Goal: Task Accomplishment & Management: Use online tool/utility

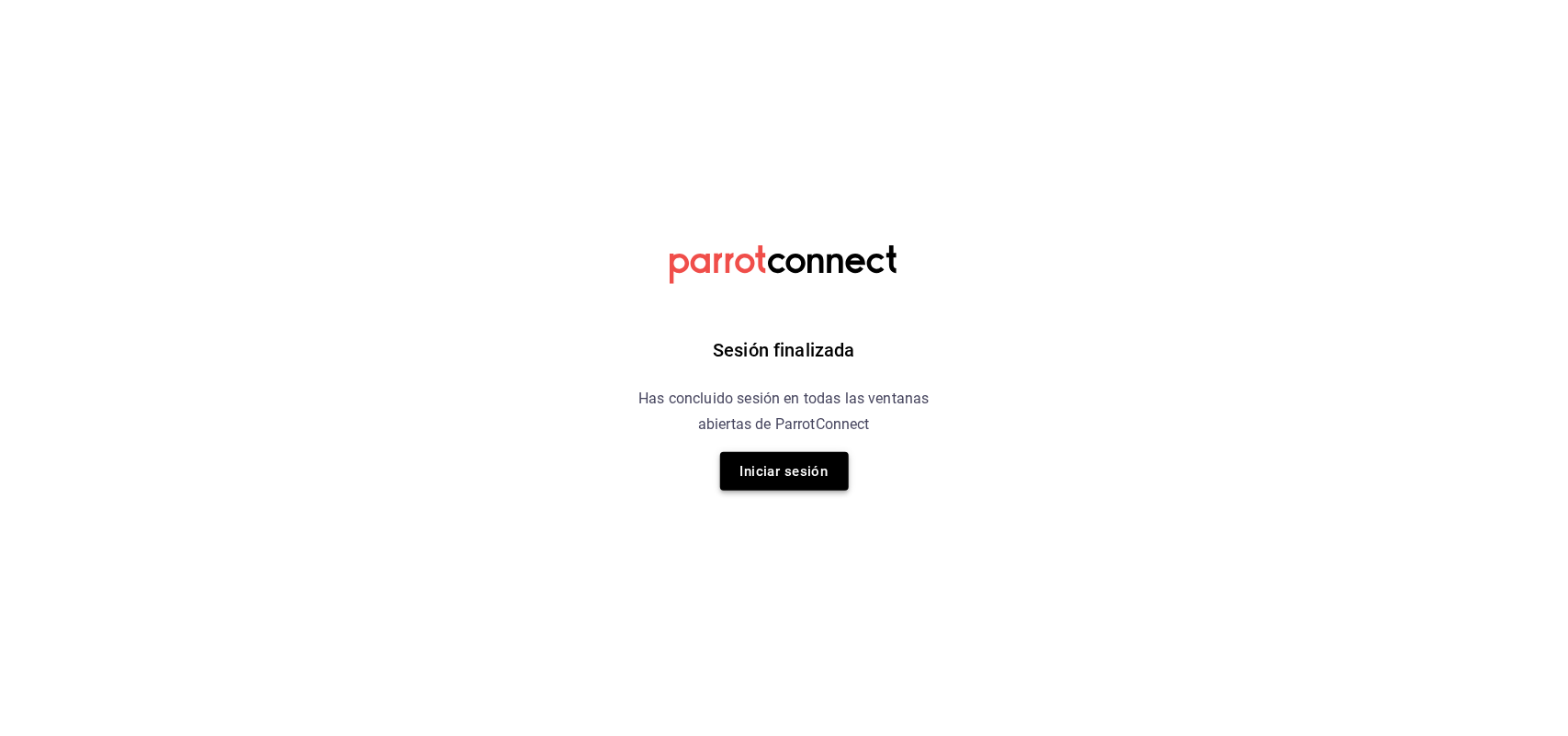
click at [776, 470] on button "Iniciar sesión" at bounding box center [784, 470] width 129 height 38
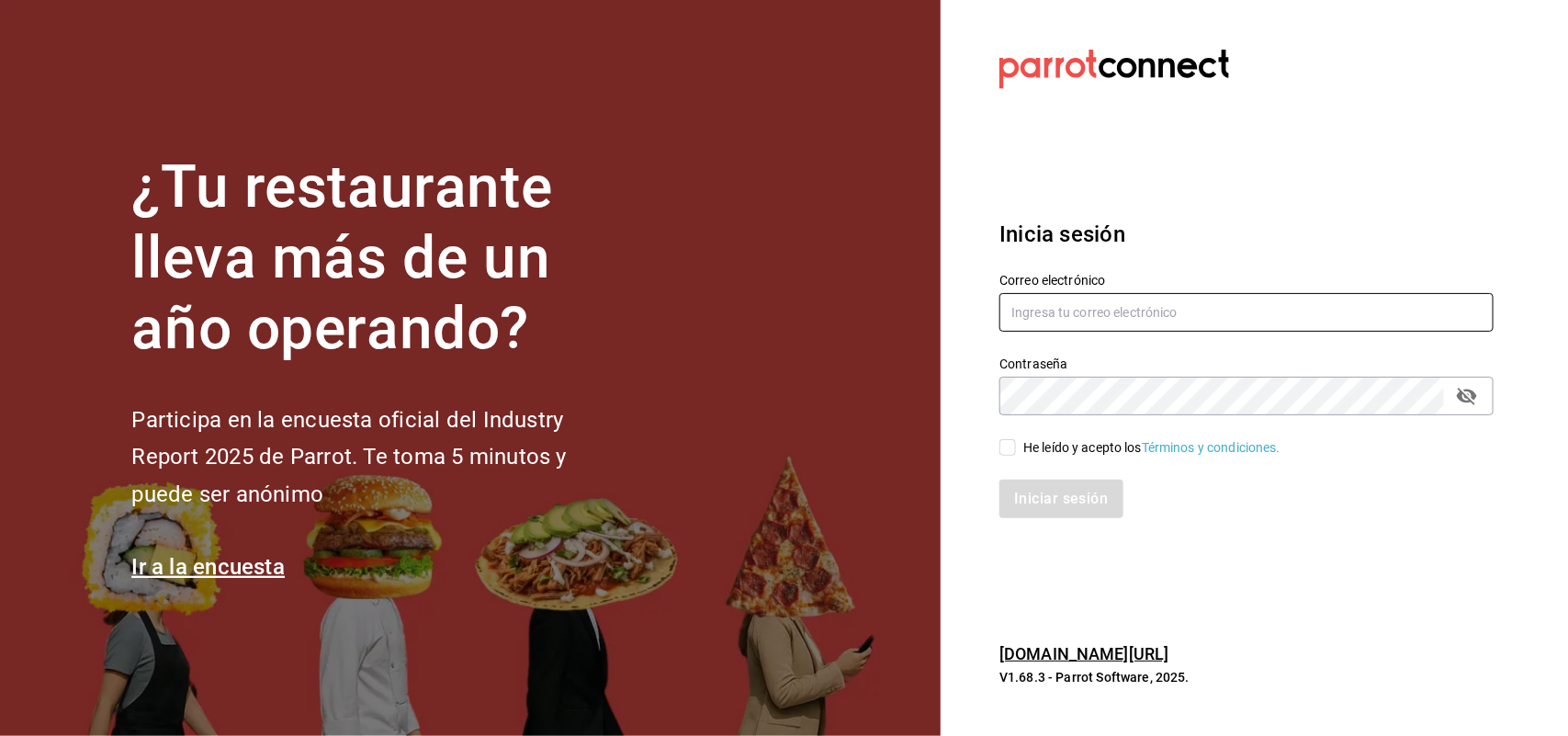
click at [1061, 314] on input "text" at bounding box center [1247, 312] width 494 height 38
type input "[EMAIL_ADDRESS][DOMAIN_NAME]"
click at [1012, 453] on input "He leído y acepto los Términos y condiciones." at bounding box center [1008, 447] width 17 height 17
checkbox input "true"
click at [1029, 497] on button "Iniciar sesión" at bounding box center [1062, 498] width 125 height 38
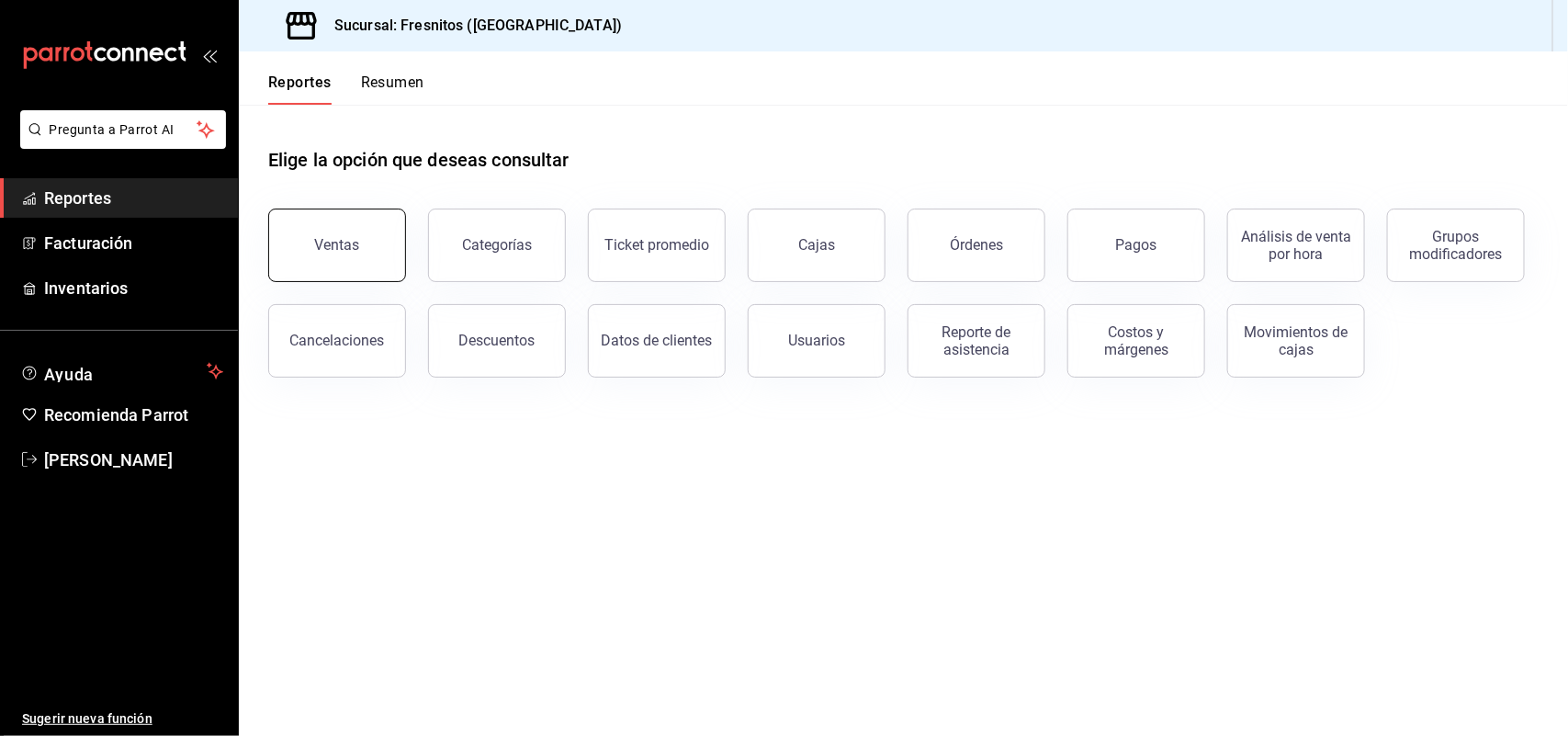
click at [361, 260] on button "Ventas" at bounding box center [337, 245] width 138 height 74
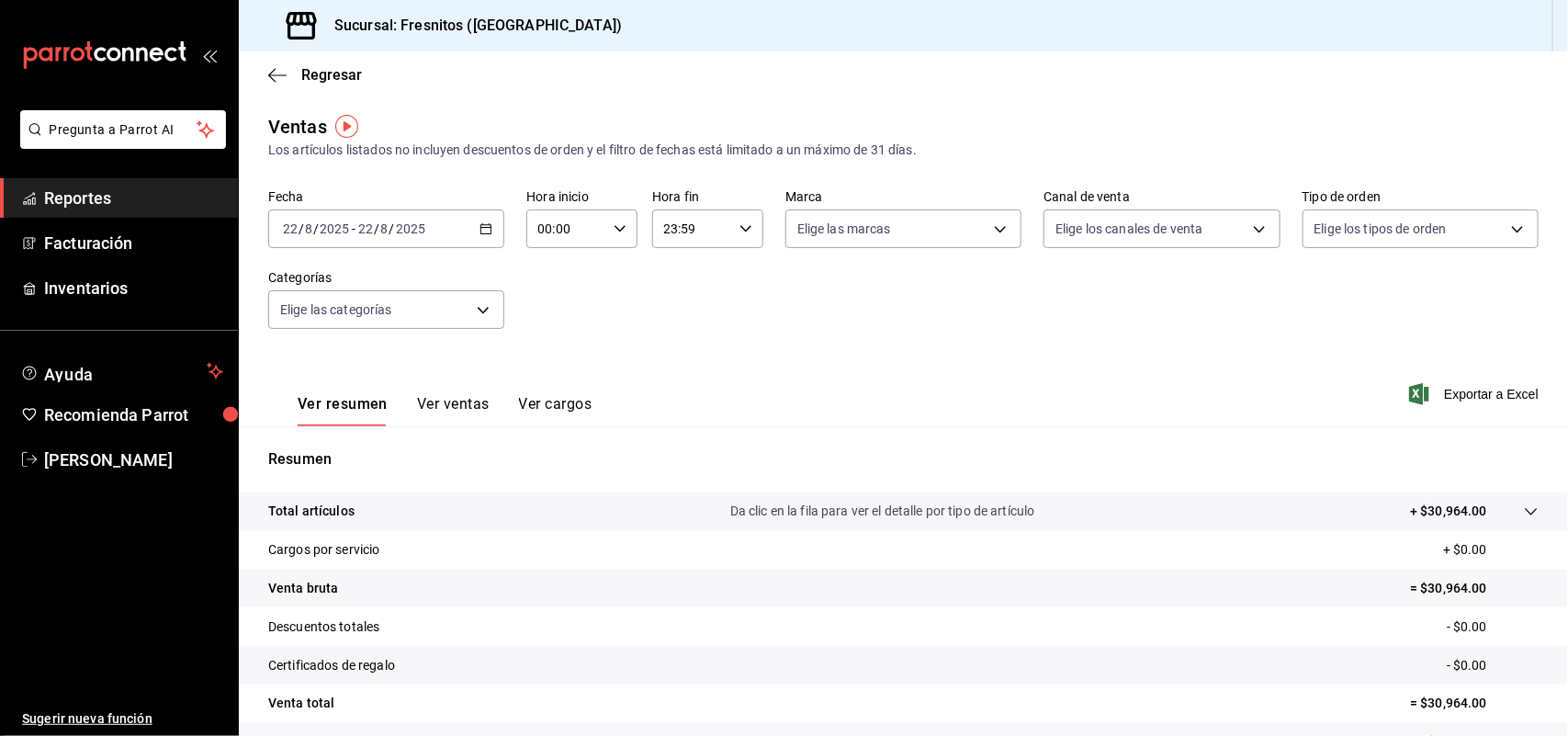
click at [489, 240] on div "2025-08-22 22 / 8 / 2025 - 2025-08-22 22 / 8 / 2025" at bounding box center [386, 228] width 236 height 38
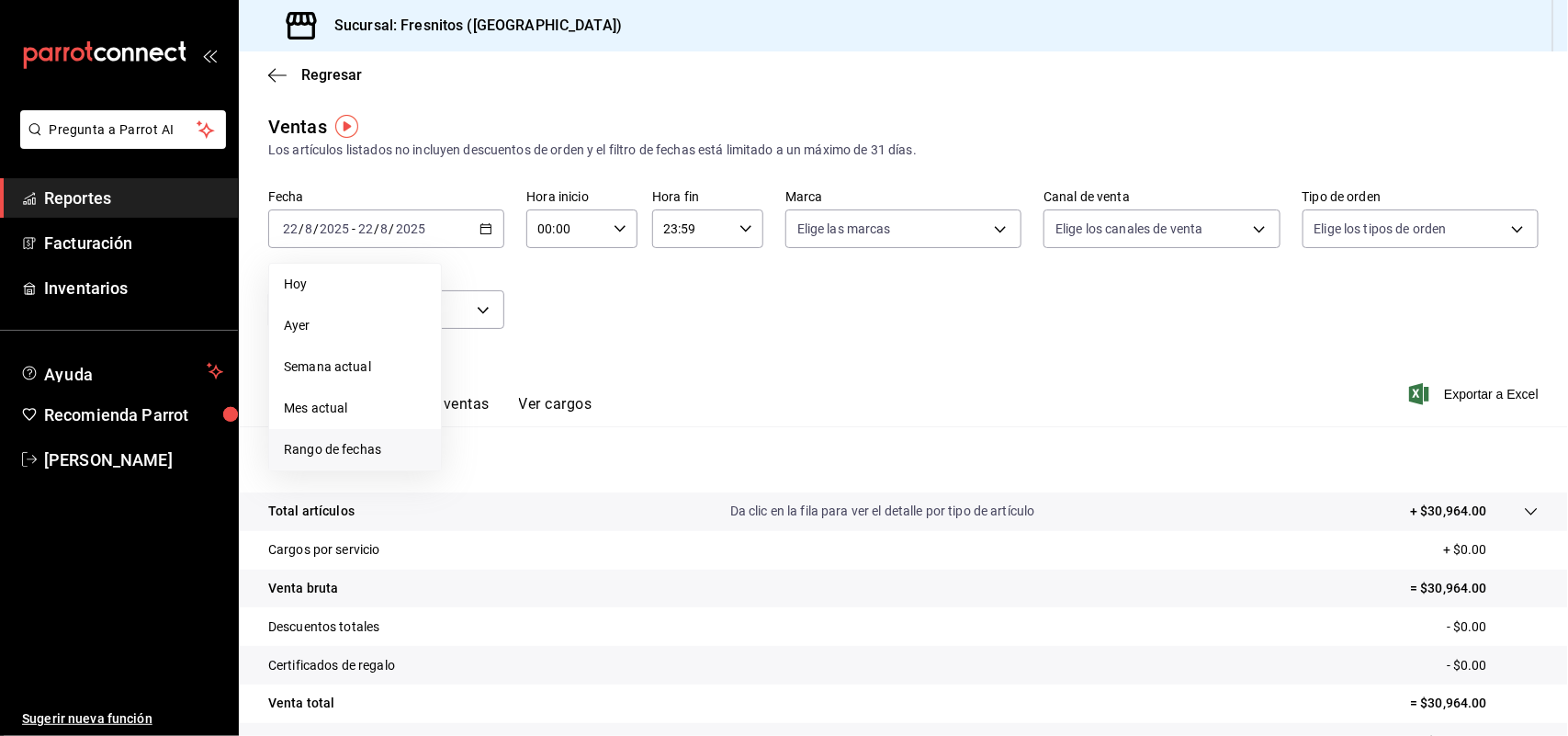
click at [346, 445] on span "Rango de fechas" at bounding box center [355, 449] width 143 height 20
click at [584, 224] on input "00:00" at bounding box center [566, 228] width 80 height 36
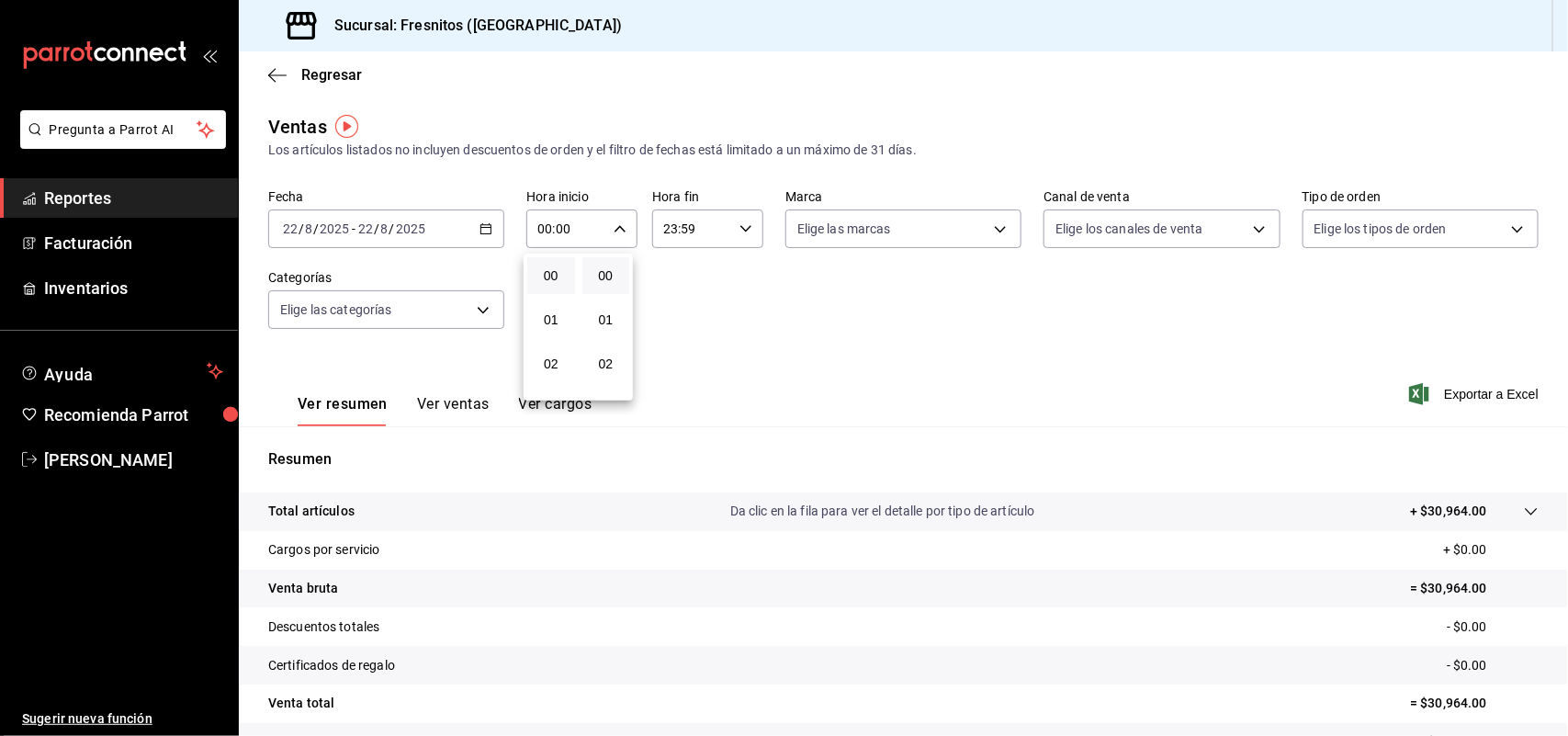
click at [612, 231] on div at bounding box center [784, 368] width 1568 height 736
click at [484, 219] on div "2025-08-22 22 / 8 / 2025 - 2025-08-22 22 / 8 / 2025" at bounding box center [386, 228] width 236 height 38
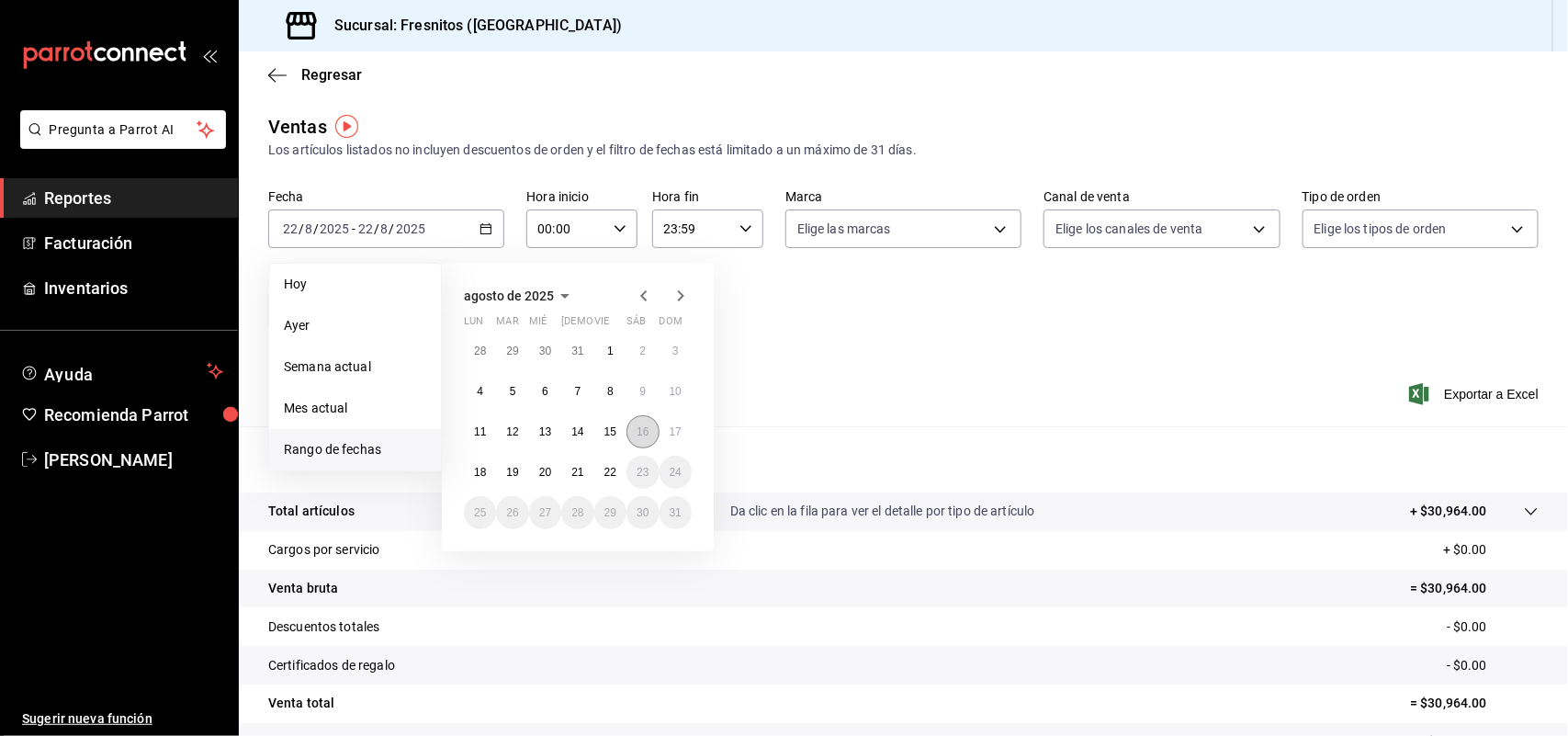
click at [648, 429] on abbr "16" at bounding box center [642, 432] width 12 height 13
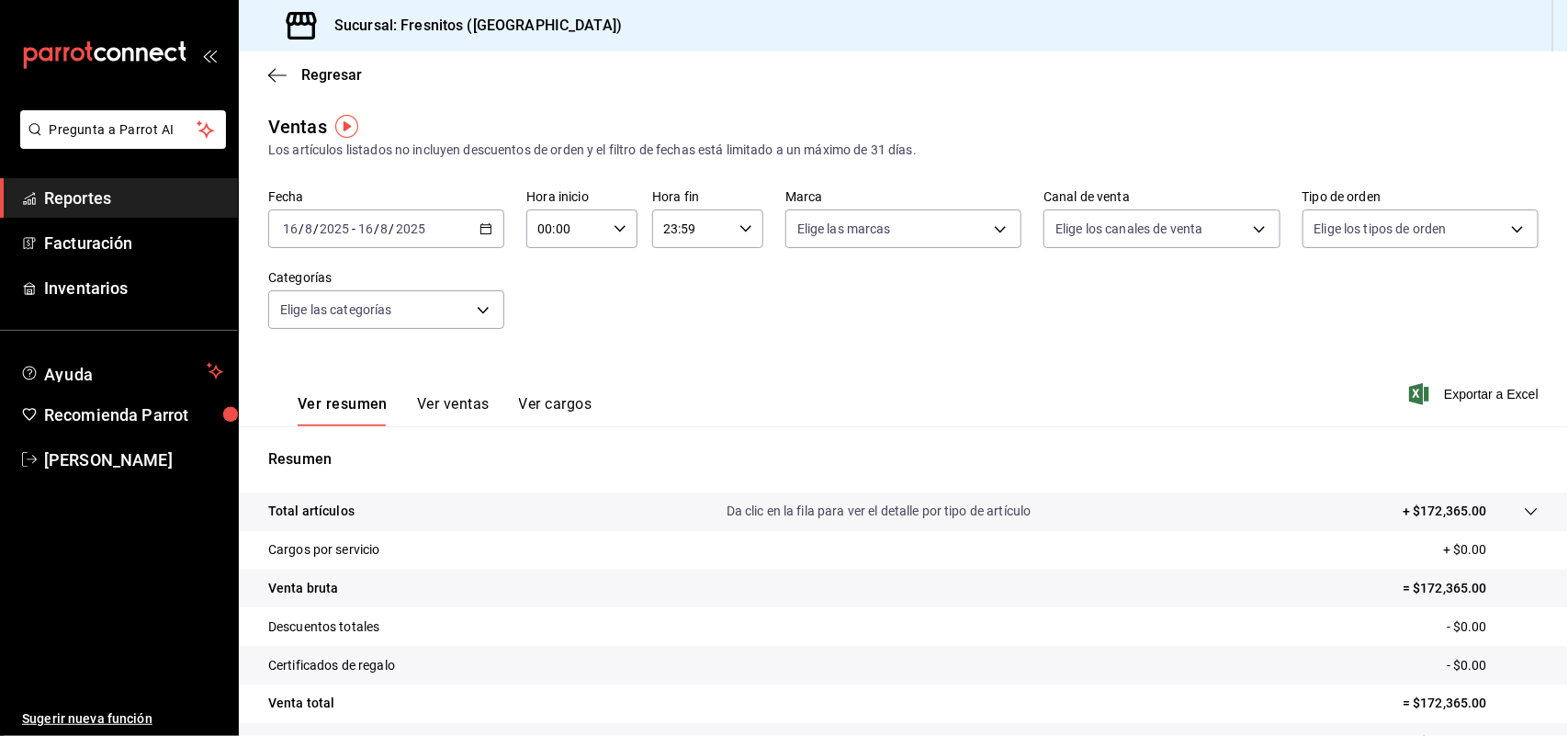
click at [622, 237] on div "00:00 Hora inicio" at bounding box center [581, 228] width 111 height 38
click at [552, 341] on button "12" at bounding box center [551, 345] width 48 height 36
type input "12:00"
click at [604, 274] on span "00" at bounding box center [607, 276] width 26 height 15
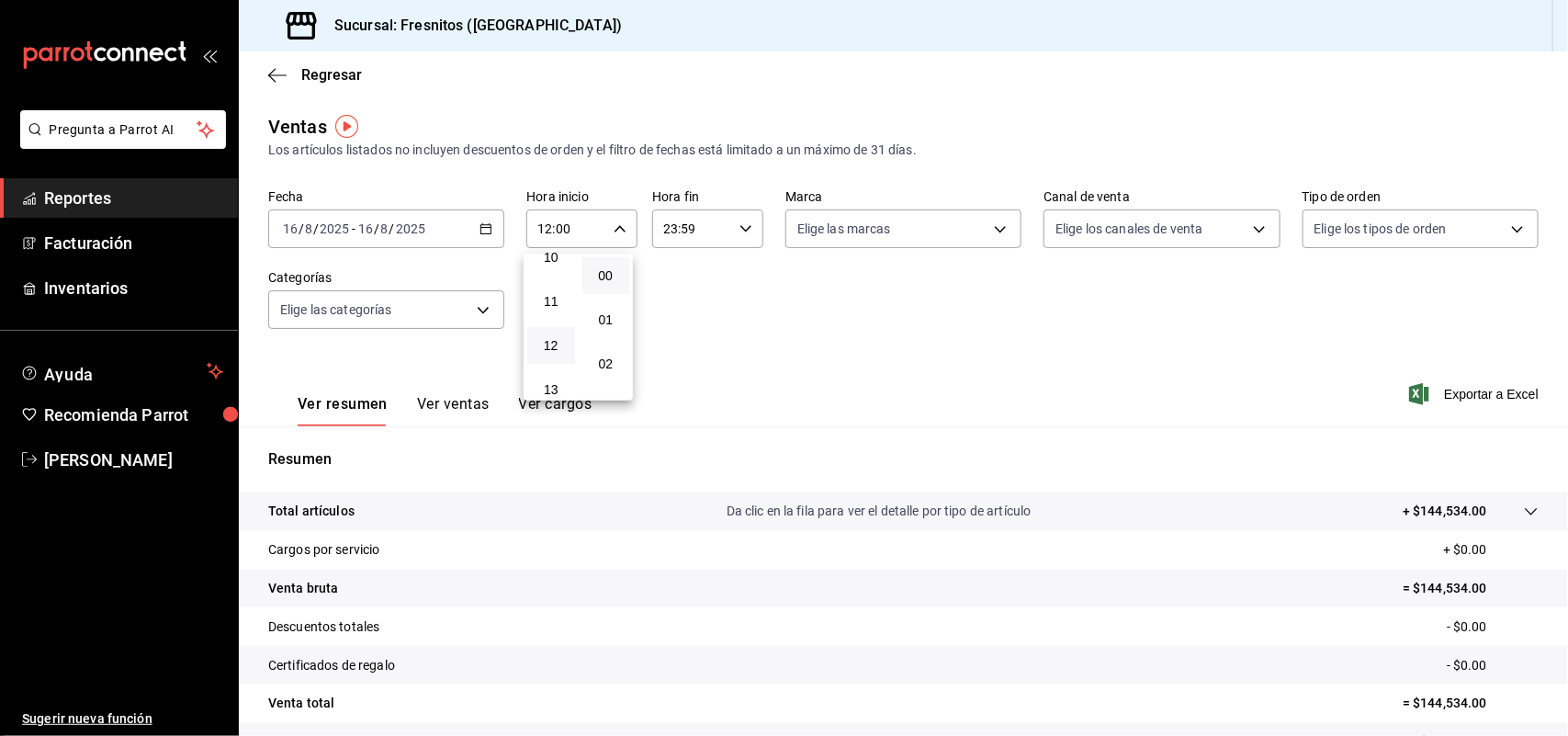
click at [735, 229] on div at bounding box center [784, 368] width 1568 height 736
click at [740, 228] on icon "button" at bounding box center [746, 229] width 13 height 13
click at [671, 369] on span "12" at bounding box center [675, 376] width 26 height 15
click at [742, 276] on span "00" at bounding box center [730, 276] width 26 height 15
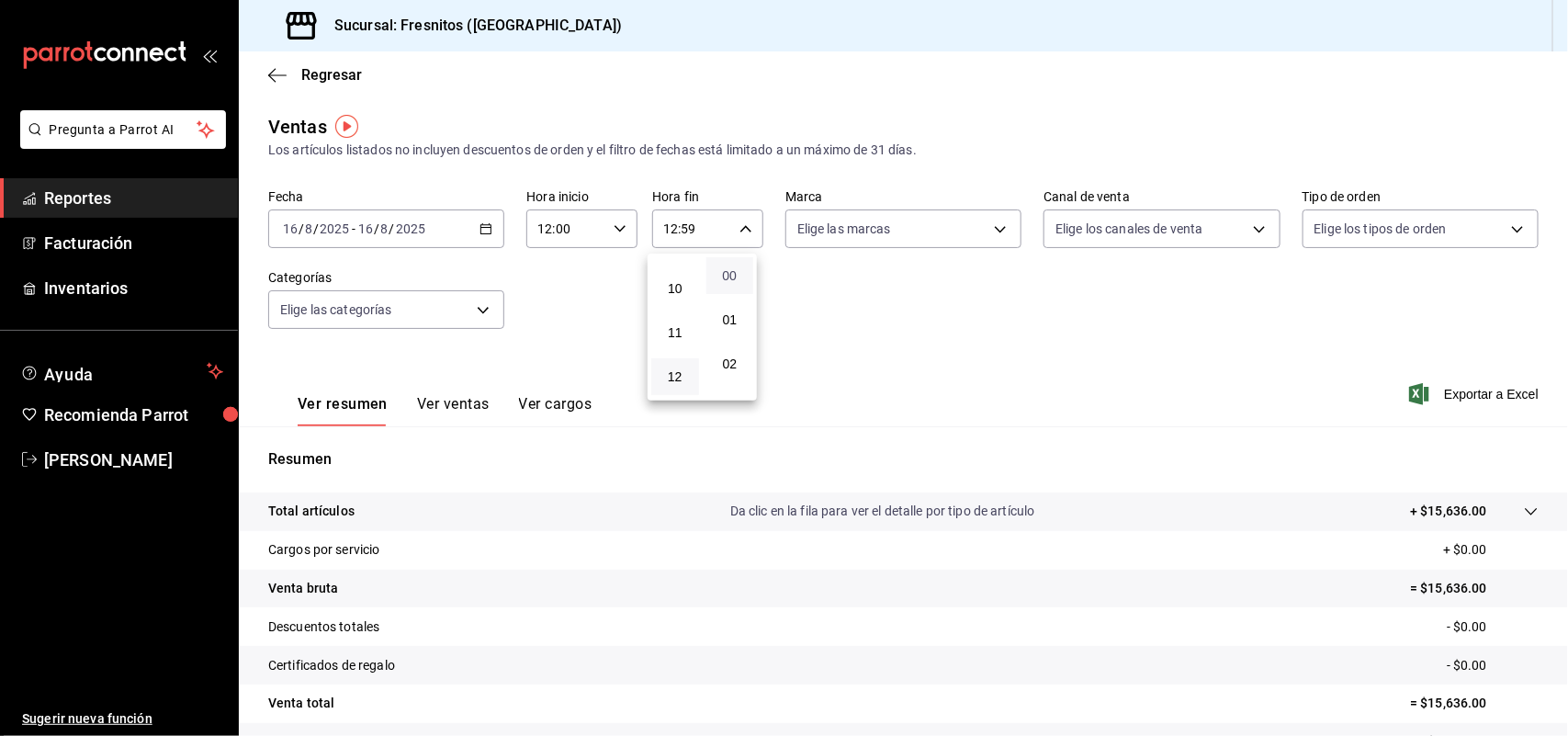
type input "12:00"
click at [476, 226] on div at bounding box center [784, 368] width 1568 height 736
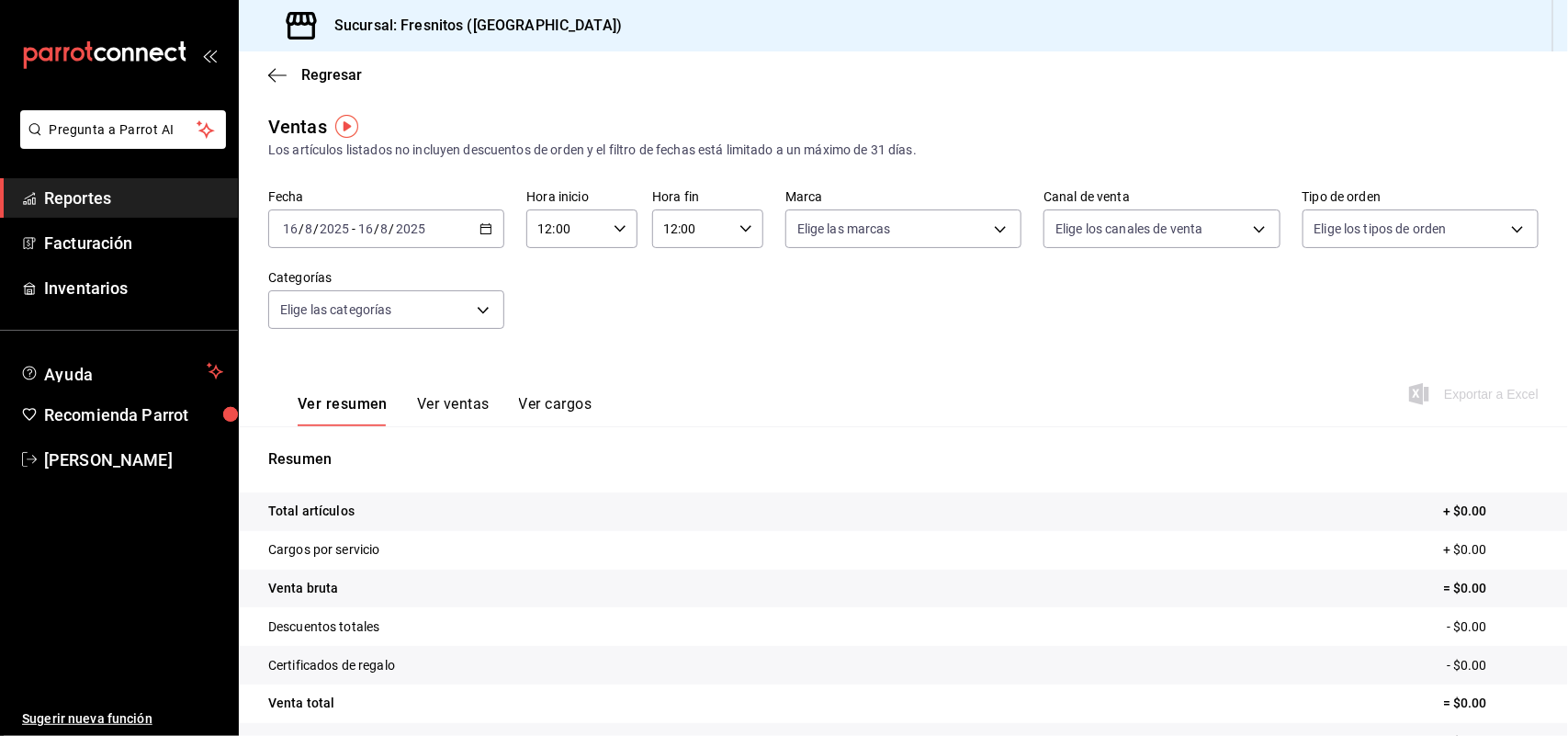
click at [480, 226] on icon "button" at bounding box center [486, 229] width 13 height 13
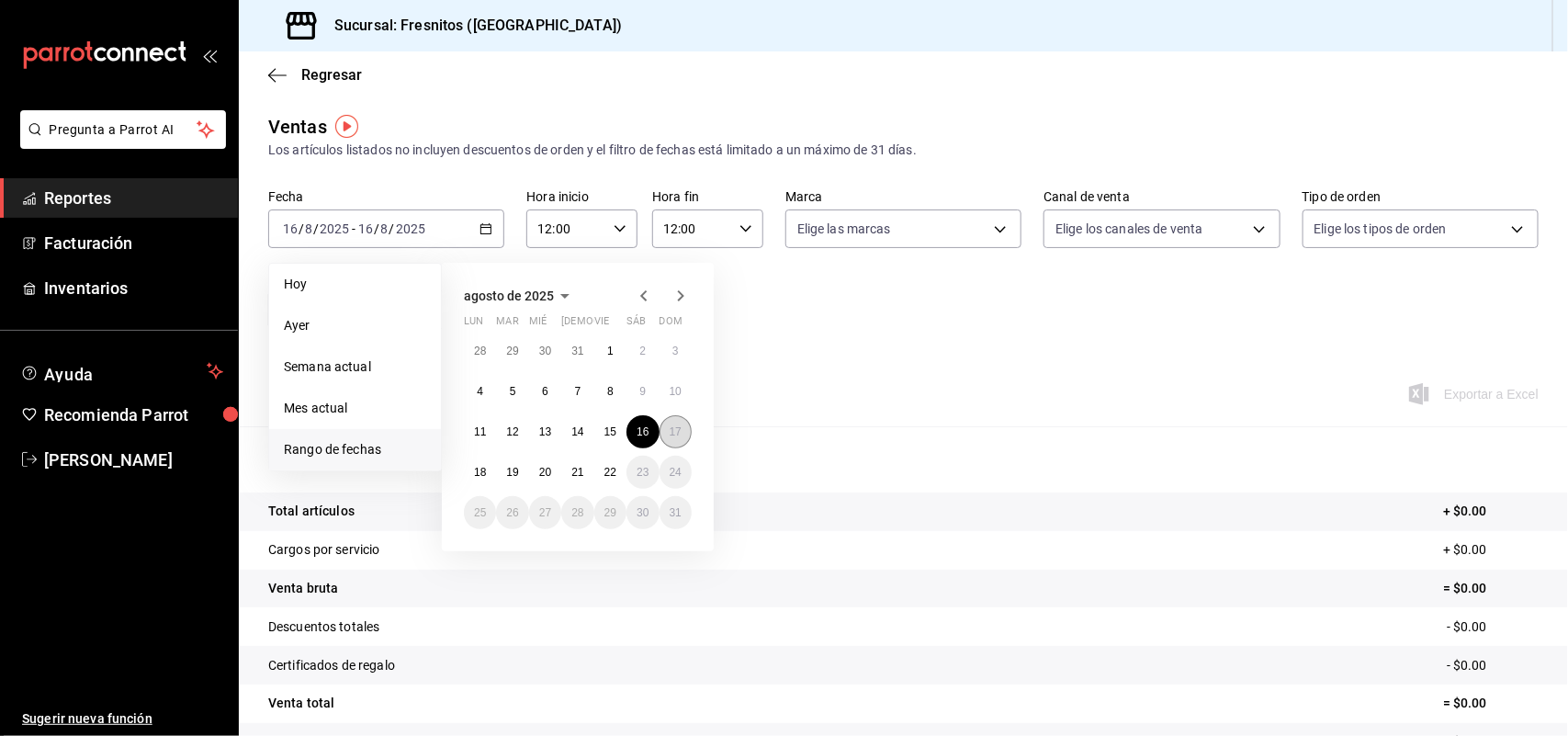
click at [674, 426] on abbr "17" at bounding box center [675, 432] width 12 height 13
click at [675, 426] on abbr "17" at bounding box center [675, 432] width 12 height 13
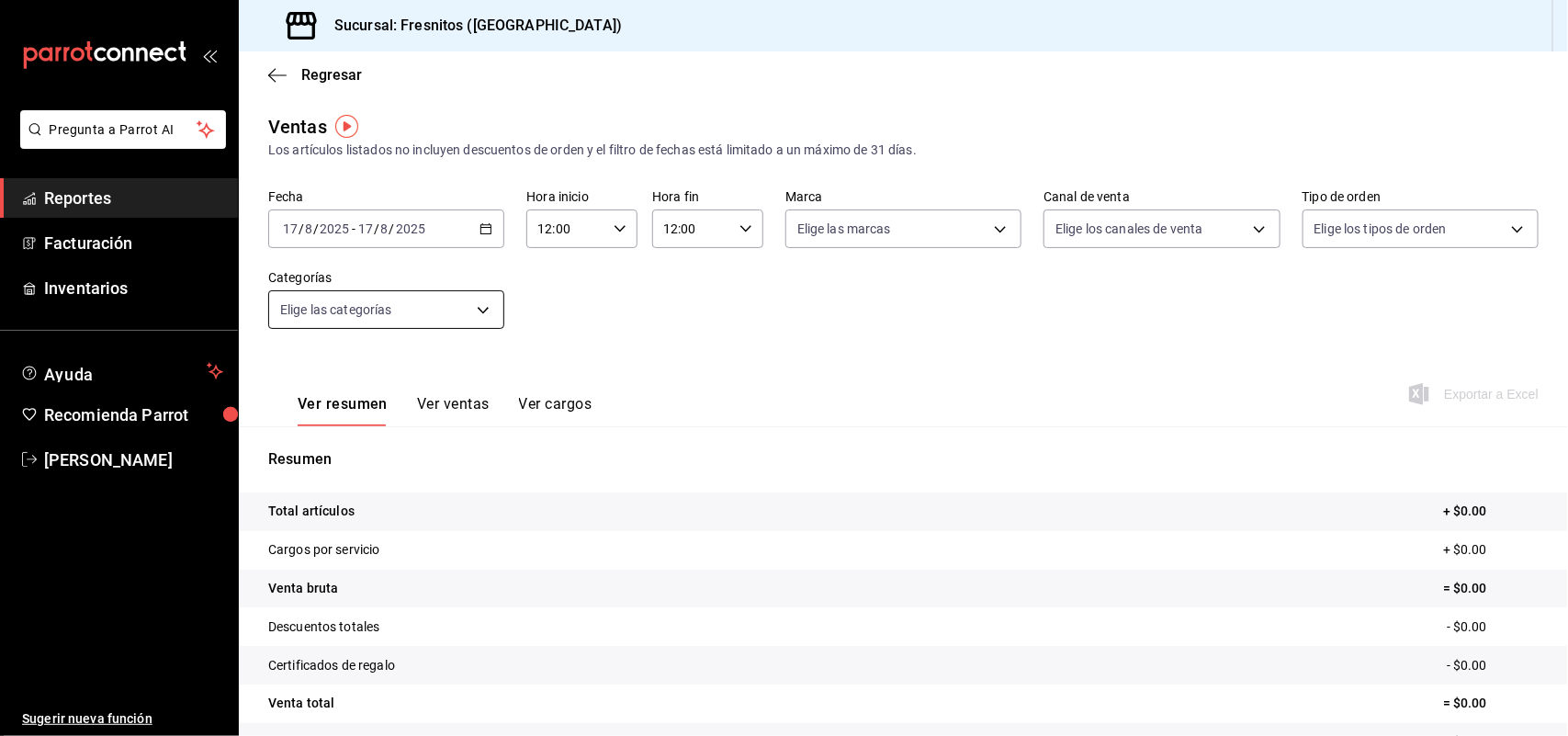
click at [480, 314] on body "Pregunta a Parrot AI Reportes Facturación Inventarios Ayuda Recomienda Parrot R…" at bounding box center [784, 368] width 1568 height 736
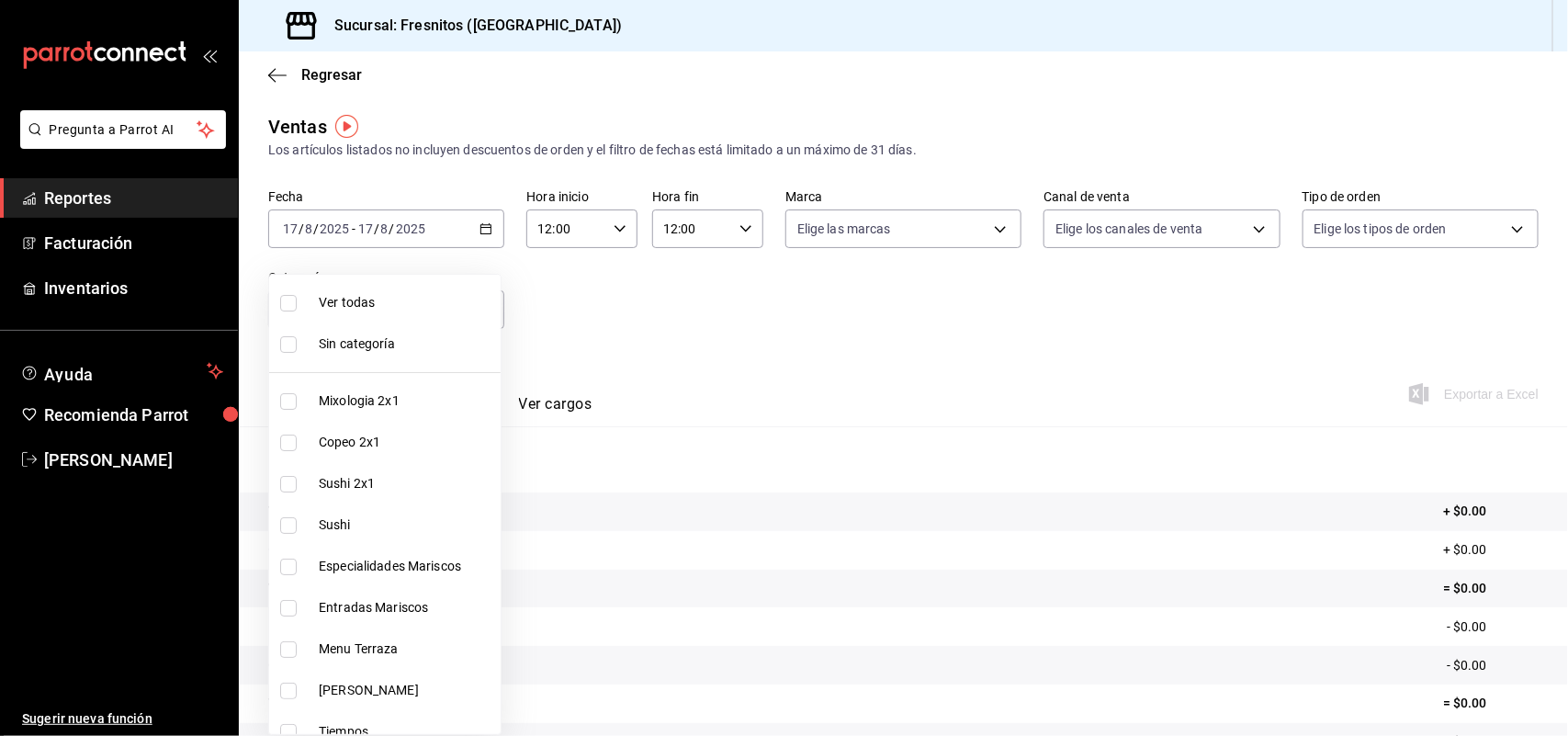
click at [365, 437] on span "Copeo 2x1" at bounding box center [405, 442] width 174 height 20
type input "aa9f6460-d446-4816-9026-2ee33e945084"
checkbox input "true"
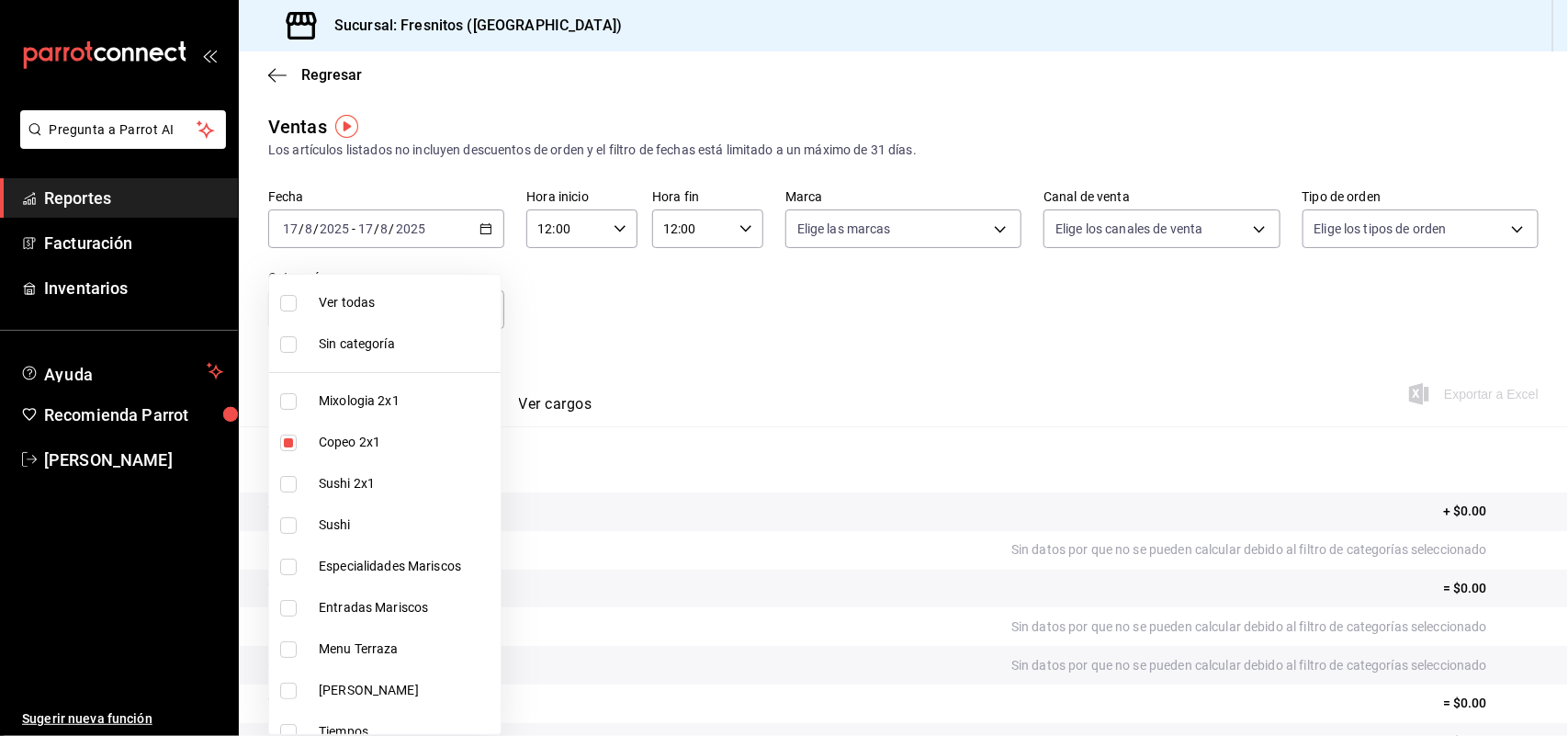
click at [287, 483] on input "checkbox" at bounding box center [289, 484] width 17 height 17
checkbox input "true"
type input "aa9f6460-d446-4816-9026-2ee33e945084,dcc9583c-2279-4989-b22b-c3749c510ee4"
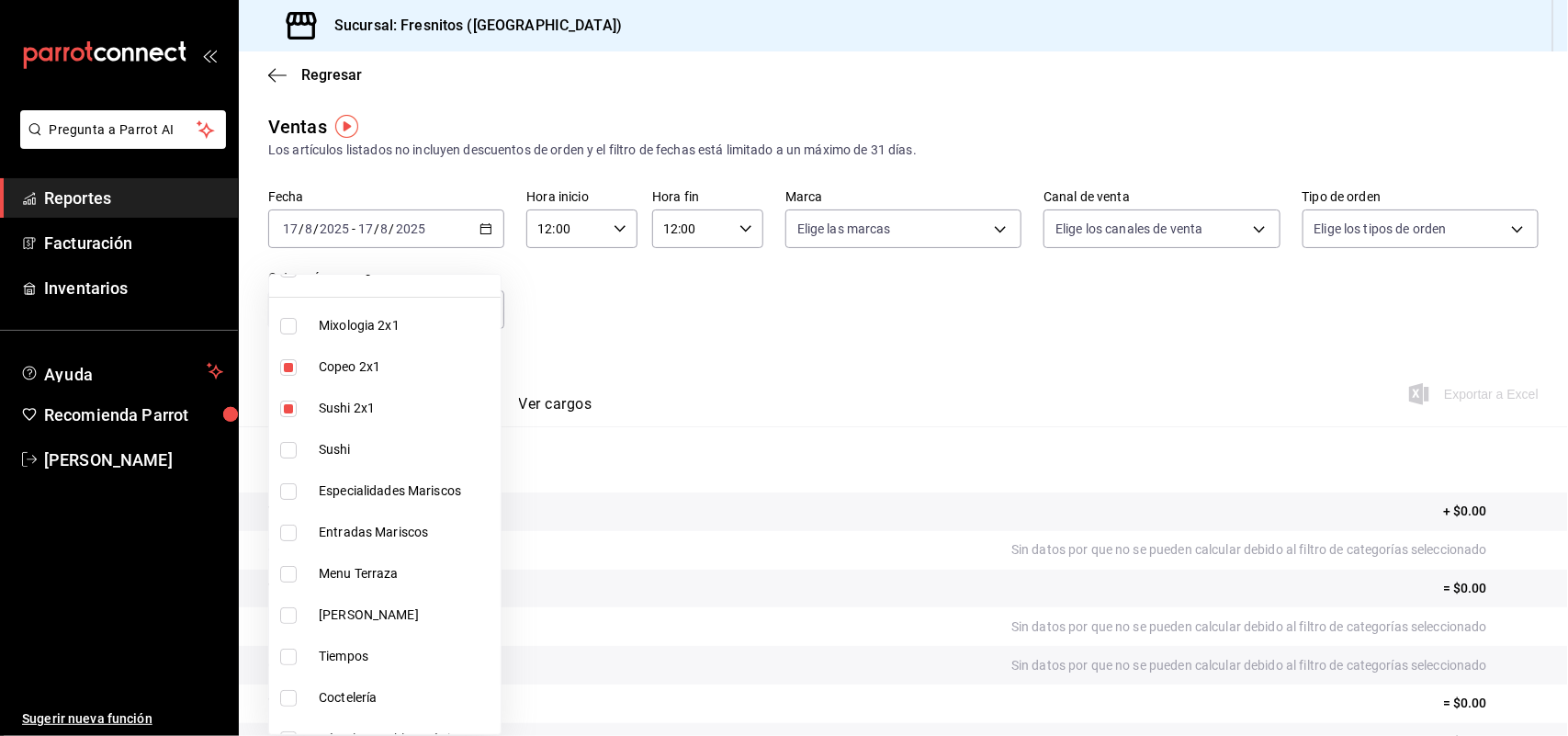
scroll to position [115, 0]
click at [291, 283] on input "checkbox" at bounding box center [289, 287] width 17 height 17
checkbox input "true"
type input "aa9f6460-d446-4816-9026-2ee33e945084,dcc9583c-2279-4989-b22b-c3749c510ee4,7d100…"
click at [286, 405] on input "checkbox" at bounding box center [289, 411] width 17 height 17
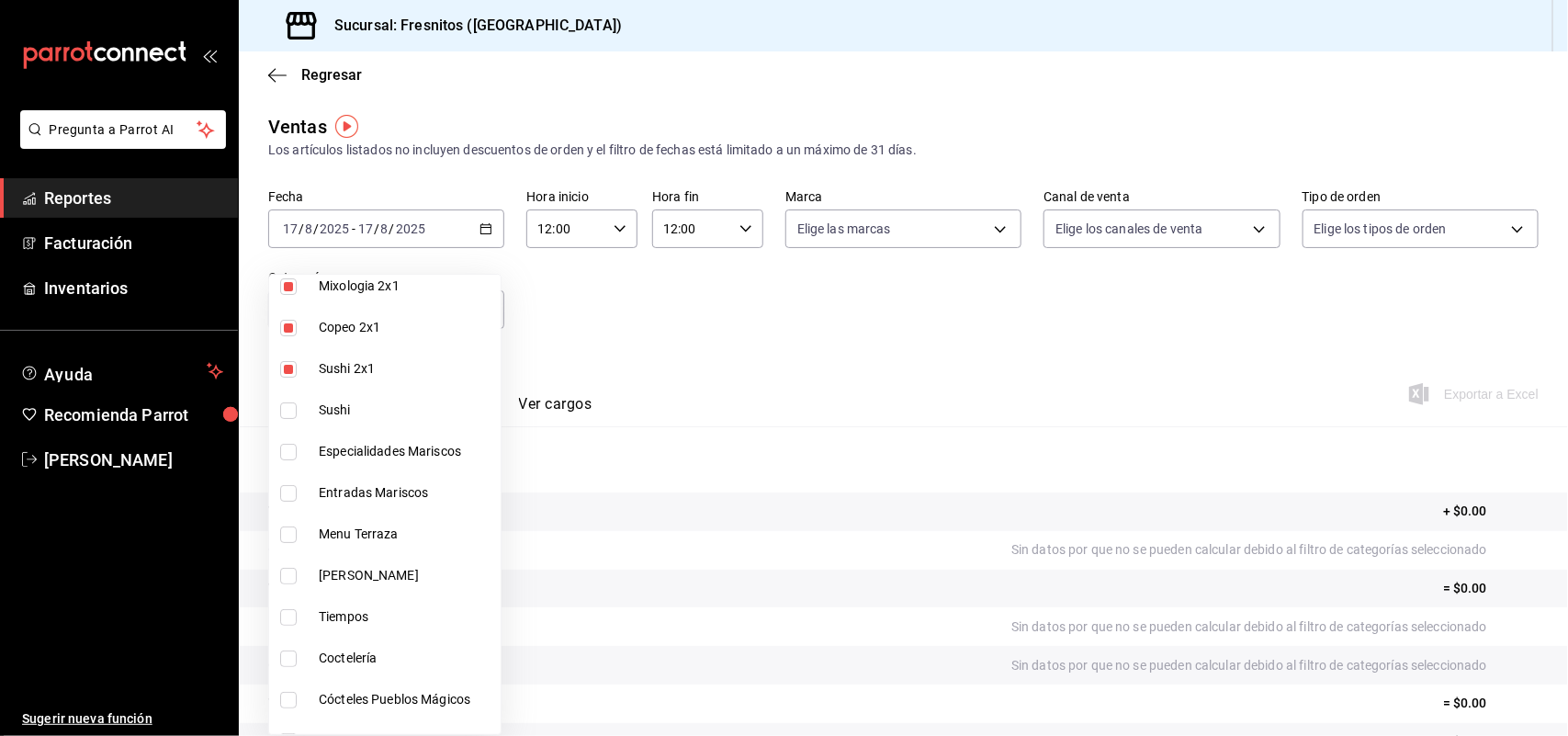
checkbox input "true"
type input "aa9f6460-d446-4816-9026-2ee33e945084,dcc9583c-2279-4989-b22b-c3749c510ee4,7d100…"
click at [292, 455] on input "checkbox" at bounding box center [289, 452] width 17 height 17
checkbox input "true"
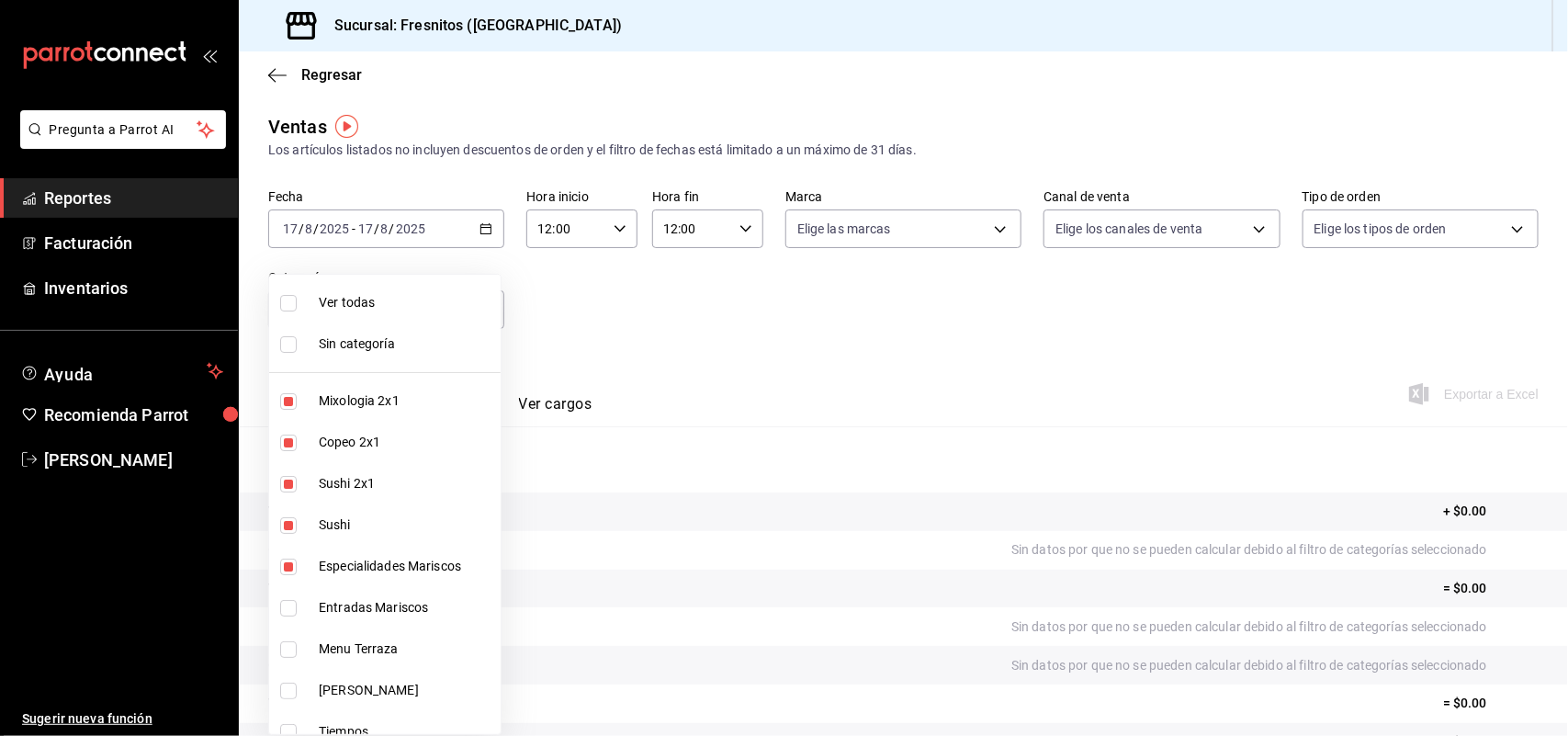
click at [279, 608] on li "Entradas Mariscos" at bounding box center [385, 607] width 231 height 41
type input "aa9f6460-d446-4816-9026-2ee33e945084,dcc9583c-2279-4989-b22b-c3749c510ee4,7d100…"
checkbox input "true"
click at [653, 299] on div at bounding box center [784, 368] width 1568 height 736
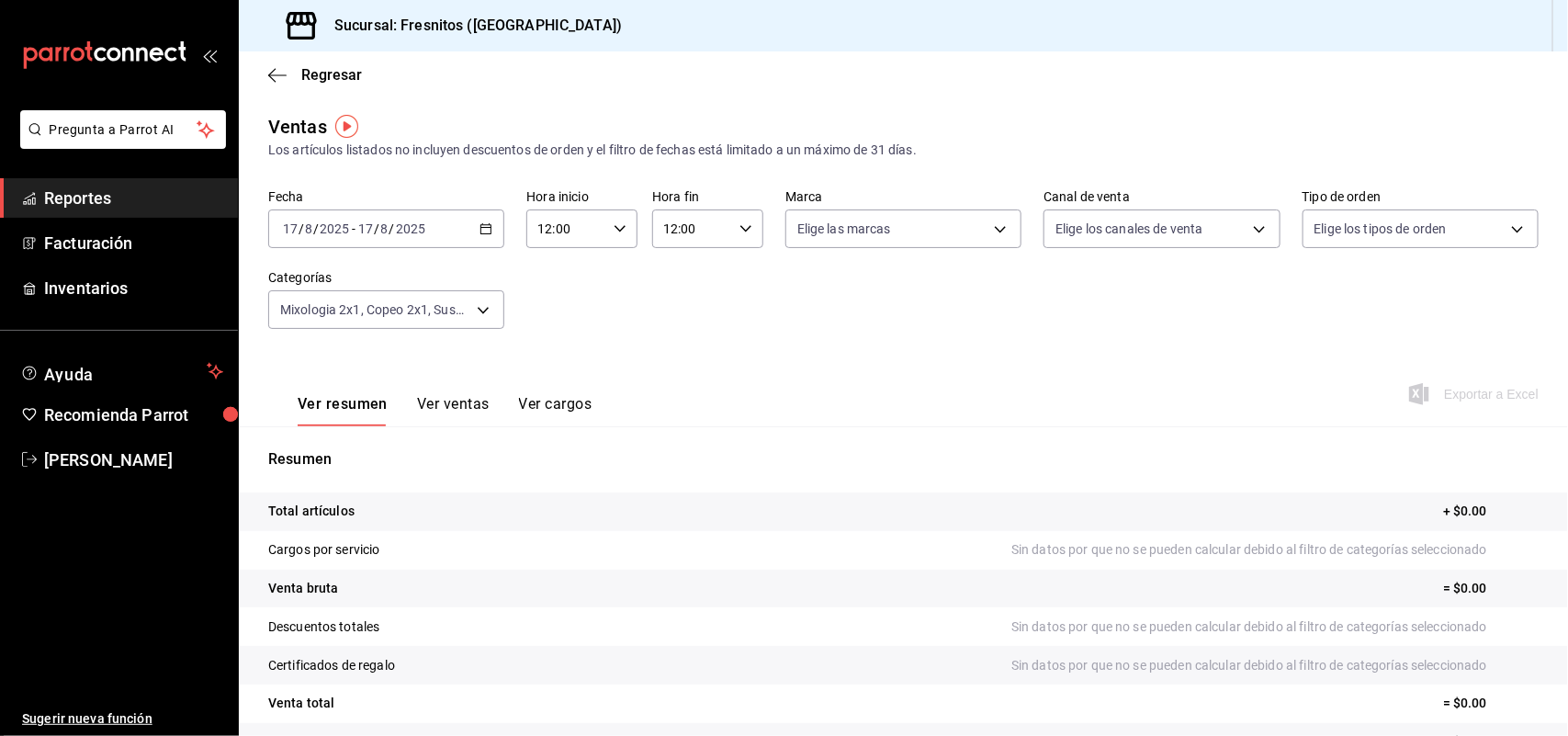
click at [447, 406] on button "Ver ventas" at bounding box center [454, 411] width 73 height 32
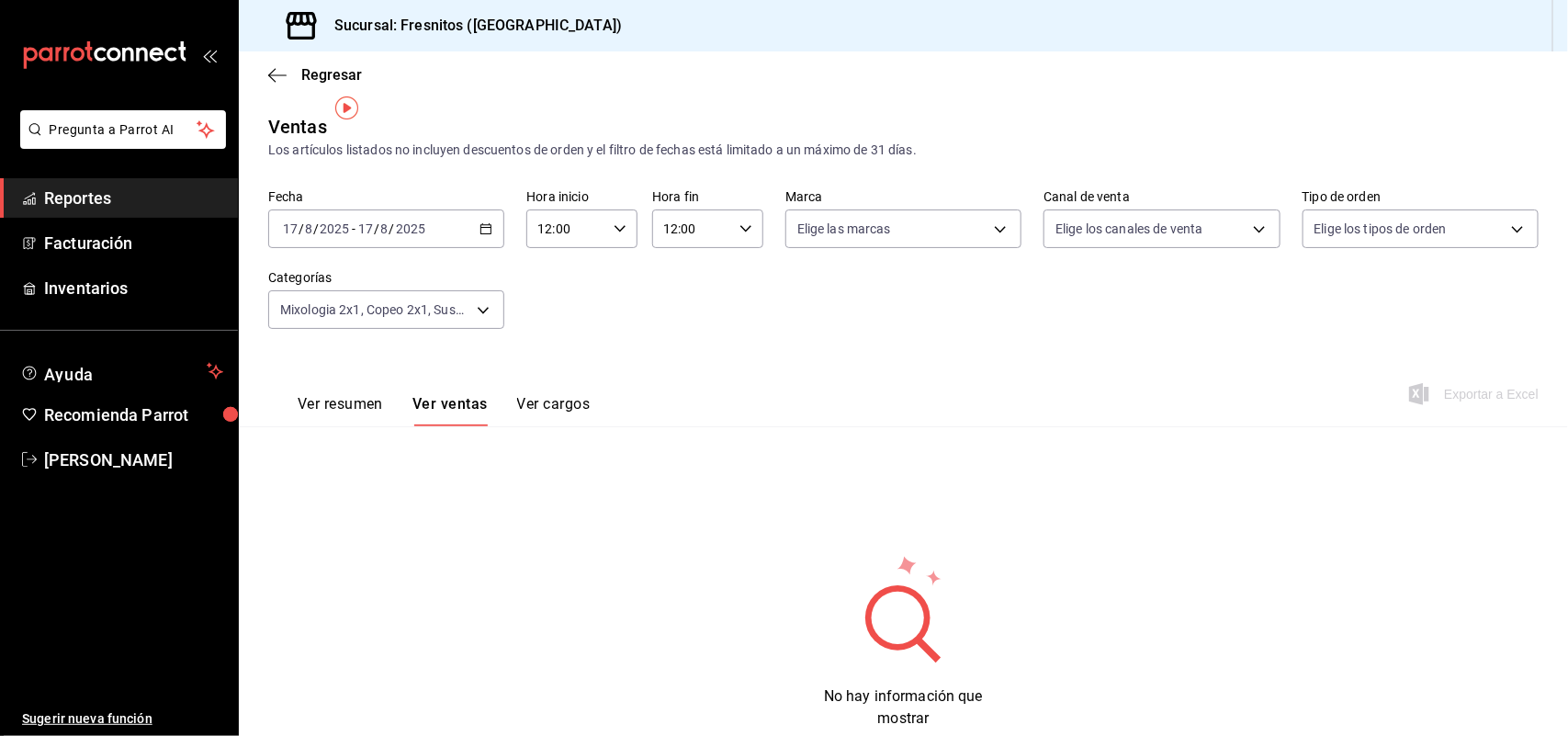
scroll to position [50, 0]
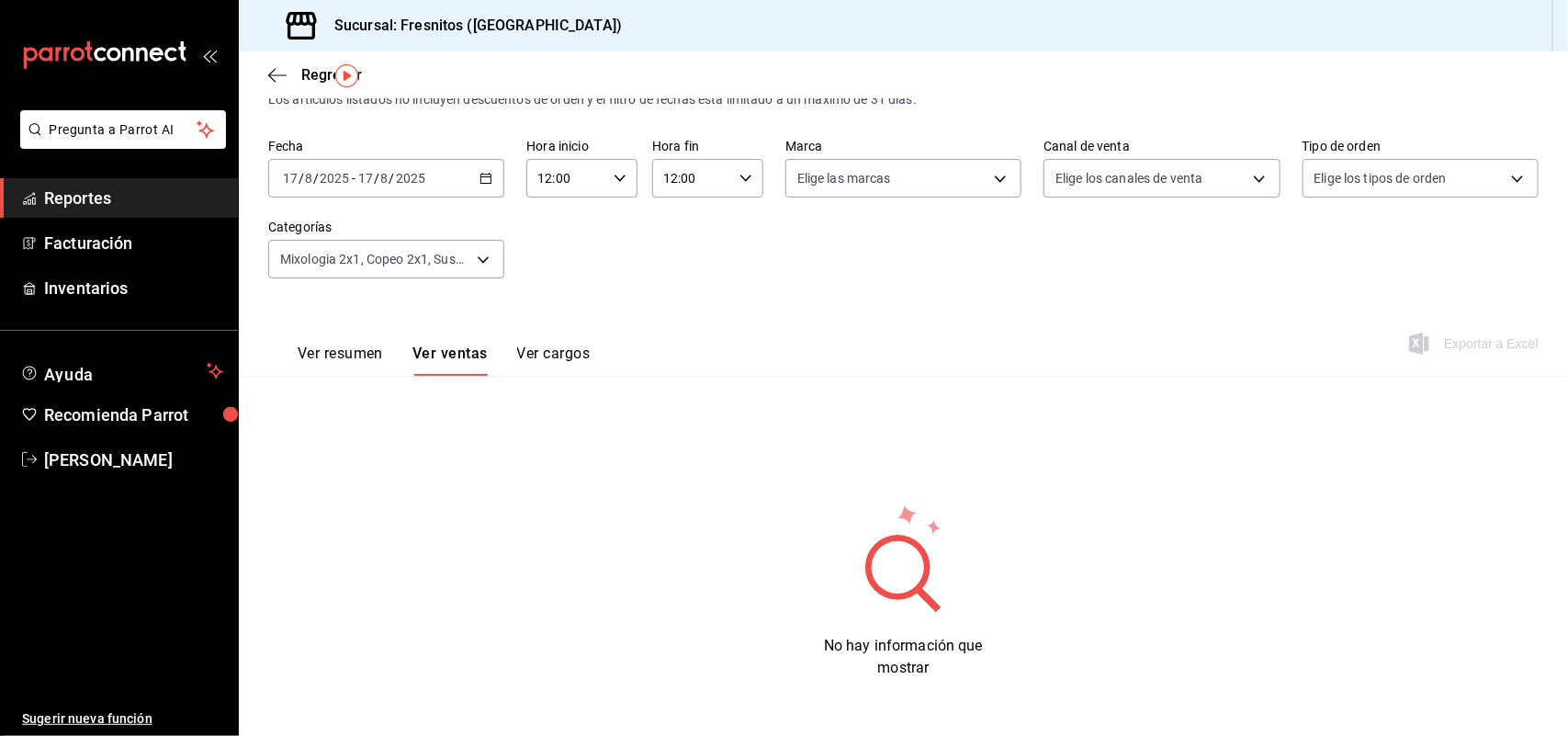
click at [485, 184] on icon "button" at bounding box center [486, 178] width 13 height 13
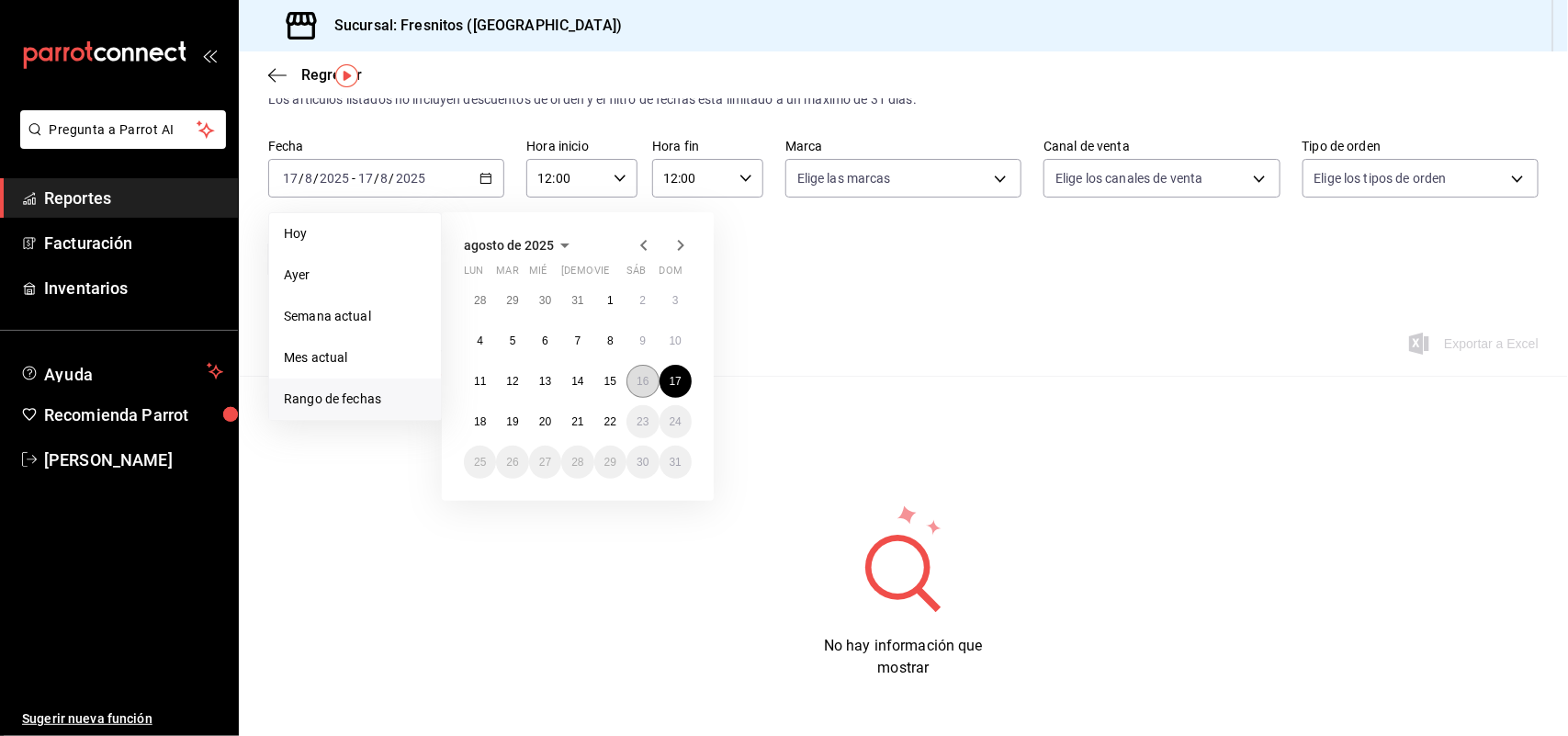
click at [653, 381] on button "16" at bounding box center [642, 380] width 33 height 33
click at [646, 341] on button "9" at bounding box center [642, 340] width 33 height 33
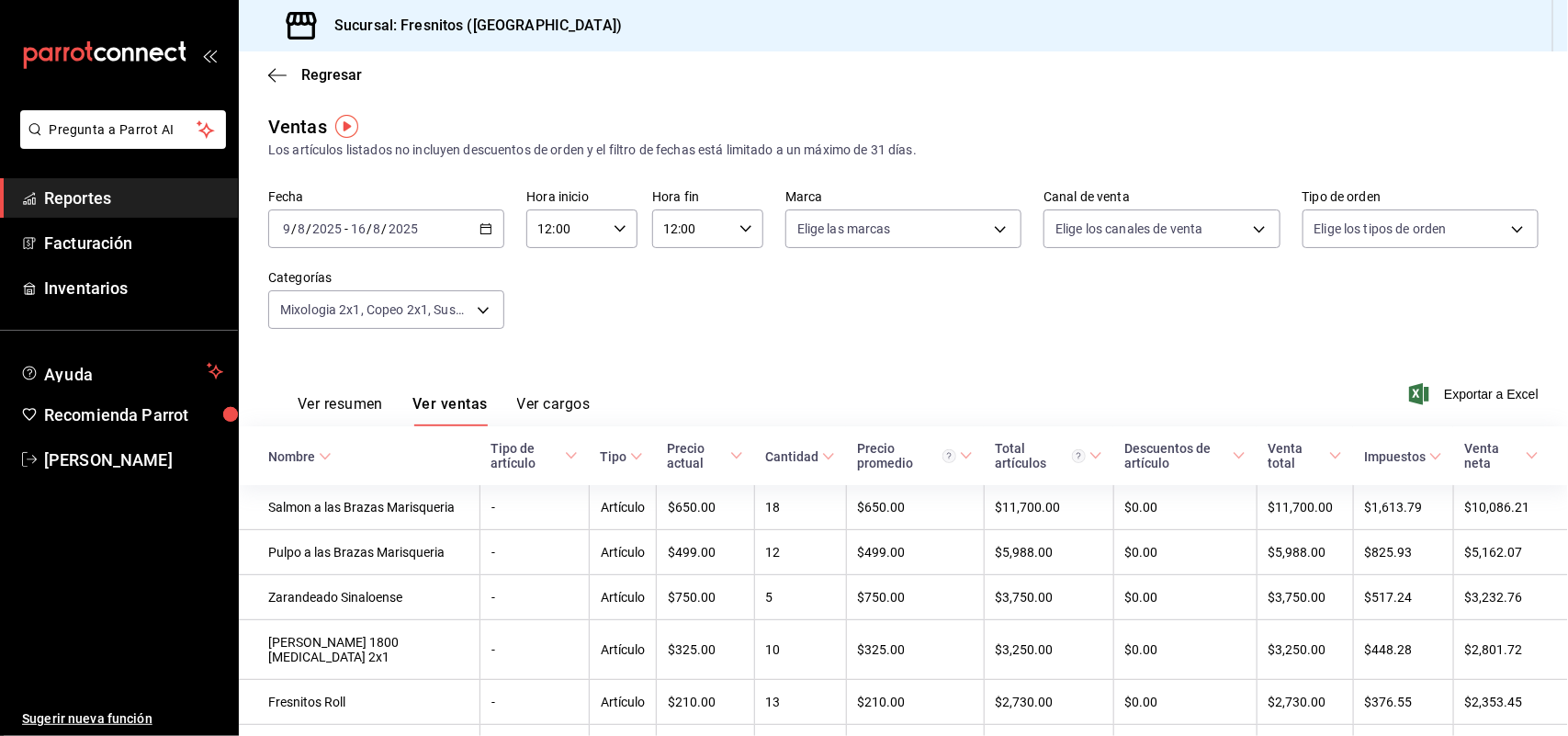
click at [484, 217] on div "2025-08-09 9 / 8 / 2025 - 2025-08-16 16 / 8 / 2025" at bounding box center [386, 228] width 236 height 38
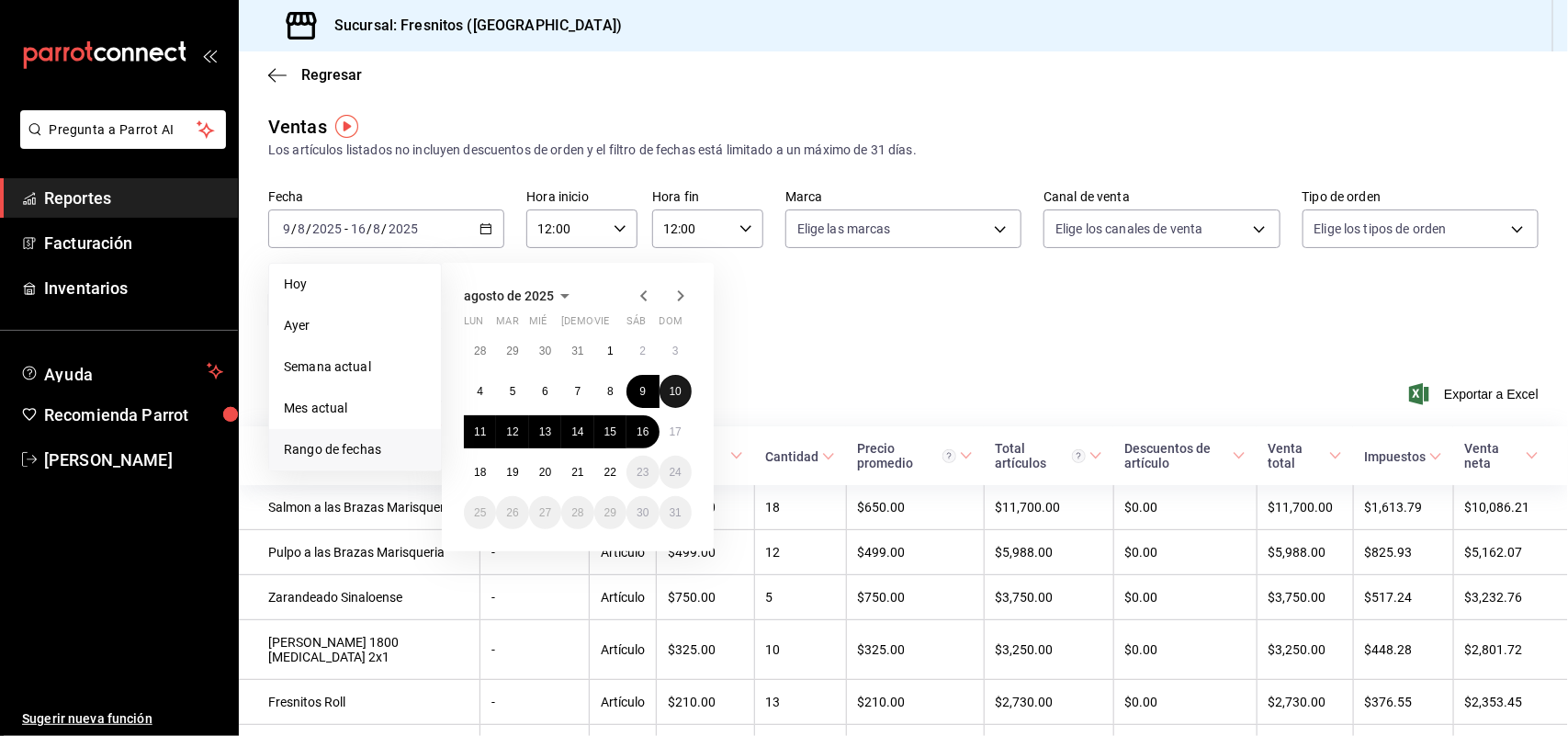
click at [670, 385] on abbr "10" at bounding box center [675, 391] width 12 height 13
click at [648, 391] on button "9" at bounding box center [642, 390] width 33 height 33
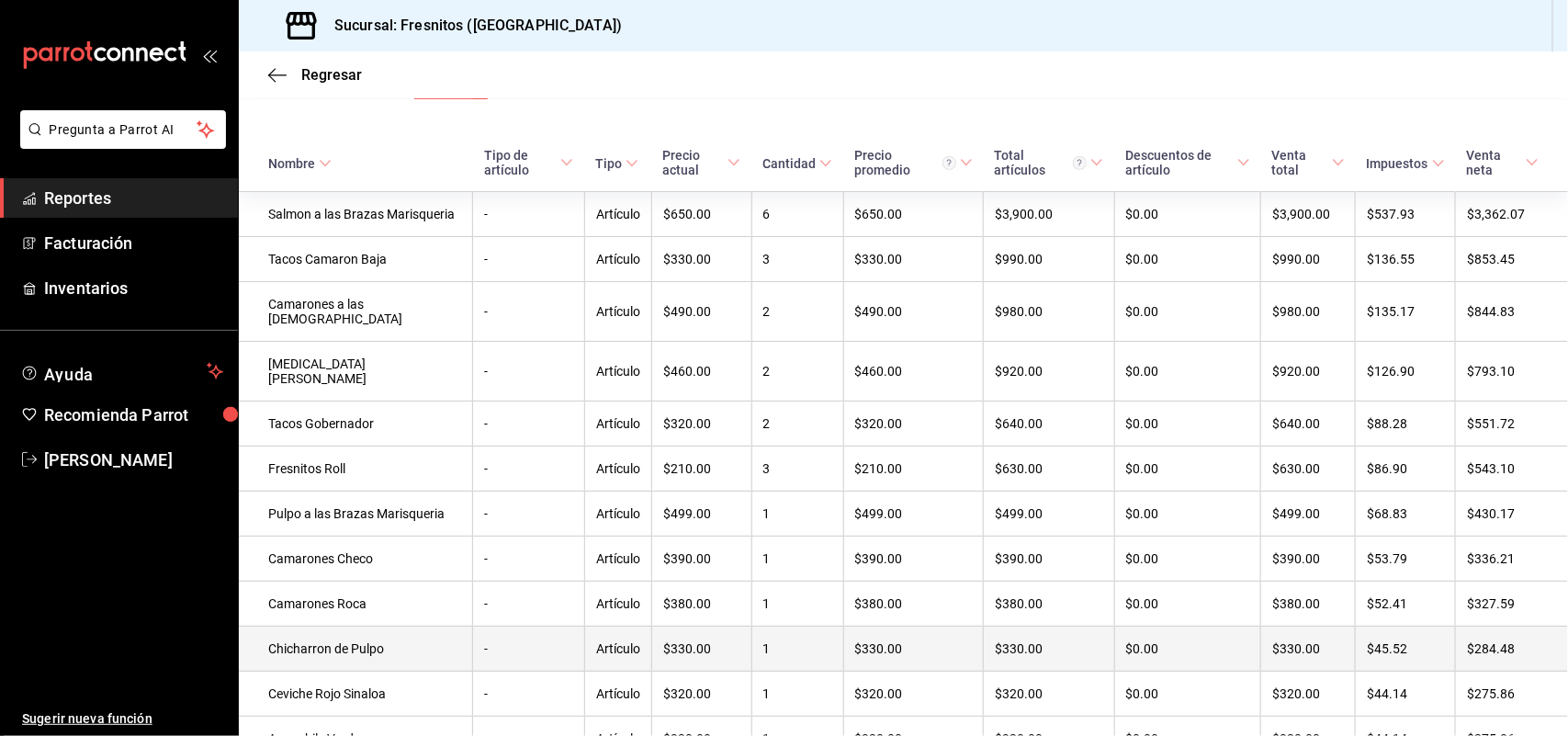
scroll to position [279, 0]
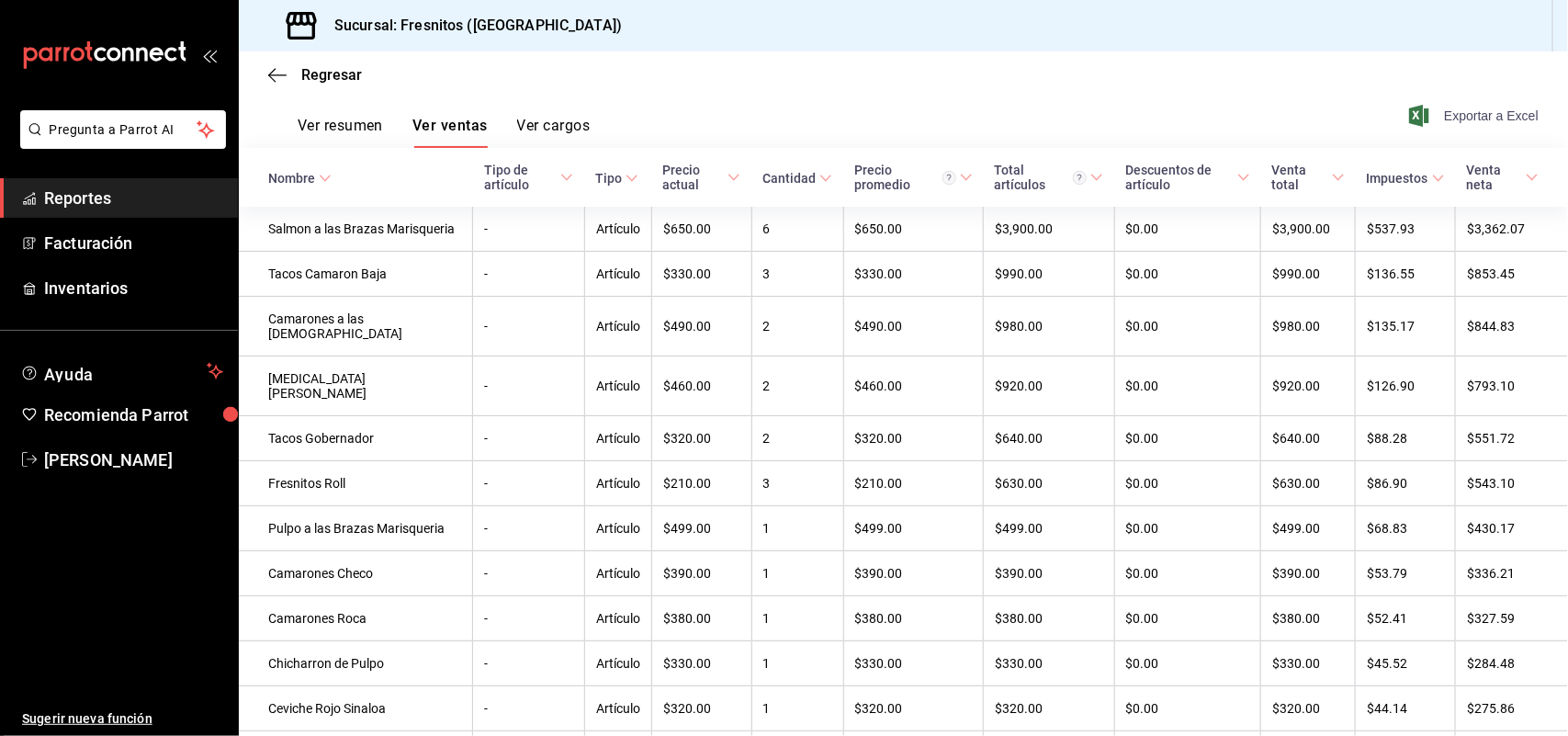
click at [1466, 107] on span "Exportar a Excel" at bounding box center [1475, 116] width 126 height 22
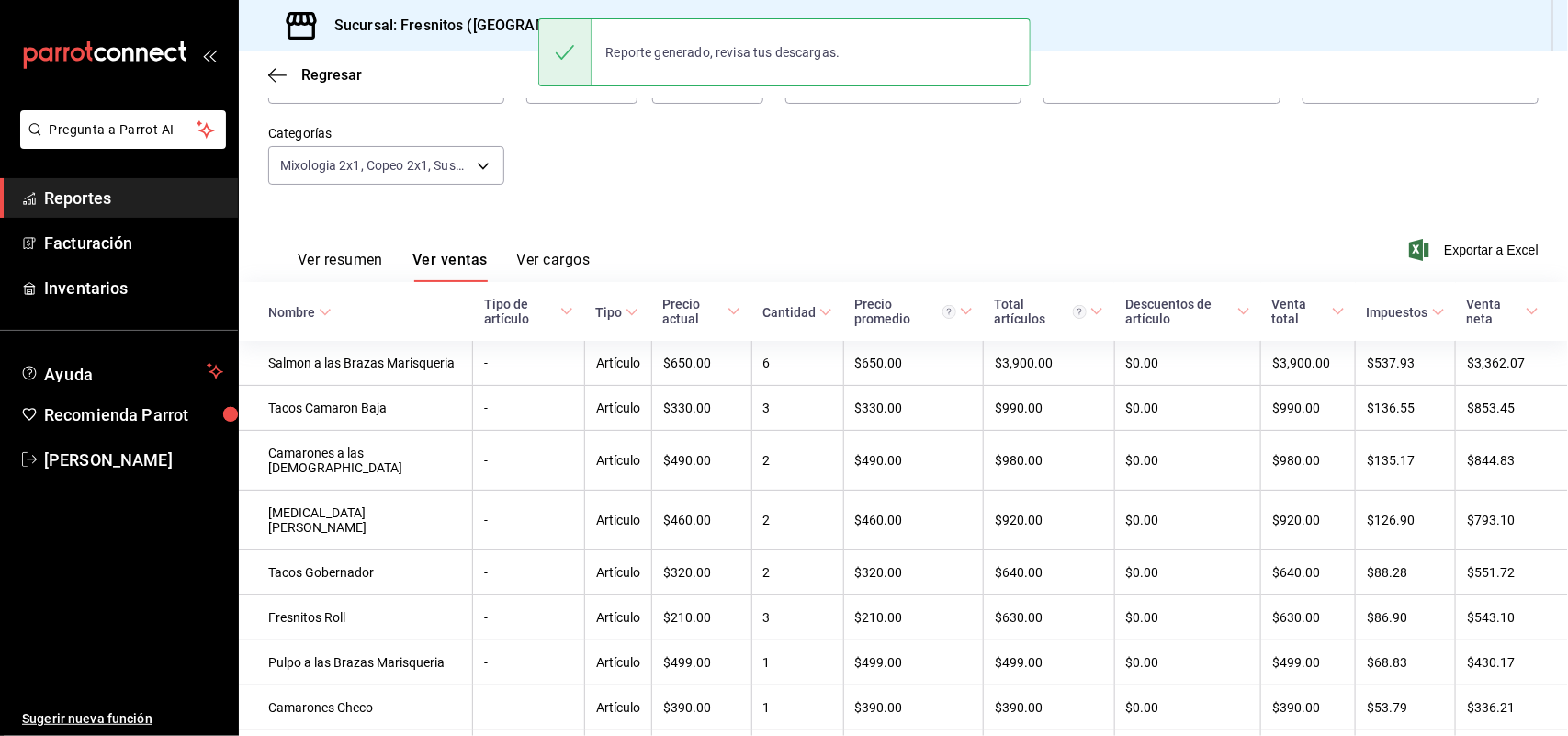
scroll to position [0, 0]
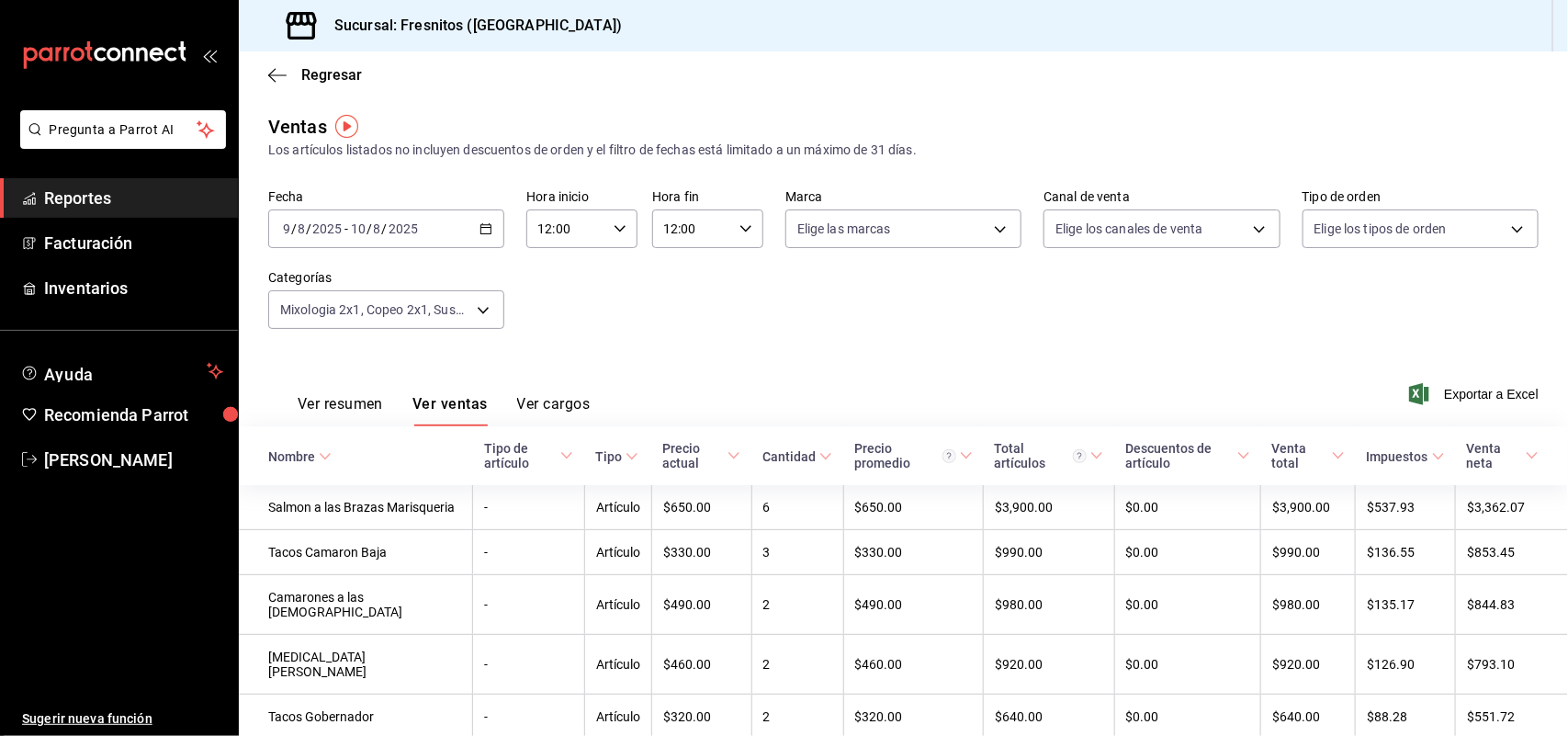
click at [480, 226] on icon "button" at bounding box center [486, 229] width 13 height 13
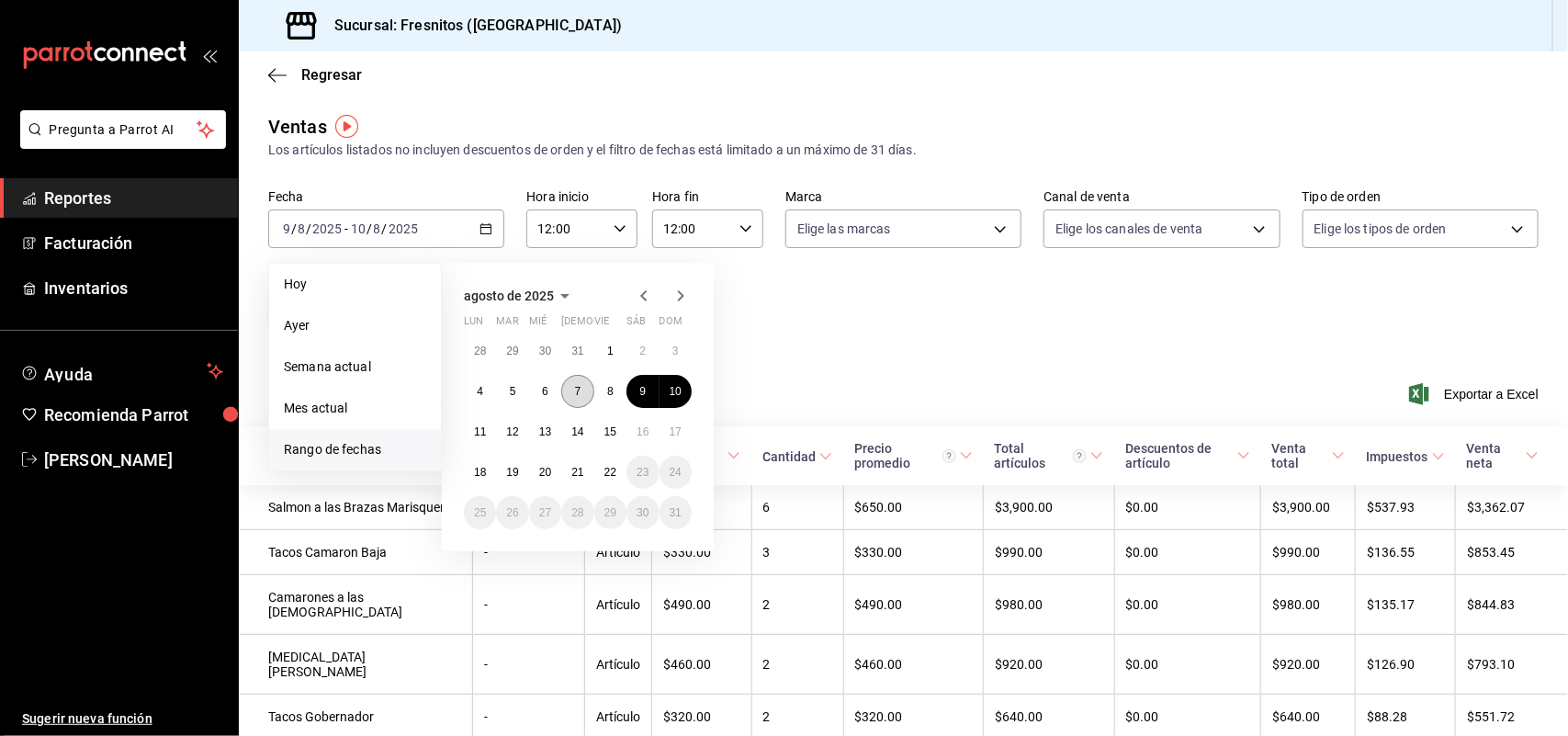
click at [577, 395] on abbr "7" at bounding box center [578, 391] width 7 height 13
click at [607, 385] on abbr "8" at bounding box center [610, 391] width 7 height 13
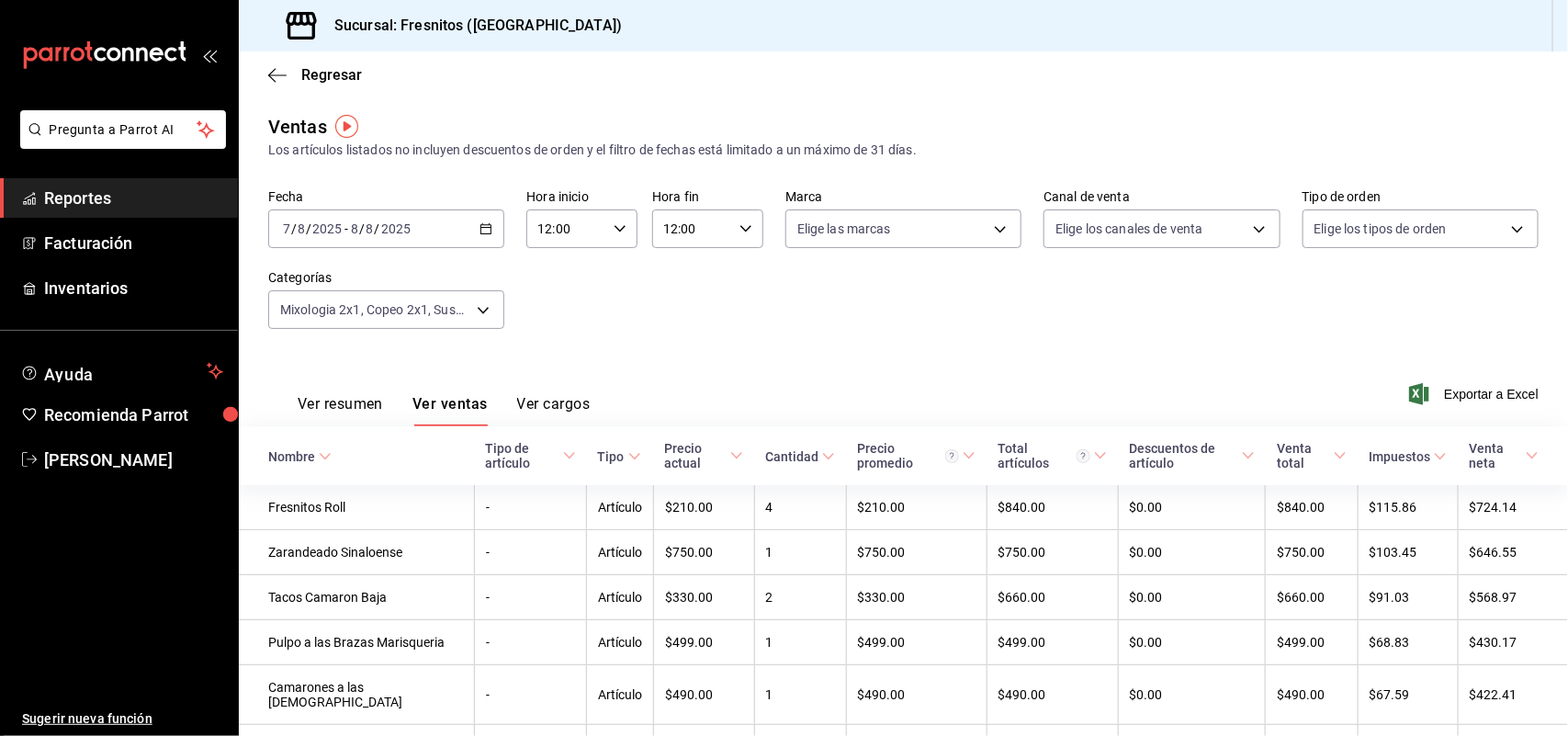
click at [480, 226] on icon "button" at bounding box center [486, 229] width 13 height 13
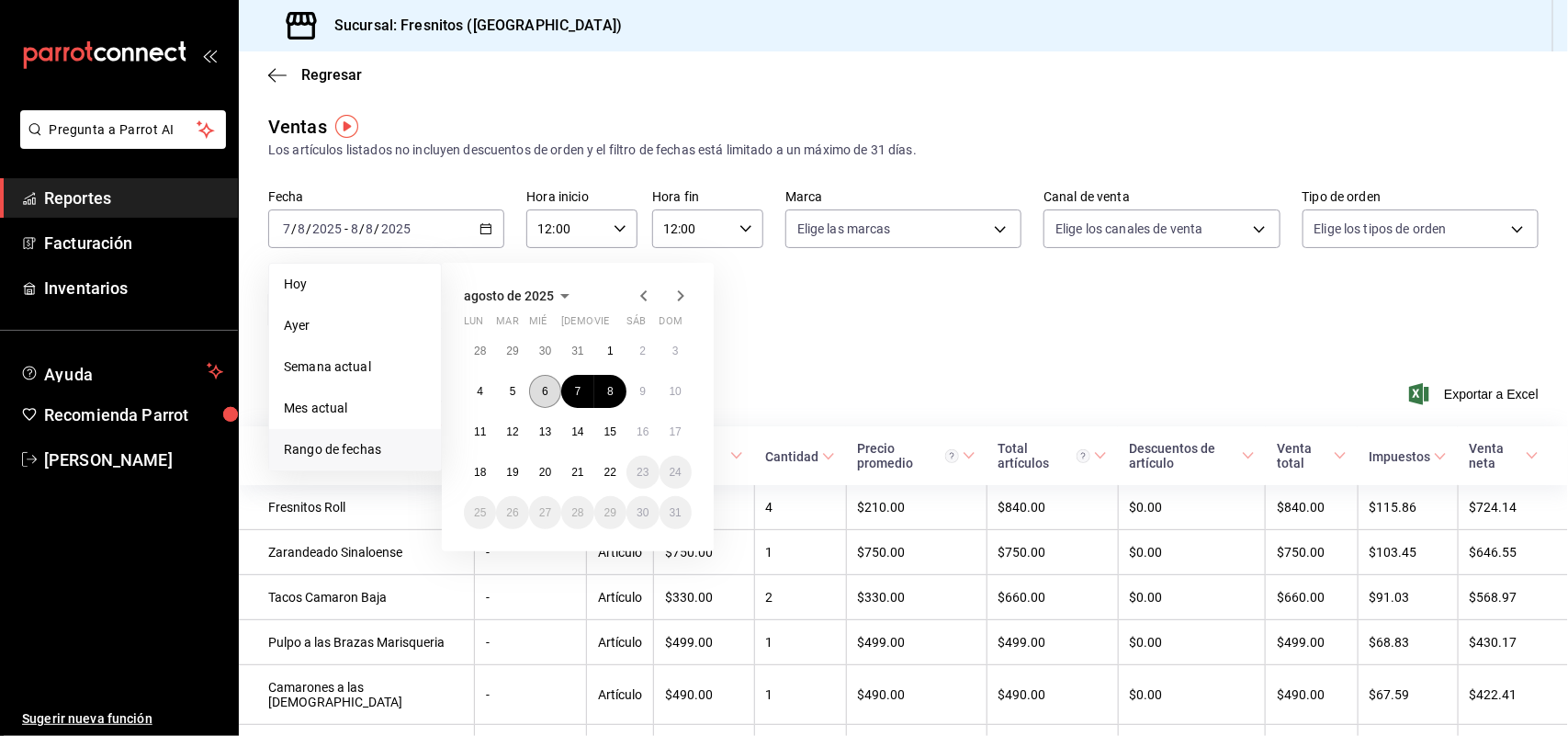
click at [553, 393] on button "6" at bounding box center [545, 390] width 33 height 33
click at [579, 392] on abbr "7" at bounding box center [578, 391] width 7 height 13
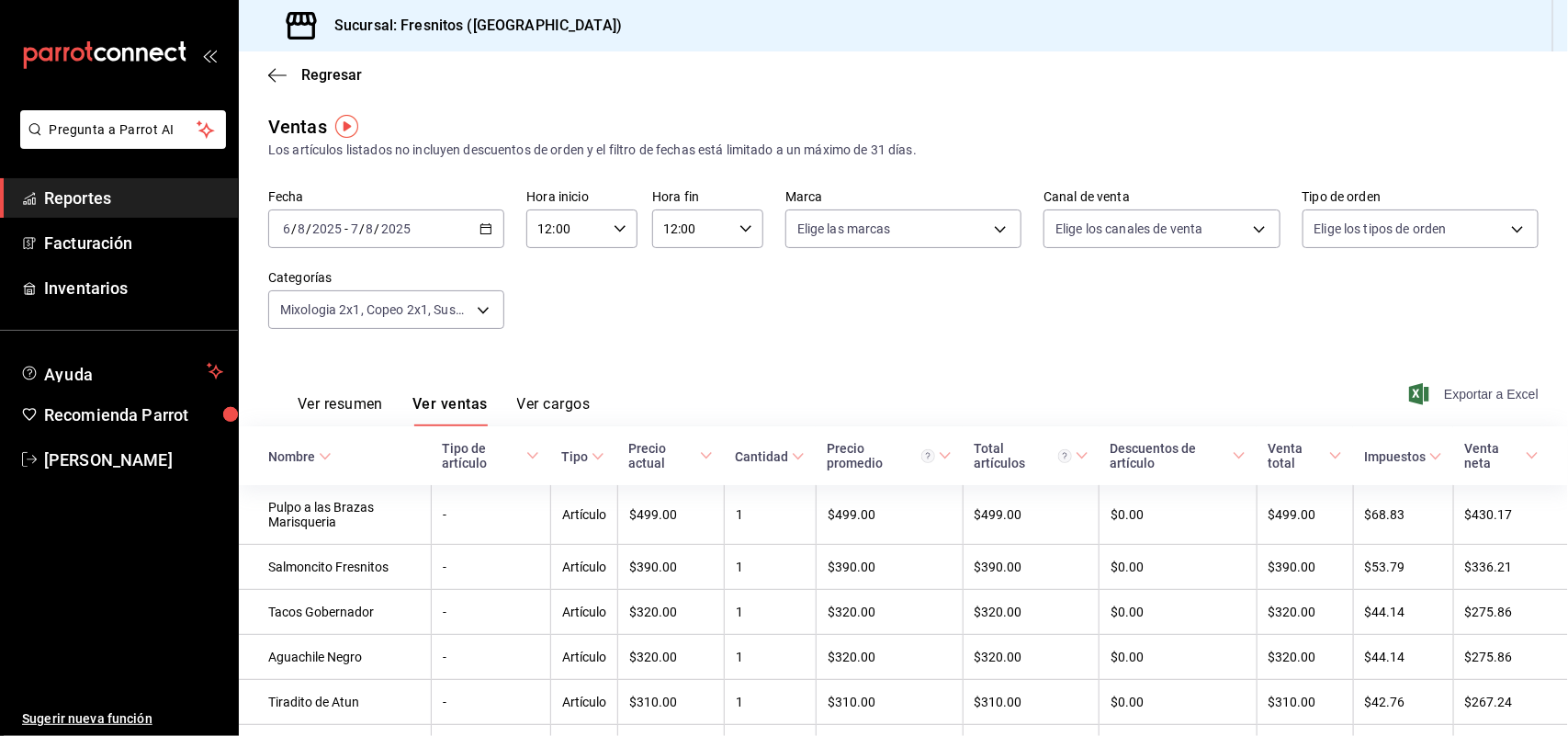
click at [1475, 392] on span "Exportar a Excel" at bounding box center [1475, 394] width 126 height 22
click at [475, 230] on div "2025-08-06 6 / 8 / 2025 - 2025-08-07 7 / 8 / 2025" at bounding box center [386, 228] width 236 height 38
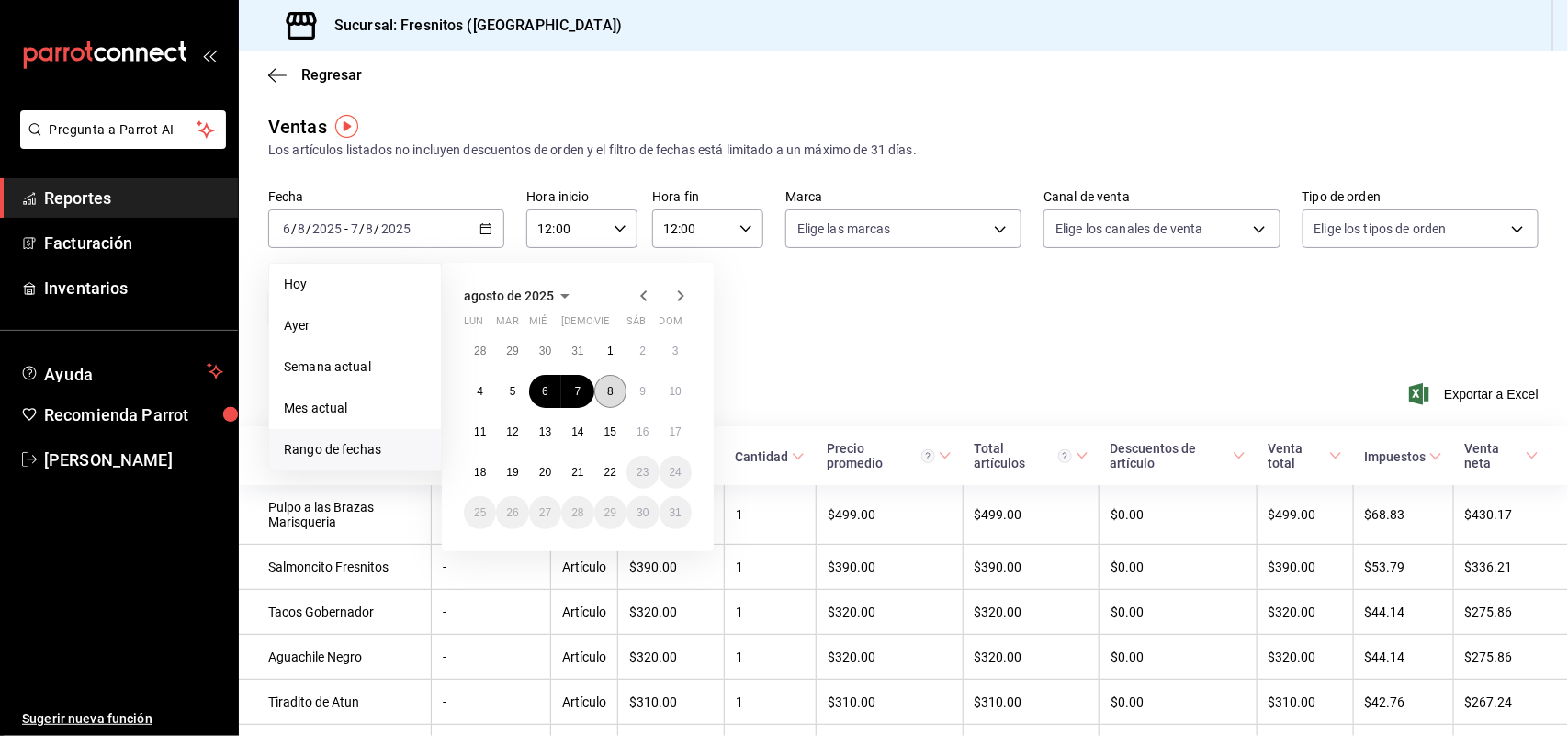
click at [607, 393] on abbr "8" at bounding box center [610, 391] width 7 height 13
click at [638, 384] on button "9" at bounding box center [642, 390] width 33 height 33
click at [638, 384] on div "Ver resumen Ver ventas Ver cargos Exportar a Excel" at bounding box center [903, 388] width 1329 height 75
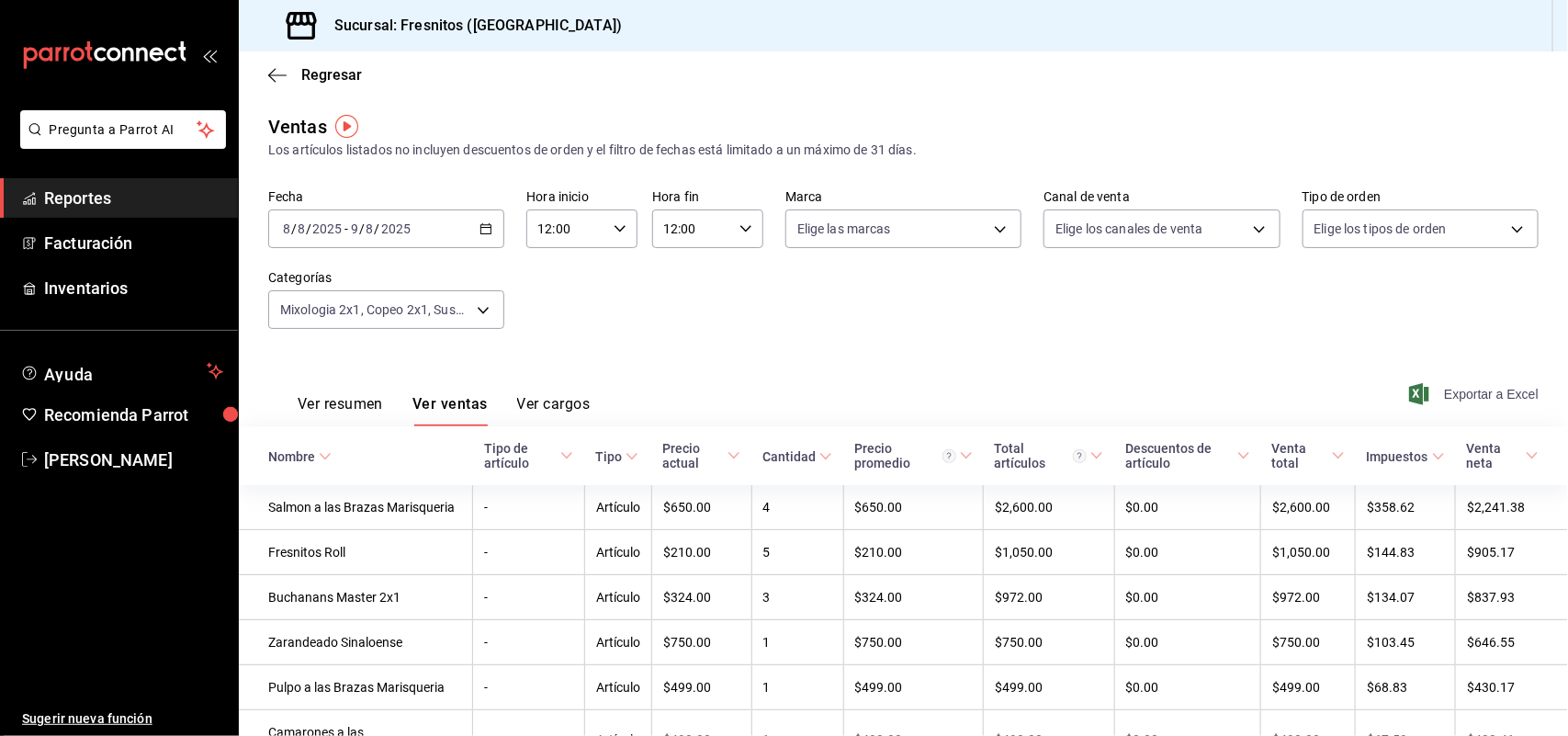
click at [1440, 401] on span "Exportar a Excel" at bounding box center [1475, 394] width 126 height 22
click at [1440, 401] on div "Exportar a Excel" at bounding box center [1475, 394] width 126 height 22
click at [485, 313] on body "Pregunta a Parrot AI Reportes Facturación Inventarios Ayuda Recomienda Parrot R…" at bounding box center [784, 368] width 1568 height 736
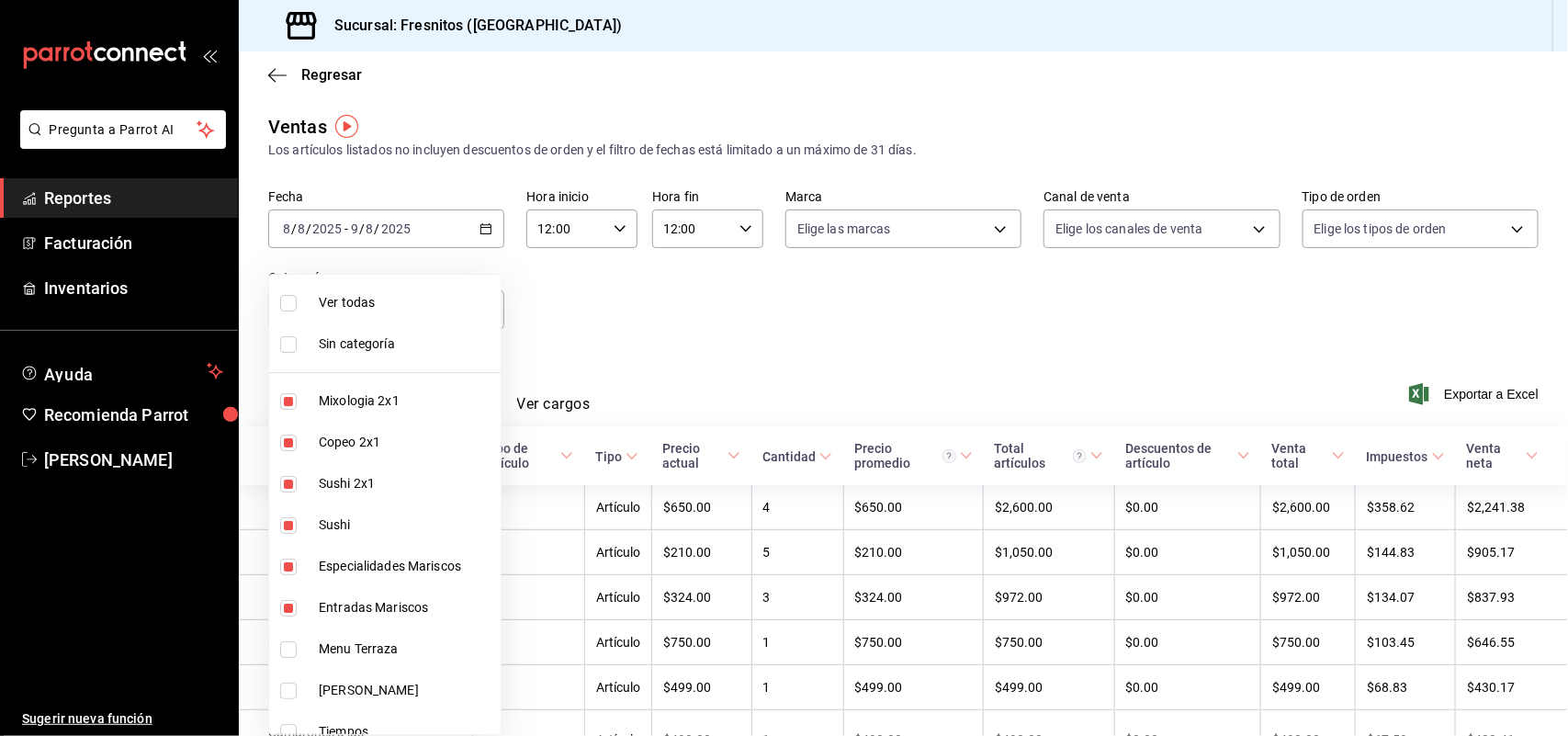
click at [762, 341] on div at bounding box center [784, 368] width 1568 height 736
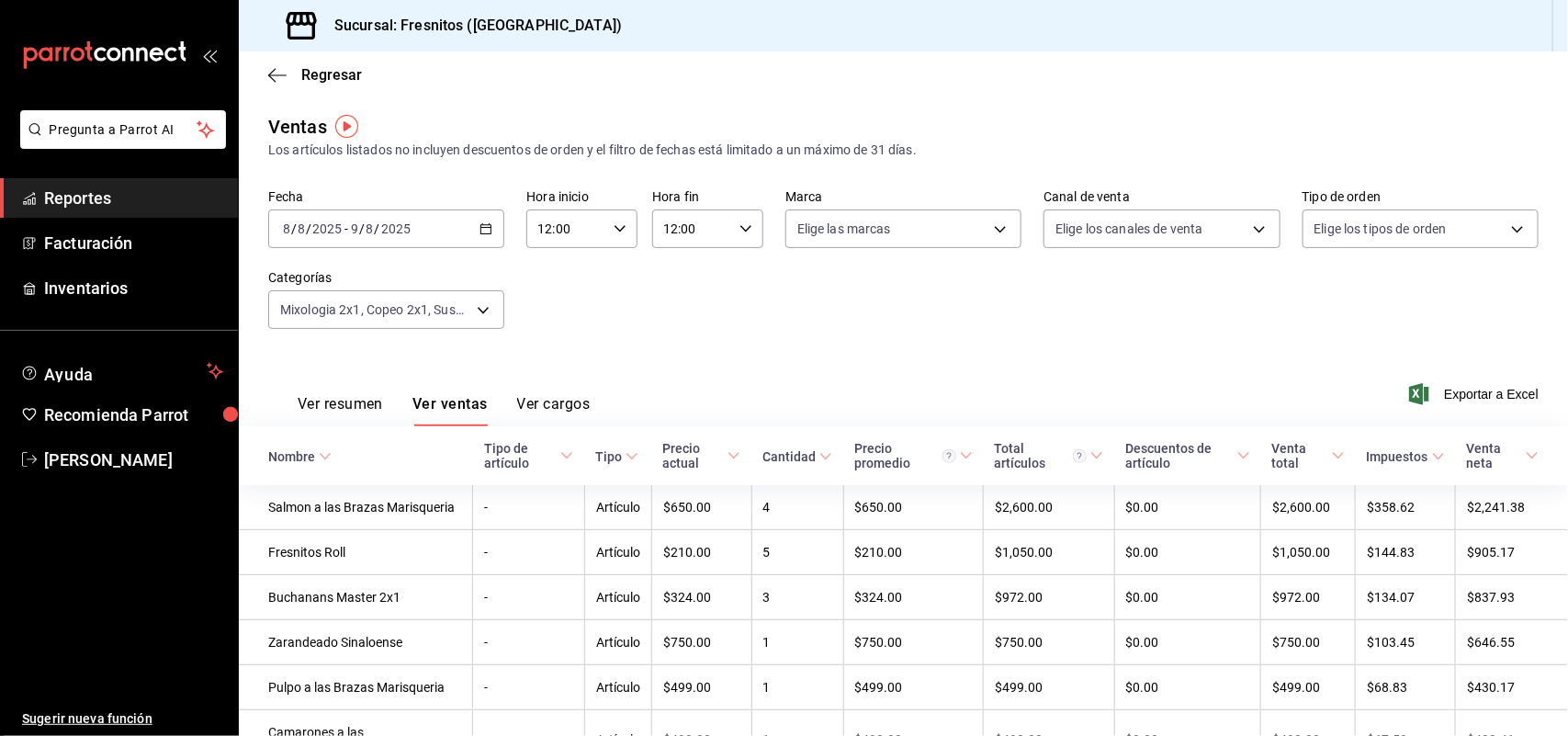
click at [480, 228] on icon "button" at bounding box center [486, 229] width 13 height 13
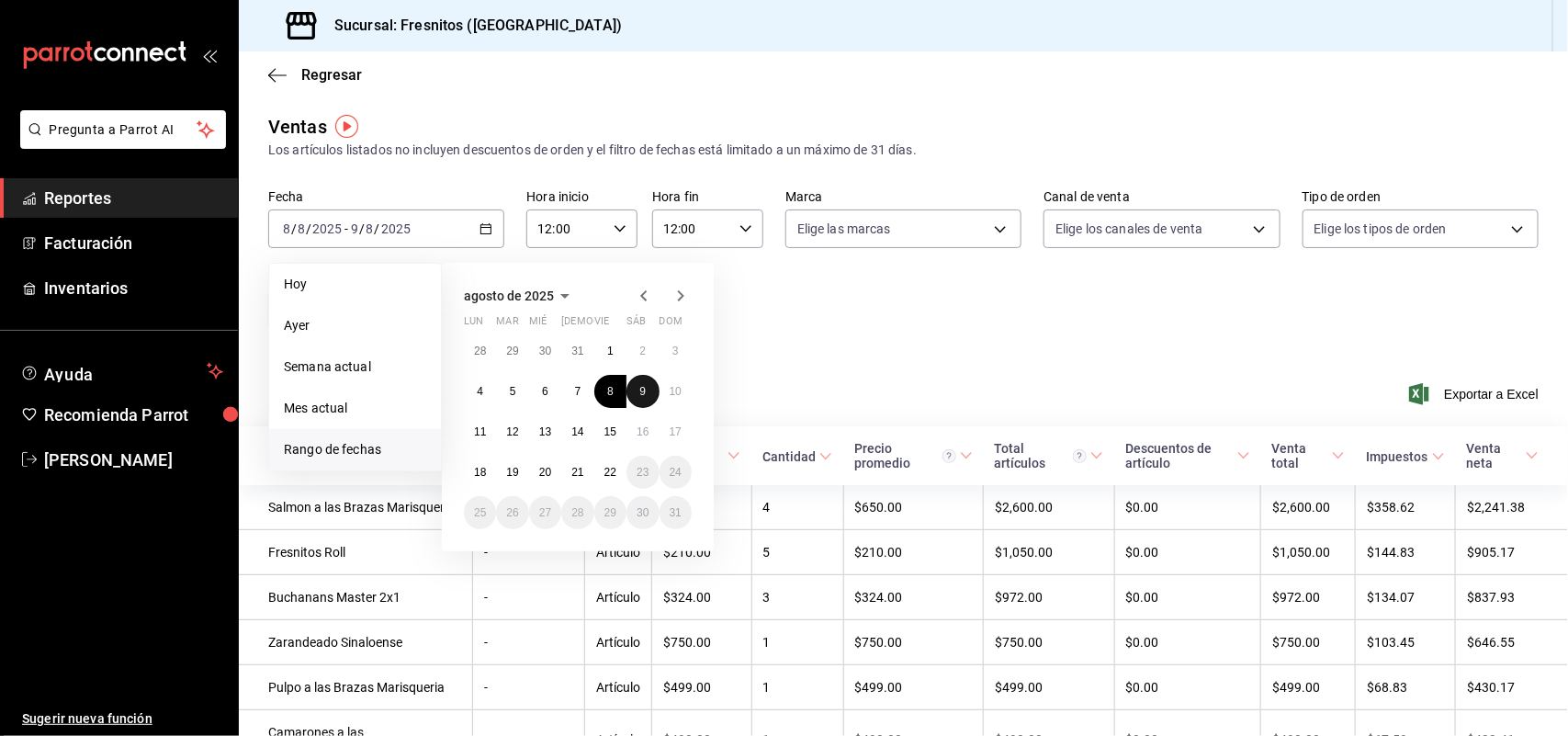
click at [643, 385] on abbr "9" at bounding box center [642, 391] width 7 height 13
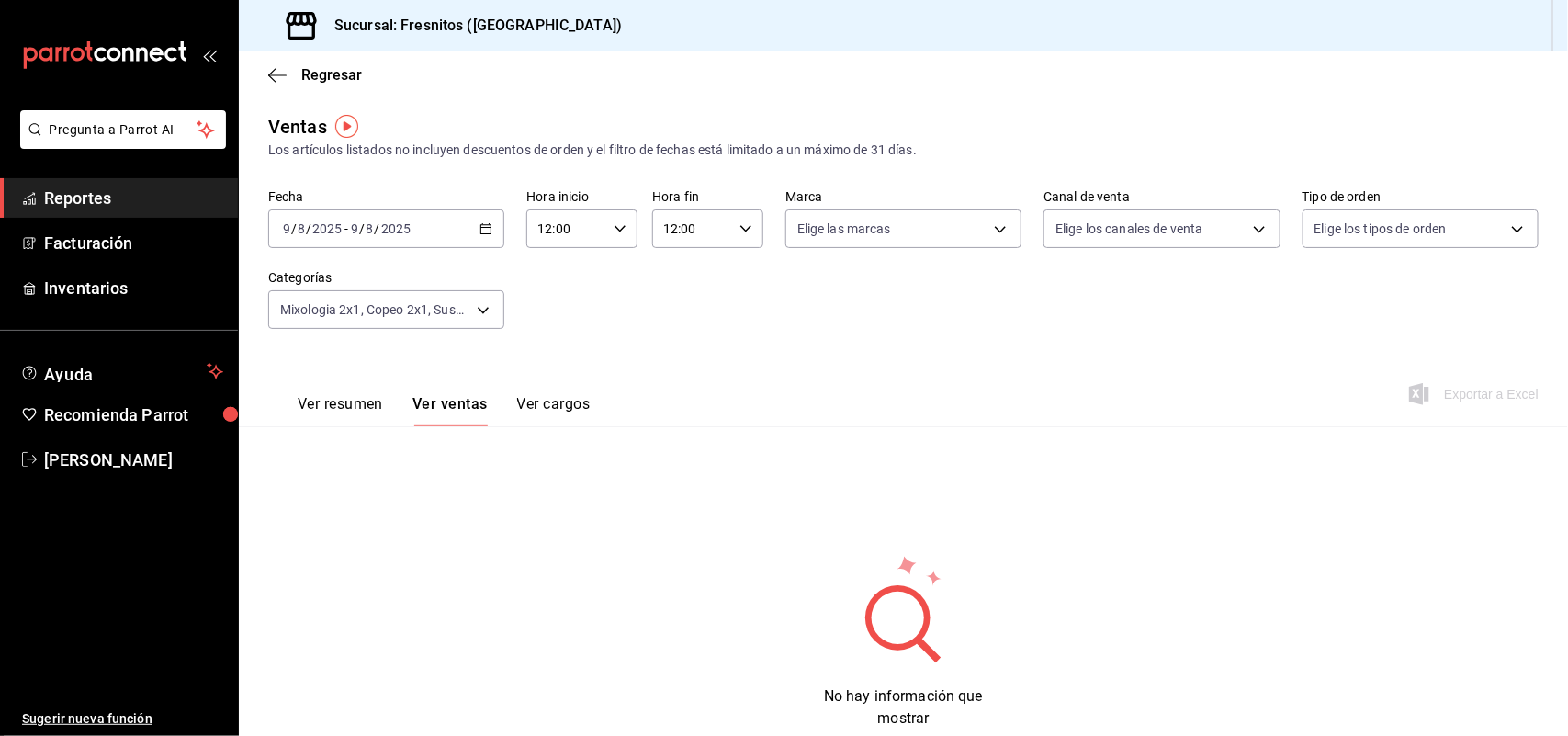
click at [488, 216] on div "2025-08-09 9 / 8 / 2025 - 2025-08-09 9 / 8 / 2025" at bounding box center [386, 228] width 236 height 38
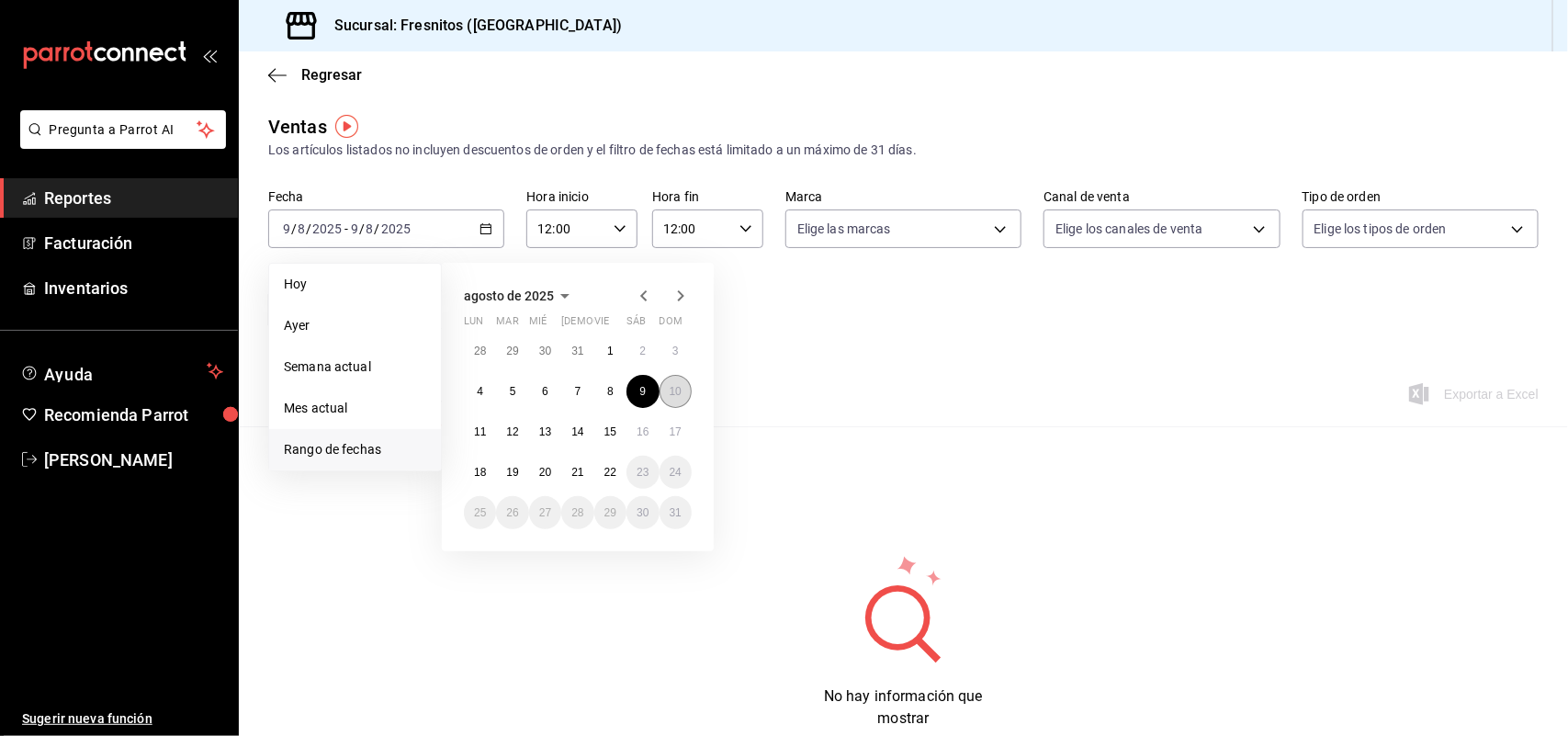
click at [677, 388] on abbr "10" at bounding box center [675, 391] width 12 height 13
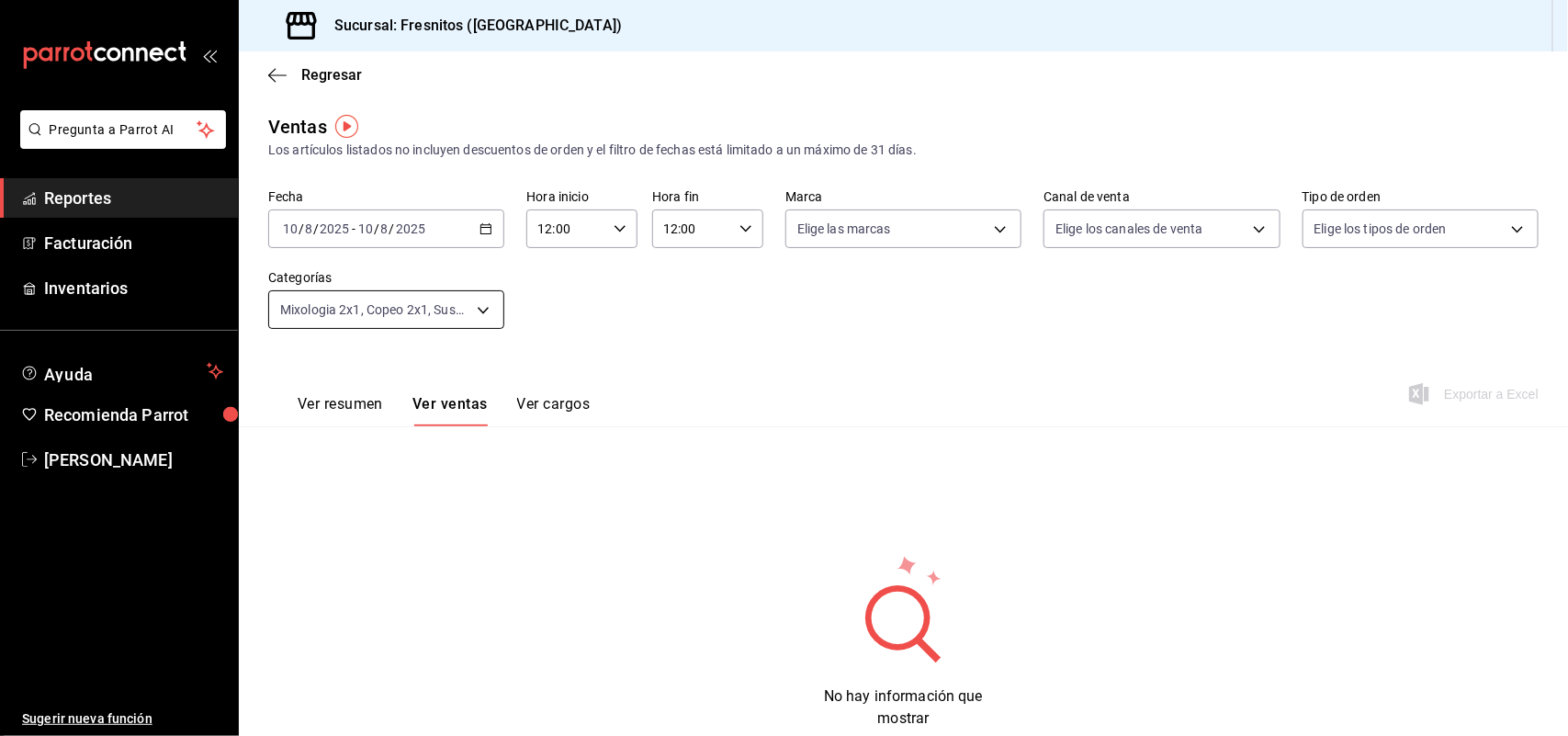
click at [474, 303] on body "Pregunta a Parrot AI Reportes Facturación Inventarios Ayuda Recomienda Parrot R…" at bounding box center [784, 368] width 1568 height 736
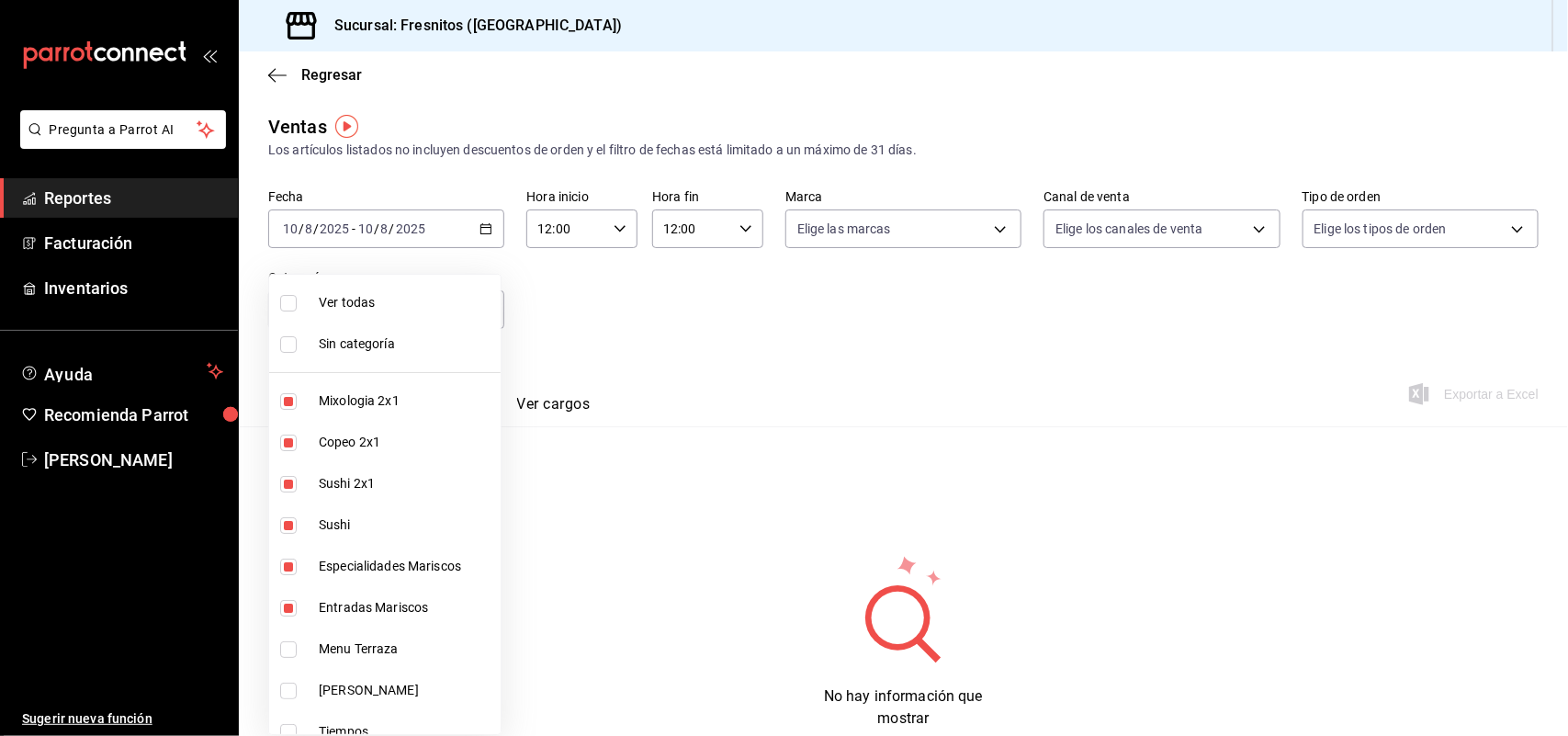
click at [589, 315] on div at bounding box center [784, 368] width 1568 height 736
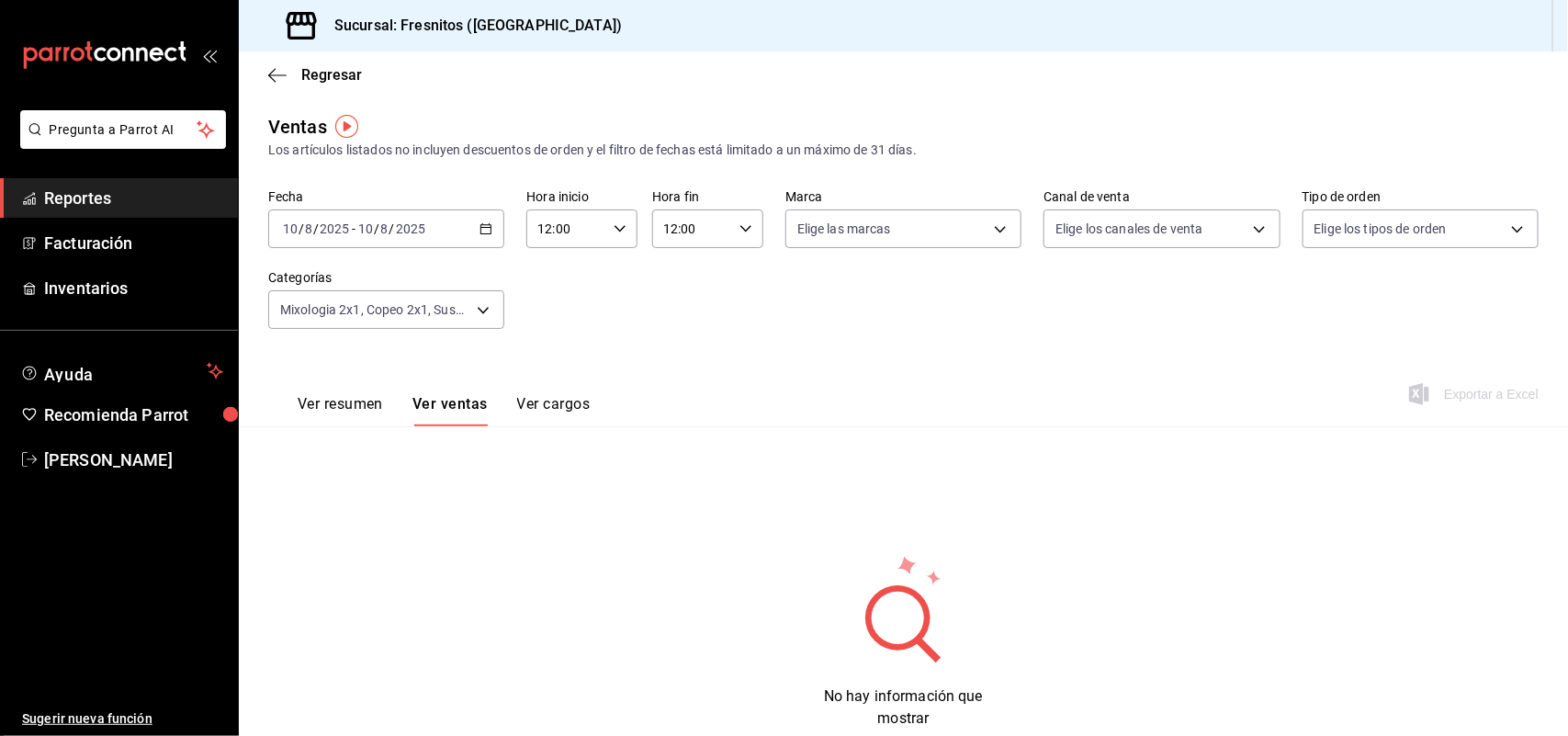
click at [347, 400] on button "Ver resumen" at bounding box center [340, 411] width 86 height 32
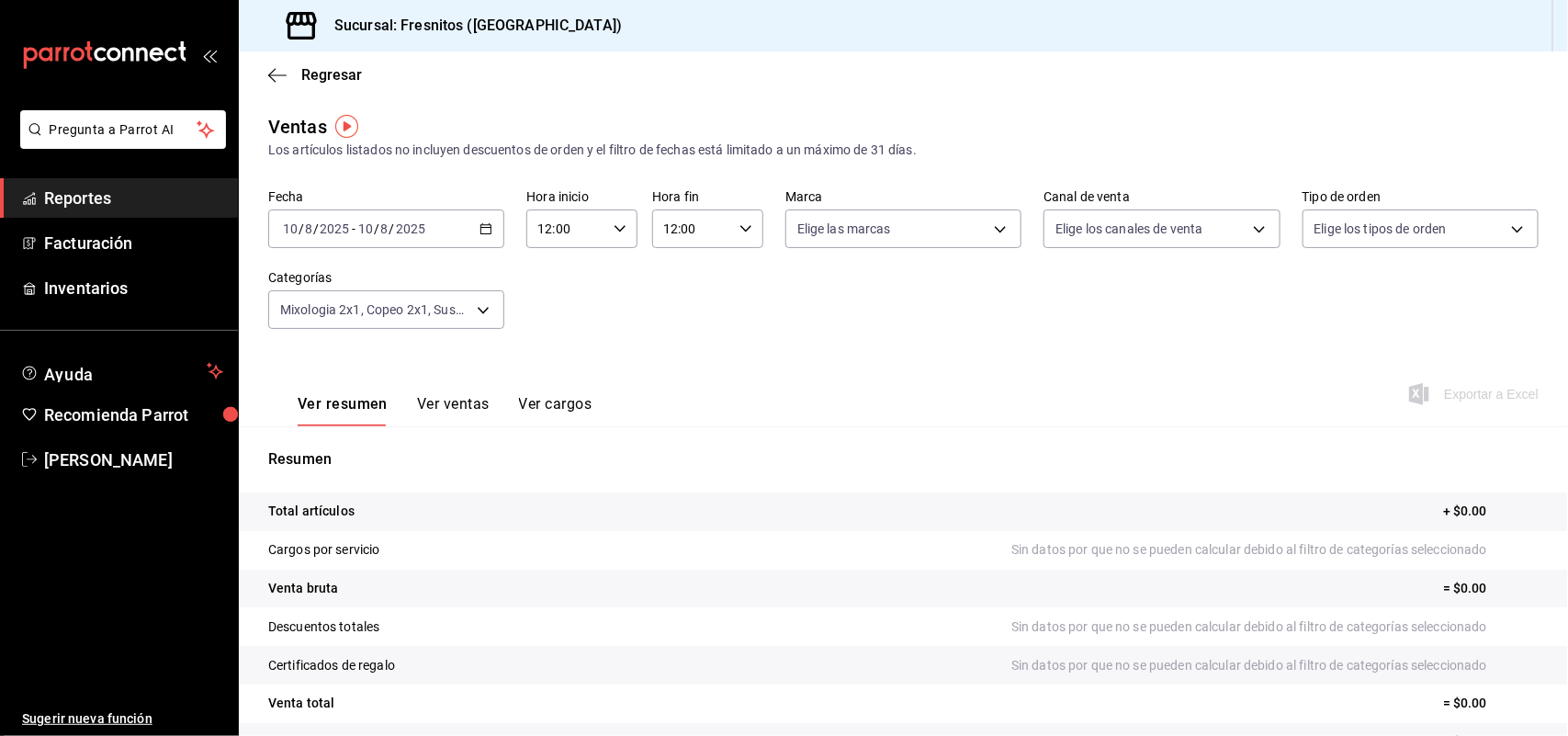
click at [451, 396] on button "Ver ventas" at bounding box center [454, 411] width 73 height 32
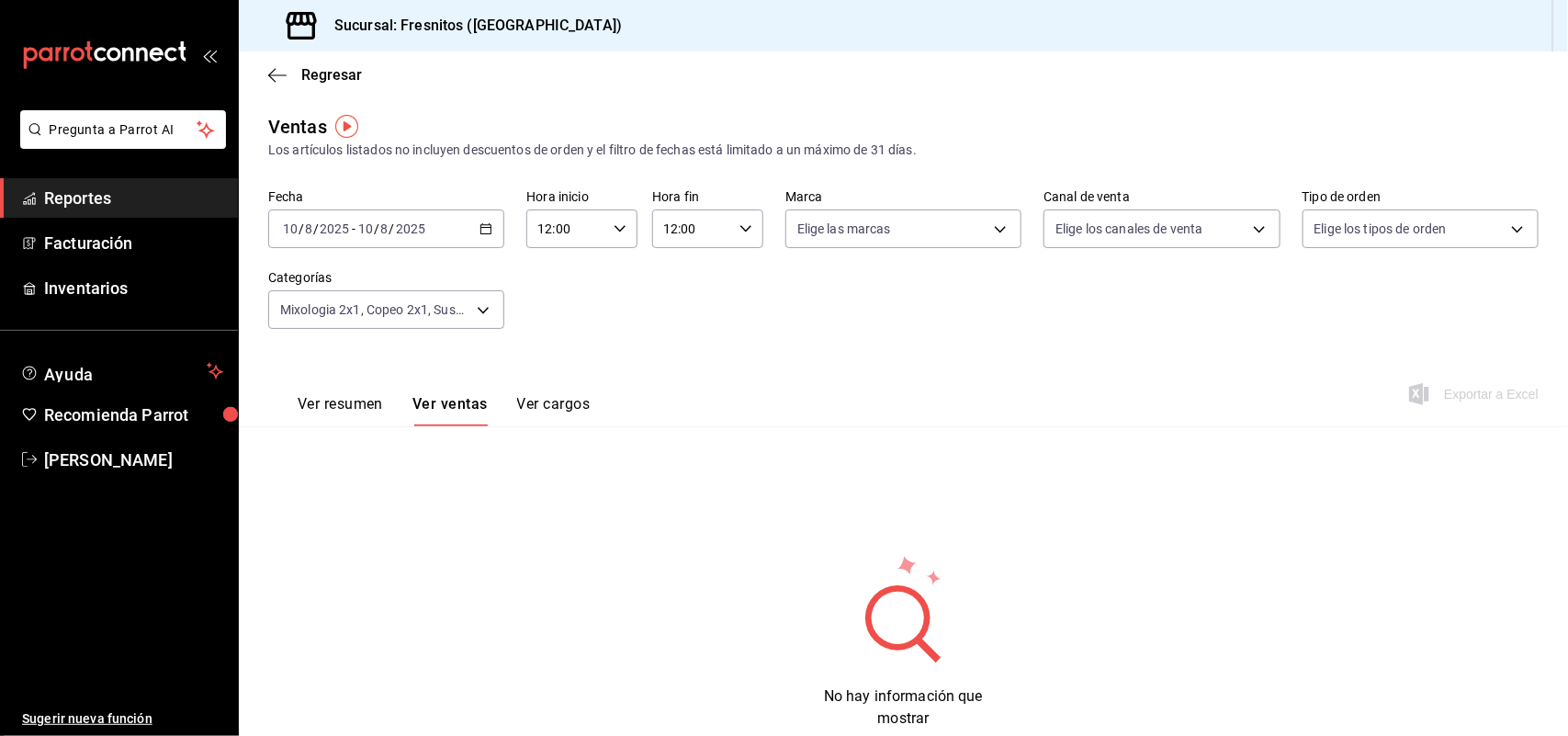
click at [488, 223] on icon "button" at bounding box center [486, 229] width 13 height 13
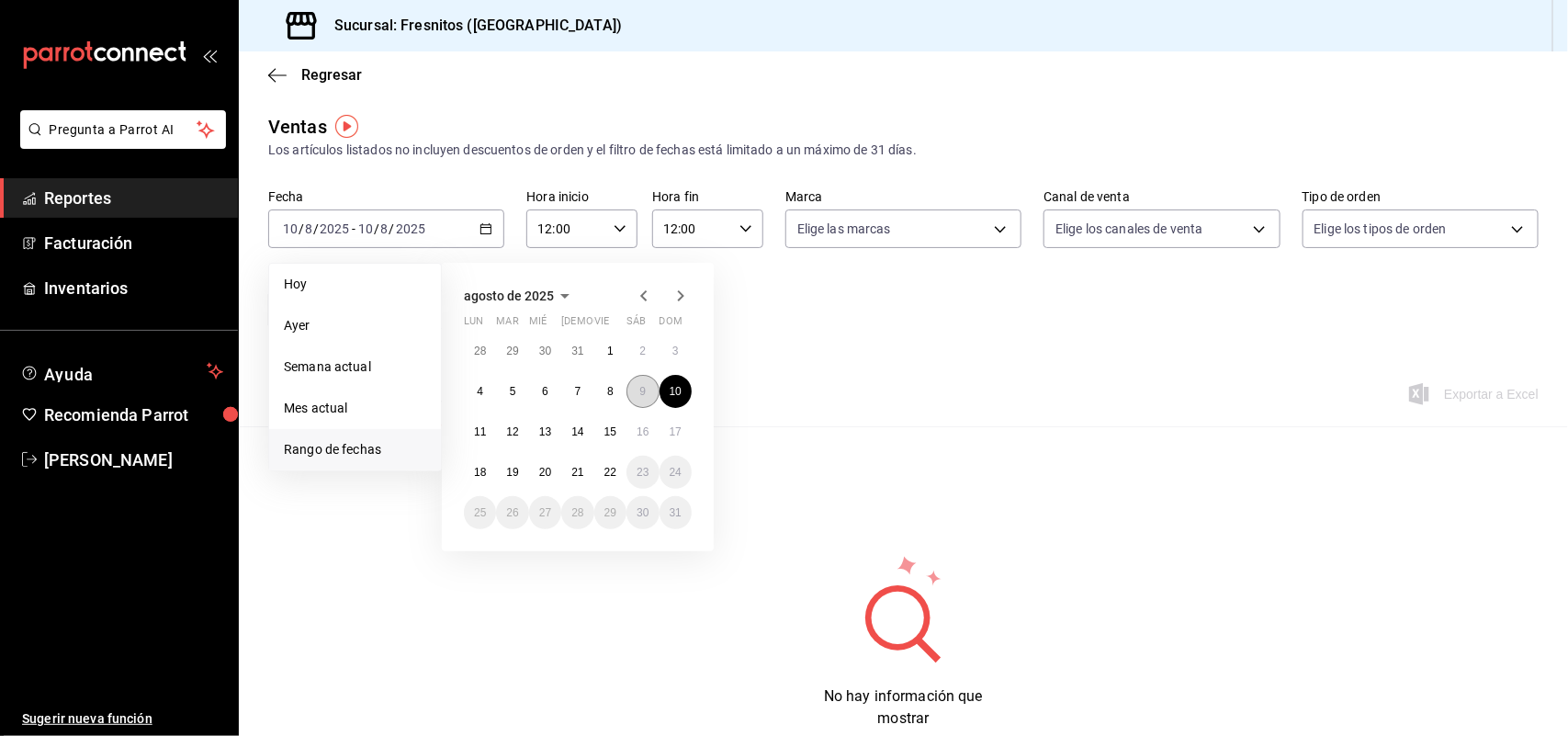
click at [641, 387] on abbr "9" at bounding box center [642, 391] width 7 height 13
click at [667, 382] on button "10" at bounding box center [675, 390] width 33 height 33
click at [667, 382] on div "Ver resumen Ver ventas Ver cargos Exportar a Excel" at bounding box center [903, 388] width 1329 height 75
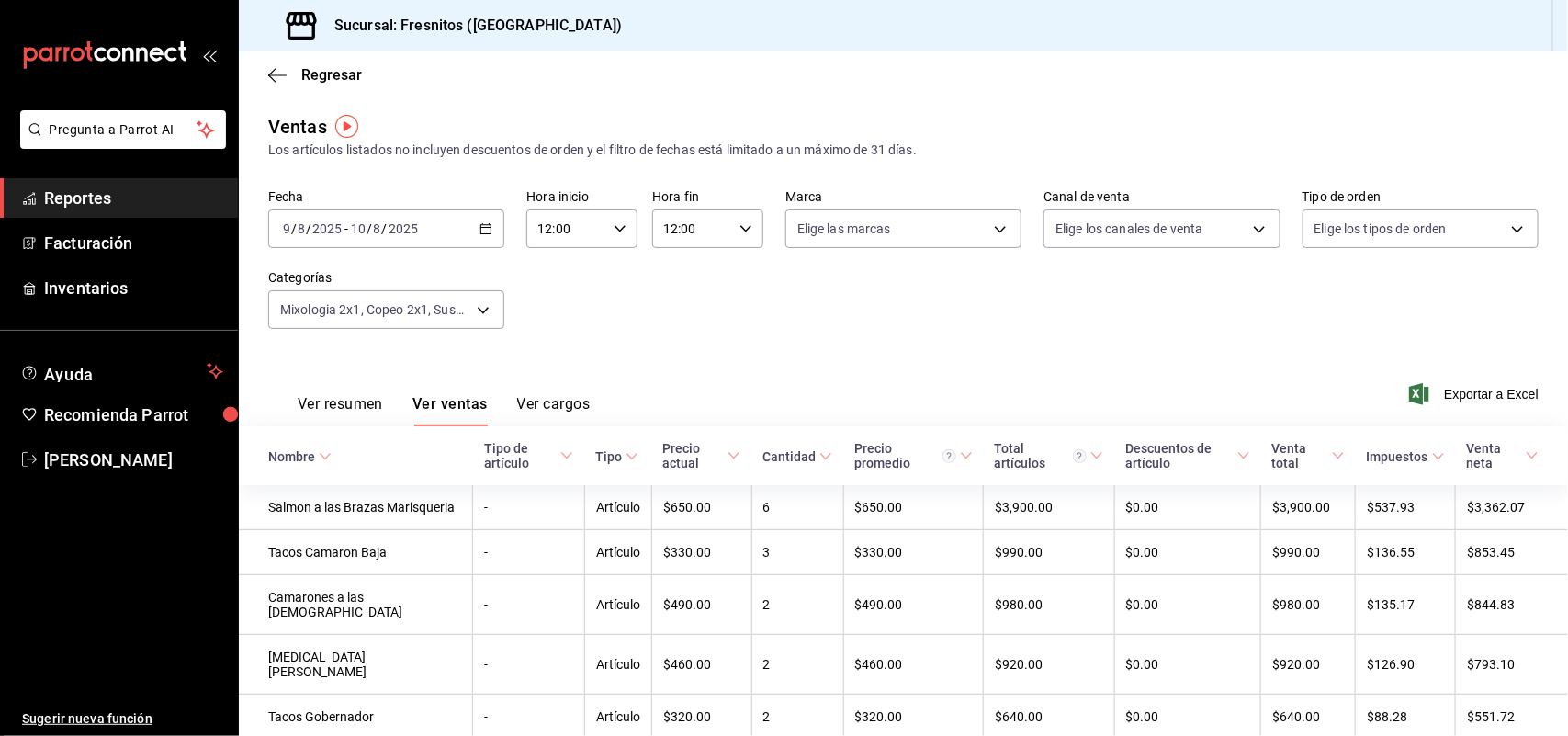
click at [740, 227] on icon "button" at bounding box center [746, 229] width 13 height 13
click at [680, 395] on span "23" at bounding box center [675, 402] width 26 height 15
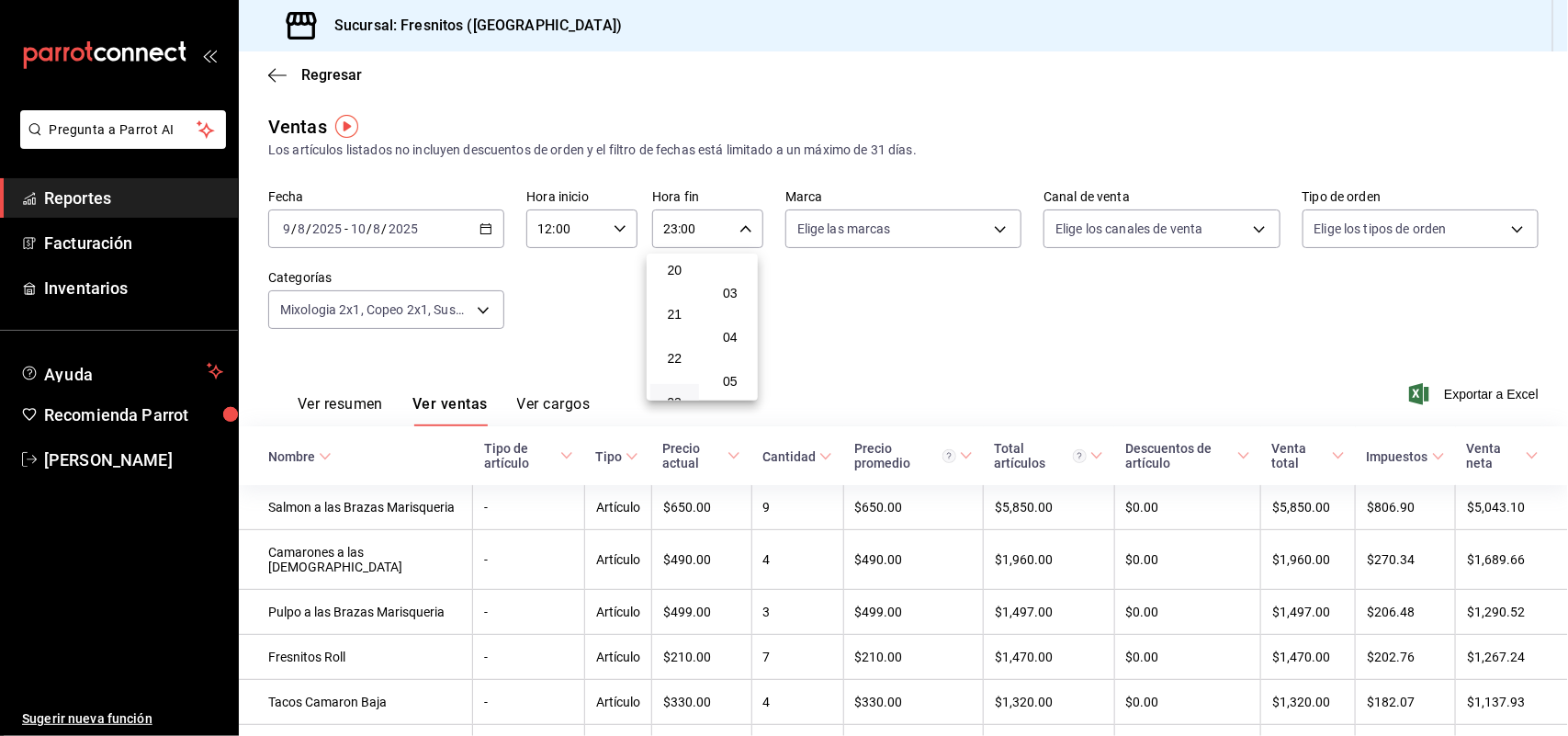
click at [745, 224] on div at bounding box center [784, 368] width 1568 height 736
click at [745, 224] on icon "button" at bounding box center [746, 229] width 13 height 13
click at [686, 369] on span "12" at bounding box center [675, 376] width 26 height 15
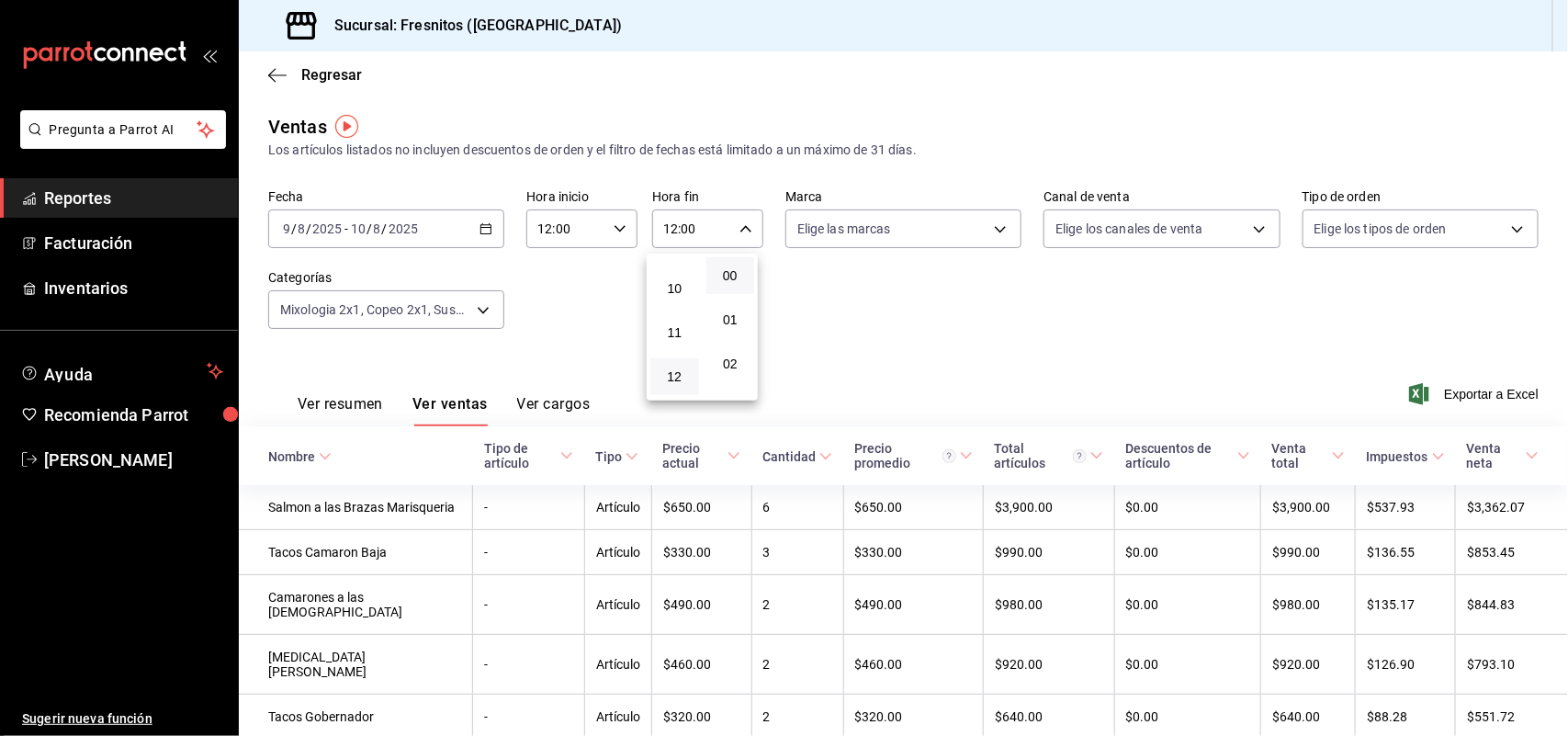
click at [784, 341] on div at bounding box center [784, 368] width 1568 height 736
click at [480, 239] on div "2025-08-09 9 / 8 / 2025 - 2025-08-10 10 / 8 / 2025" at bounding box center [386, 228] width 236 height 38
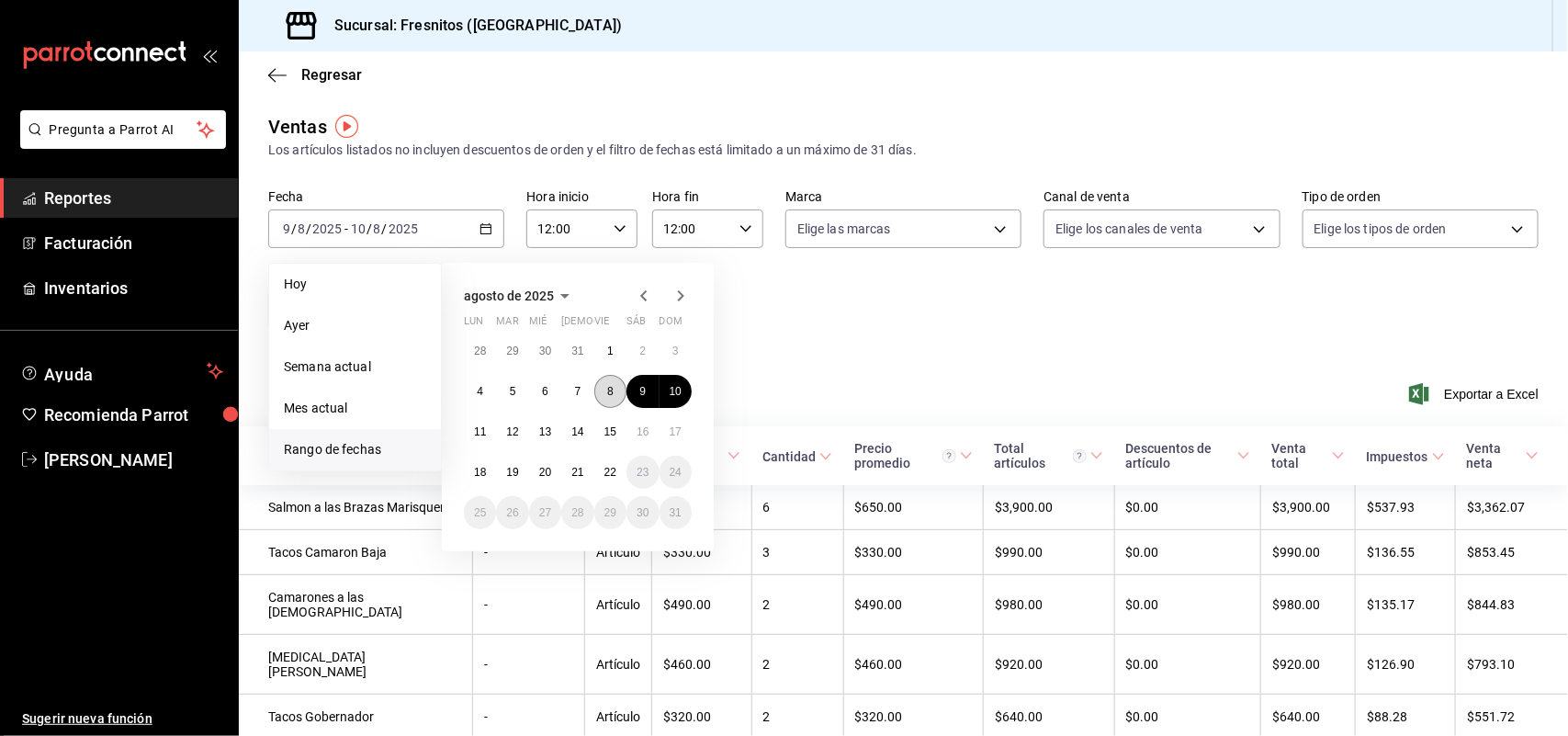
click at [611, 386] on abbr "8" at bounding box center [610, 391] width 7 height 13
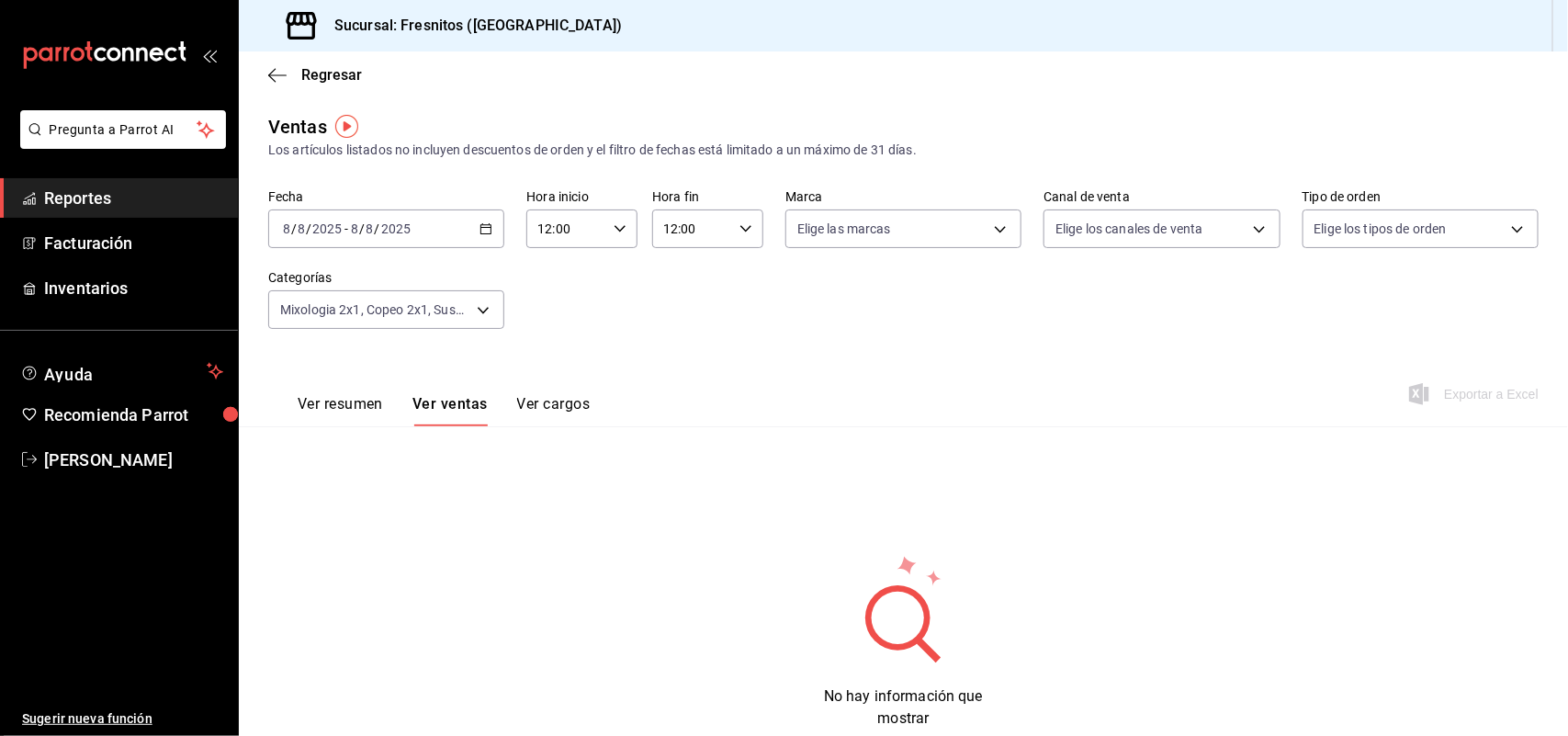
click at [489, 234] on div "2025-08-08 8 / 8 / 2025 - 2025-08-08 8 / 8 / 2025" at bounding box center [386, 228] width 236 height 38
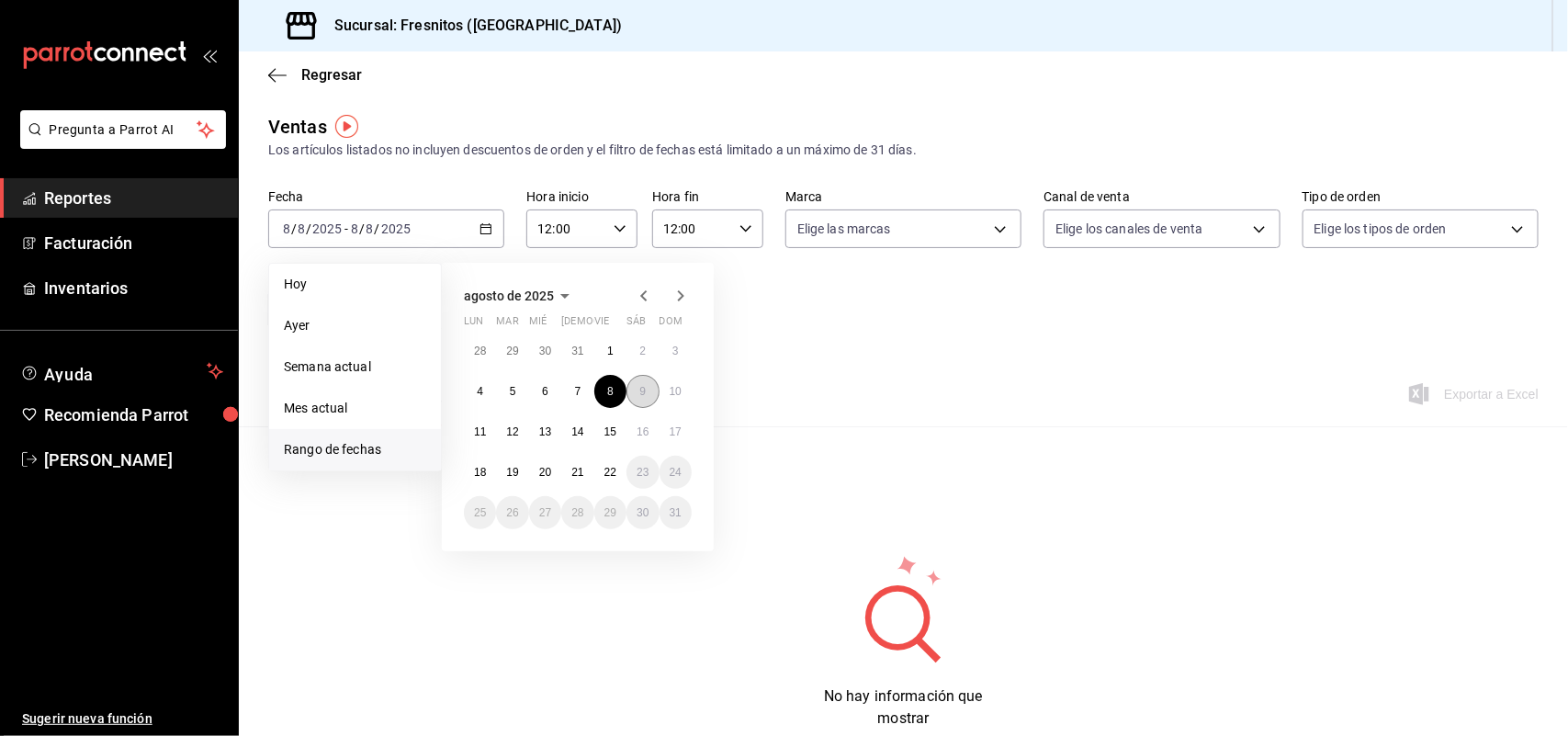
click at [640, 386] on button "9" at bounding box center [642, 390] width 33 height 33
click at [613, 393] on abbr "8" at bounding box center [610, 391] width 7 height 13
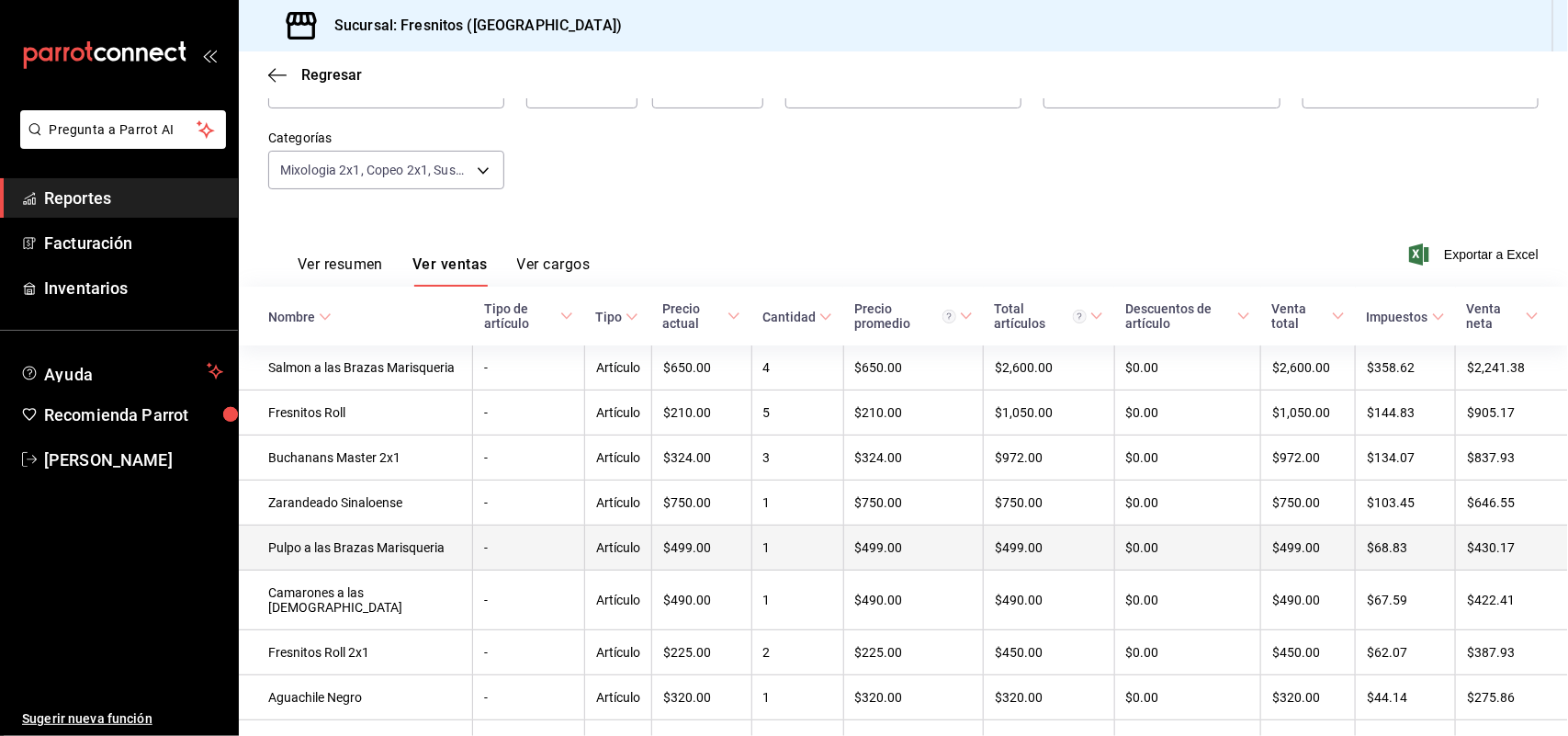
scroll to position [25, 0]
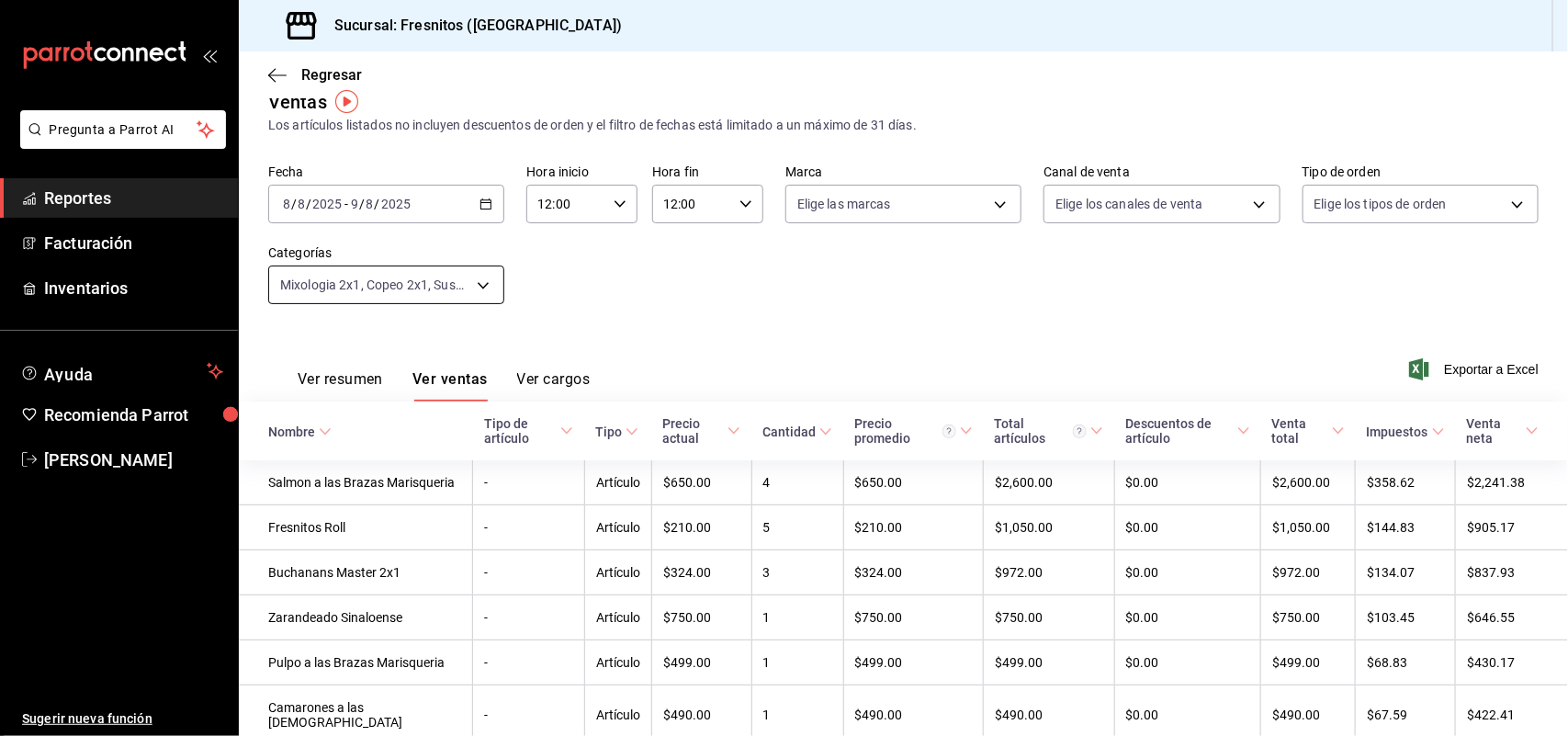
click at [492, 283] on body "Pregunta a Parrot AI Reportes Facturación Inventarios Ayuda Recomienda Parrot R…" at bounding box center [784, 368] width 1568 height 736
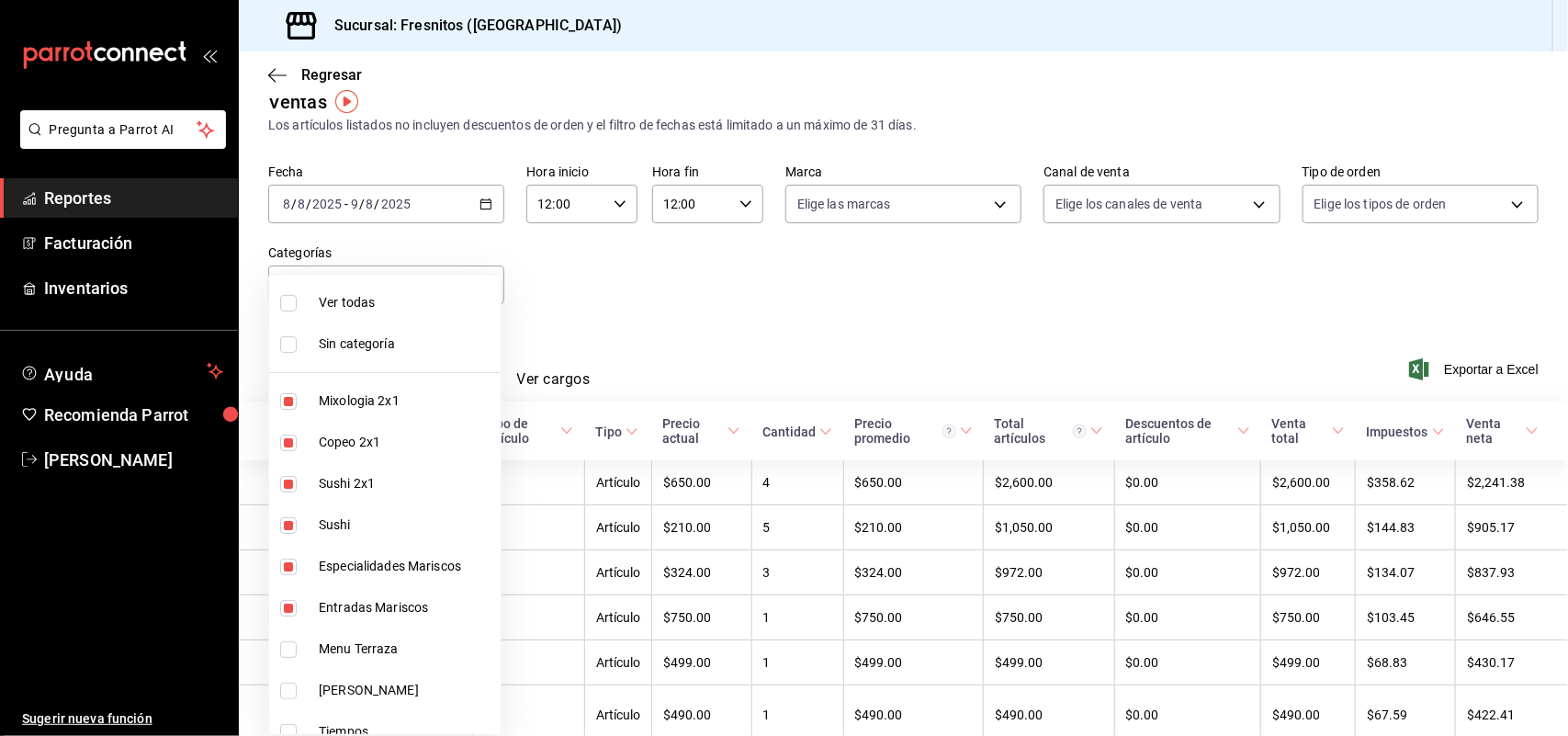
click at [698, 326] on div at bounding box center [784, 368] width 1568 height 736
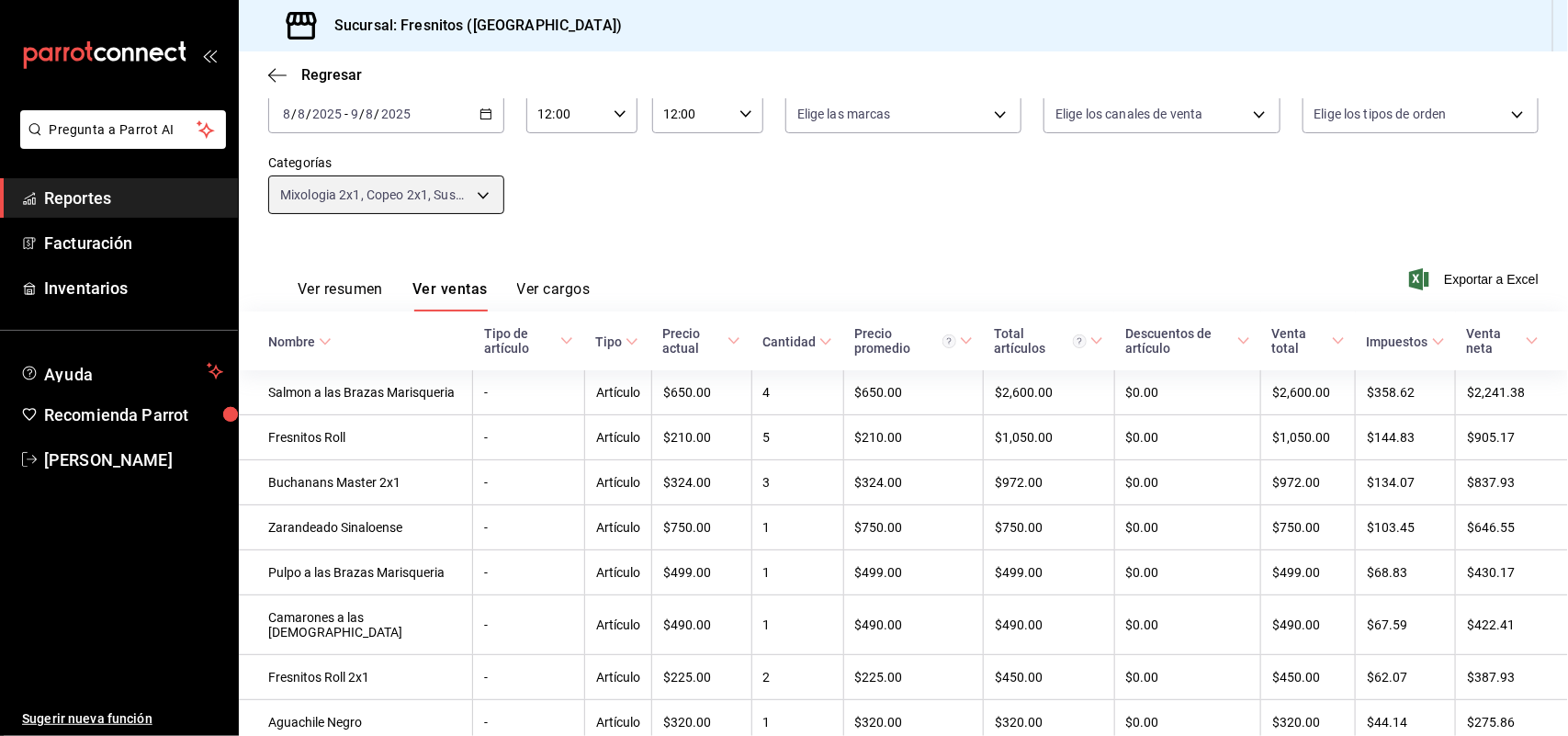
scroll to position [0, 0]
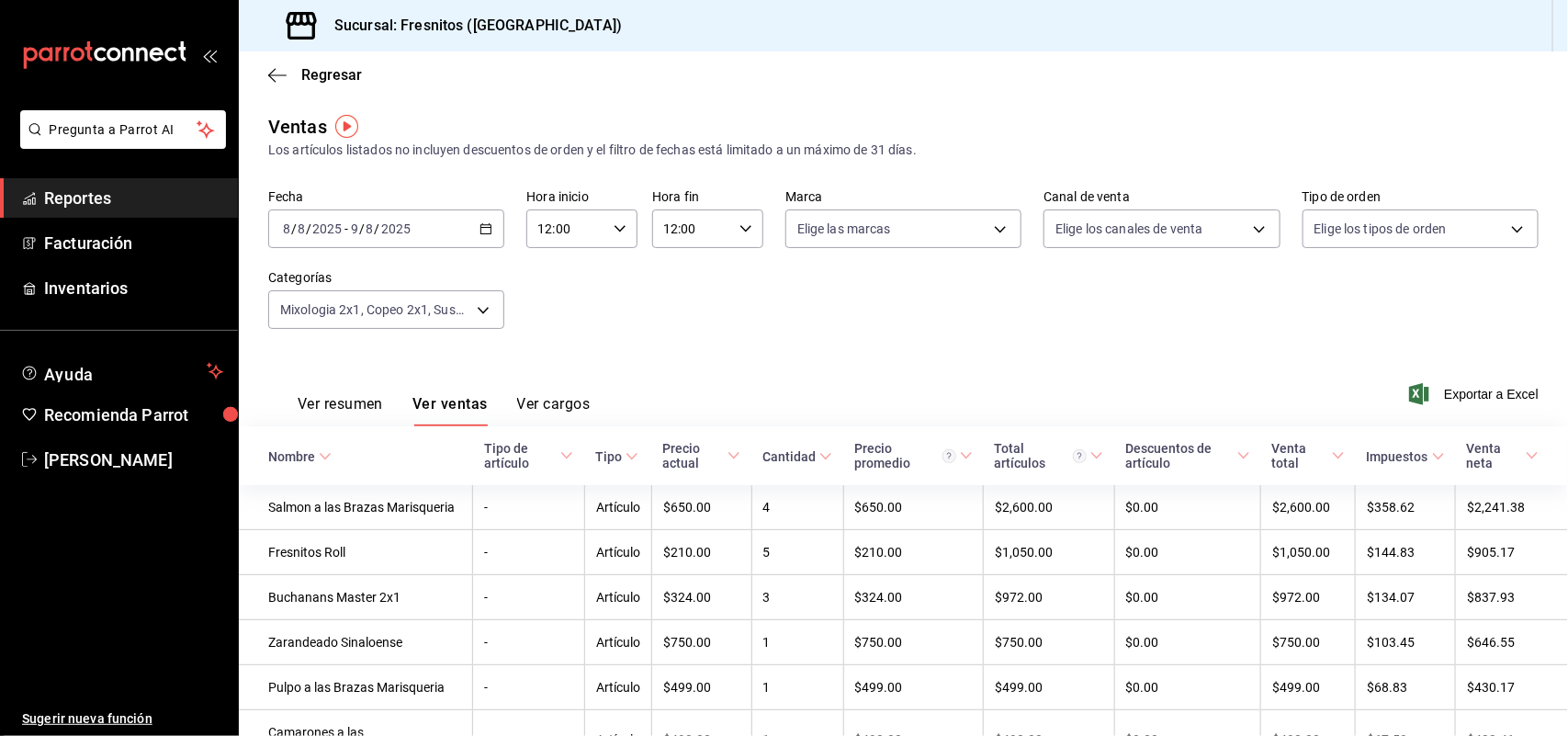
click at [488, 219] on div "2025-08-08 8 / 8 / 2025 - 2025-08-09 9 / 8 / 2025" at bounding box center [386, 228] width 236 height 38
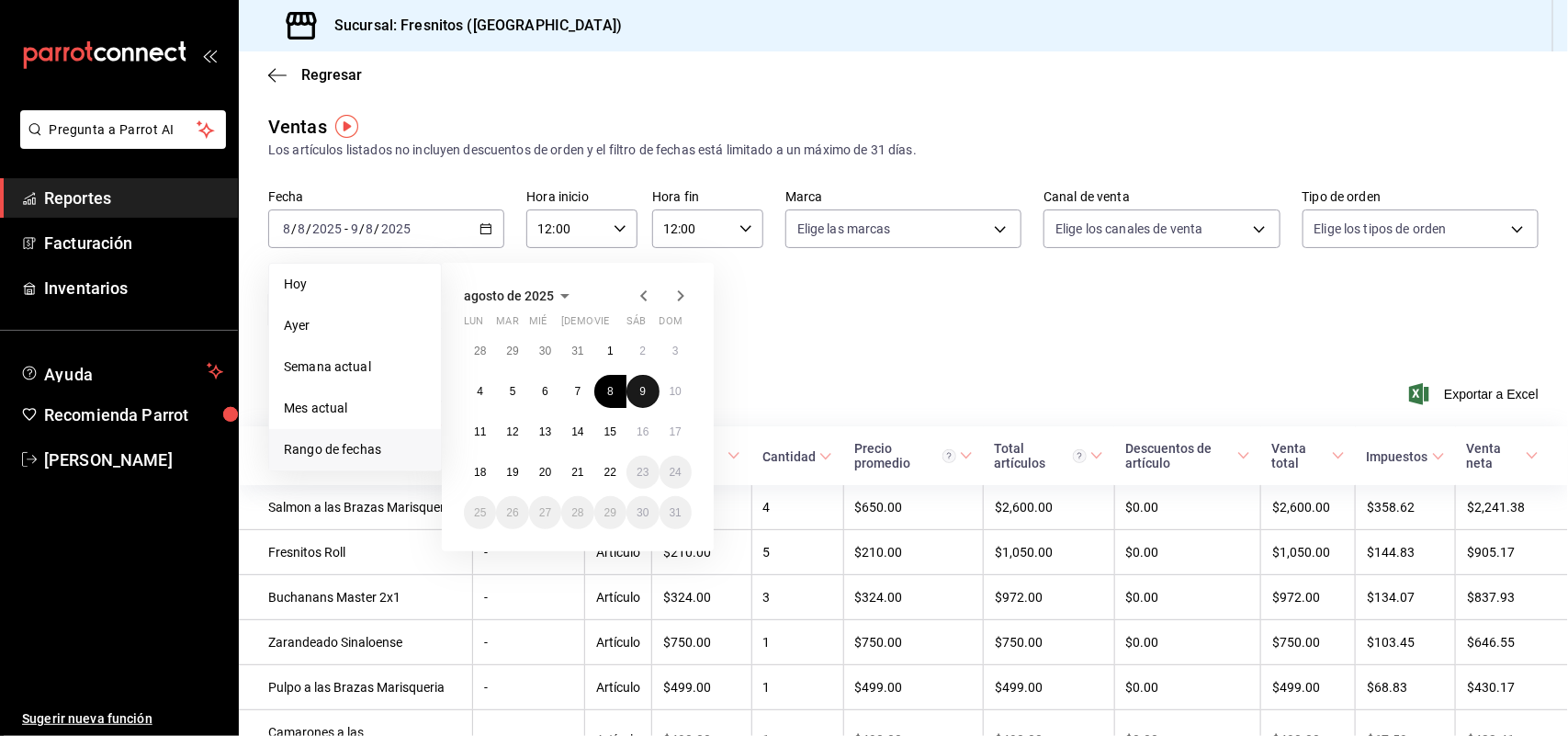
click at [649, 395] on button "9" at bounding box center [642, 390] width 33 height 33
click at [674, 388] on abbr "10" at bounding box center [675, 391] width 12 height 13
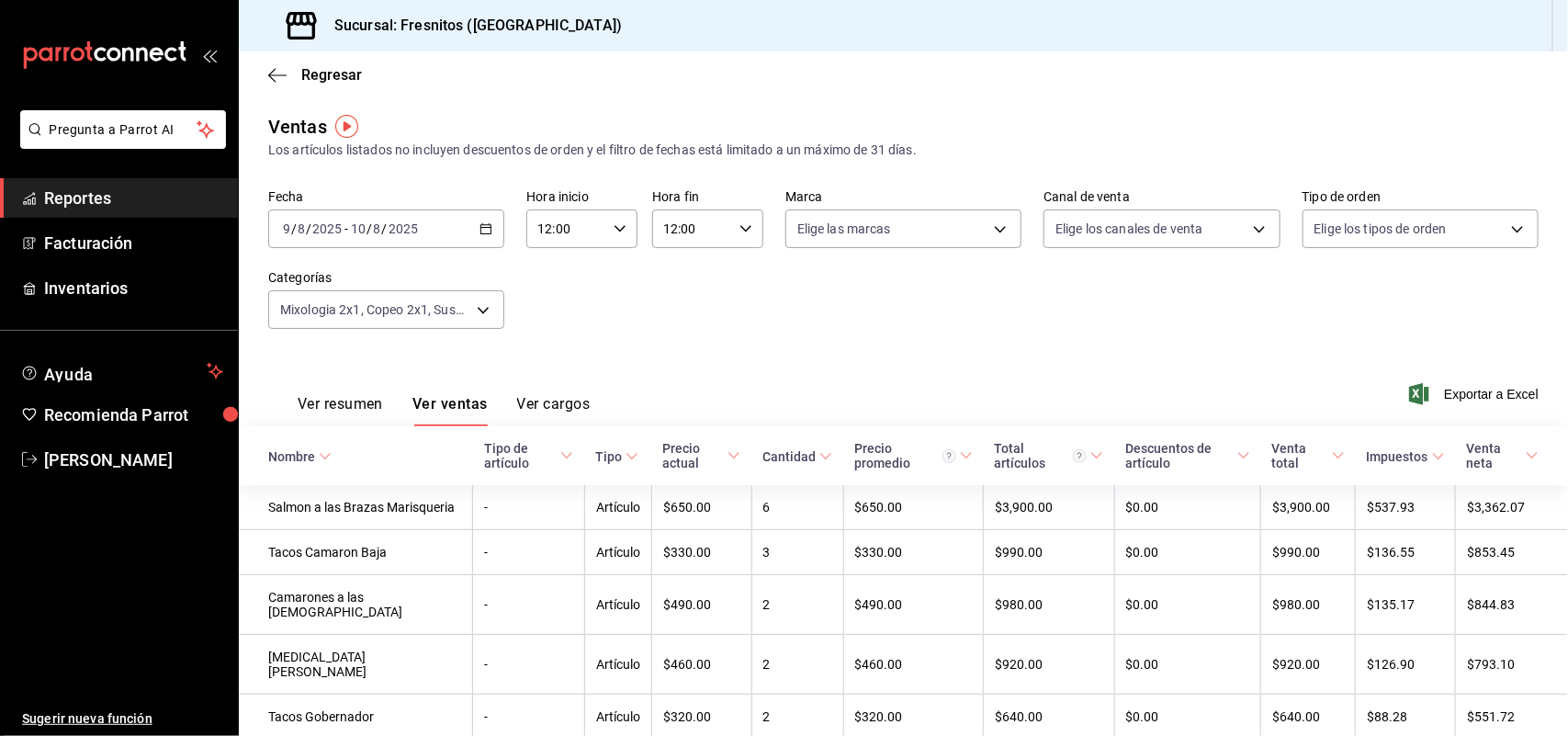
click at [742, 228] on \(Stroke\) "button" at bounding box center [746, 228] width 11 height 7
click at [609, 229] on div at bounding box center [784, 368] width 1568 height 736
click at [741, 230] on \(Stroke\) "button" at bounding box center [746, 228] width 11 height 7
click at [682, 324] on span "13" at bounding box center [675, 332] width 26 height 15
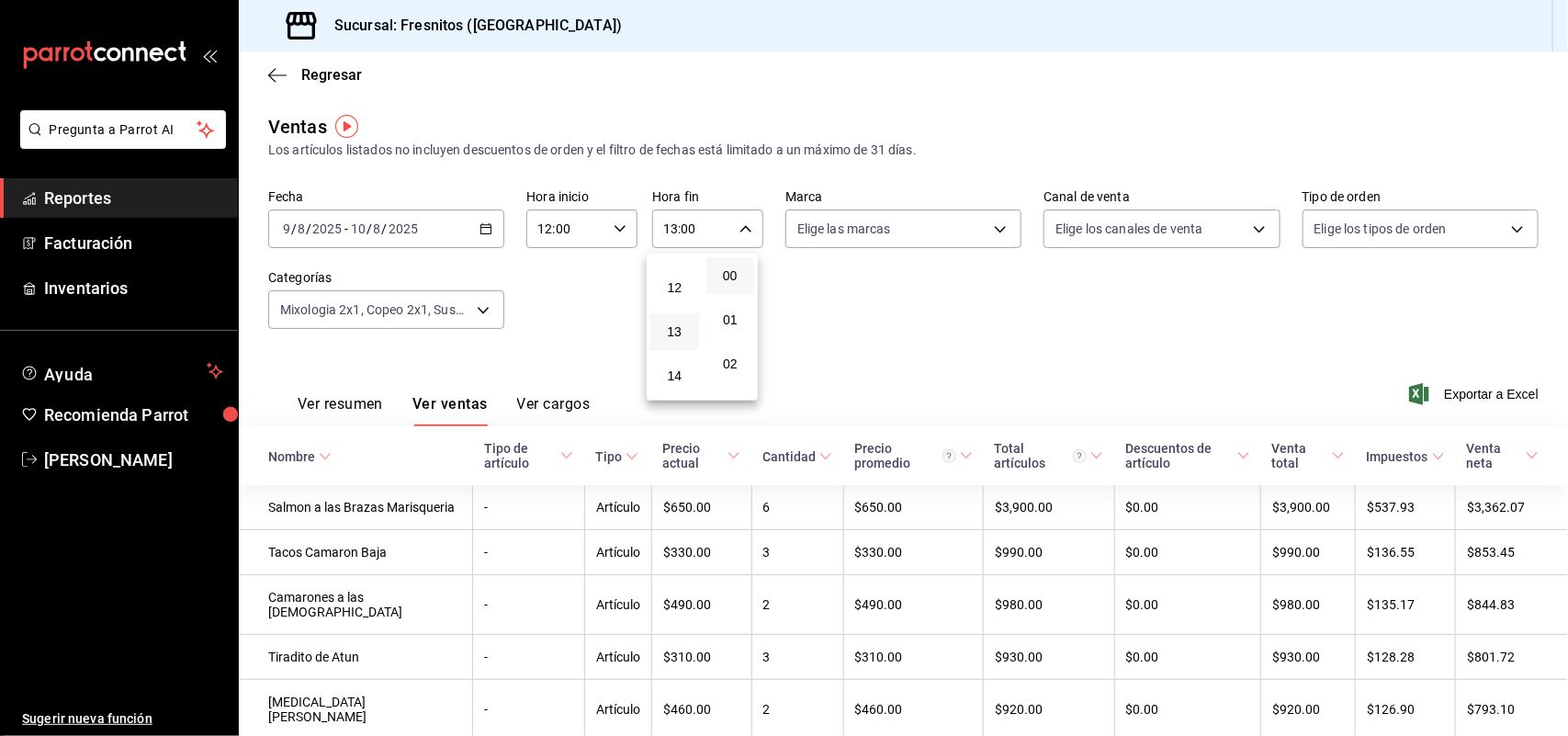
click at [832, 307] on div at bounding box center [784, 368] width 1568 height 736
click at [489, 223] on div "2025-08-09 9 / 8 / 2025 - 2025-08-10 10 / 8 / 2025" at bounding box center [386, 228] width 236 height 38
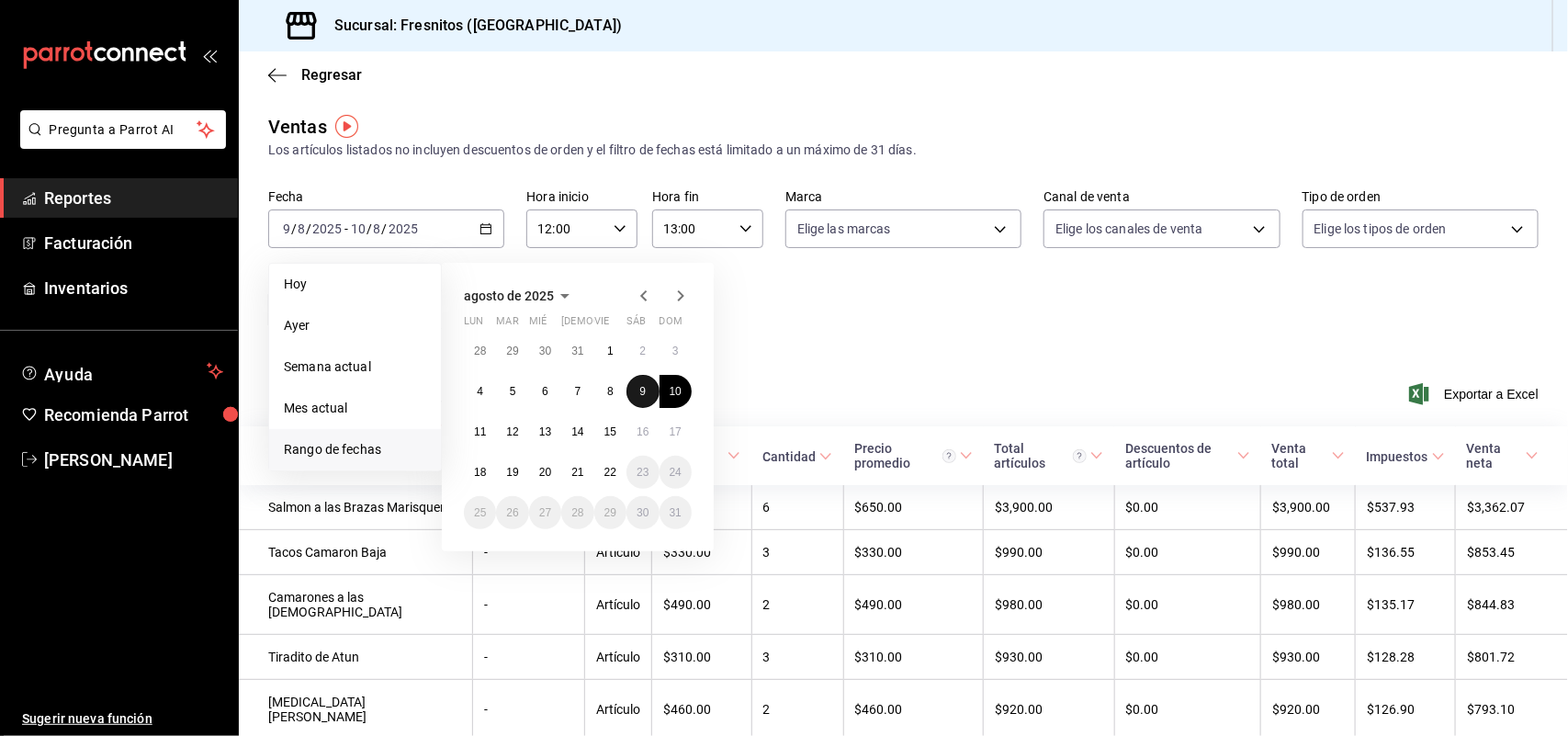
click at [639, 387] on abbr "9" at bounding box center [642, 391] width 7 height 13
click at [641, 382] on button "9" at bounding box center [642, 390] width 33 height 33
click at [641, 382] on div "Ver resumen Ver ventas Ver cargos Exportar a Excel" at bounding box center [903, 388] width 1329 height 75
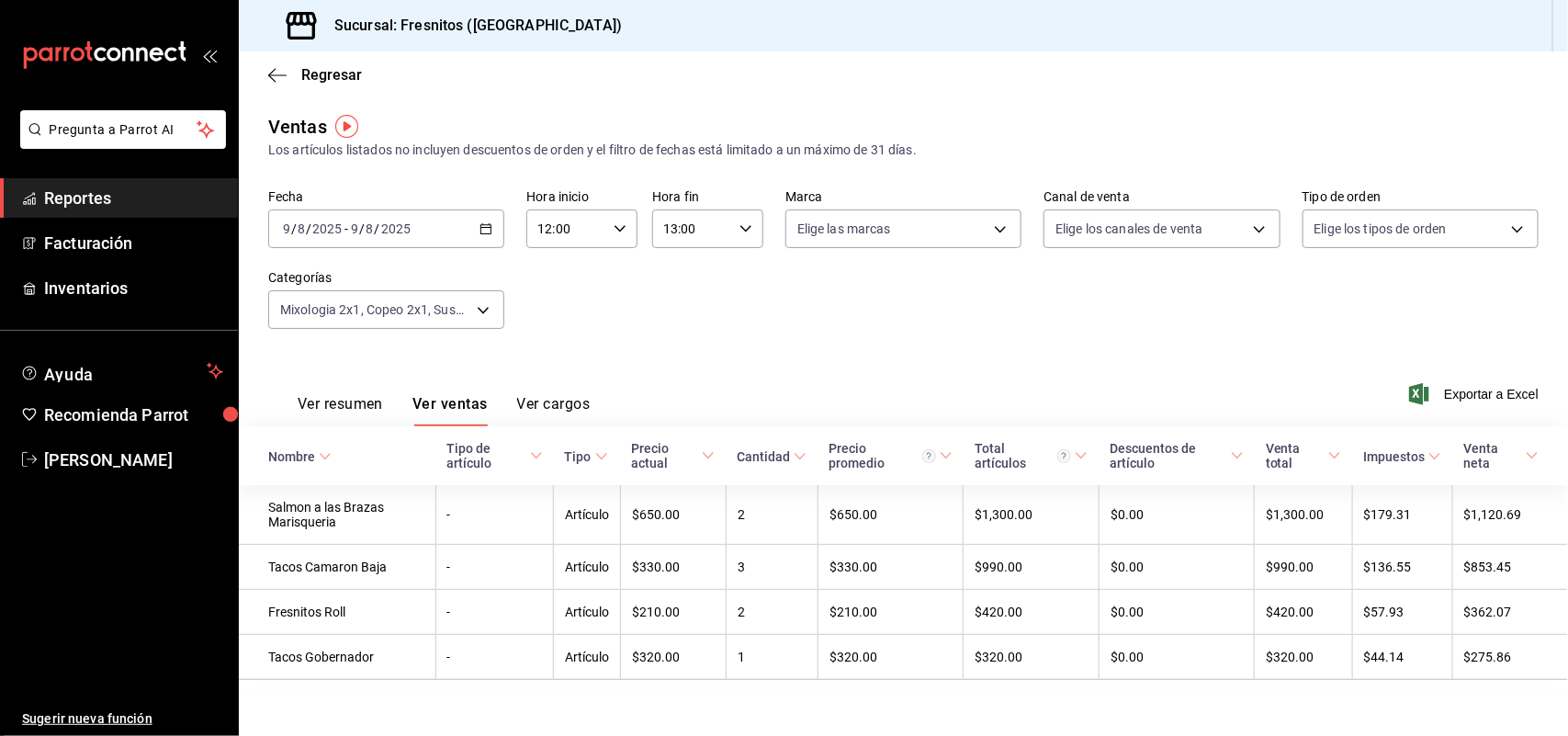
click at [740, 228] on icon "button" at bounding box center [746, 229] width 13 height 13
click at [677, 395] on span "23" at bounding box center [675, 402] width 26 height 15
type input "23:00"
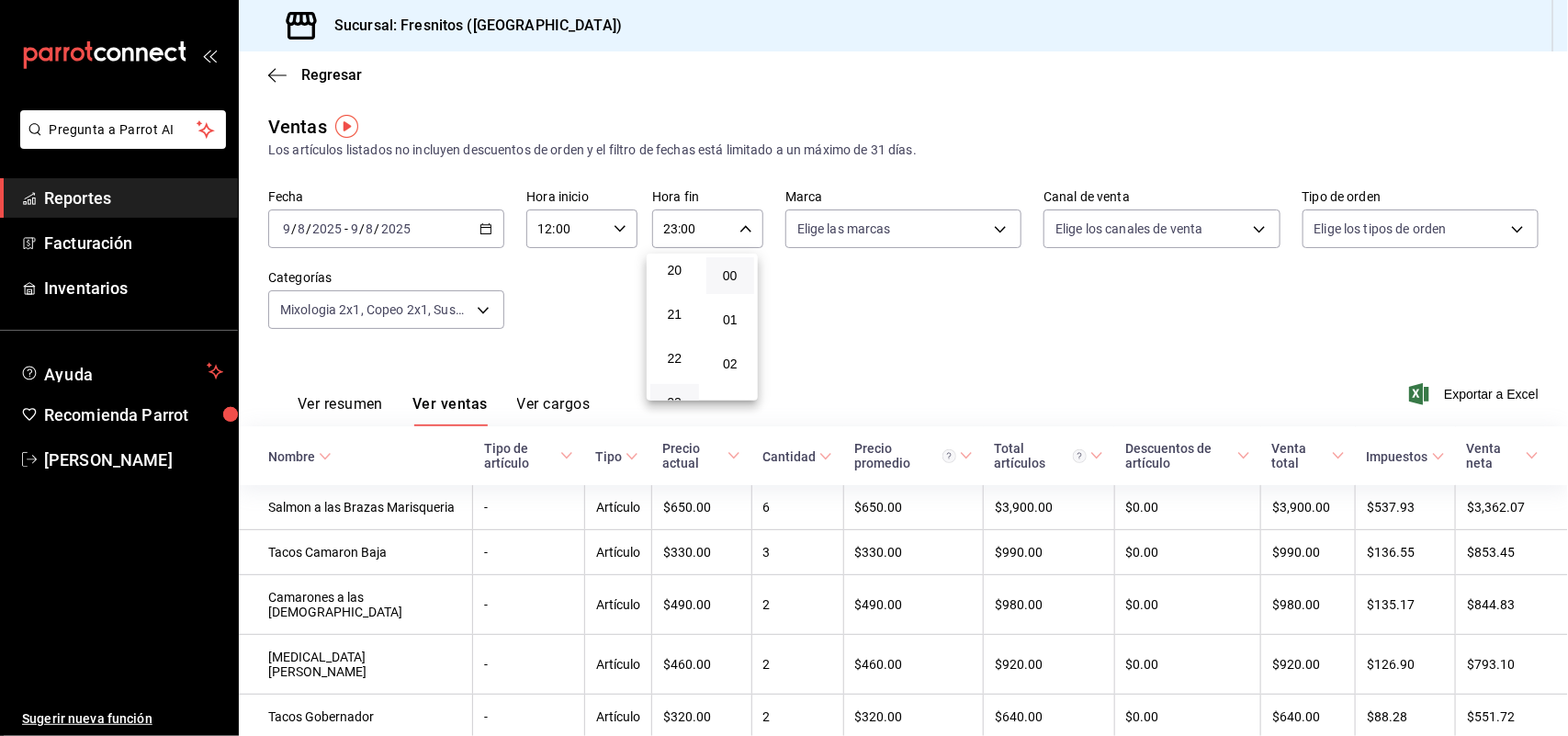
click at [583, 347] on div at bounding box center [784, 368] width 1568 height 736
click at [485, 307] on body "Pregunta a Parrot AI Reportes Facturación Inventarios Ayuda Recomienda Parrot R…" at bounding box center [784, 368] width 1568 height 736
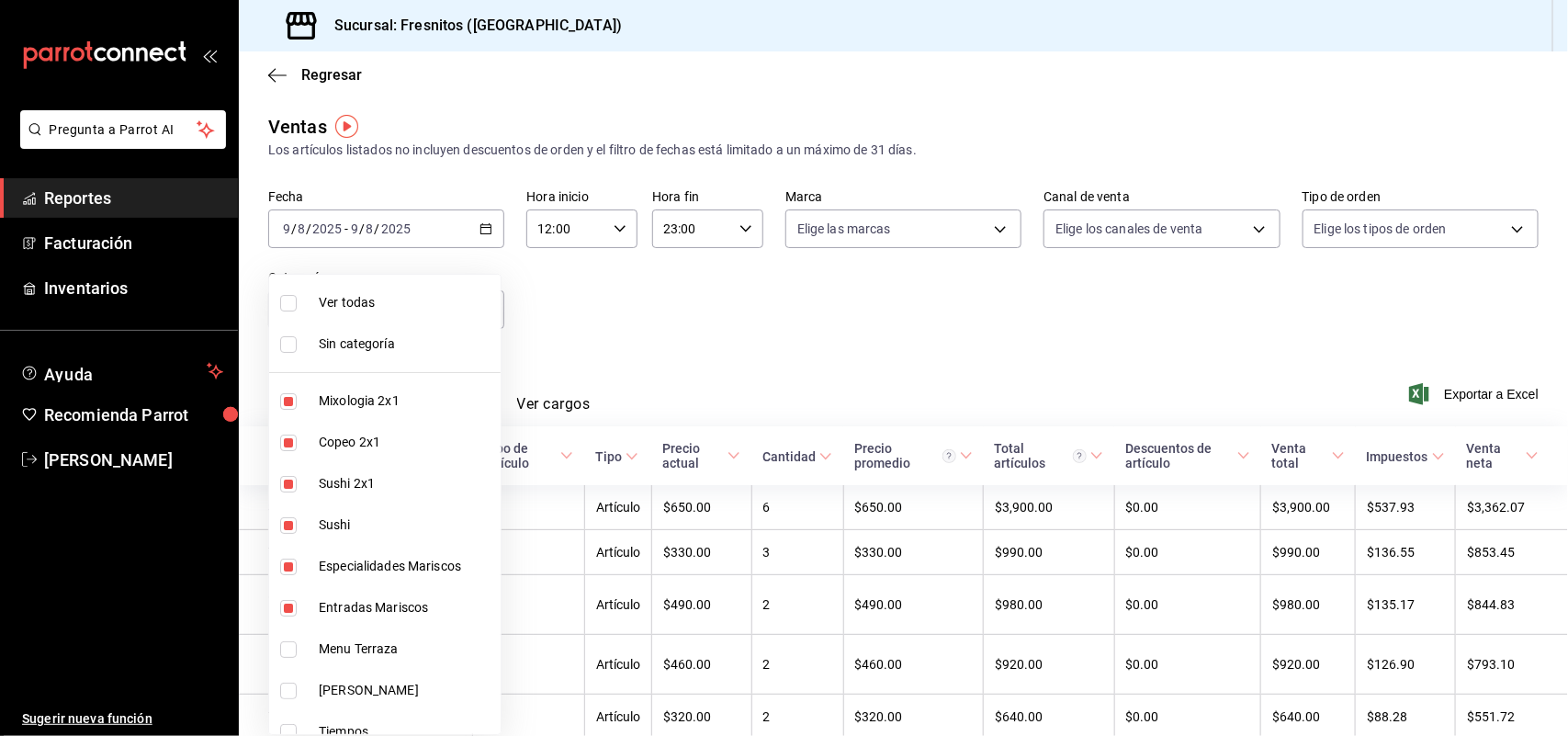
click at [291, 397] on input "checkbox" at bounding box center [289, 402] width 17 height 17
checkbox input "false"
type input "aa9f6460-d446-4816-9026-2ee33e945084,dcc9583c-2279-4989-b22b-c3749c510ee4,3c99a…"
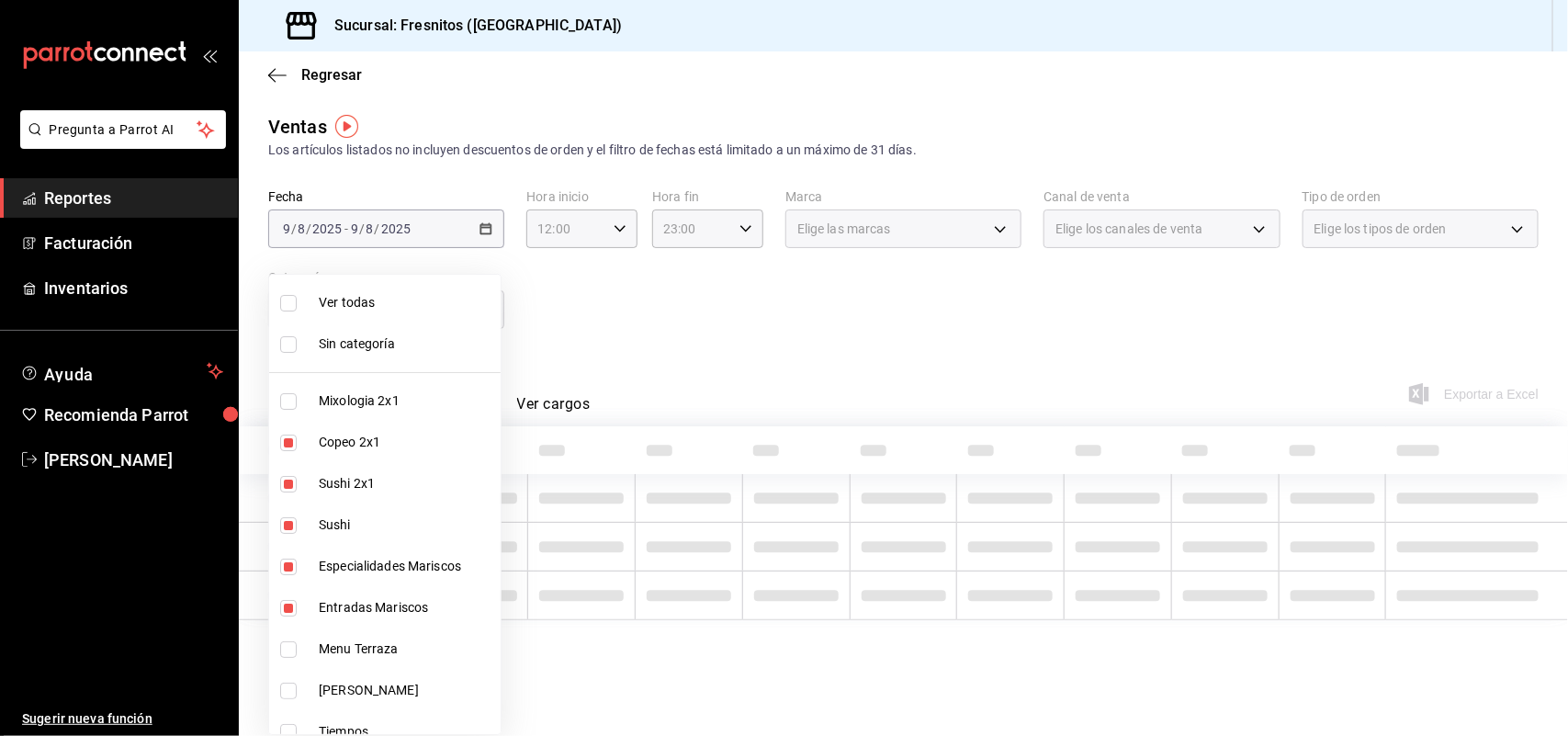
click at [288, 476] on input "checkbox" at bounding box center [289, 484] width 17 height 17
checkbox input "false"
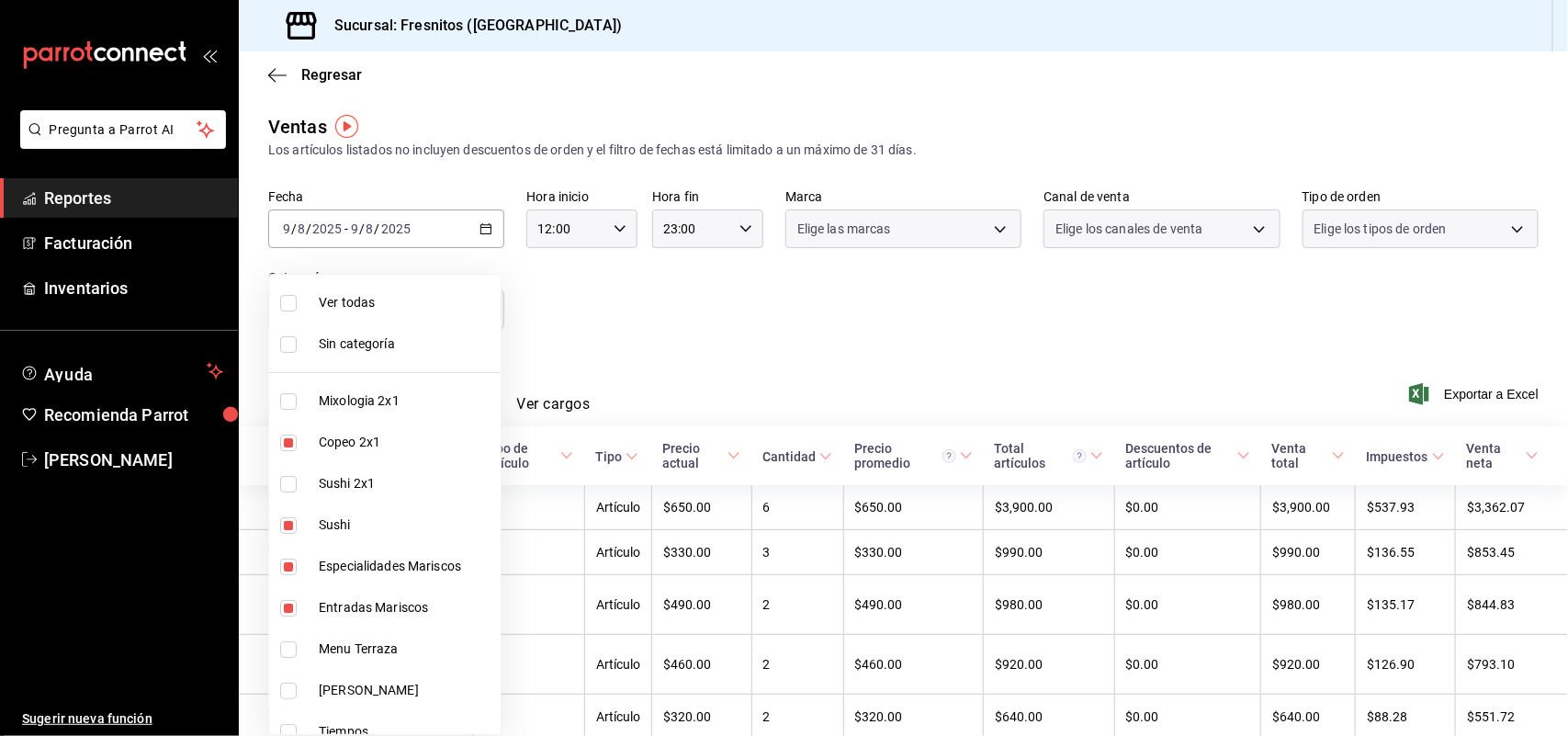
click at [282, 515] on li "Sushi" at bounding box center [385, 525] width 231 height 41
type input "aa9f6460-d446-4816-9026-2ee33e945084,2a83d5b7-0bbb-4ad8-a0b6-c3d3daa38773,6b547…"
checkbox input "false"
click at [293, 570] on input "checkbox" at bounding box center [289, 566] width 17 height 17
checkbox input "false"
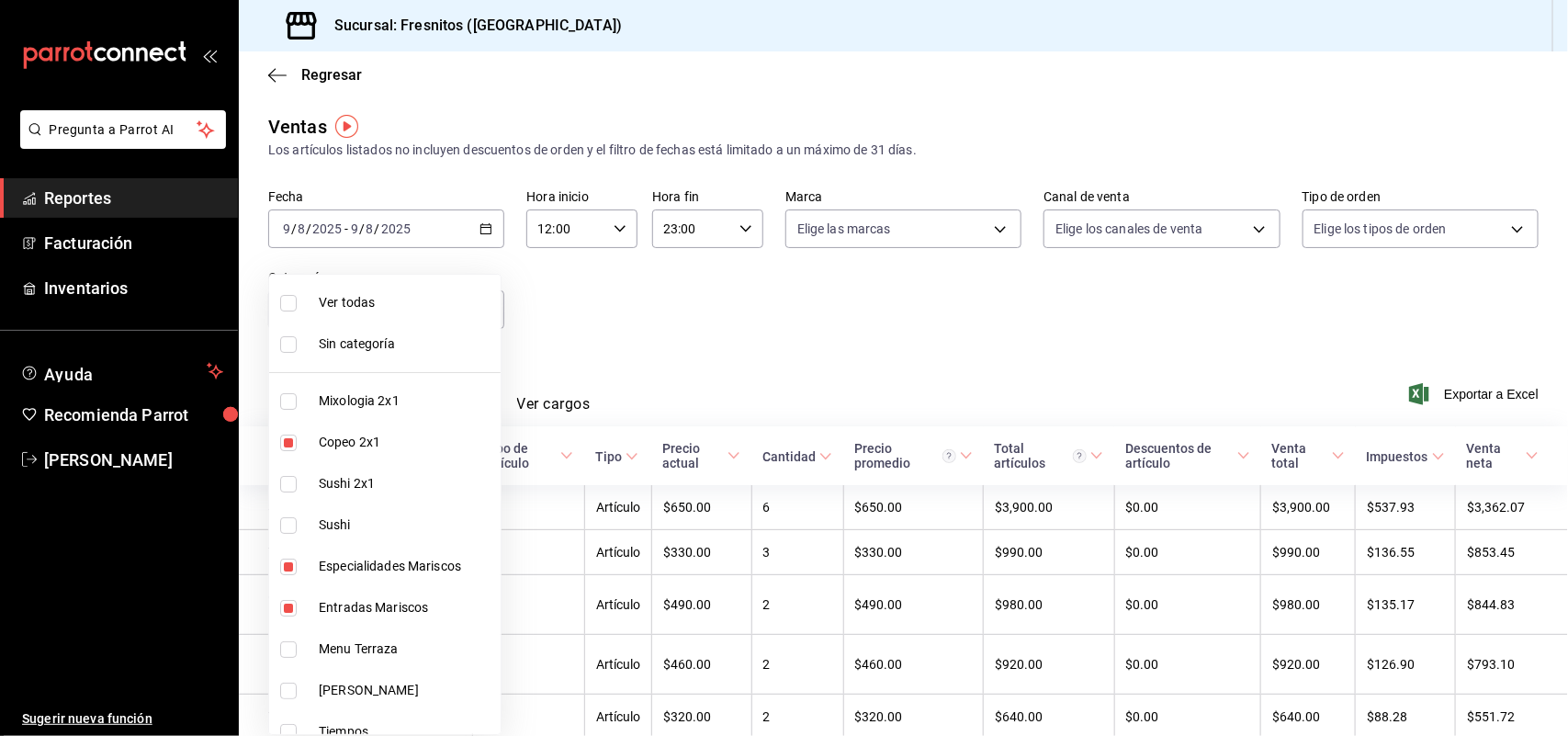
type input "aa9f6460-d446-4816-9026-2ee33e945084,6b547427-0dc4-43cd-b03b-91bbc8ee1630"
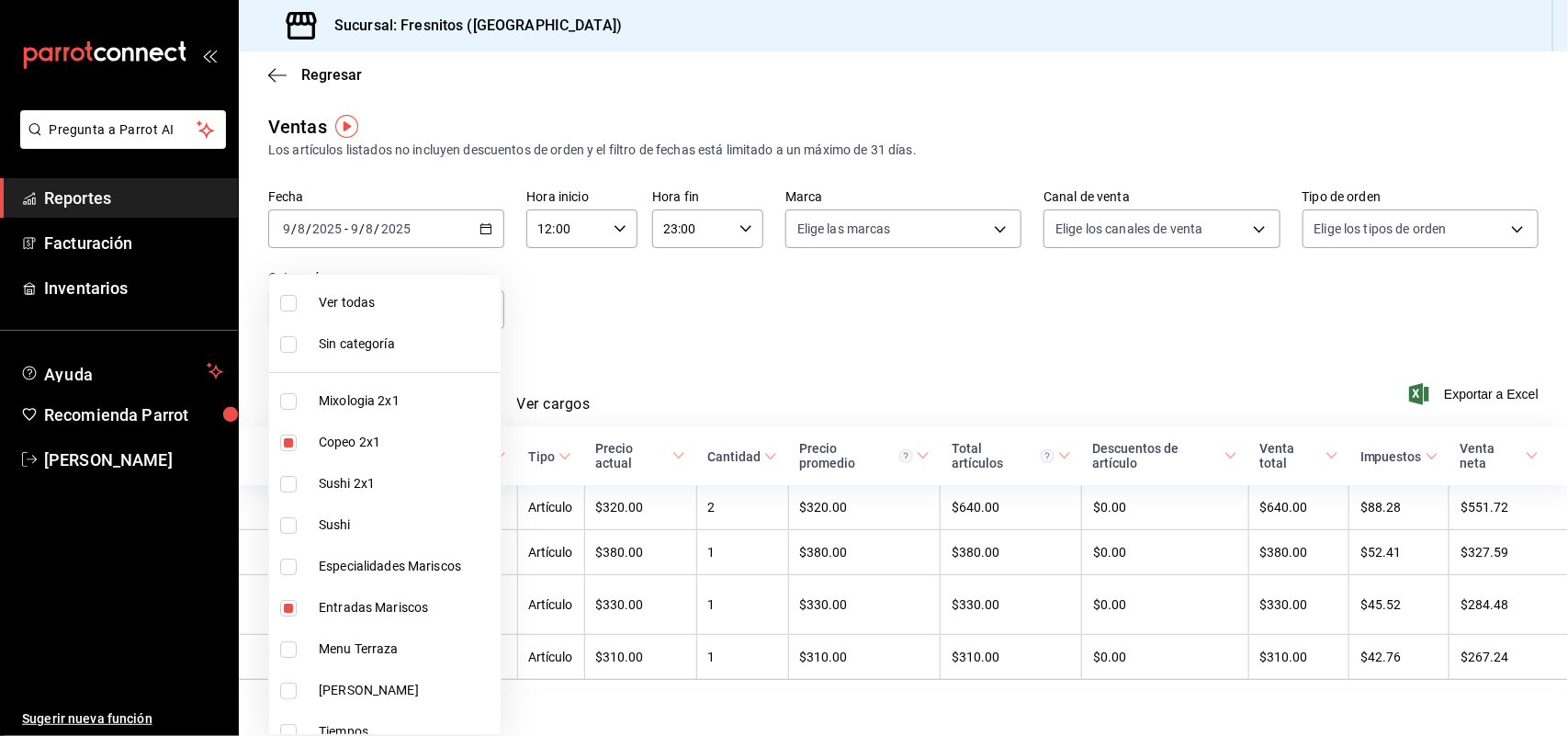
click at [294, 600] on input "checkbox" at bounding box center [289, 608] width 17 height 17
checkbox input "false"
type input "aa9f6460-d446-4816-9026-2ee33e945084"
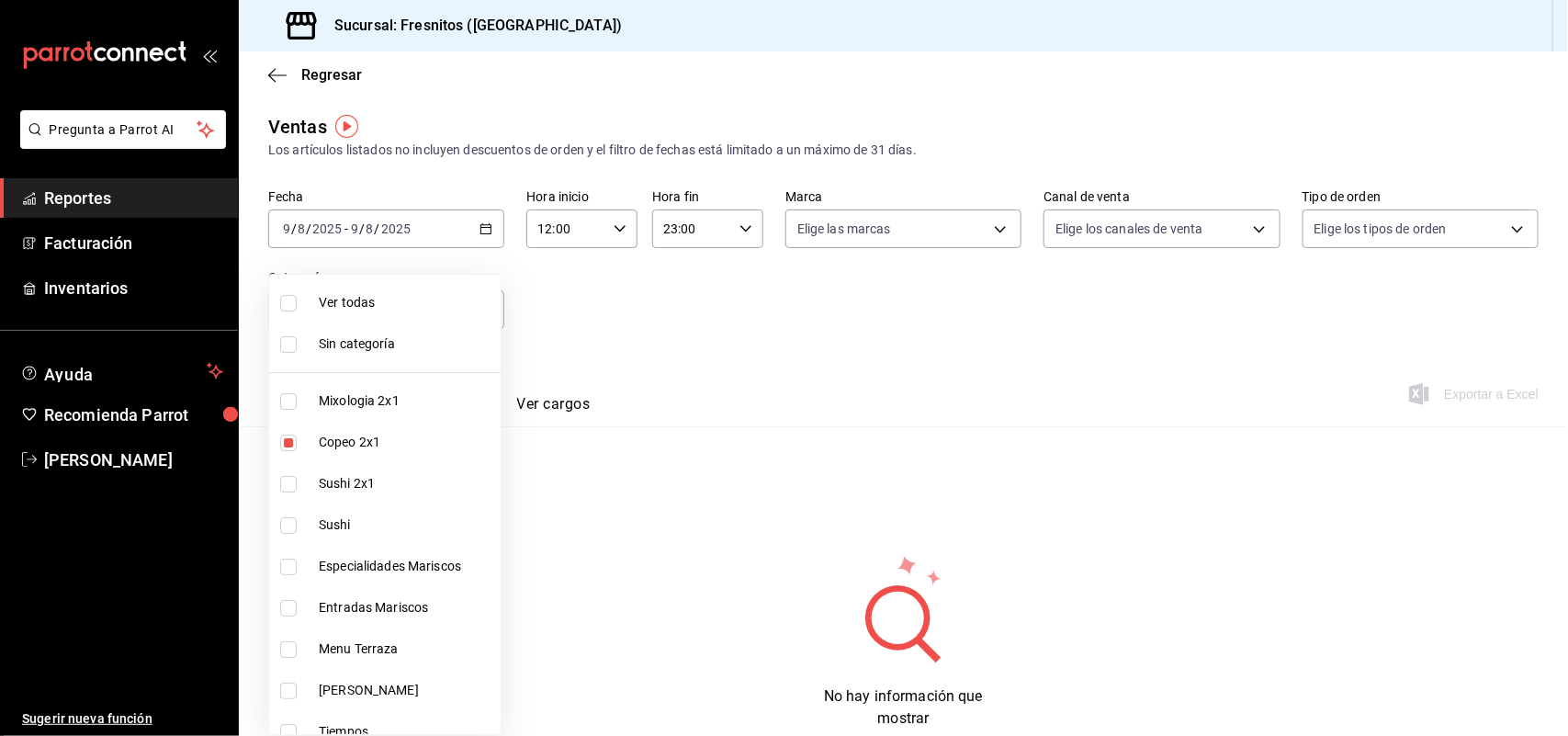
click at [292, 400] on input "checkbox" at bounding box center [289, 402] width 17 height 17
checkbox input "true"
type input "aa9f6460-d446-4816-9026-2ee33e945084,7d100b0d-2c83-4aba-9ad4-2314331440d9"
click at [494, 239] on div at bounding box center [784, 368] width 1568 height 736
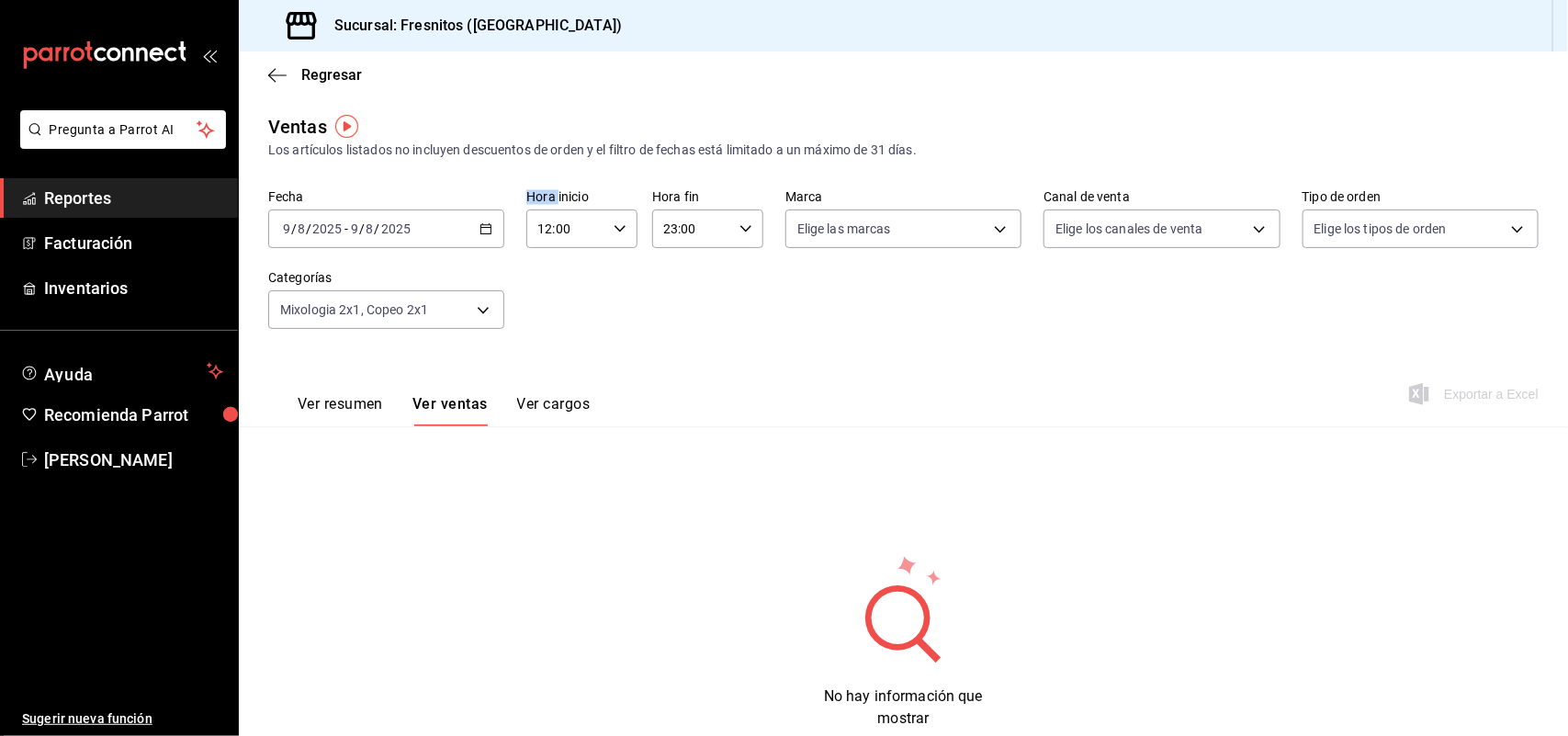
click at [480, 236] on div "2025-08-09 9 / 8 / 2025 - 2025-08-09 9 / 8 / 2025" at bounding box center [386, 228] width 236 height 38
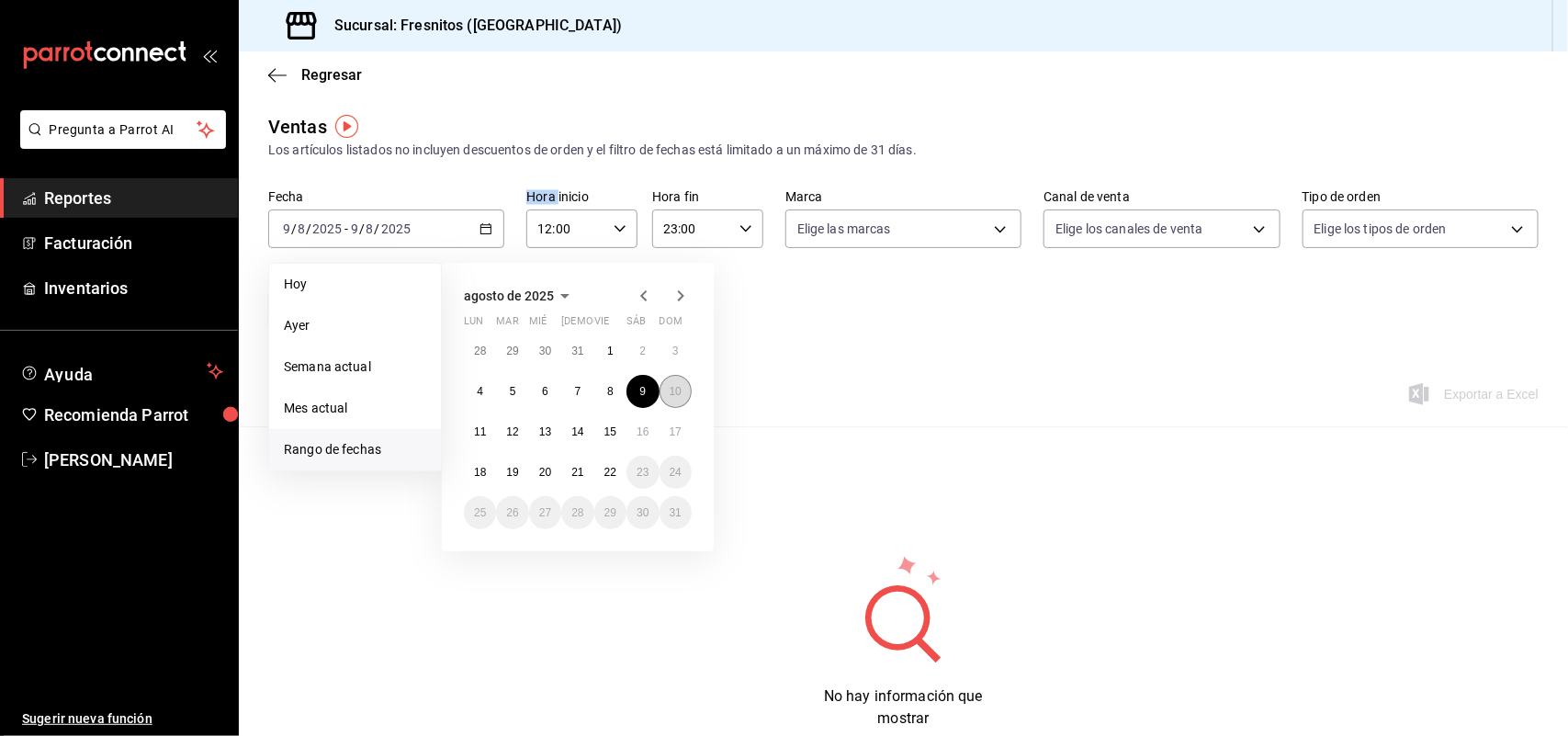
click at [678, 393] on abbr "10" at bounding box center [675, 391] width 12 height 13
click at [686, 400] on button "10" at bounding box center [675, 390] width 33 height 33
click at [686, 400] on div "Ver resumen Ver ventas Ver cargos Exportar a Excel" at bounding box center [903, 388] width 1329 height 75
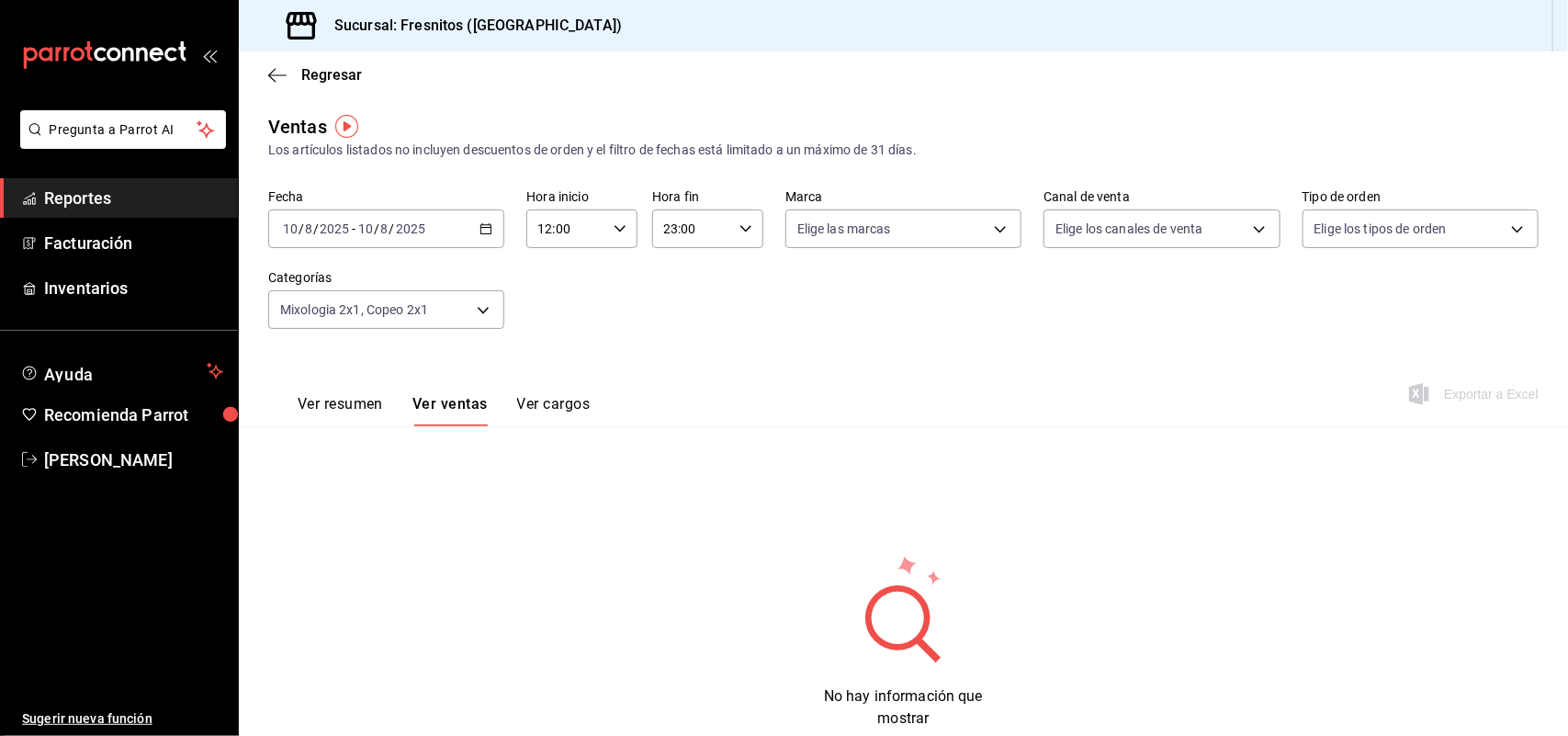
click at [503, 249] on div "Fecha 2025-08-10 10 / 8 / 2025 - 2025-08-10 10 / 8 / 2025 Hora inicio 12:00 Hor…" at bounding box center [904, 270] width 1271 height 162
click at [480, 228] on icon "button" at bounding box center [486, 229] width 13 height 13
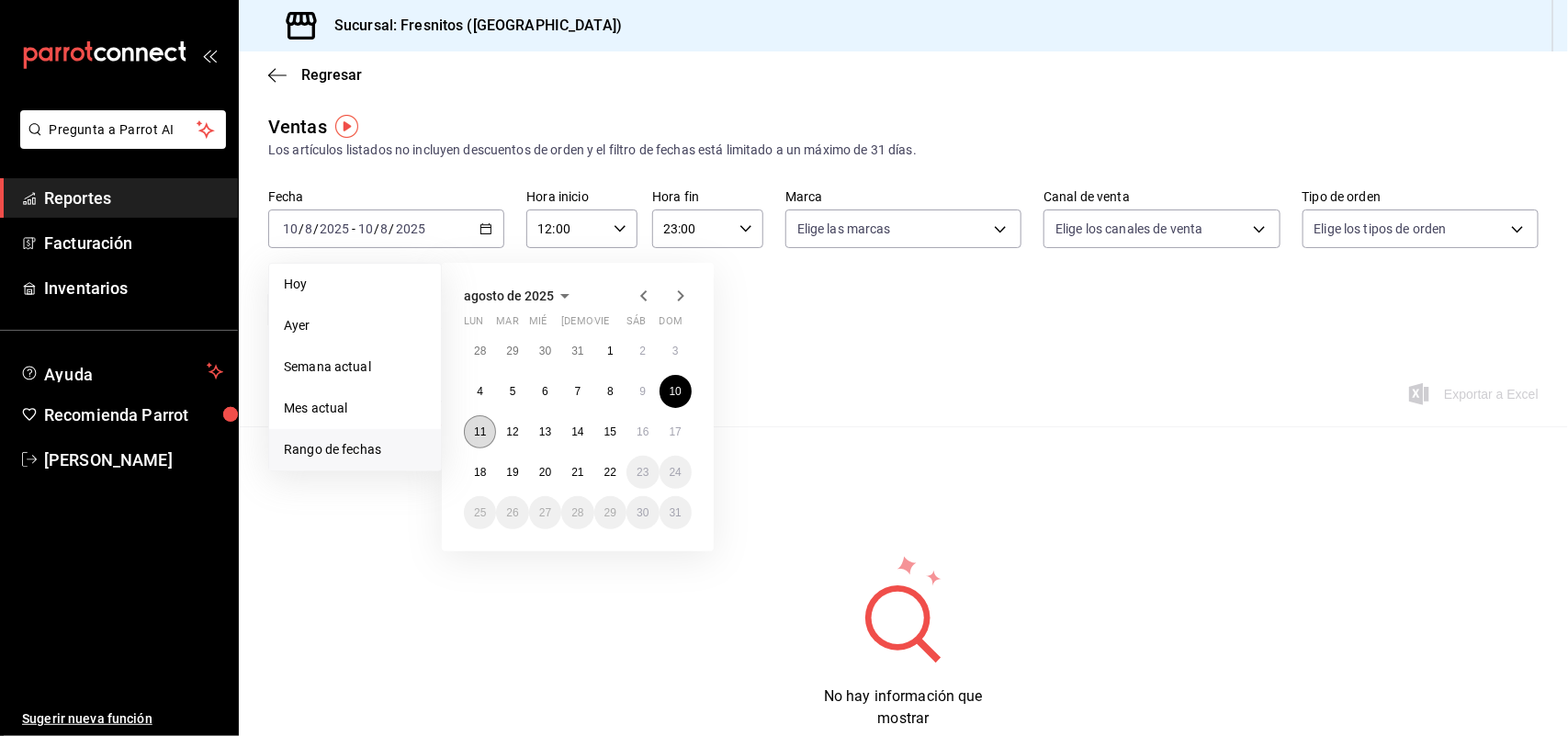
click at [489, 433] on button "11" at bounding box center [480, 431] width 33 height 33
click at [672, 386] on abbr "10" at bounding box center [675, 391] width 12 height 13
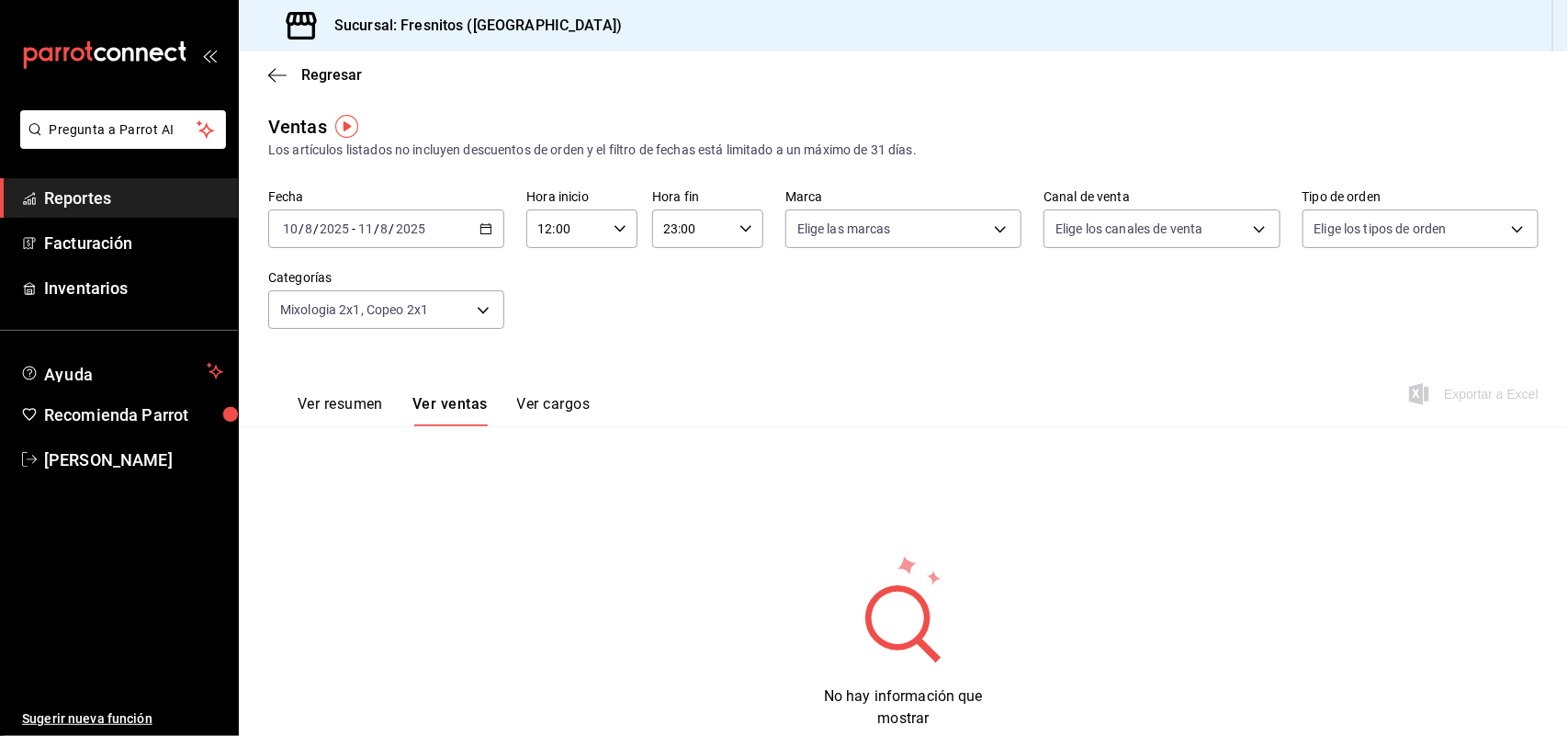
click at [731, 223] on div "23:00 Hora fin" at bounding box center [707, 228] width 111 height 38
click at [680, 293] on div "00 01 02 03 04 05 06 07 08 09 10 11 12 13 14 15 16 17 18 19 20 21 22 23" at bounding box center [675, 327] width 55 height 147
click at [680, 292] on span "03" at bounding box center [675, 293] width 26 height 15
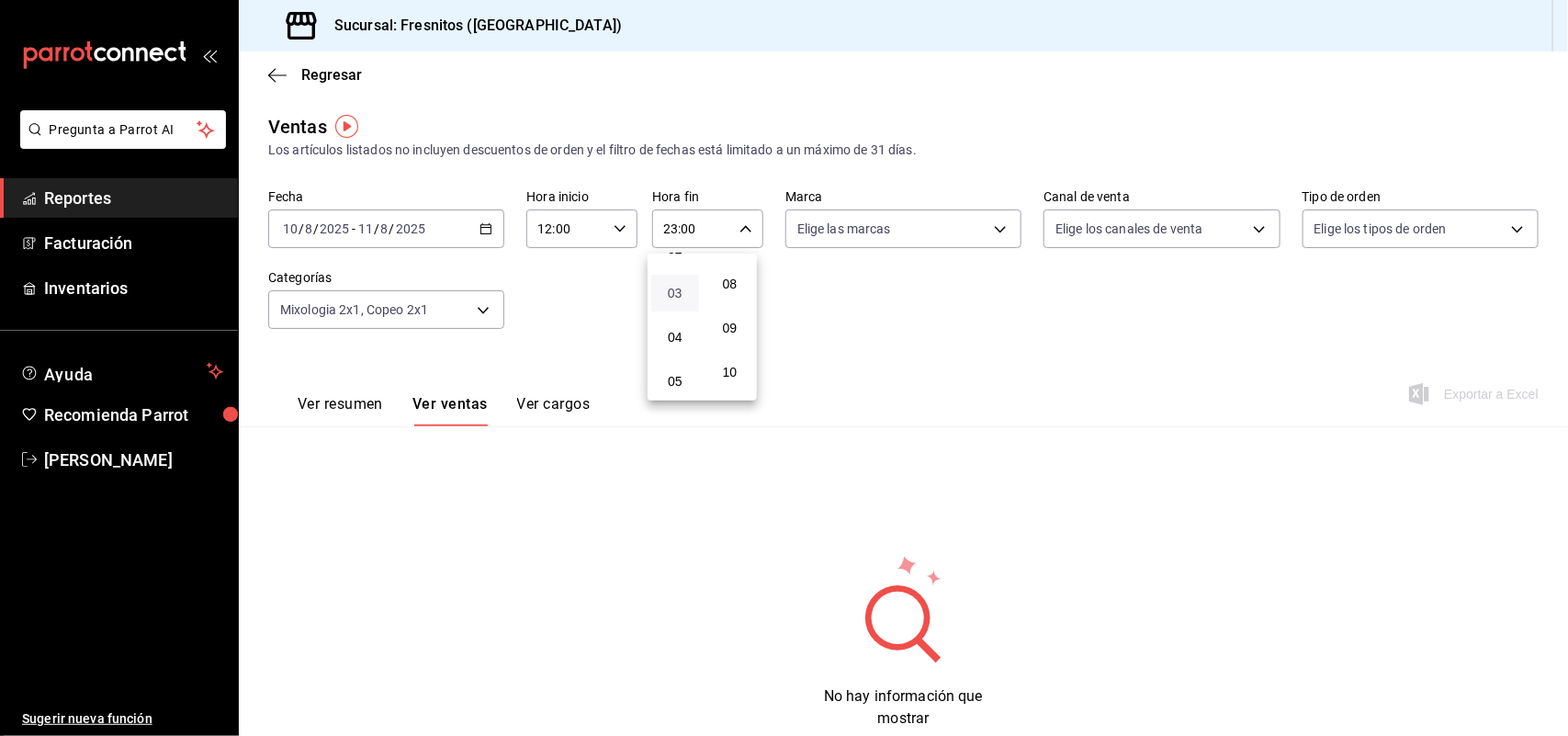
type input "03:00"
click at [484, 308] on div at bounding box center [784, 368] width 1568 height 736
click at [484, 308] on body "Pregunta a Parrot AI Reportes Facturación Inventarios Ayuda Recomienda Parrot R…" at bounding box center [784, 368] width 1568 height 736
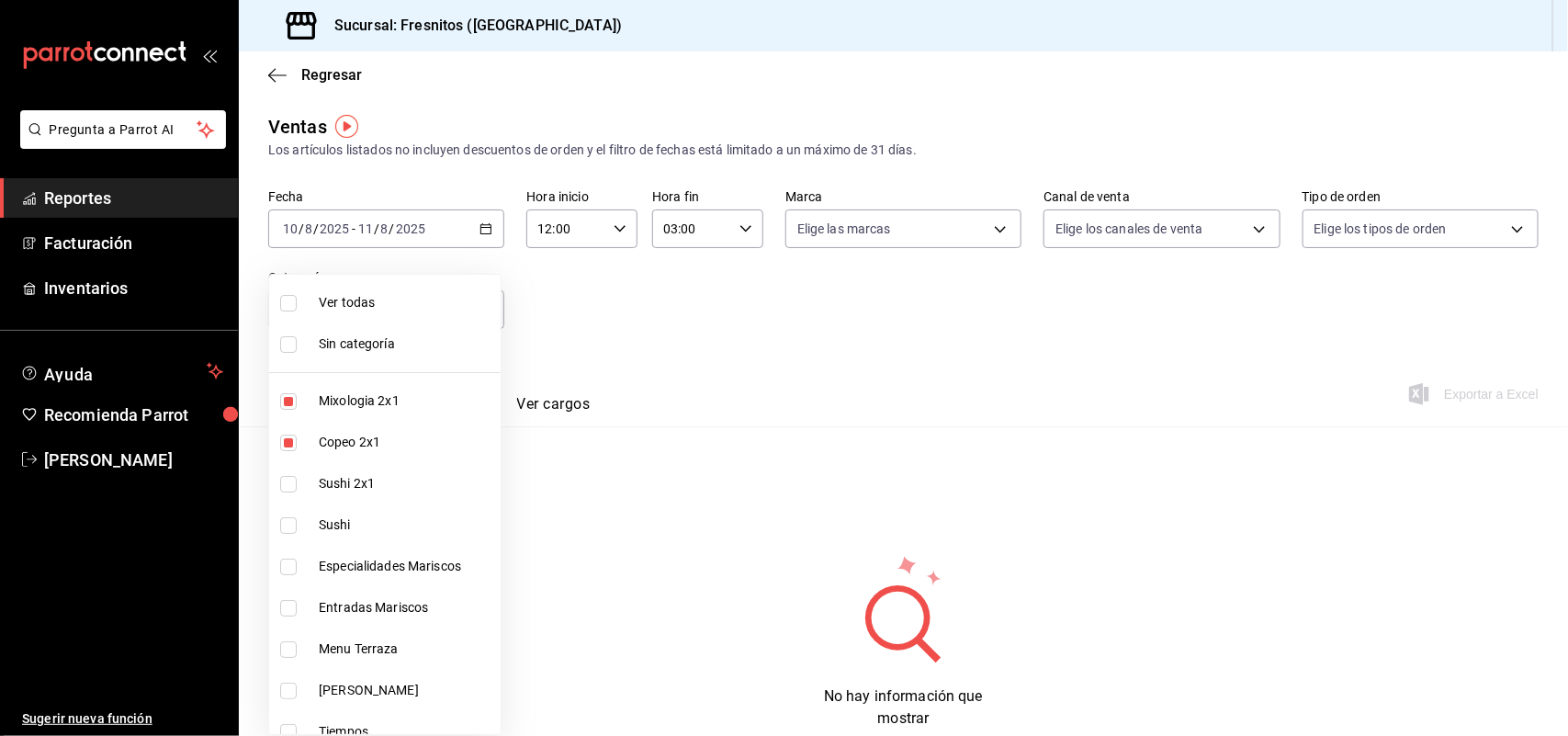
click at [299, 484] on label at bounding box center [293, 484] width 24 height 17
click at [296, 484] on input "checkbox" at bounding box center [289, 484] width 17 height 17
checkbox input "false"
type input "aa9f6460-d446-4816-9026-2ee33e945084,7d100b0d-2c83-4aba-9ad4-2314331440d9"
click at [290, 484] on input "checkbox" at bounding box center [289, 484] width 17 height 17
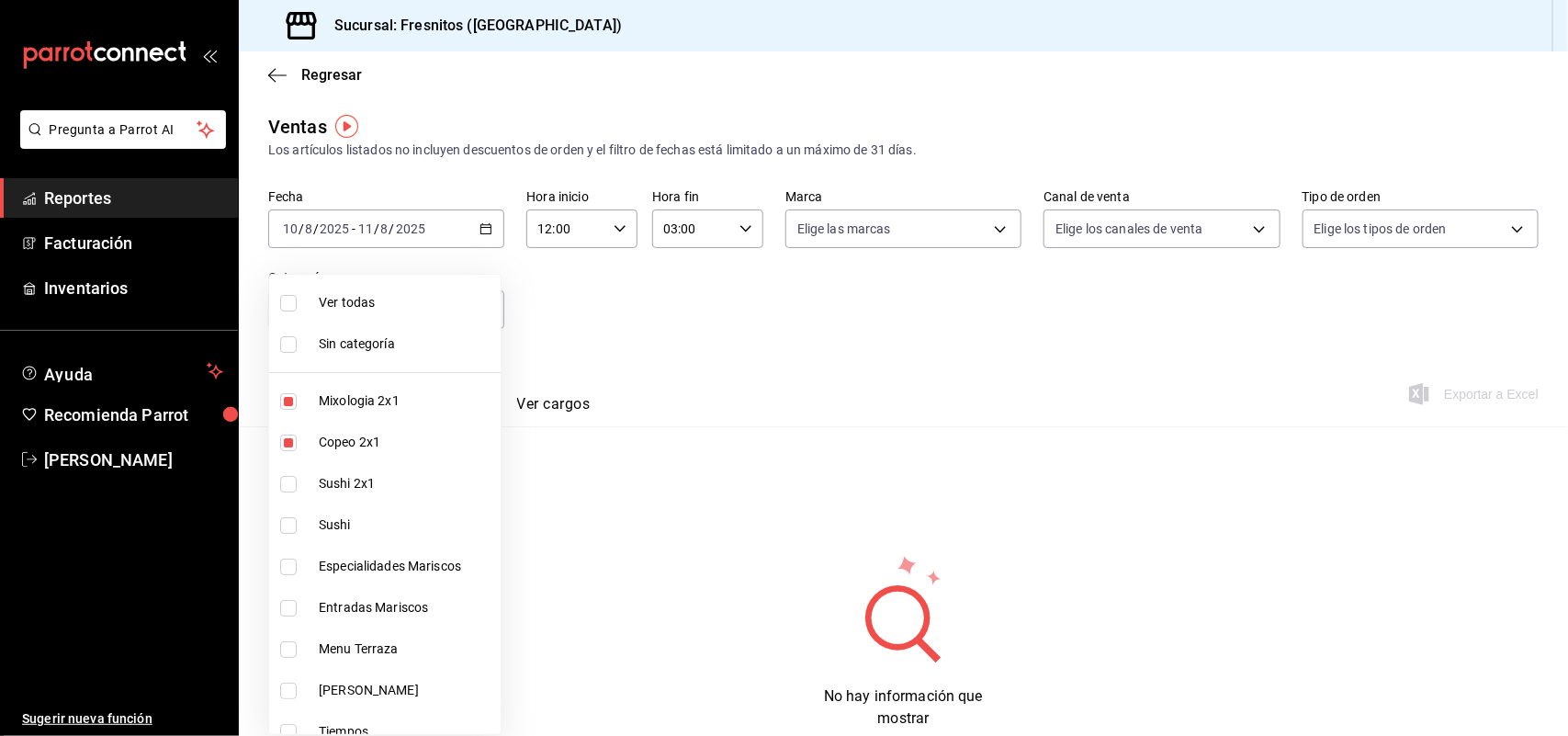
checkbox input "true"
type input "aa9f6460-d446-4816-9026-2ee33e945084,7d100b0d-2c83-4aba-9ad4-2314331440d9,dcc95…"
click at [291, 531] on input "checkbox" at bounding box center [289, 525] width 17 height 17
checkbox input "false"
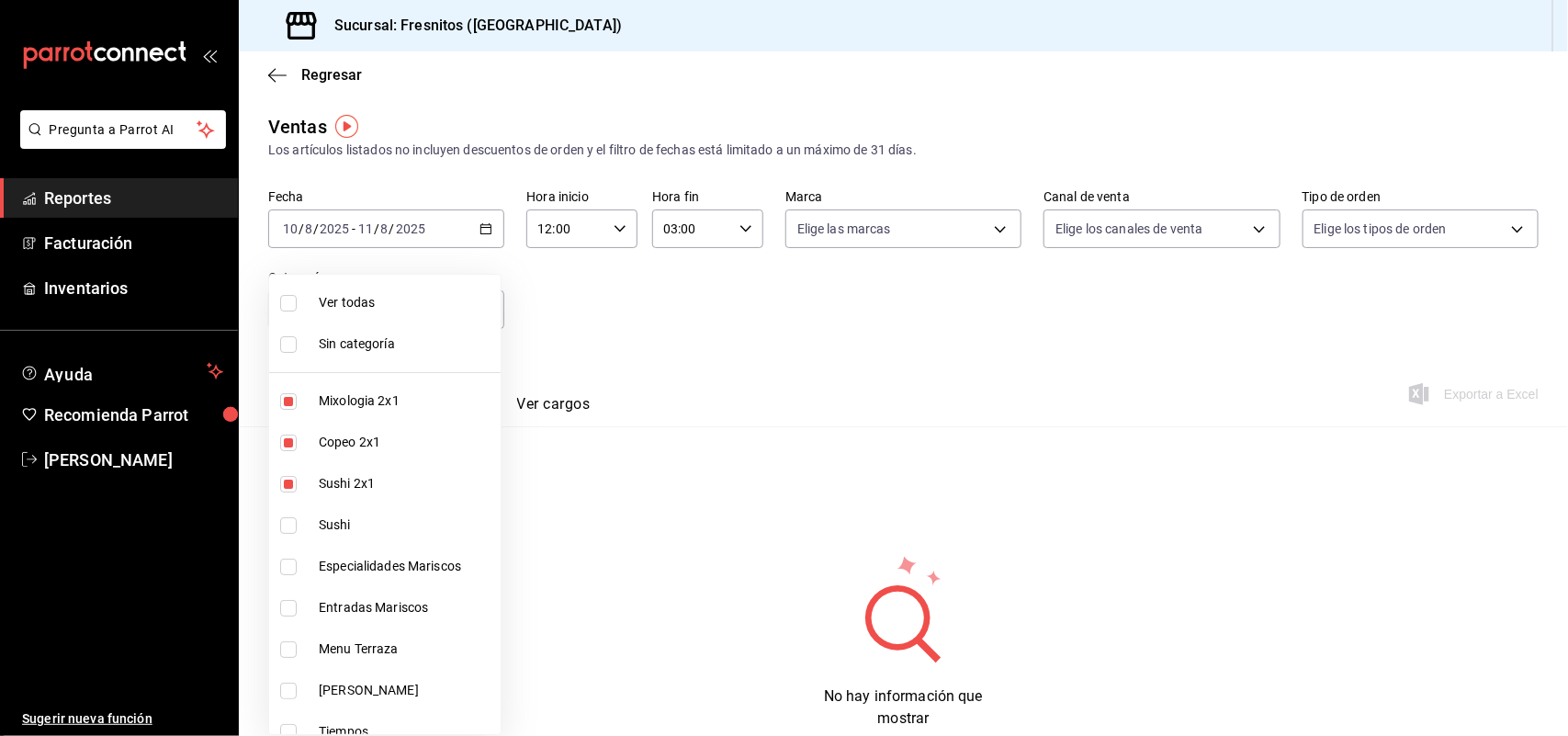
type input "aa9f6460-d446-4816-9026-2ee33e945084,7d100b0d-2c83-4aba-9ad4-2314331440d9,dcc95…"
click at [292, 525] on input "checkbox" at bounding box center [289, 525] width 17 height 17
checkbox input "true"
type input "aa9f6460-d446-4816-9026-2ee33e945084,7d100b0d-2c83-4aba-9ad4-2314331440d9,dcc95…"
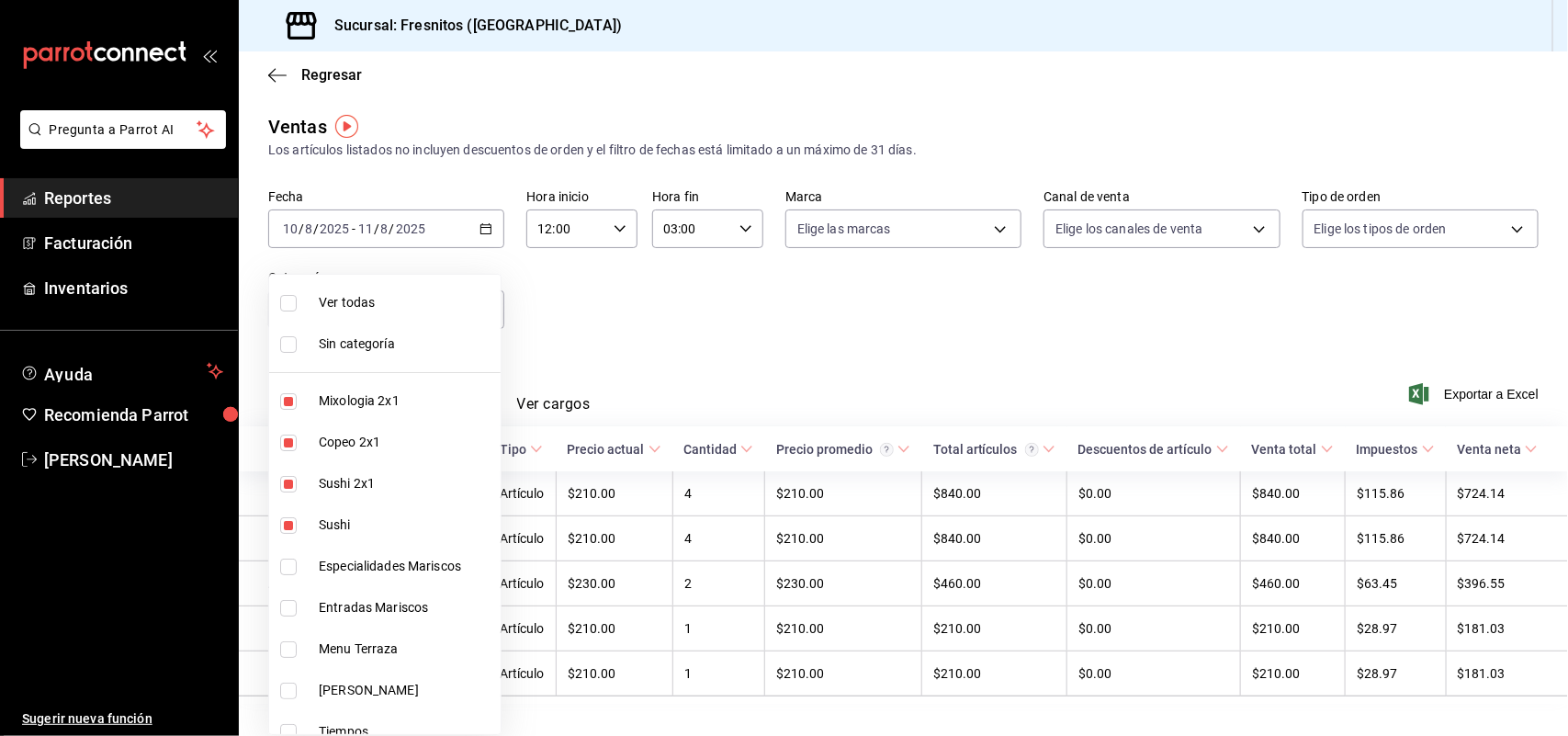
click at [295, 566] on input "checkbox" at bounding box center [289, 566] width 17 height 17
checkbox input "false"
type input "aa9f6460-d446-4816-9026-2ee33e945084,7d100b0d-2c83-4aba-9ad4-2314331440d9,dcc95…"
click at [285, 566] on input "checkbox" at bounding box center [289, 566] width 17 height 17
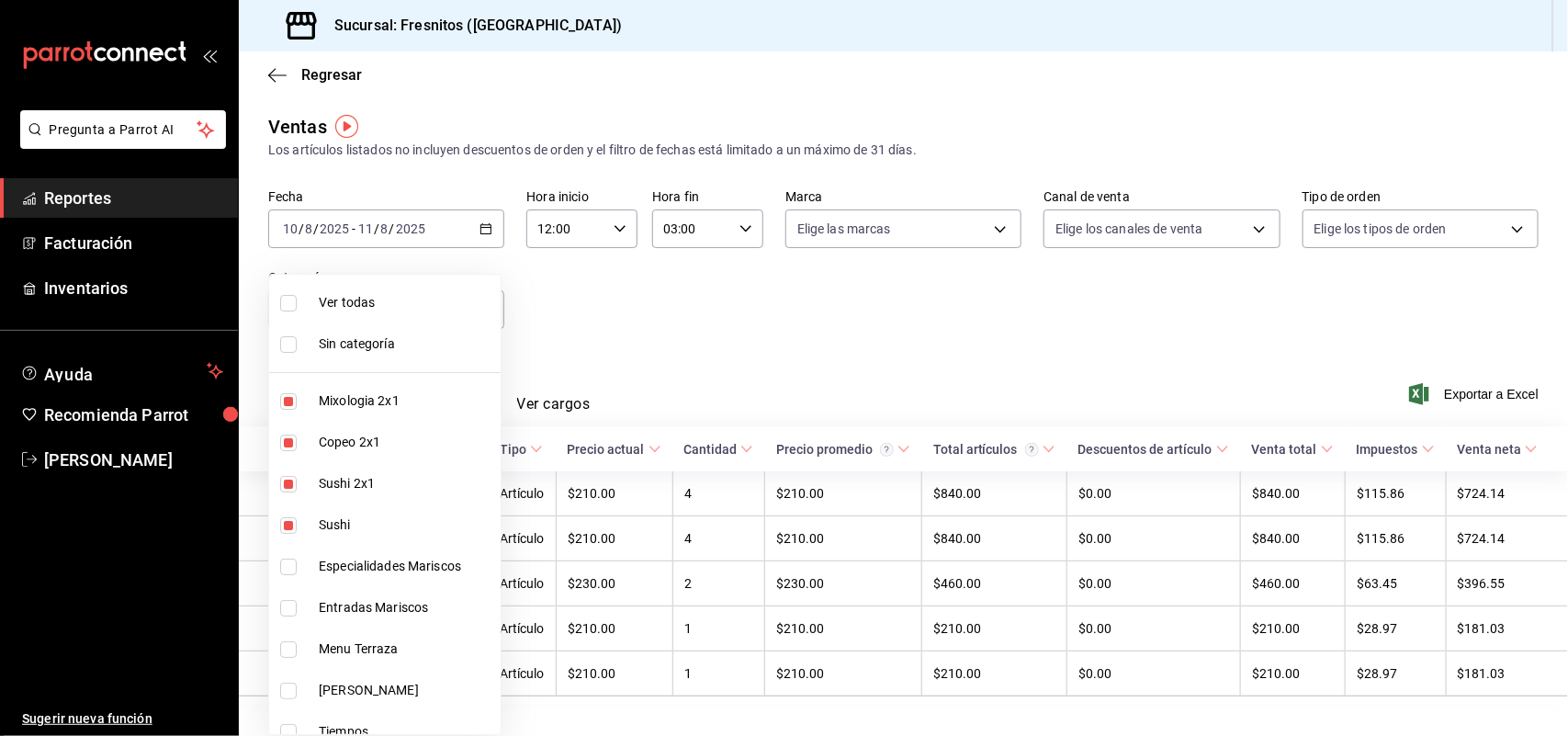
checkbox input "true"
type input "aa9f6460-d446-4816-9026-2ee33e945084,7d100b0d-2c83-4aba-9ad4-2314331440d9,dcc95…"
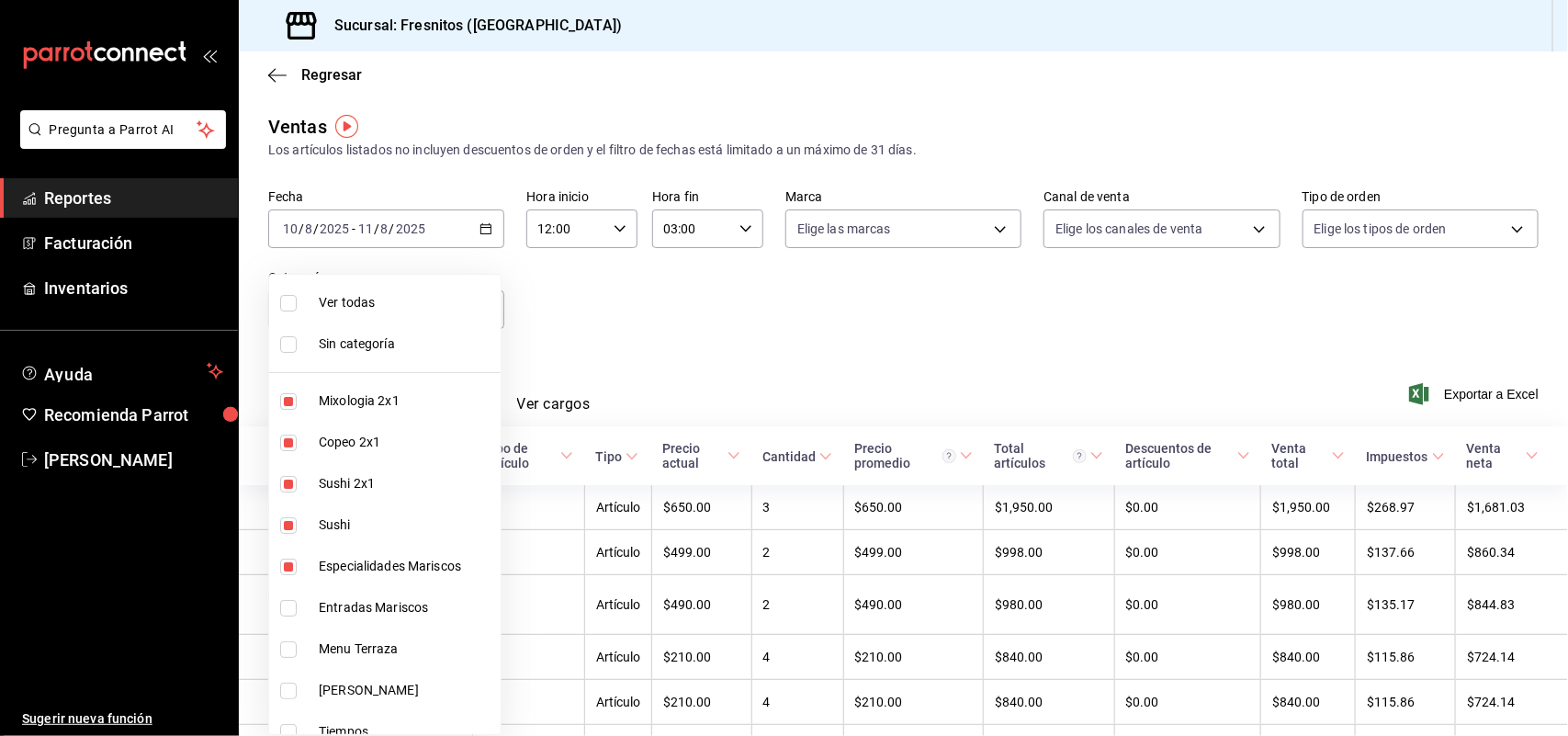
click at [283, 605] on input "checkbox" at bounding box center [289, 608] width 17 height 17
checkbox input "true"
type input "aa9f6460-d446-4816-9026-2ee33e945084,7d100b0d-2c83-4aba-9ad4-2314331440d9,dcc95…"
click at [542, 360] on div at bounding box center [784, 368] width 1568 height 736
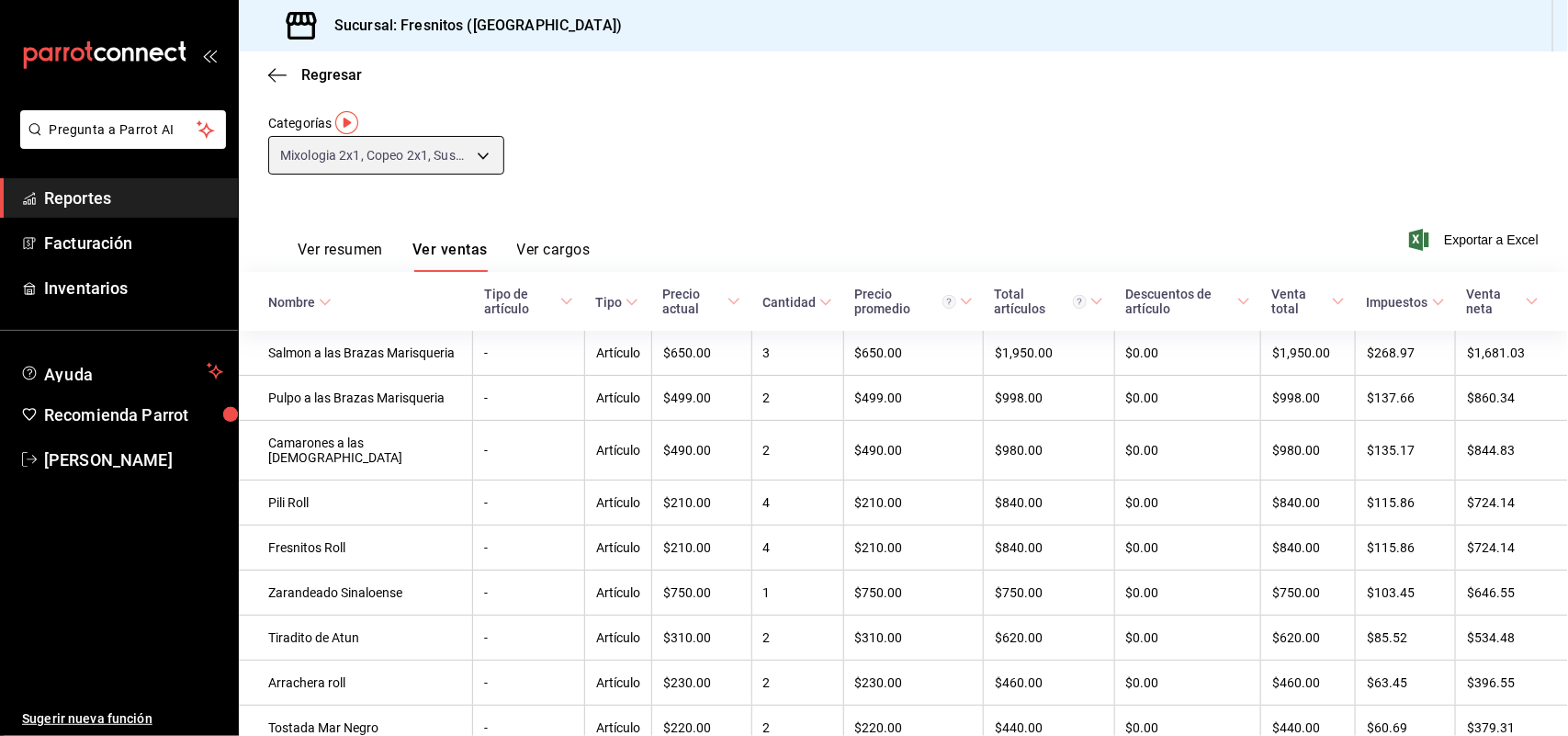
scroll to position [3, 0]
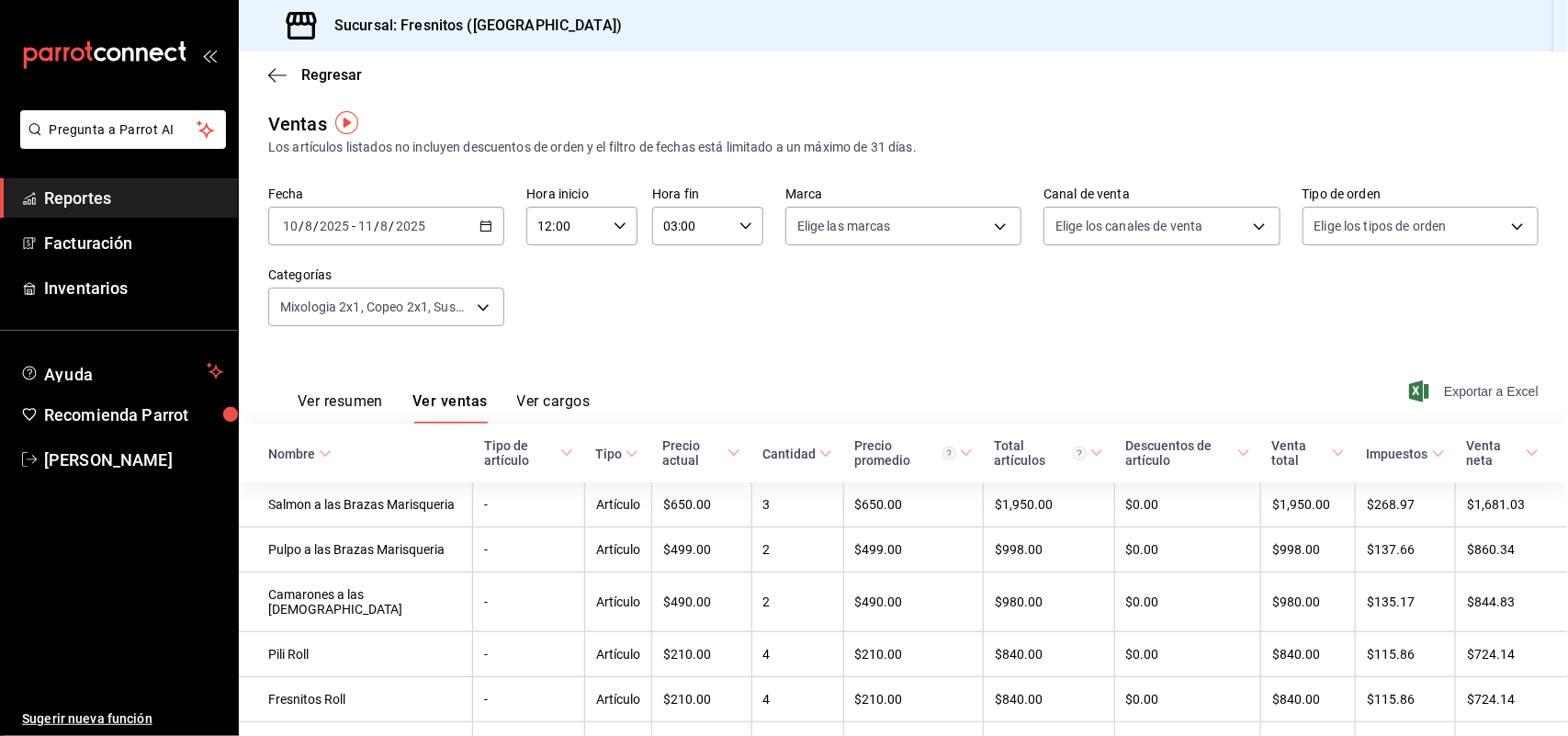
click at [1457, 390] on span "Exportar a Excel" at bounding box center [1475, 391] width 126 height 22
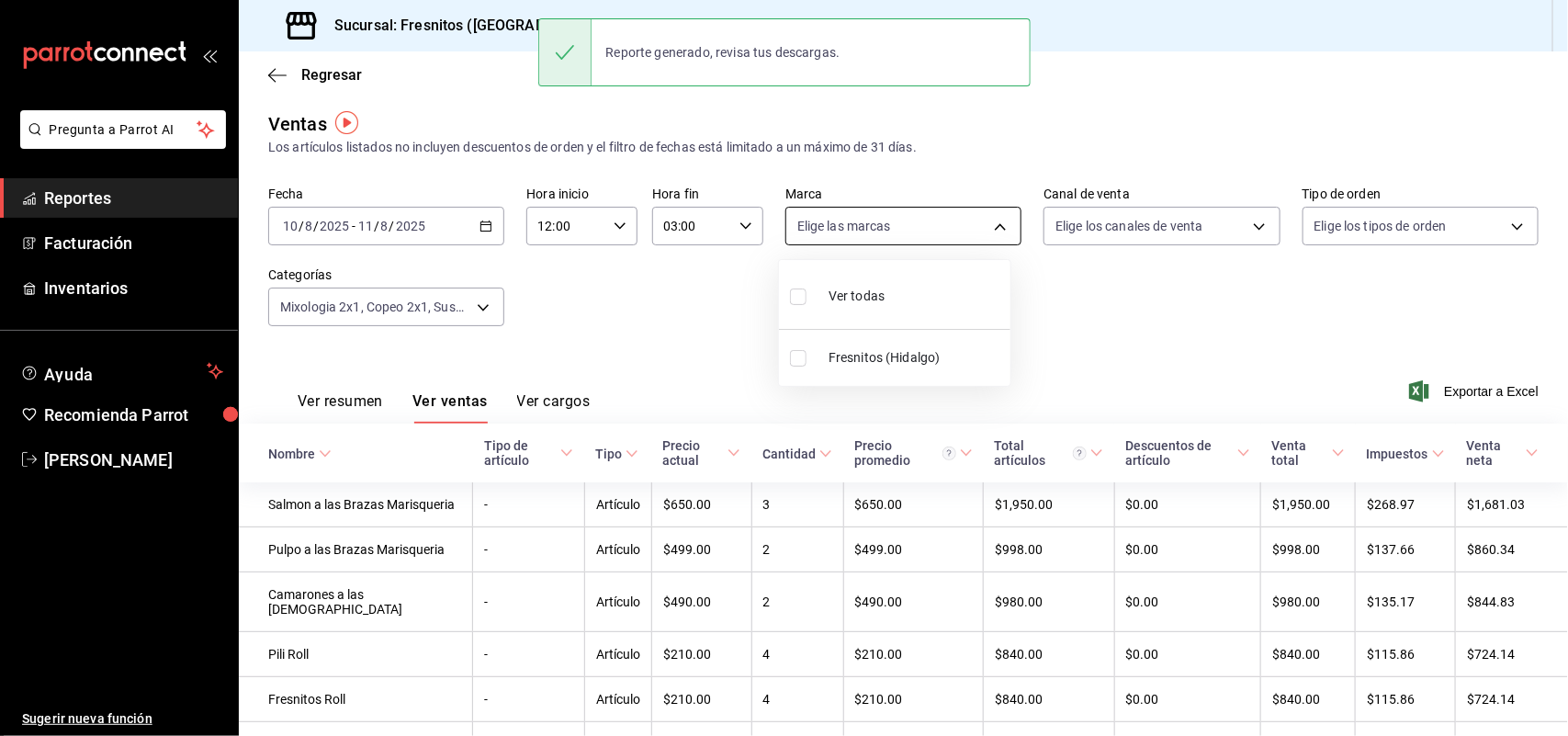
click at [880, 225] on body "Pregunta a Parrot AI Reportes Facturación Inventarios Ayuda Recomienda Parrot R…" at bounding box center [784, 368] width 1568 height 736
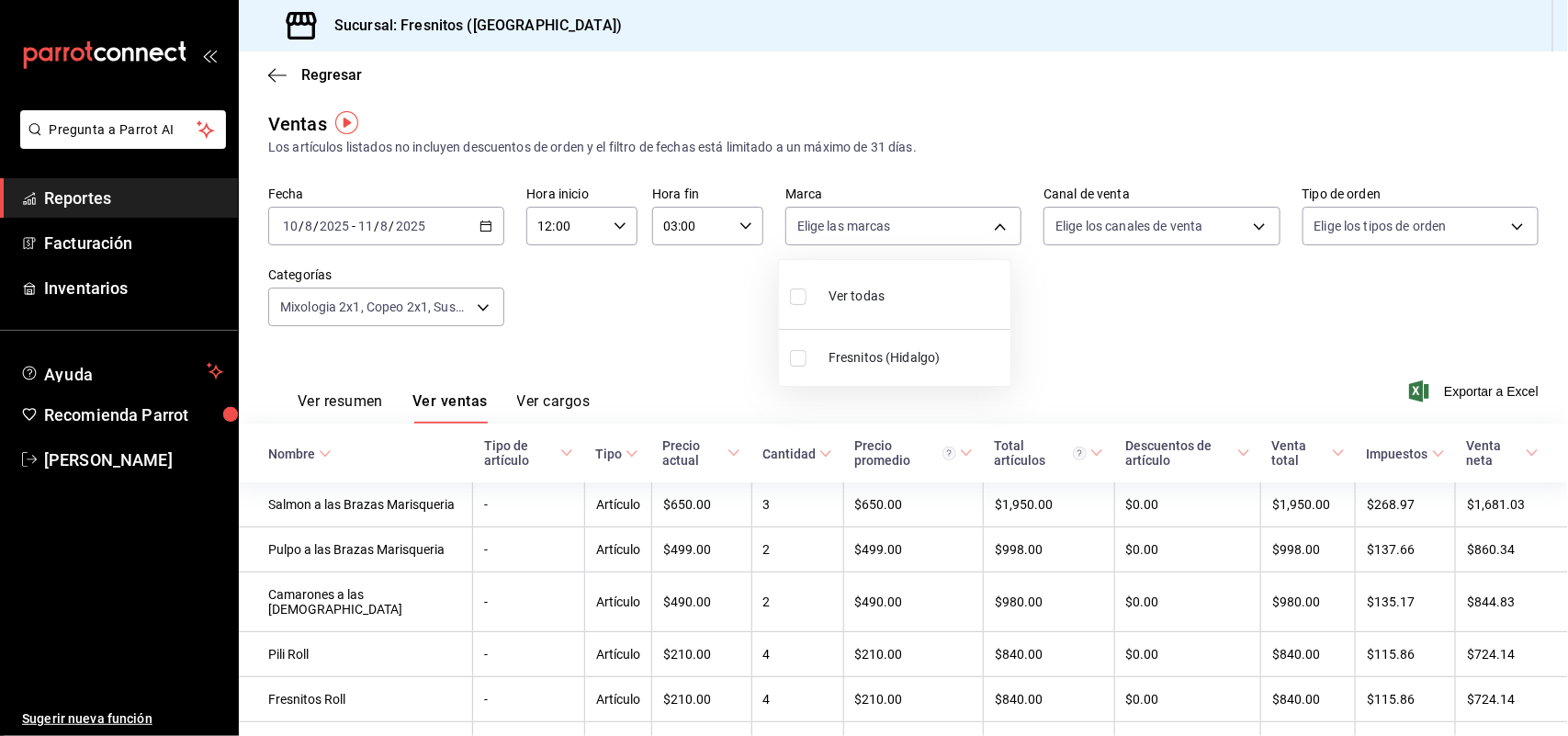
click at [911, 348] on span "Fresnitos (Hidalgo)" at bounding box center [915, 358] width 174 height 20
drag, startPoint x: 911, startPoint y: 348, endPoint x: 1038, endPoint y: 306, distance: 133.8
click at [911, 348] on span "Fresnitos (Hidalgo)" at bounding box center [915, 358] width 174 height 20
checkbox input "false"
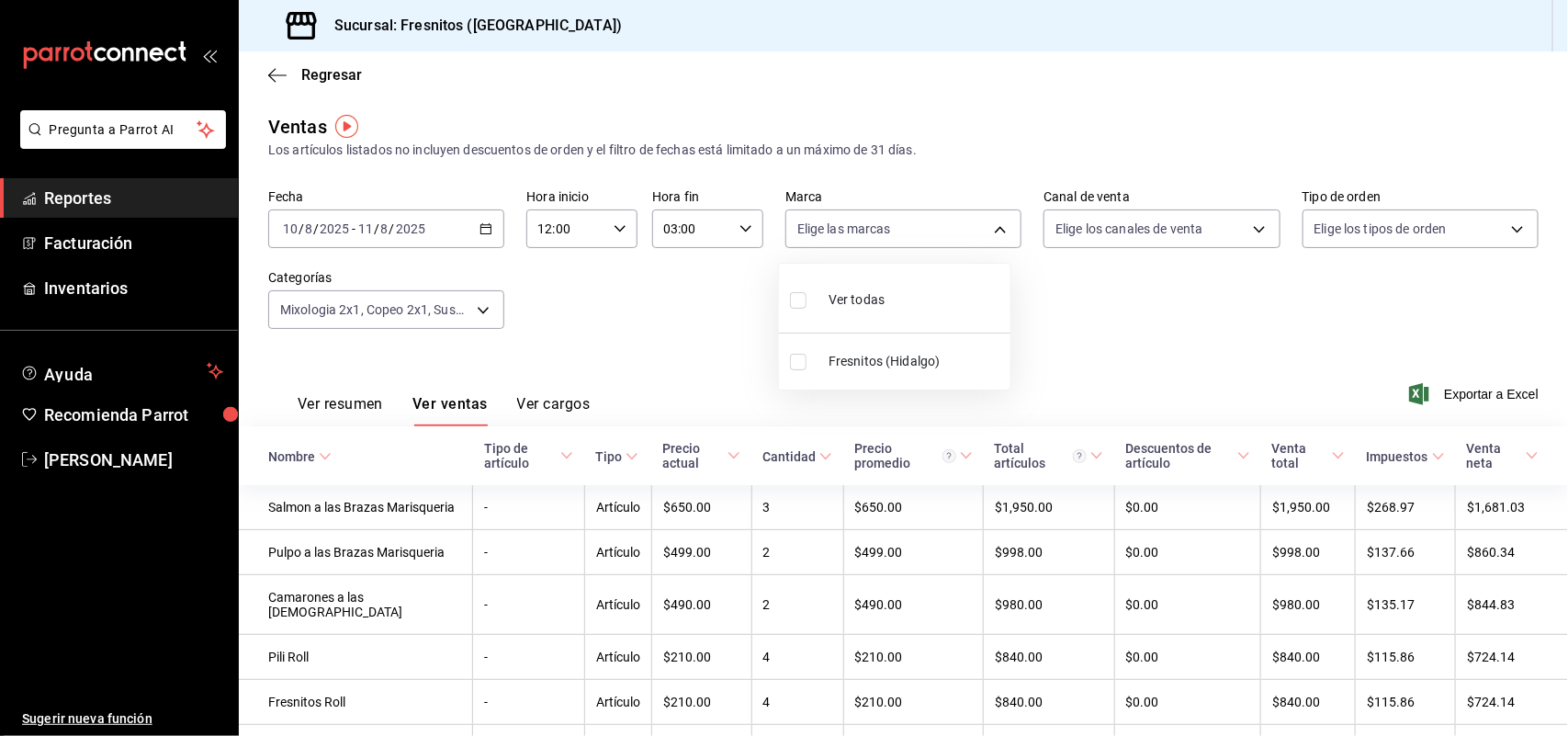
click at [886, 360] on span "Fresnitos (Hidalgo)" at bounding box center [915, 361] width 174 height 20
type input "0fbfff8c-341e-4e3b-85d8-6df2e864f0f7"
checkbox input "true"
click at [1146, 227] on div at bounding box center [784, 368] width 1568 height 736
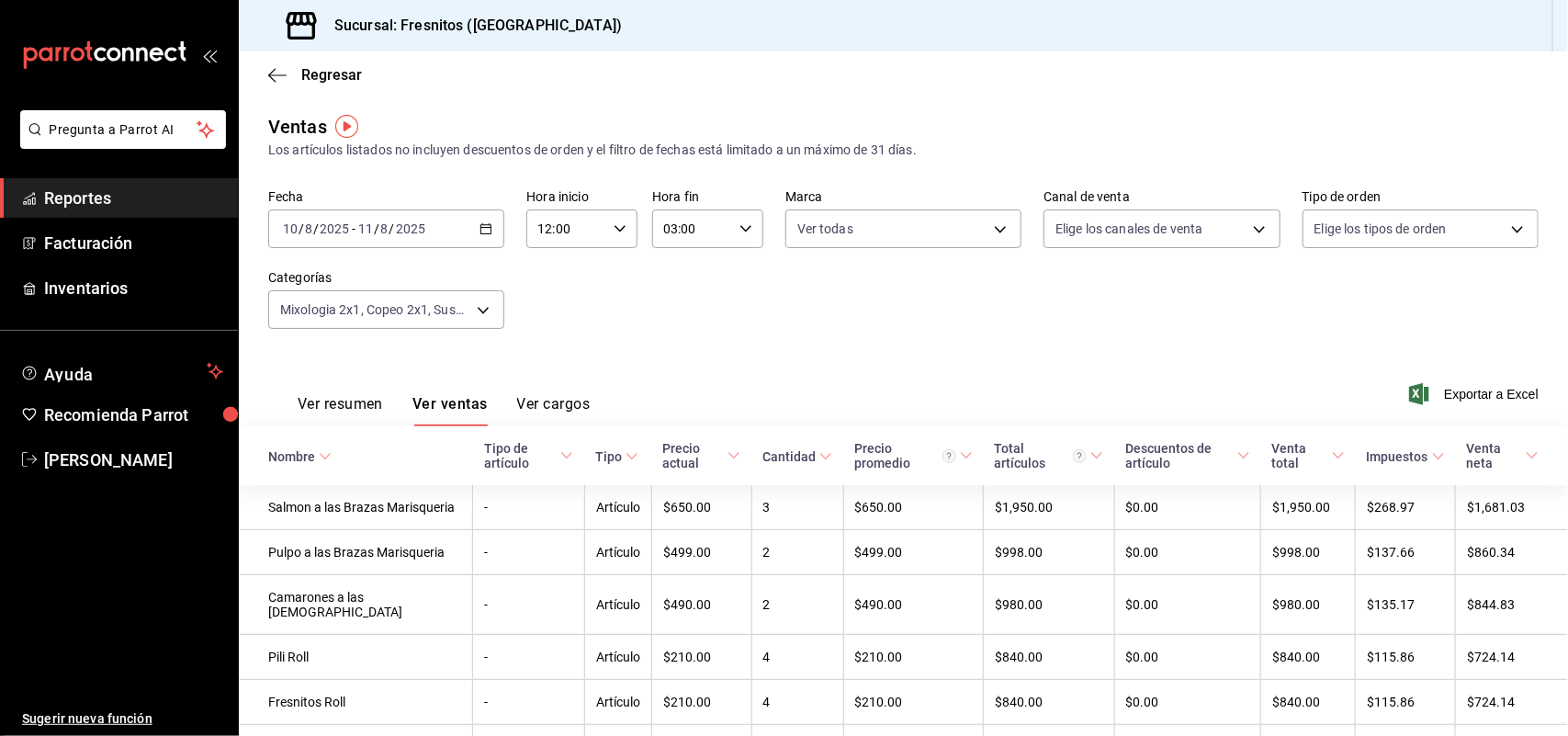
click at [1149, 230] on body "Pregunta a Parrot AI Reportes Facturación Inventarios Ayuda Recomienda Parrot R…" at bounding box center [784, 368] width 1568 height 736
click at [1357, 227] on div at bounding box center [784, 368] width 1568 height 736
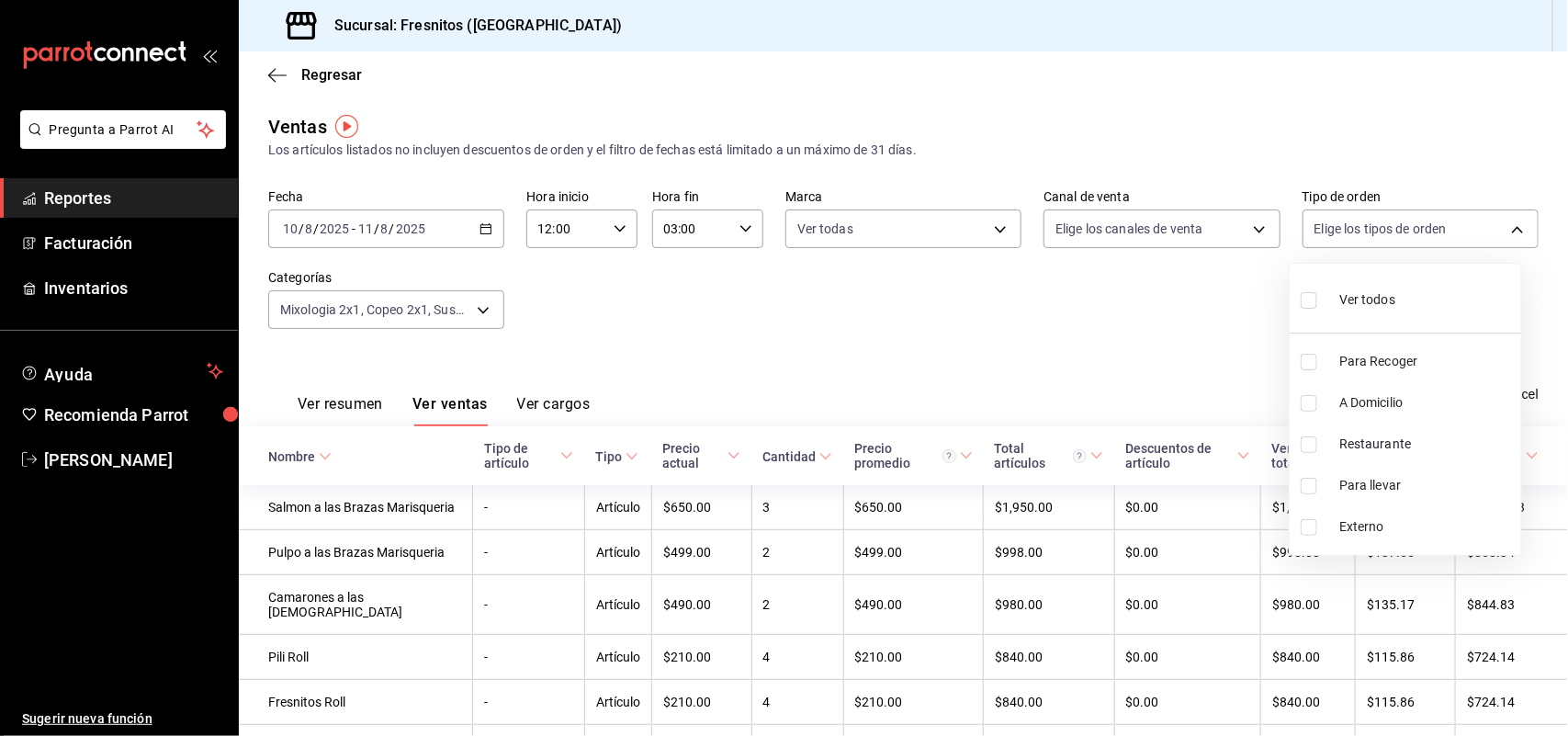
click at [1359, 228] on body "Pregunta a Parrot AI Reportes Facturación Inventarios Ayuda Recomienda Parrot R…" at bounding box center [784, 368] width 1568 height 736
click at [1247, 288] on div at bounding box center [784, 368] width 1568 height 736
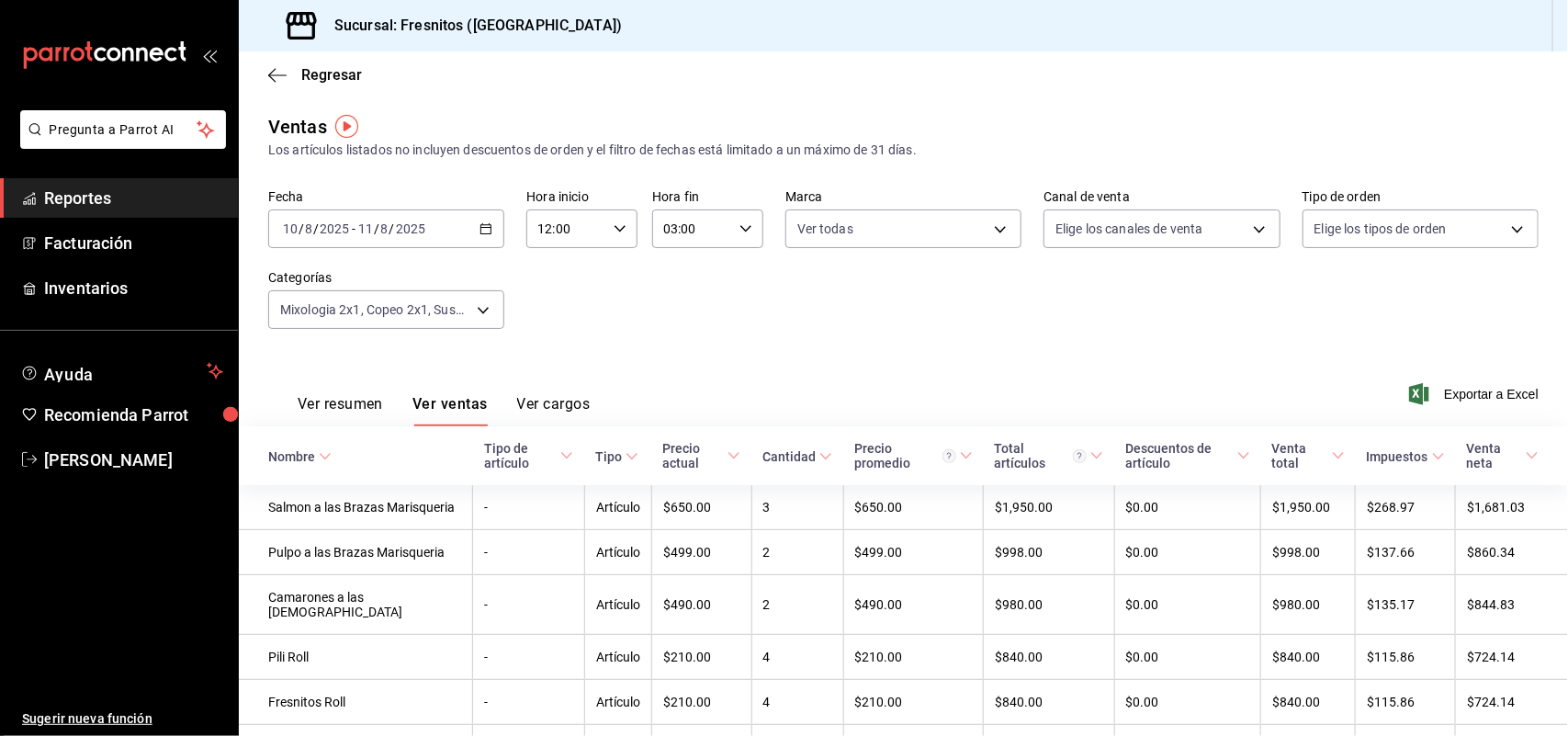
click at [1475, 397] on span "Exportar a Excel" at bounding box center [1475, 394] width 126 height 22
click at [481, 227] on \(Stroke\) "button" at bounding box center [486, 229] width 11 height 10
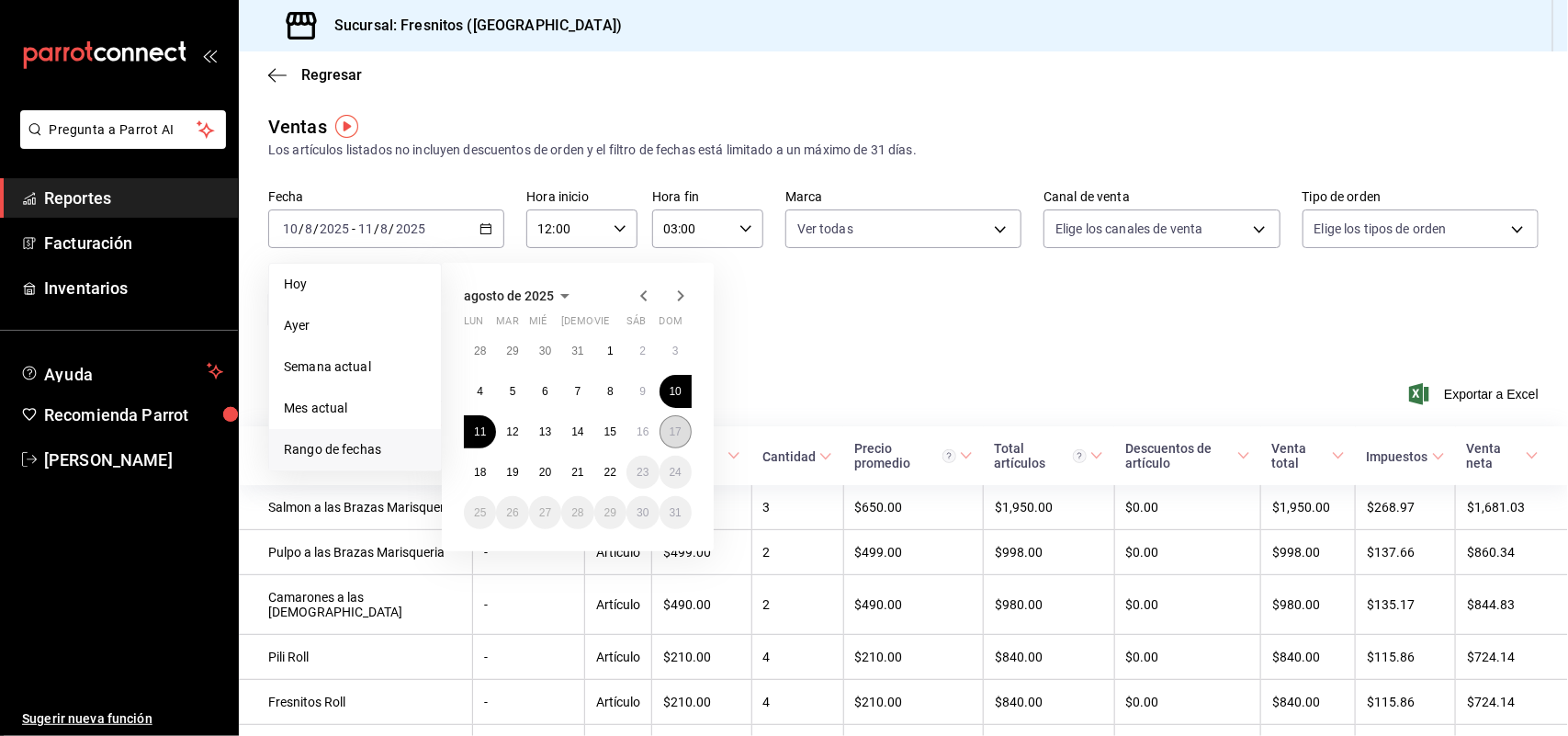
click at [666, 424] on button "17" at bounding box center [675, 431] width 33 height 33
click at [480, 470] on abbr "18" at bounding box center [480, 472] width 12 height 13
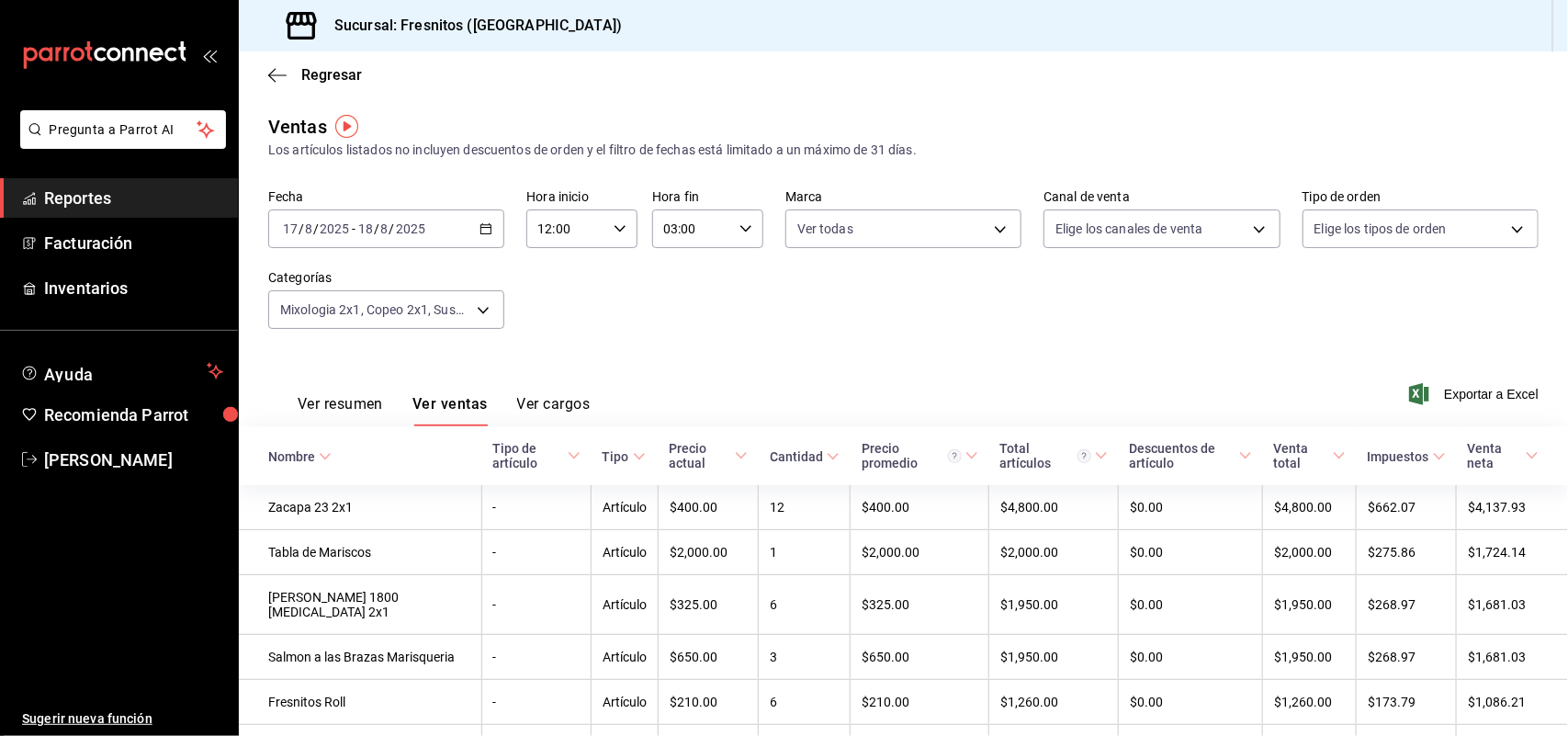
click at [480, 228] on icon "button" at bounding box center [486, 229] width 13 height 13
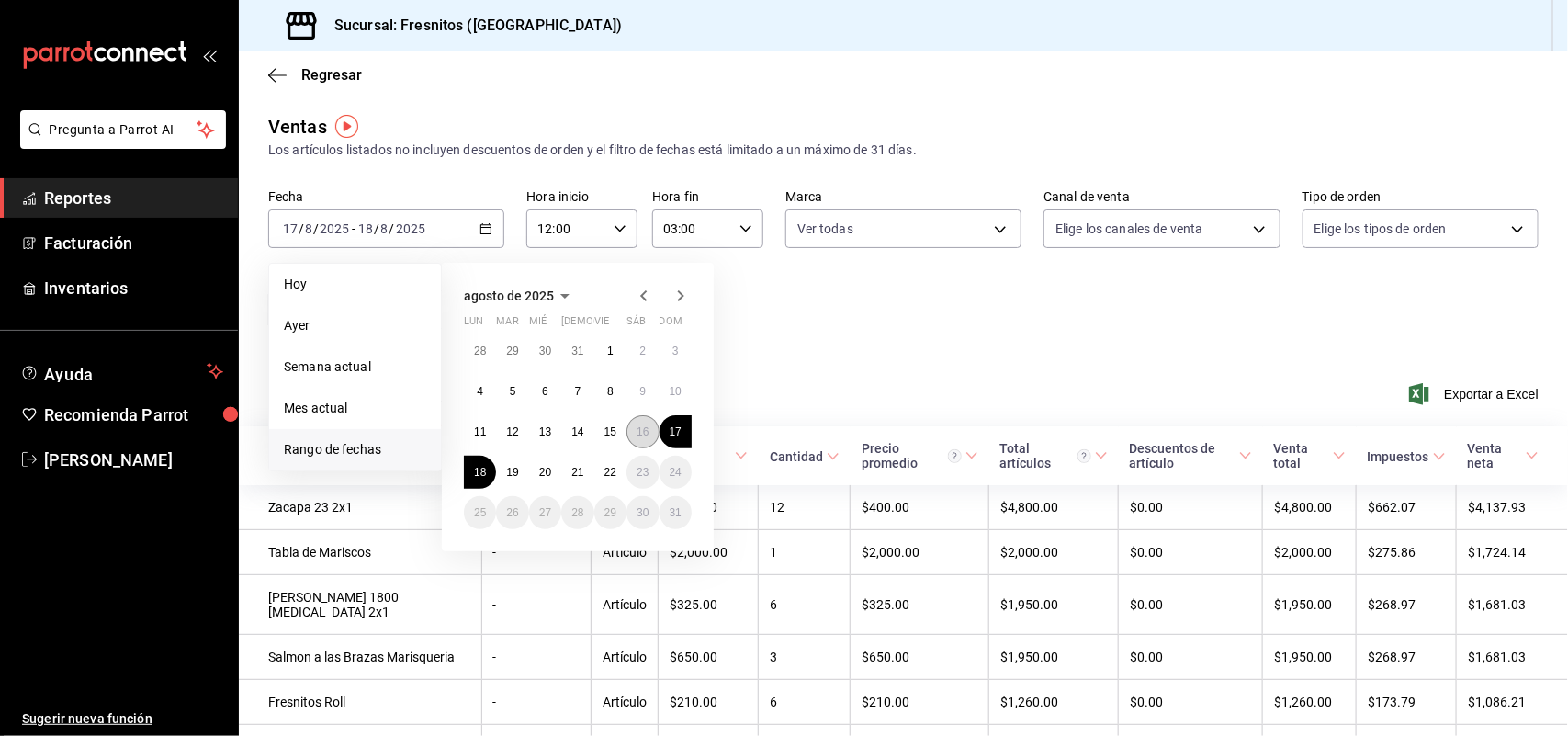
click at [645, 429] on abbr "16" at bounding box center [642, 432] width 12 height 13
click at [648, 431] on abbr "16" at bounding box center [642, 432] width 12 height 13
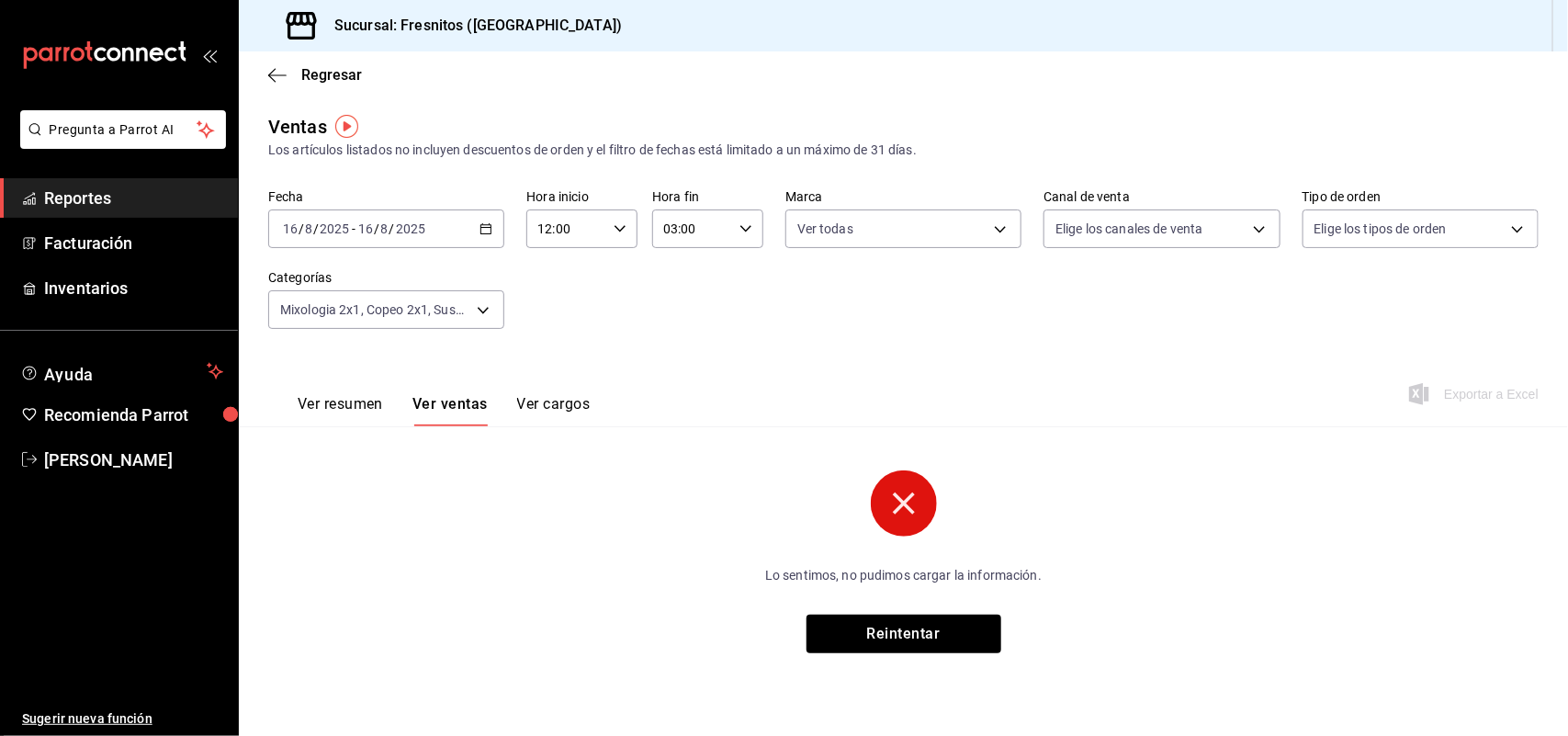
click at [489, 228] on icon "button" at bounding box center [486, 229] width 13 height 13
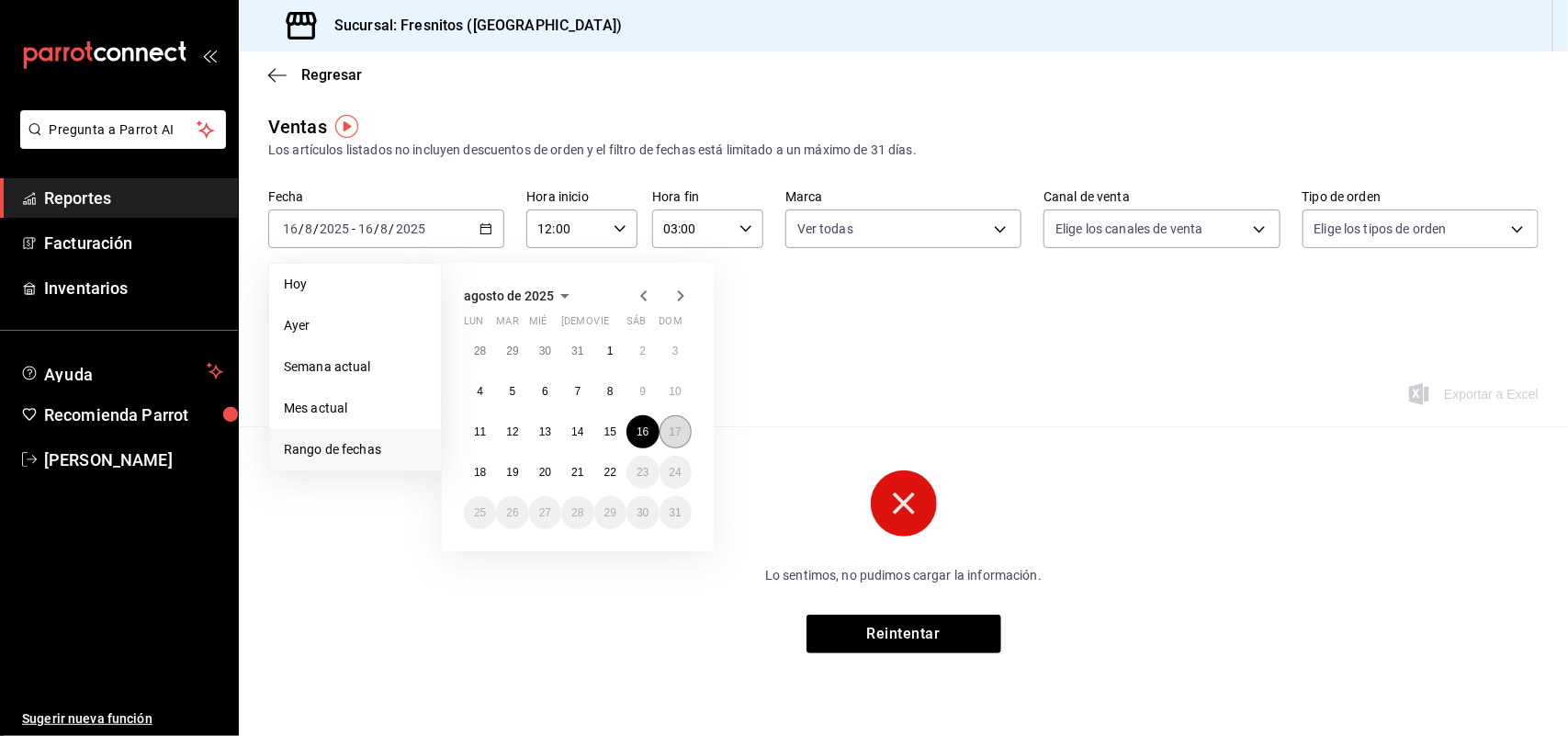
click at [673, 433] on abbr "17" at bounding box center [675, 432] width 12 height 13
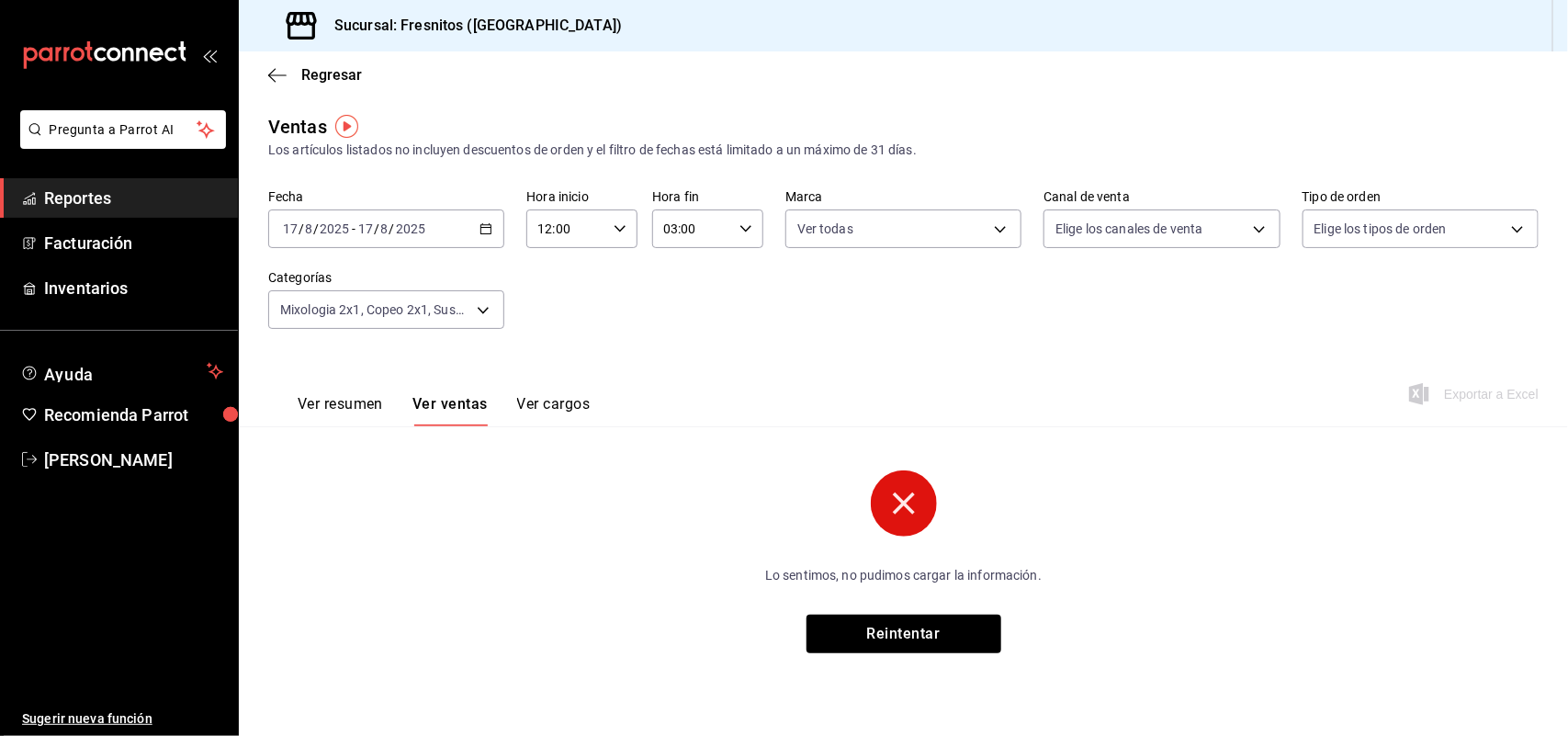
click at [483, 229] on icon "button" at bounding box center [486, 229] width 13 height 13
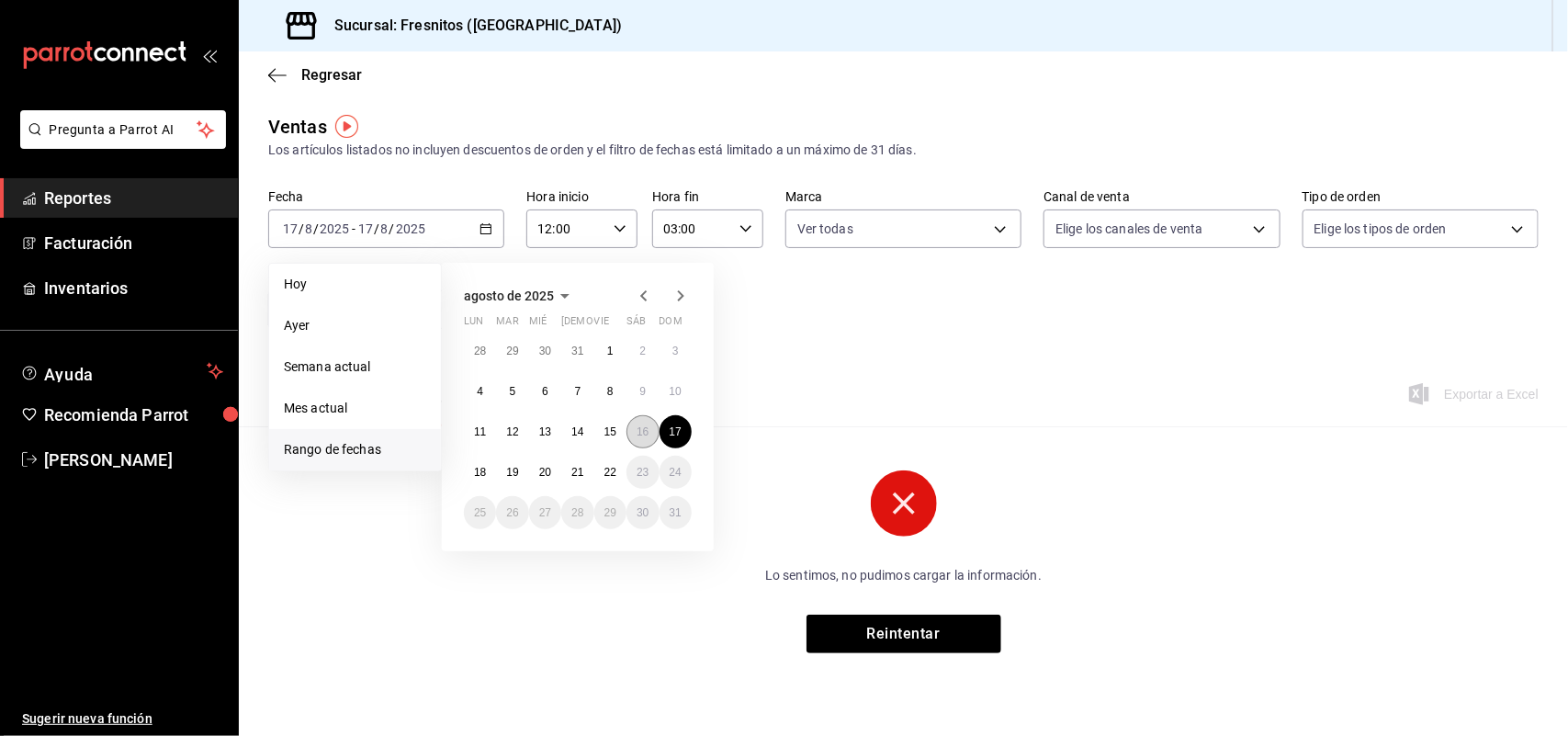
click at [635, 420] on button "16" at bounding box center [642, 431] width 33 height 33
click at [666, 424] on button "17" at bounding box center [675, 431] width 33 height 33
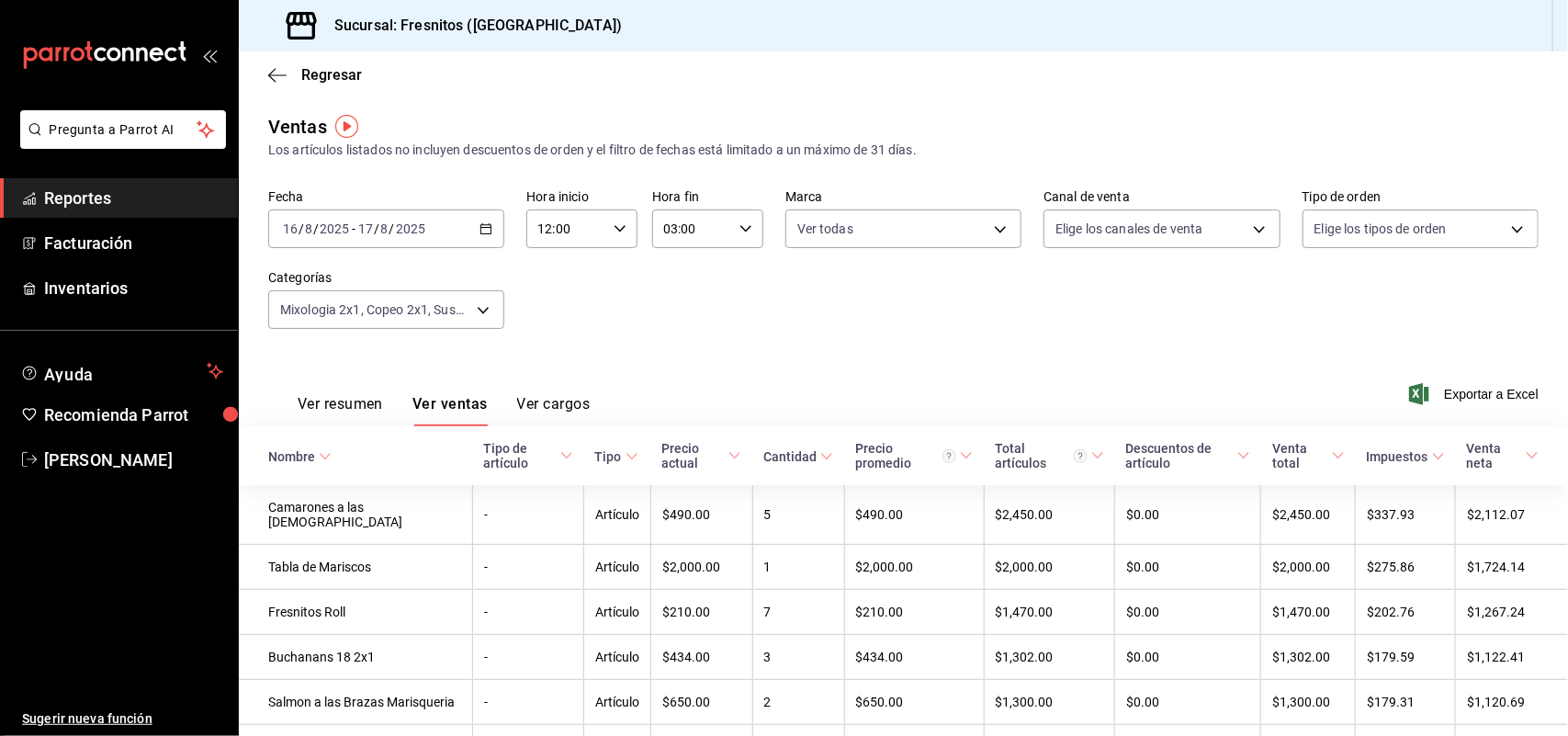
click at [740, 225] on icon "button" at bounding box center [746, 229] width 13 height 13
click at [683, 312] on button "12" at bounding box center [675, 330] width 48 height 36
click at [476, 308] on div at bounding box center [784, 368] width 1568 height 736
click at [476, 308] on body "Pregunta a Parrot AI Reportes Facturación Inventarios Ayuda Recomienda Parrot R…" at bounding box center [784, 368] width 1568 height 736
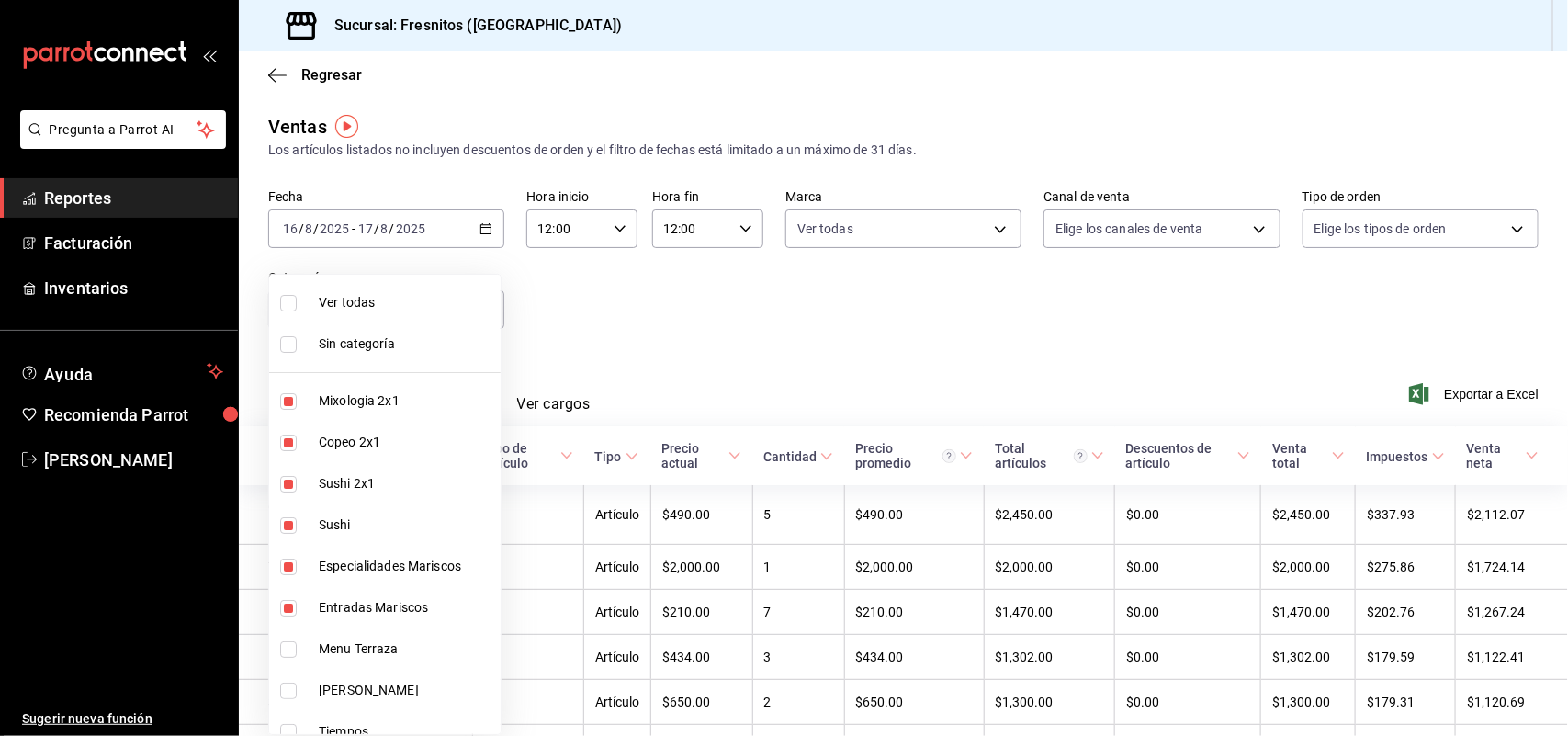
click at [640, 343] on div at bounding box center [784, 368] width 1568 height 736
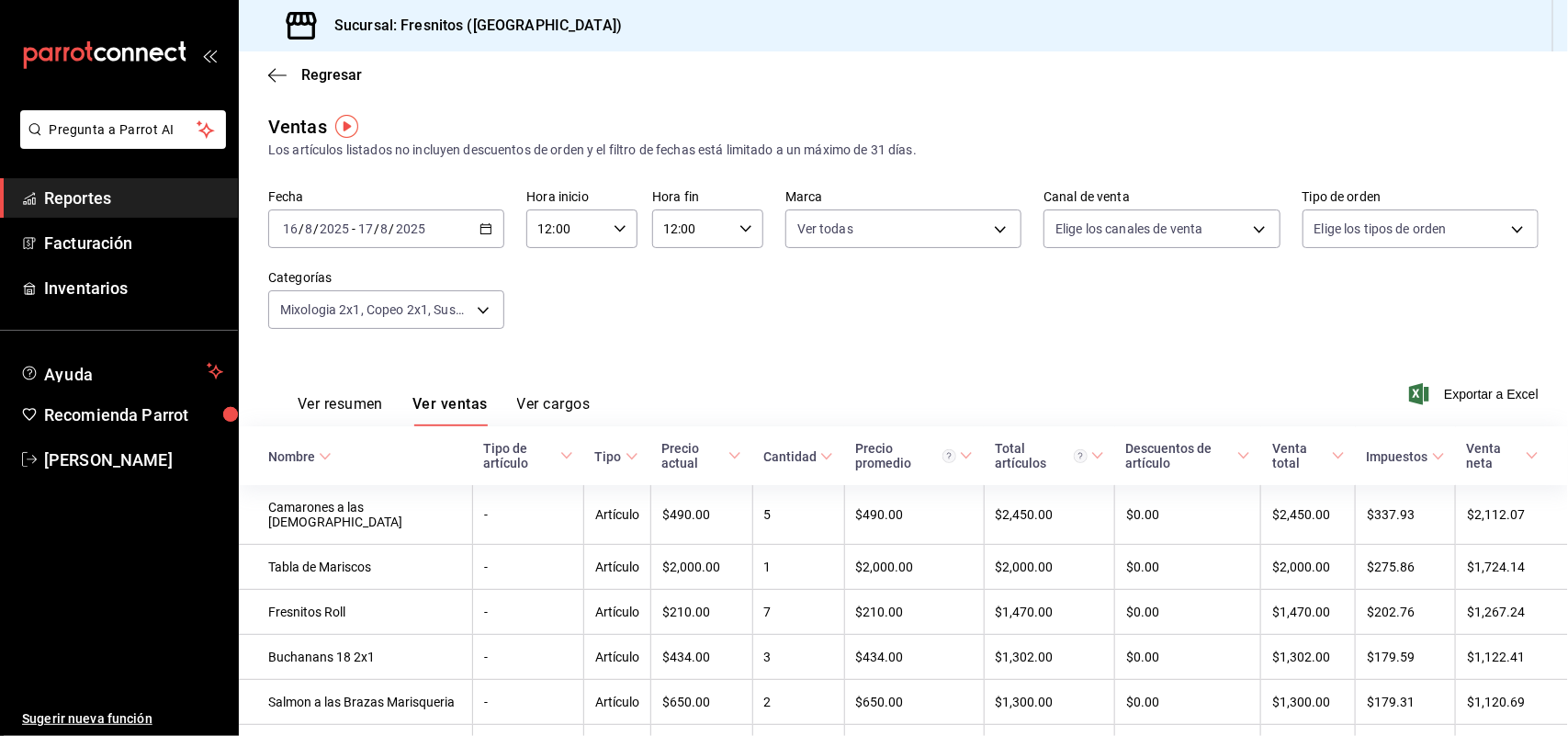
click at [1467, 393] on span "Exportar a Excel" at bounding box center [1475, 394] width 126 height 22
click at [496, 226] on div "2025-08-16 16 / 8 / 2025 - 2025-08-17 17 / 8 / 2025" at bounding box center [386, 228] width 236 height 38
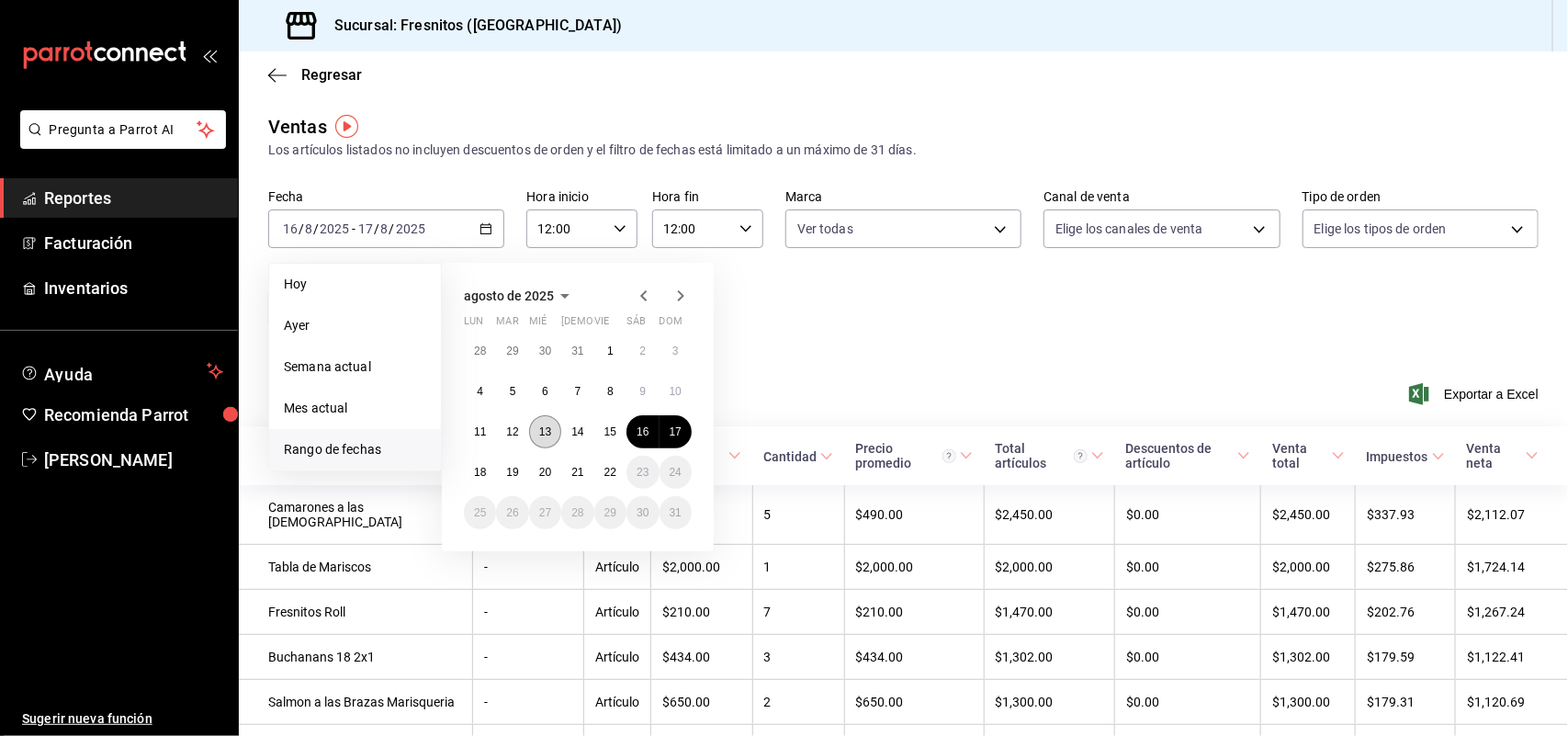
click at [552, 431] on abbr "13" at bounding box center [545, 432] width 12 height 13
click at [571, 429] on abbr "14" at bounding box center [577, 432] width 12 height 13
click at [584, 429] on th "Tipo" at bounding box center [618, 455] width 67 height 59
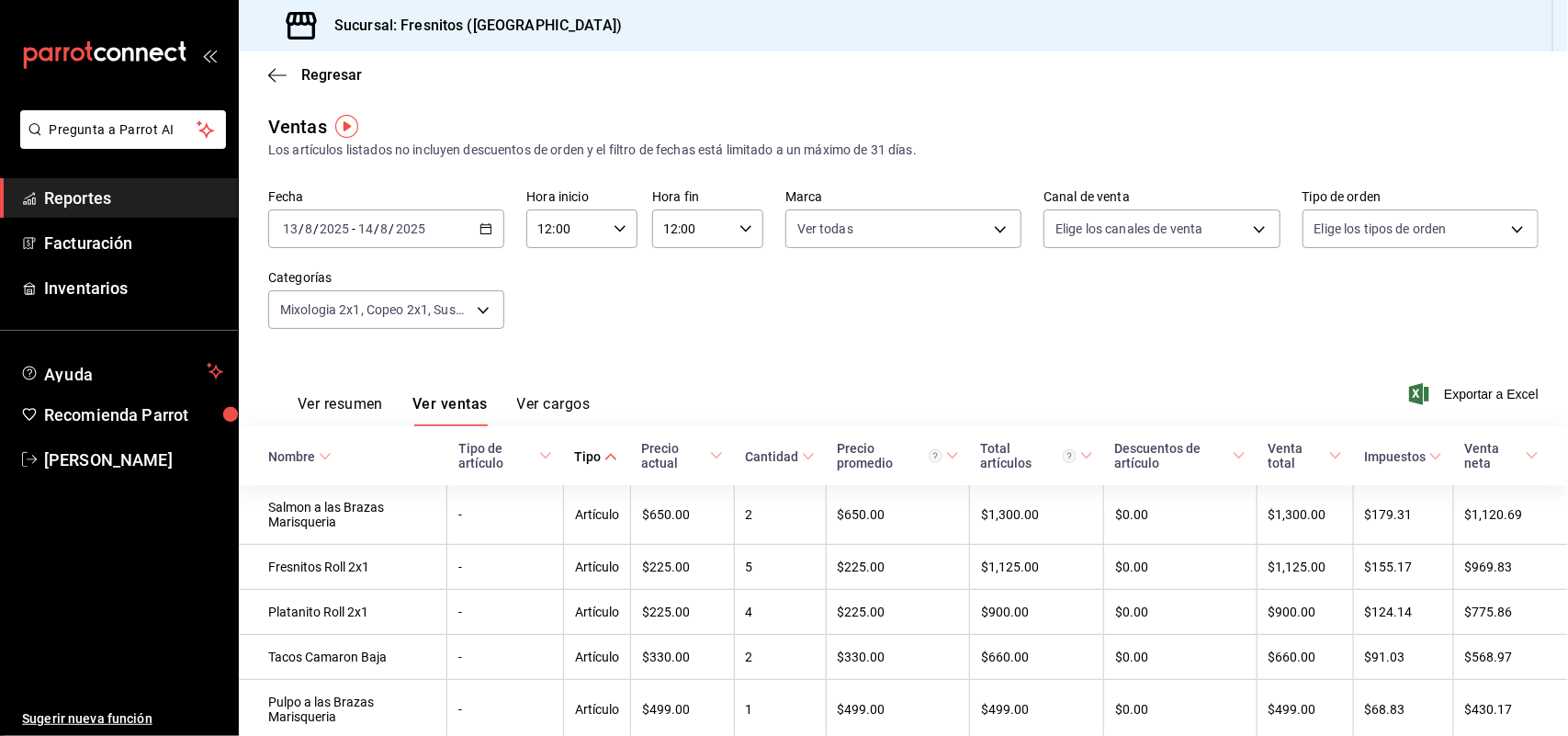
click at [481, 228] on icon "button" at bounding box center [486, 229] width 13 height 13
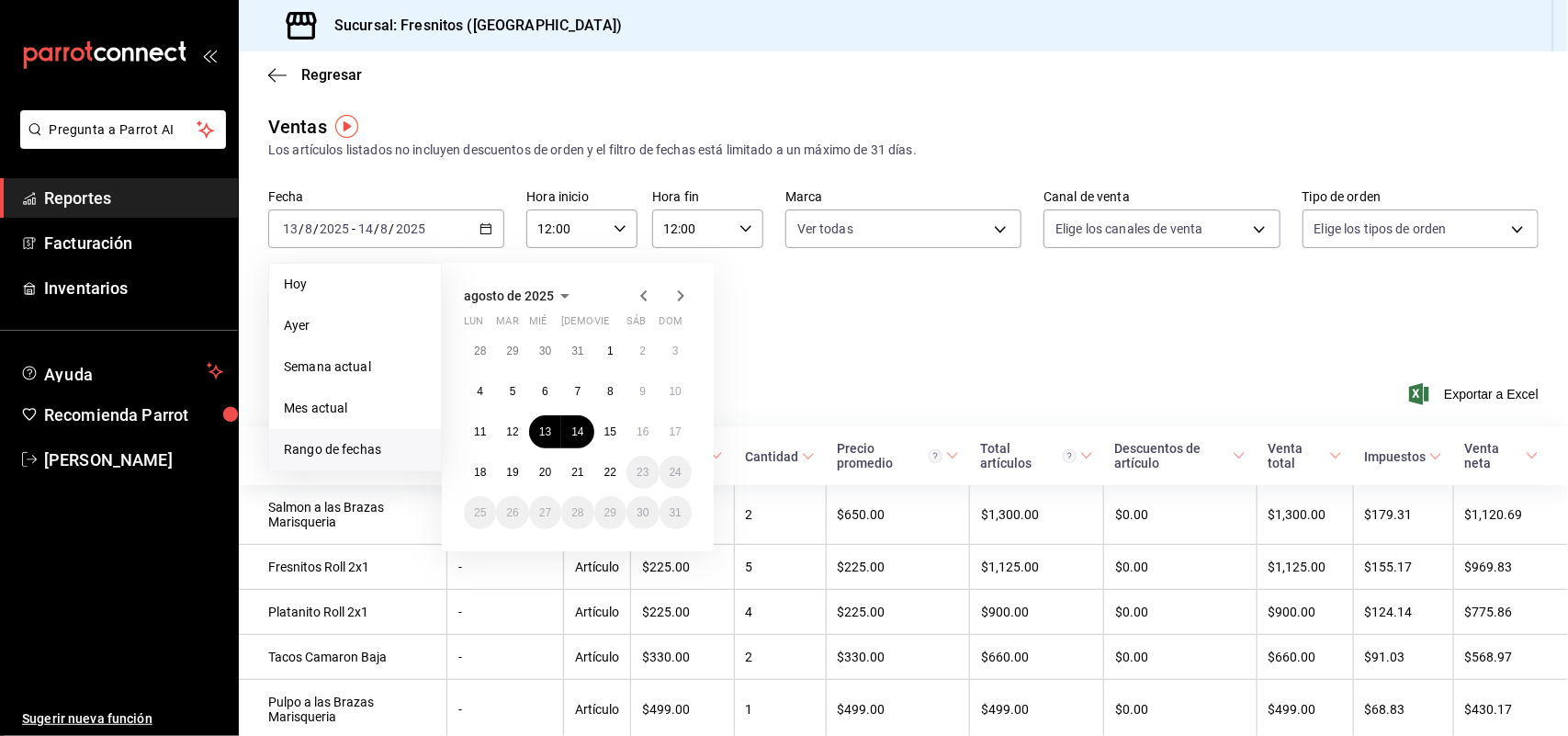
click at [779, 307] on div "Fecha 2025-08-13 13 / 8 / 2025 - 2025-08-14 14 / 8 / 2025 Hoy Ayer Semana actua…" at bounding box center [904, 270] width 1271 height 162
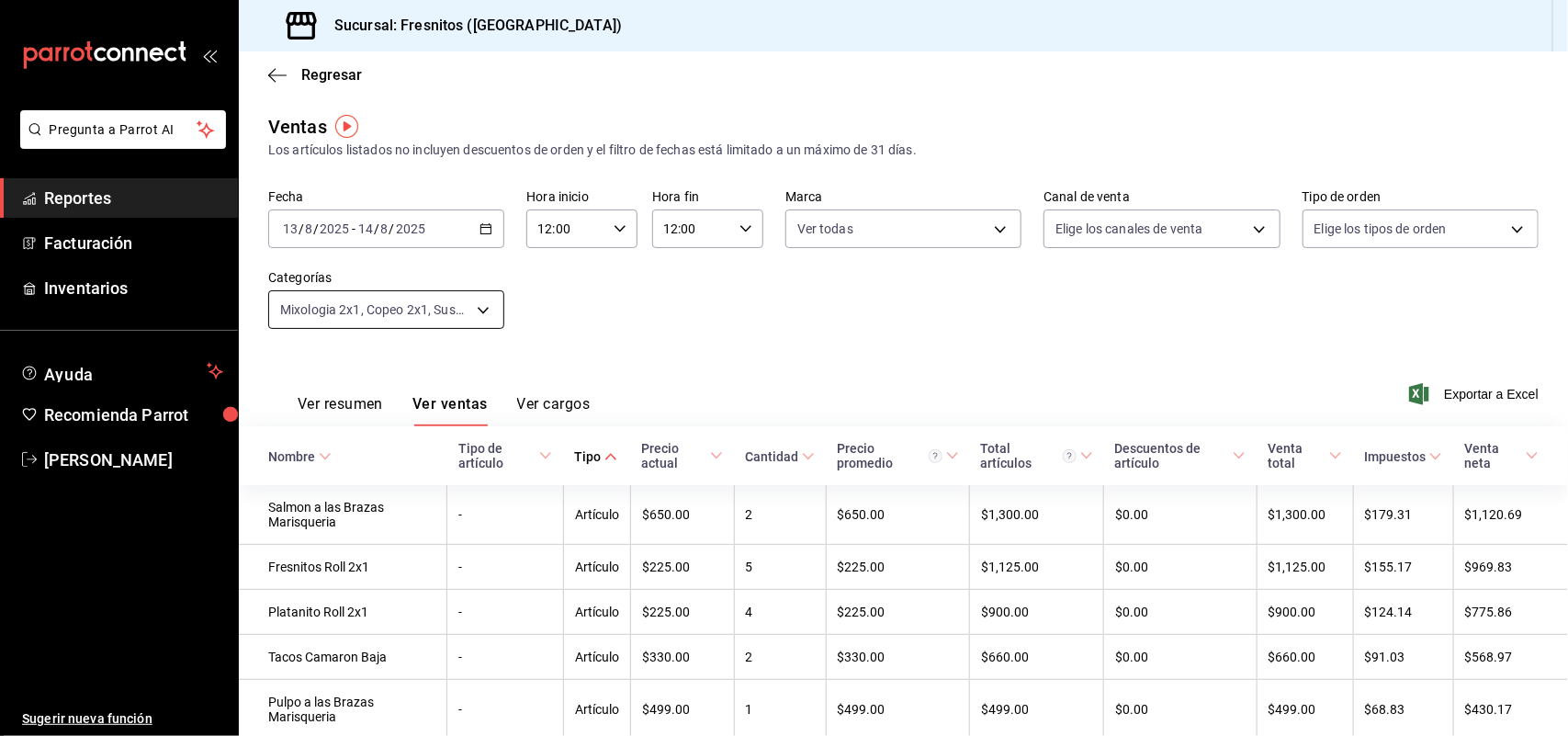
click at [470, 304] on body "Pregunta a Parrot AI Reportes Facturación Inventarios Ayuda Recomienda Parrot R…" at bounding box center [784, 368] width 1568 height 736
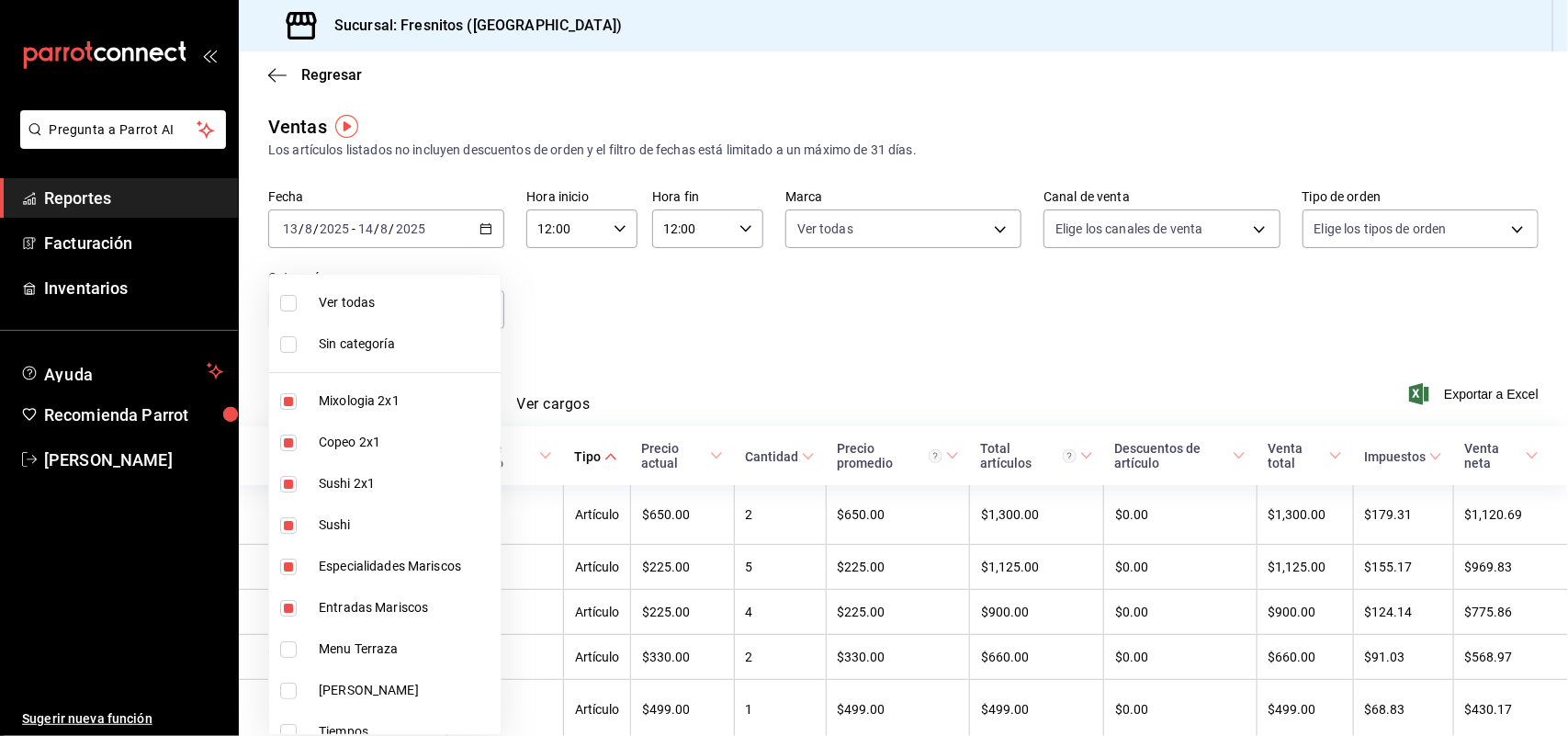
click at [704, 337] on div at bounding box center [784, 368] width 1568 height 736
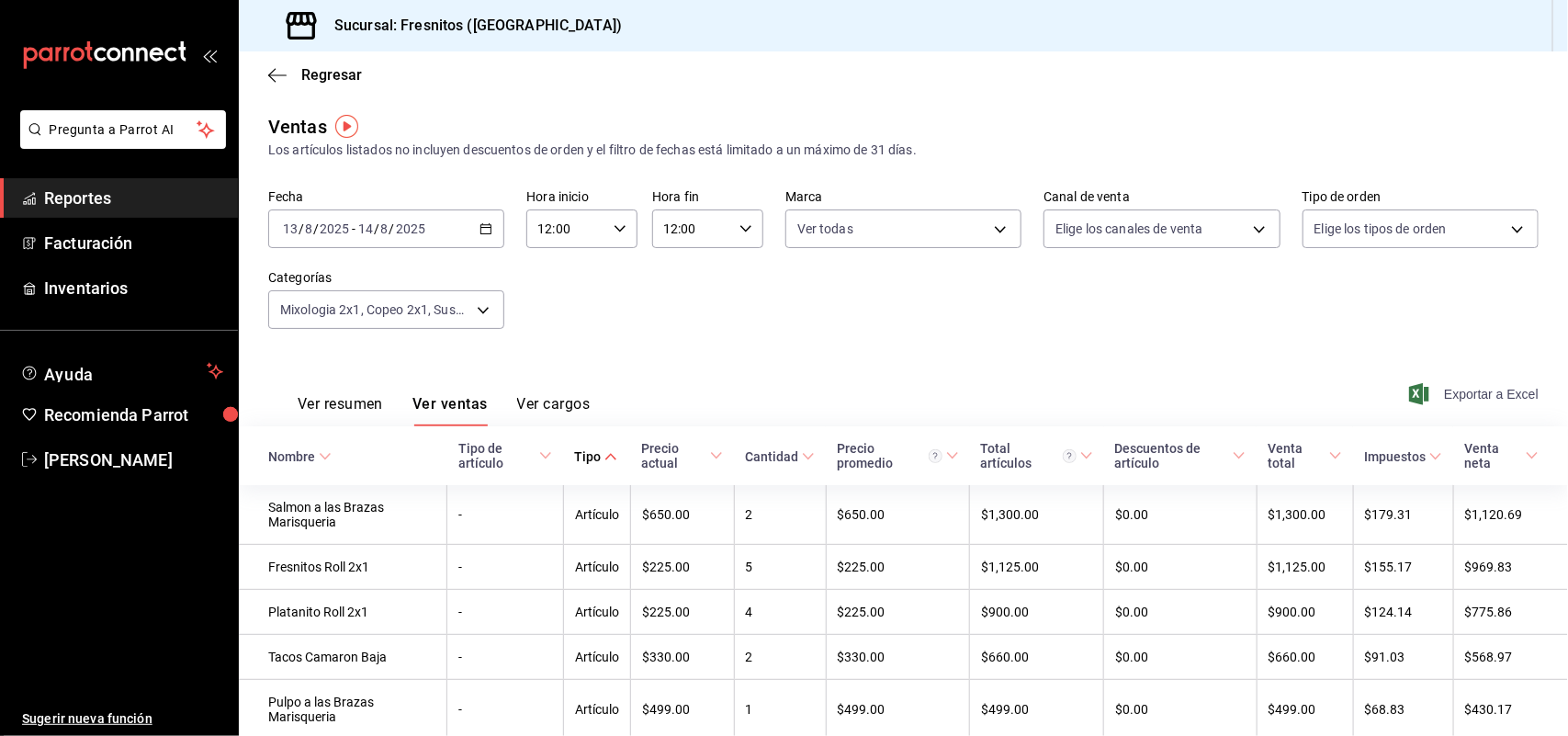
click at [1425, 384] on span "Exportar a Excel" at bounding box center [1475, 394] width 126 height 22
click at [487, 240] on div "2025-08-13 13 / 8 / 2025 - 2025-08-14 14 / 8 / 2025" at bounding box center [386, 228] width 236 height 38
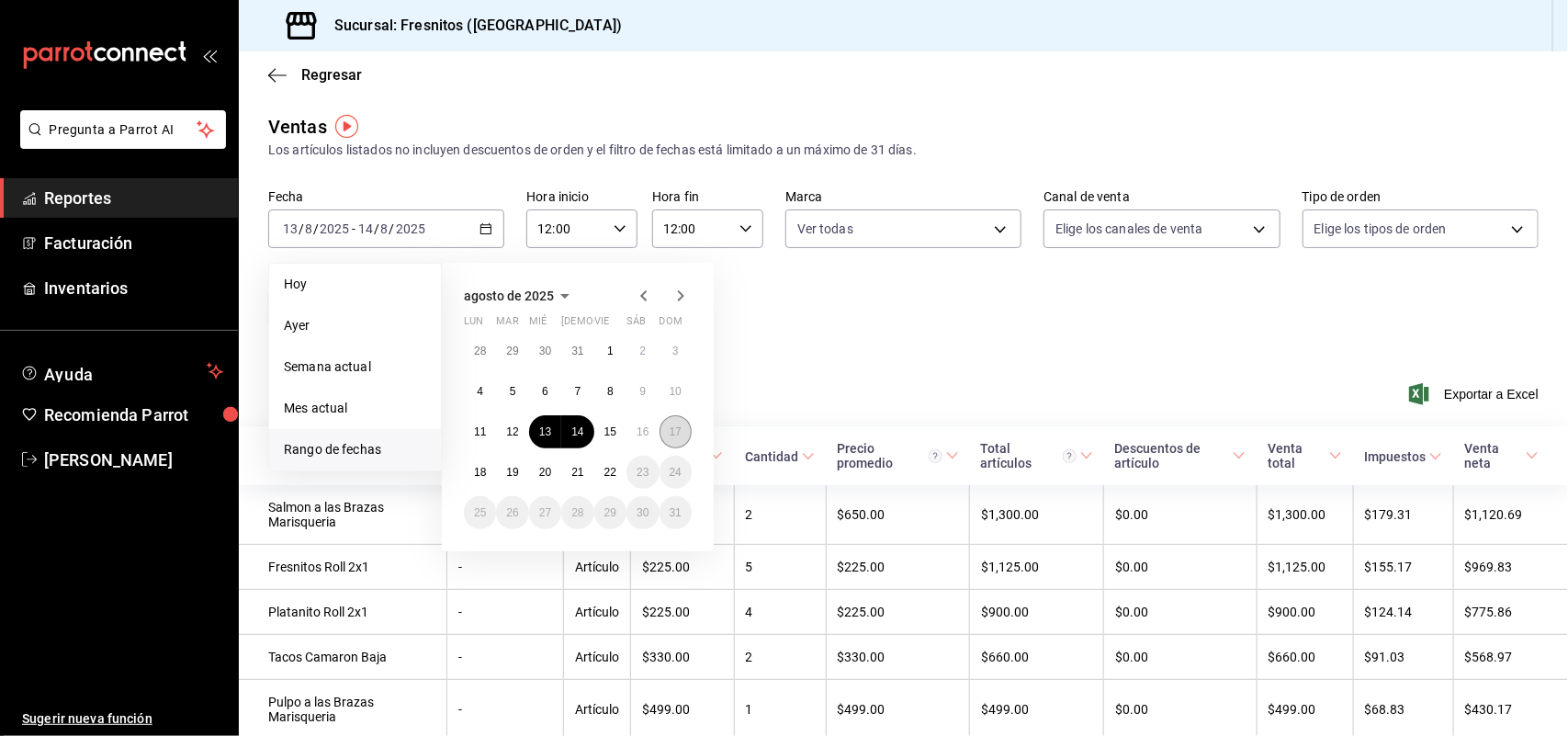
click at [680, 426] on abbr "17" at bounding box center [675, 432] width 12 height 13
click at [478, 471] on abbr "18" at bounding box center [480, 472] width 12 height 13
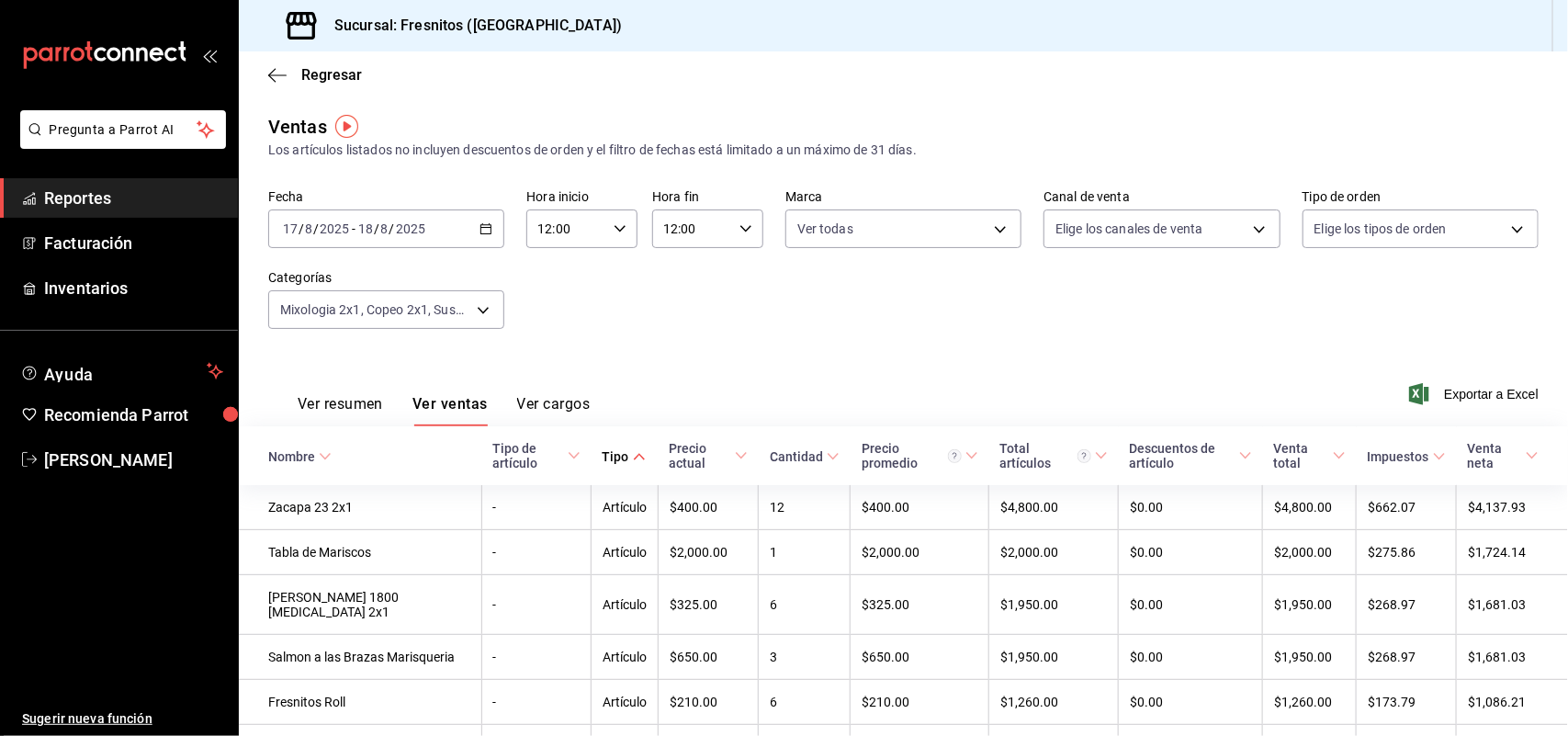
click at [478, 214] on div "2025-08-17 17 / 8 / 2025 - 2025-08-18 18 / 8 / 2025" at bounding box center [386, 228] width 236 height 38
click at [847, 352] on div "Ver resumen Ver ventas Ver cargos Exportar a Excel" at bounding box center [903, 388] width 1329 height 75
click at [1421, 388] on span "Exportar a Excel" at bounding box center [1475, 394] width 126 height 22
click at [1421, 388] on div "Exportar a Excel" at bounding box center [1475, 394] width 126 height 22
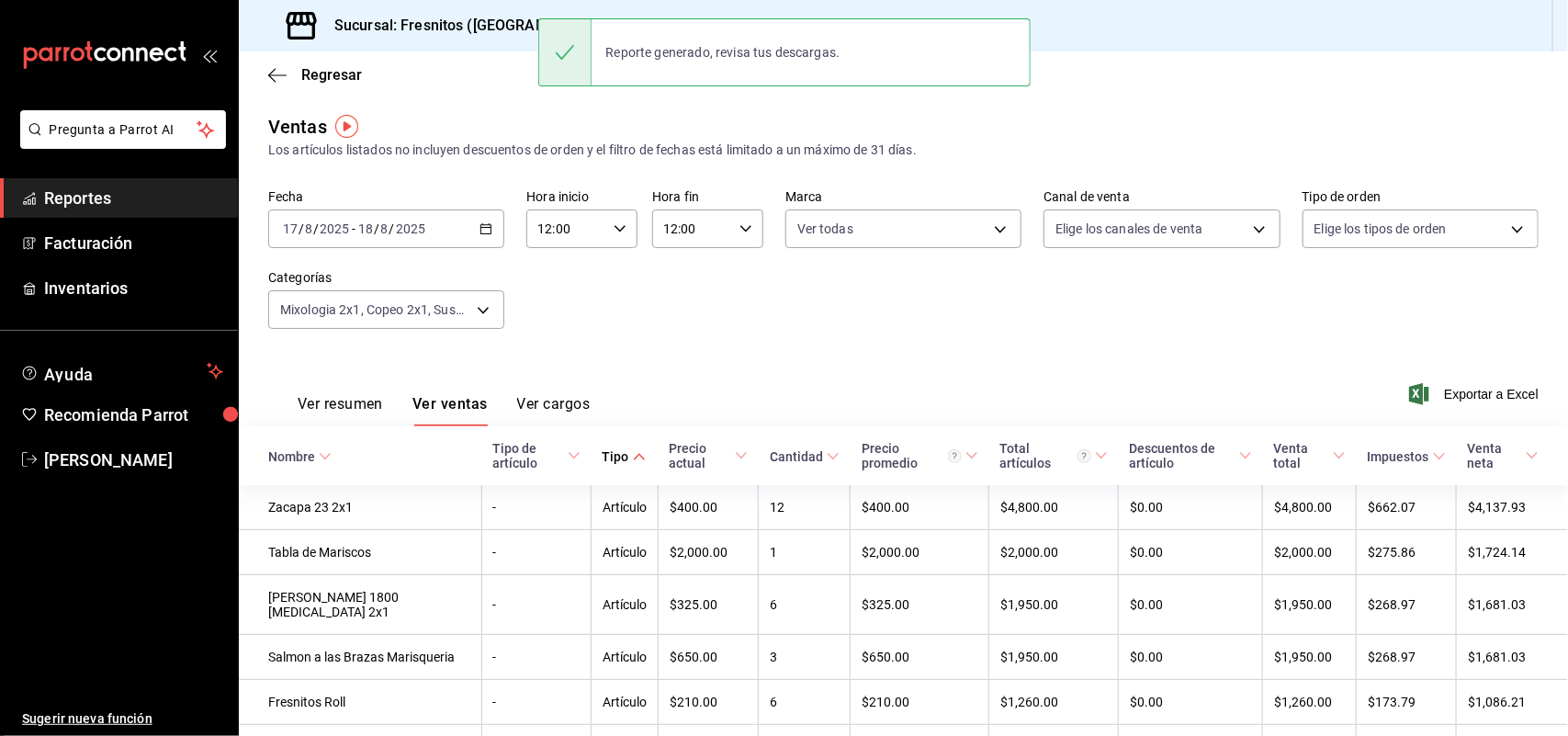
click at [483, 229] on icon "button" at bounding box center [486, 229] width 13 height 13
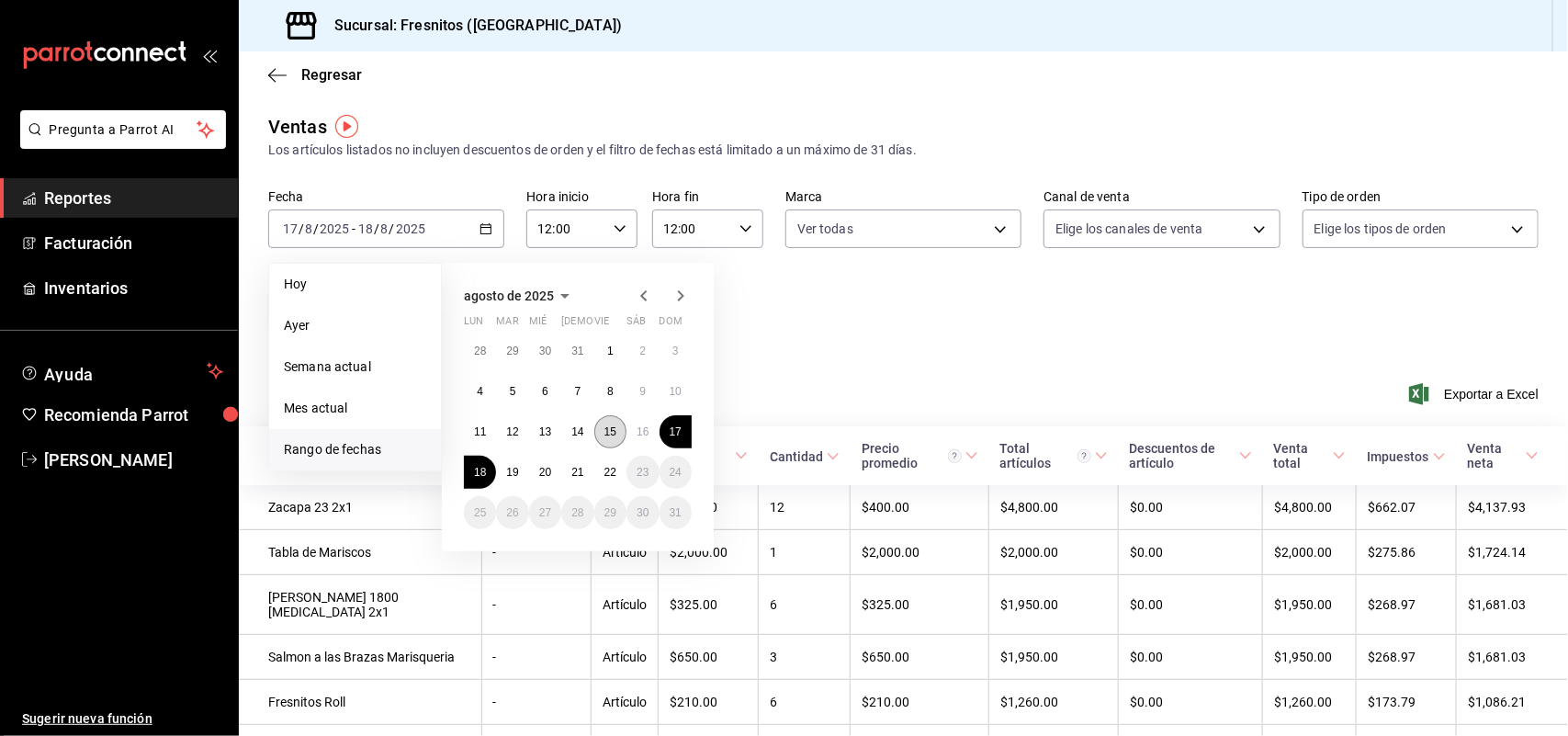
click at [612, 436] on abbr "15" at bounding box center [610, 432] width 12 height 13
click at [632, 428] on button "16" at bounding box center [642, 431] width 33 height 33
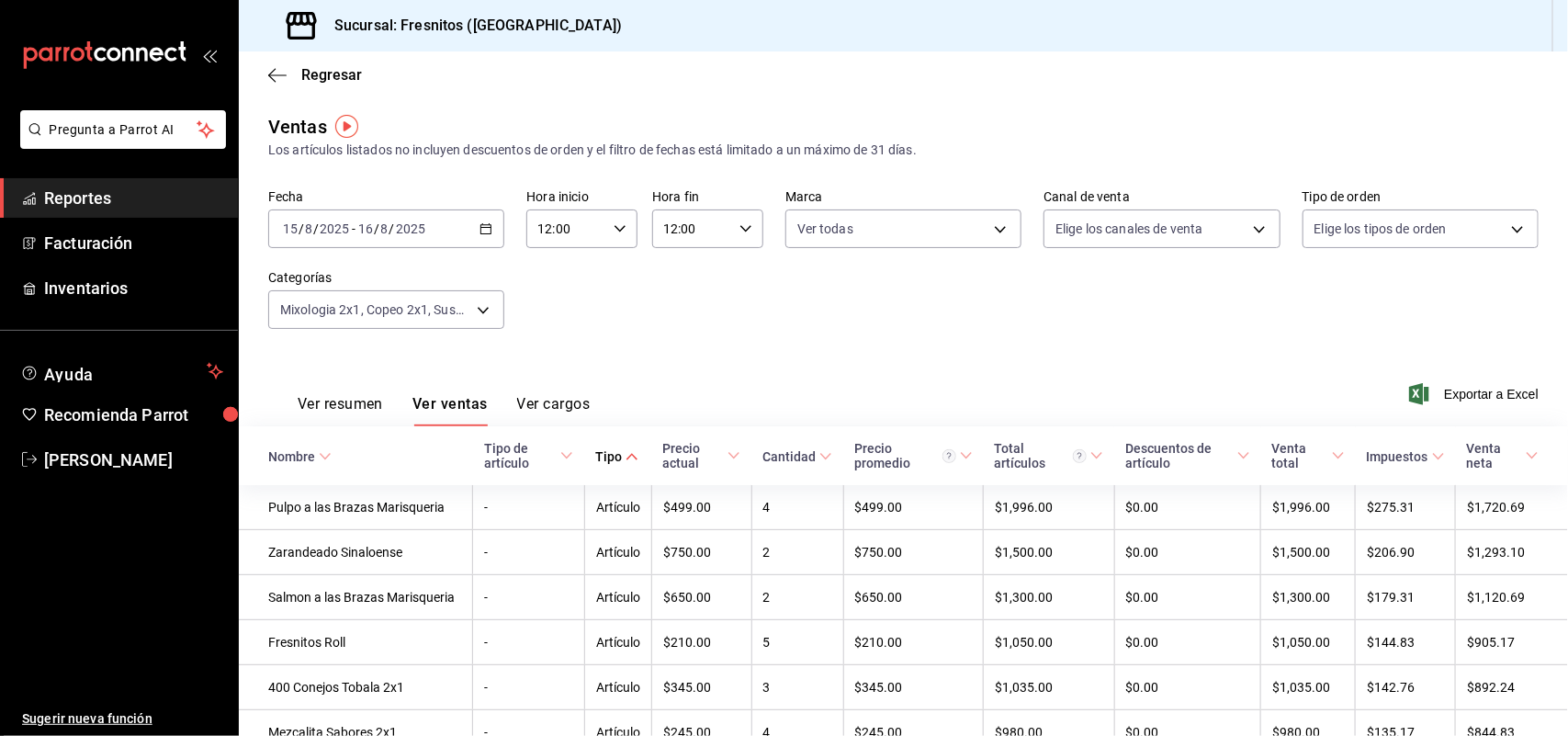
click at [1453, 395] on span "Exportar a Excel" at bounding box center [1475, 394] width 126 height 22
click at [1453, 395] on div "Exportar a Excel" at bounding box center [1475, 394] width 126 height 22
click at [490, 226] on div "2025-08-15 15 / 8 / 2025 - 2025-08-16 16 / 8 / 2025" at bounding box center [386, 228] width 236 height 38
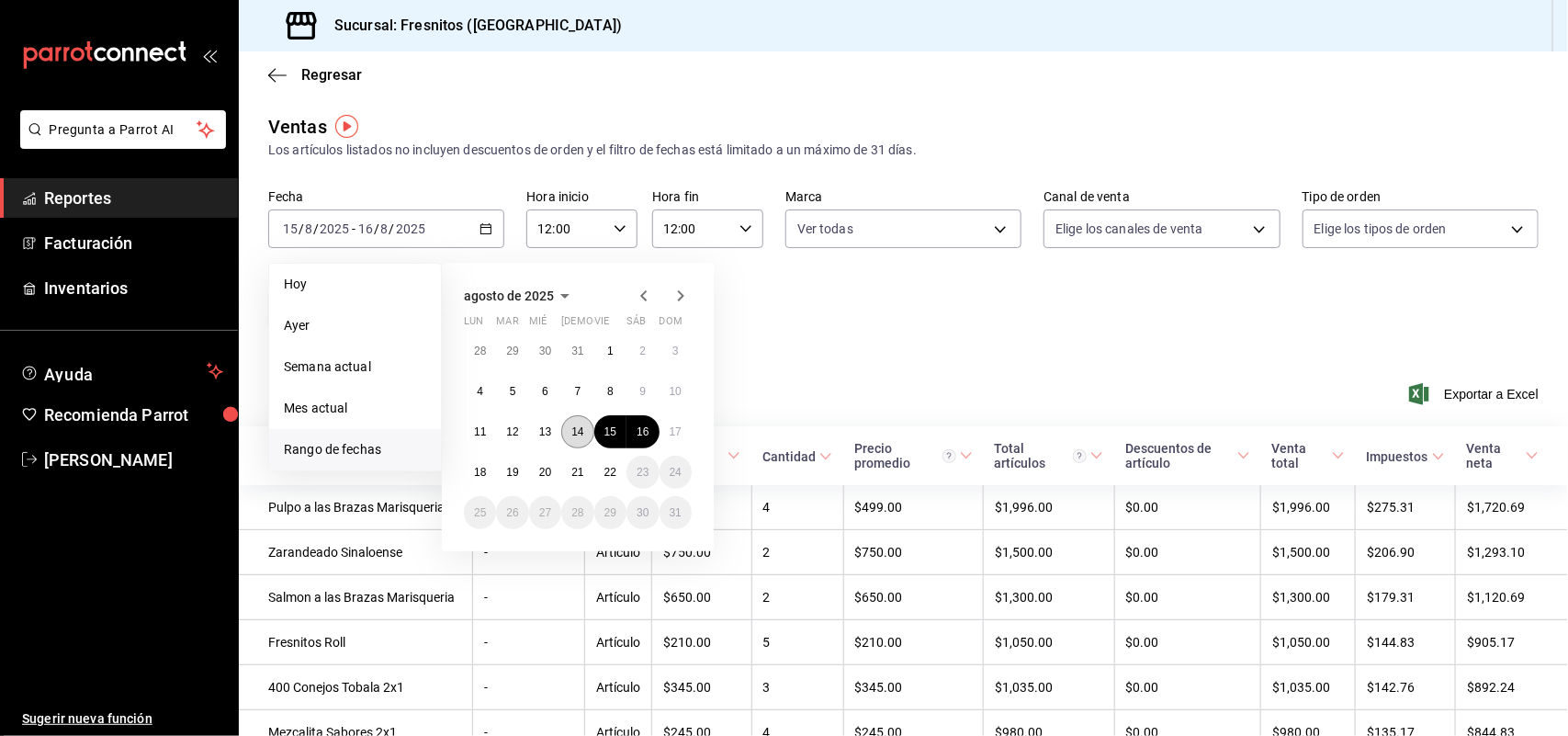
click at [576, 426] on abbr "14" at bounding box center [577, 432] width 12 height 13
click at [605, 427] on abbr "15" at bounding box center [610, 432] width 12 height 13
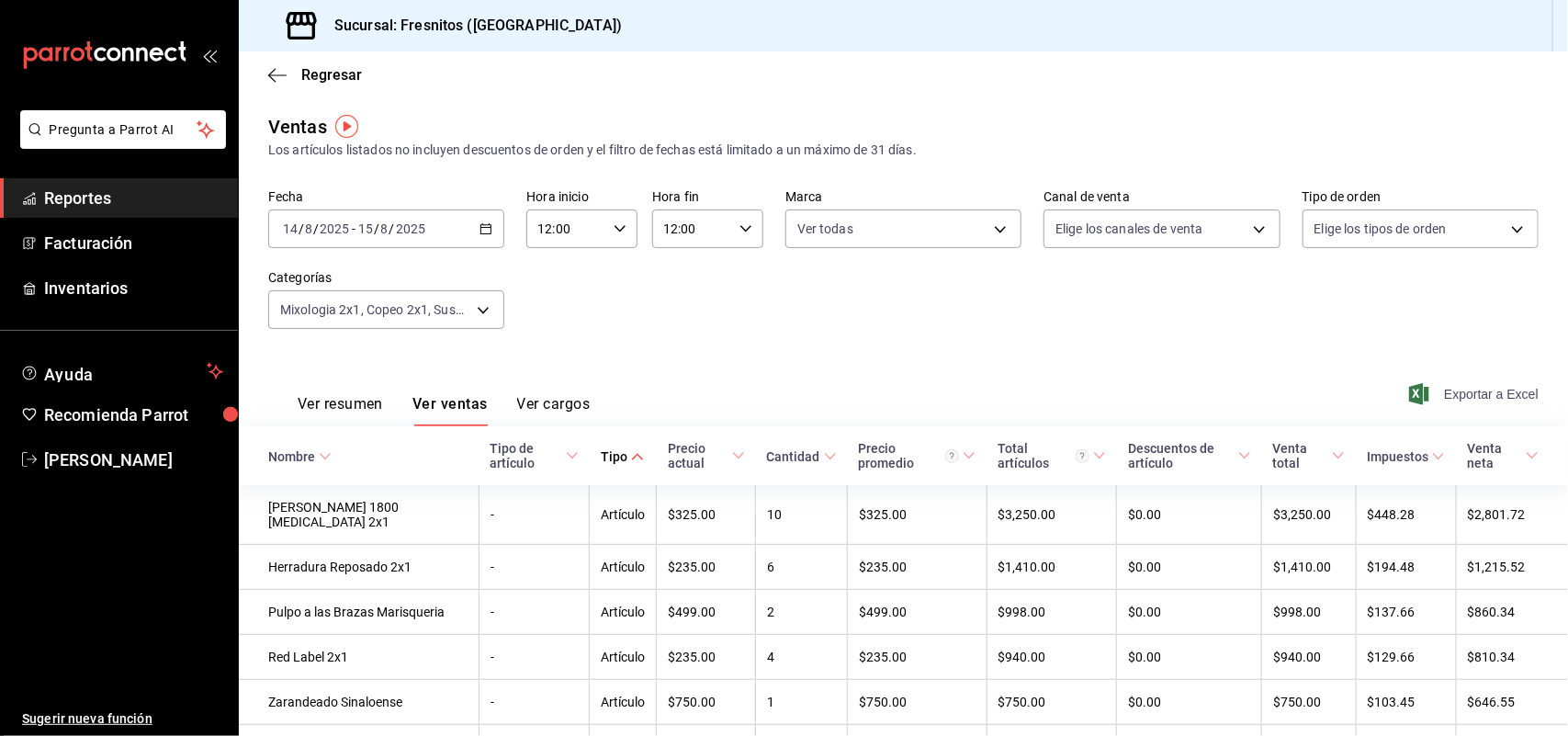
click at [1433, 395] on span "Exportar a Excel" at bounding box center [1475, 394] width 126 height 22
click at [481, 232] on \(Stroke\) "button" at bounding box center [486, 229] width 11 height 10
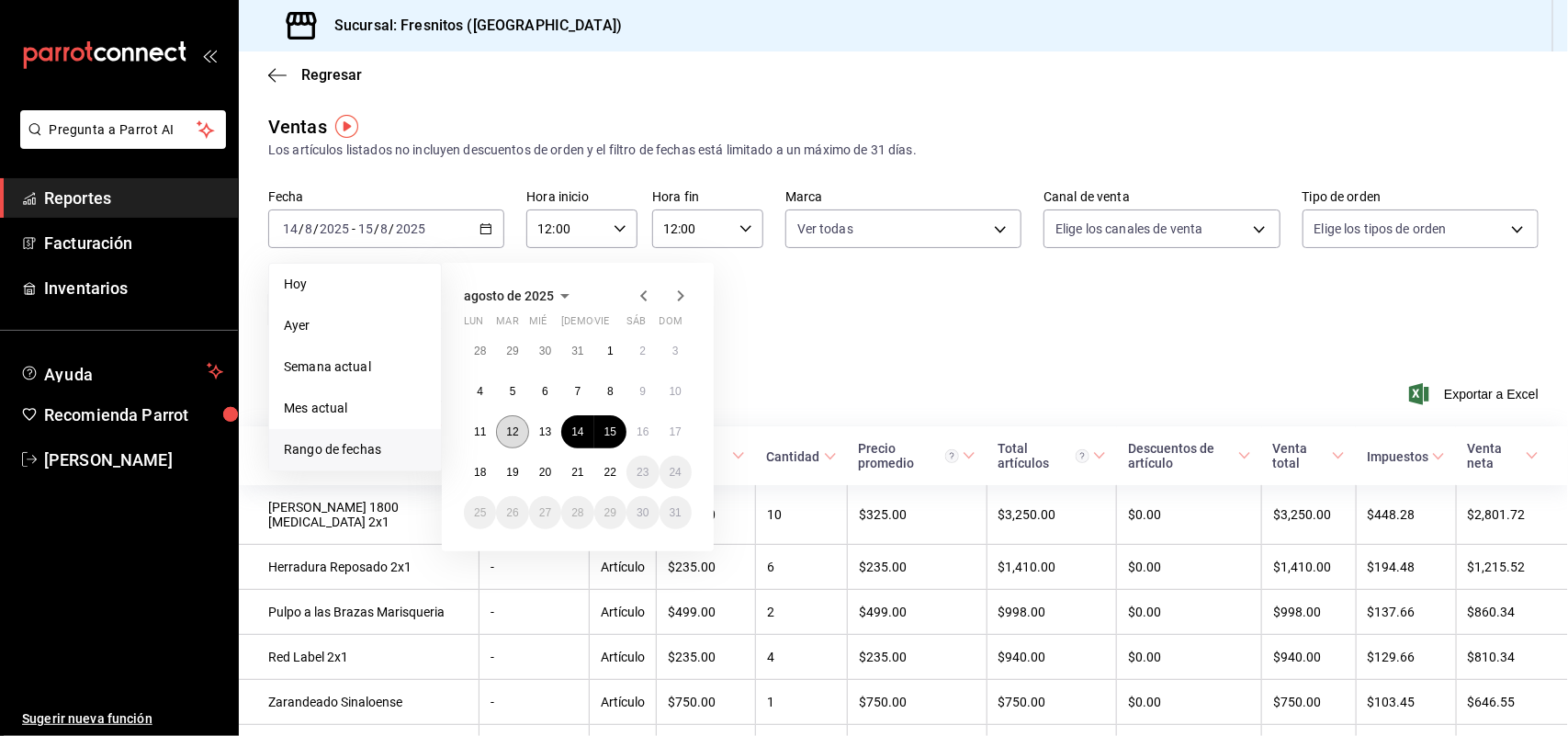
click at [511, 426] on abbr "12" at bounding box center [511, 432] width 12 height 13
click at [536, 428] on button "13" at bounding box center [545, 431] width 33 height 33
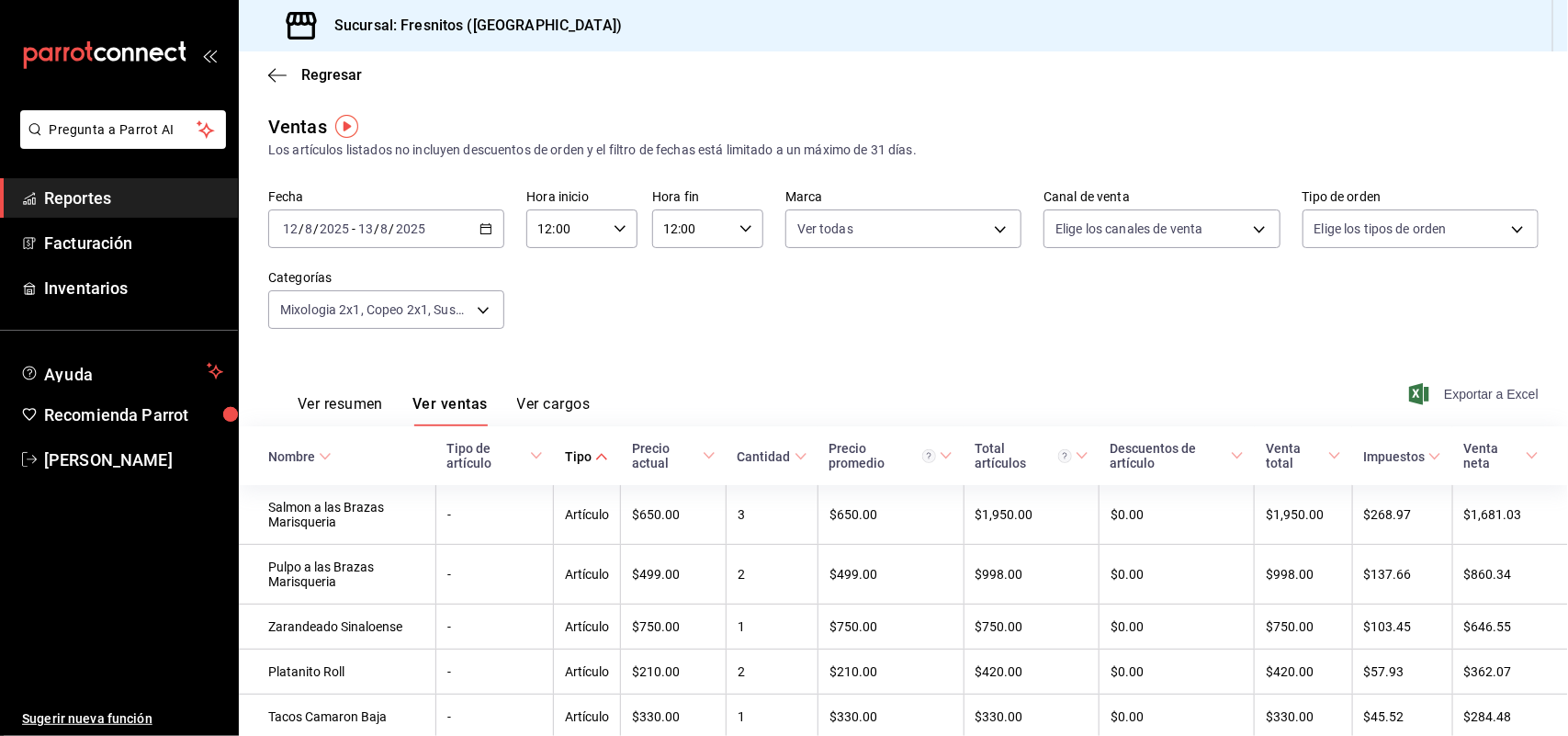
click at [1419, 387] on span "Exportar a Excel" at bounding box center [1475, 394] width 126 height 22
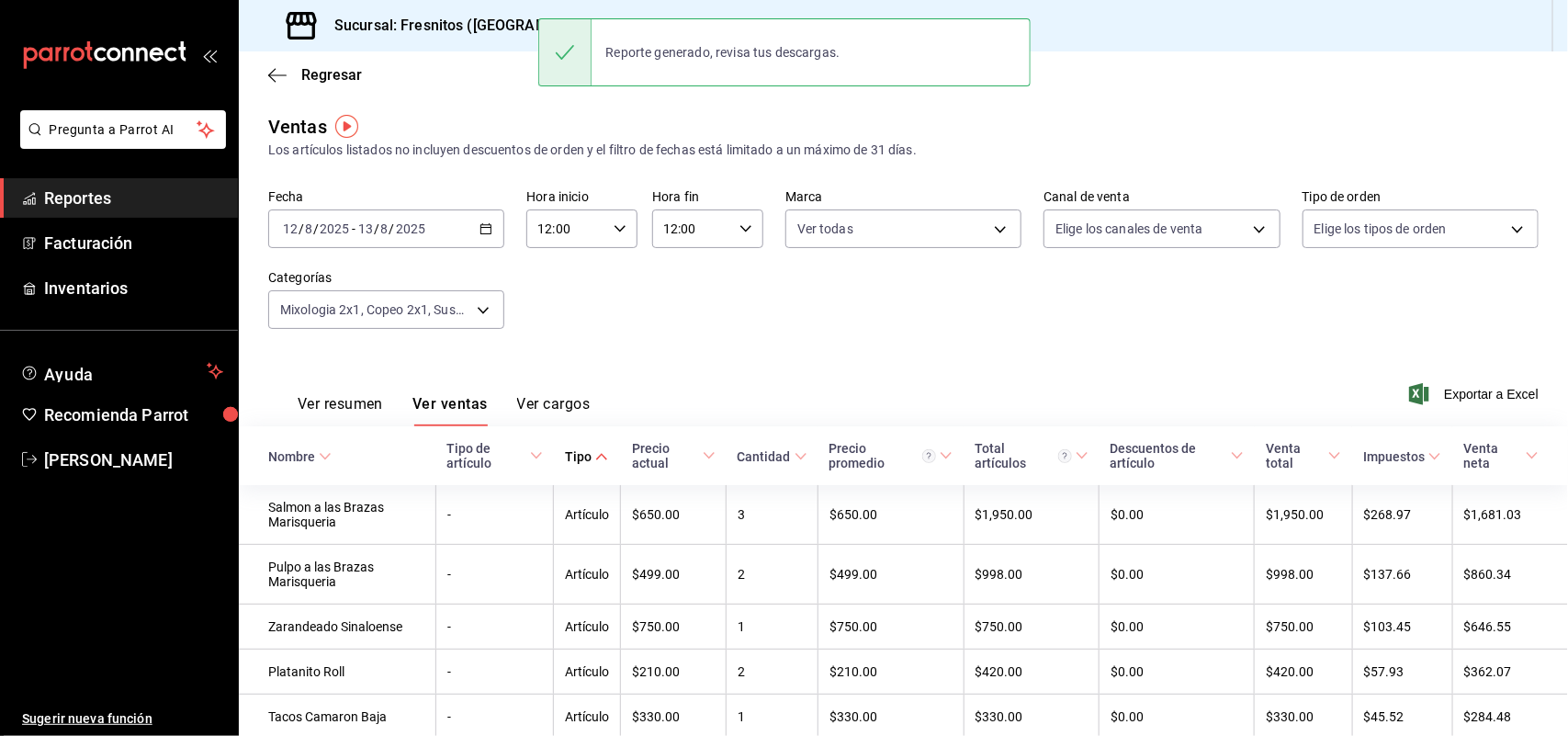
click at [481, 232] on \(Stroke\) "button" at bounding box center [486, 229] width 11 height 10
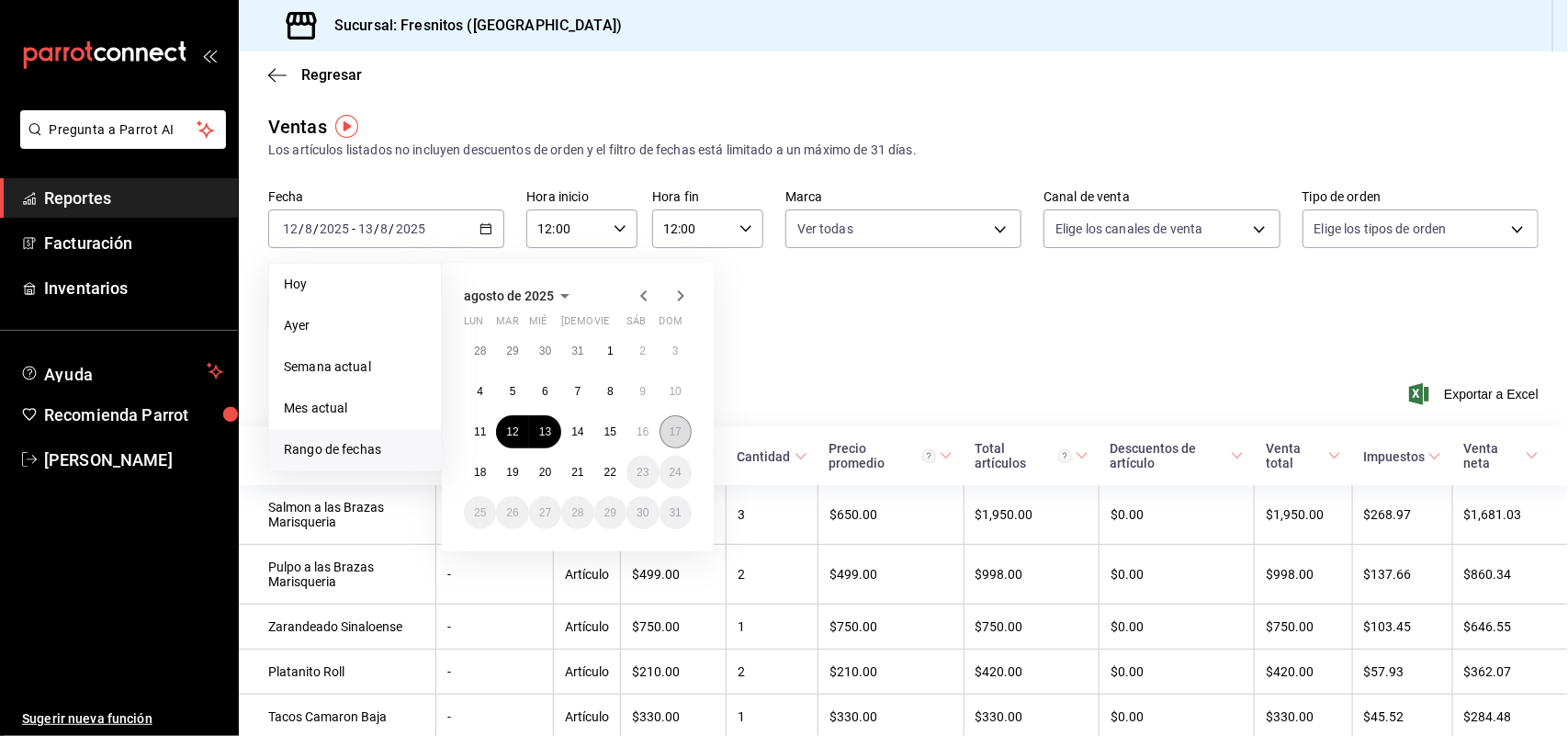
click at [664, 428] on button "17" at bounding box center [675, 431] width 33 height 33
click at [492, 469] on button "18" at bounding box center [480, 471] width 33 height 33
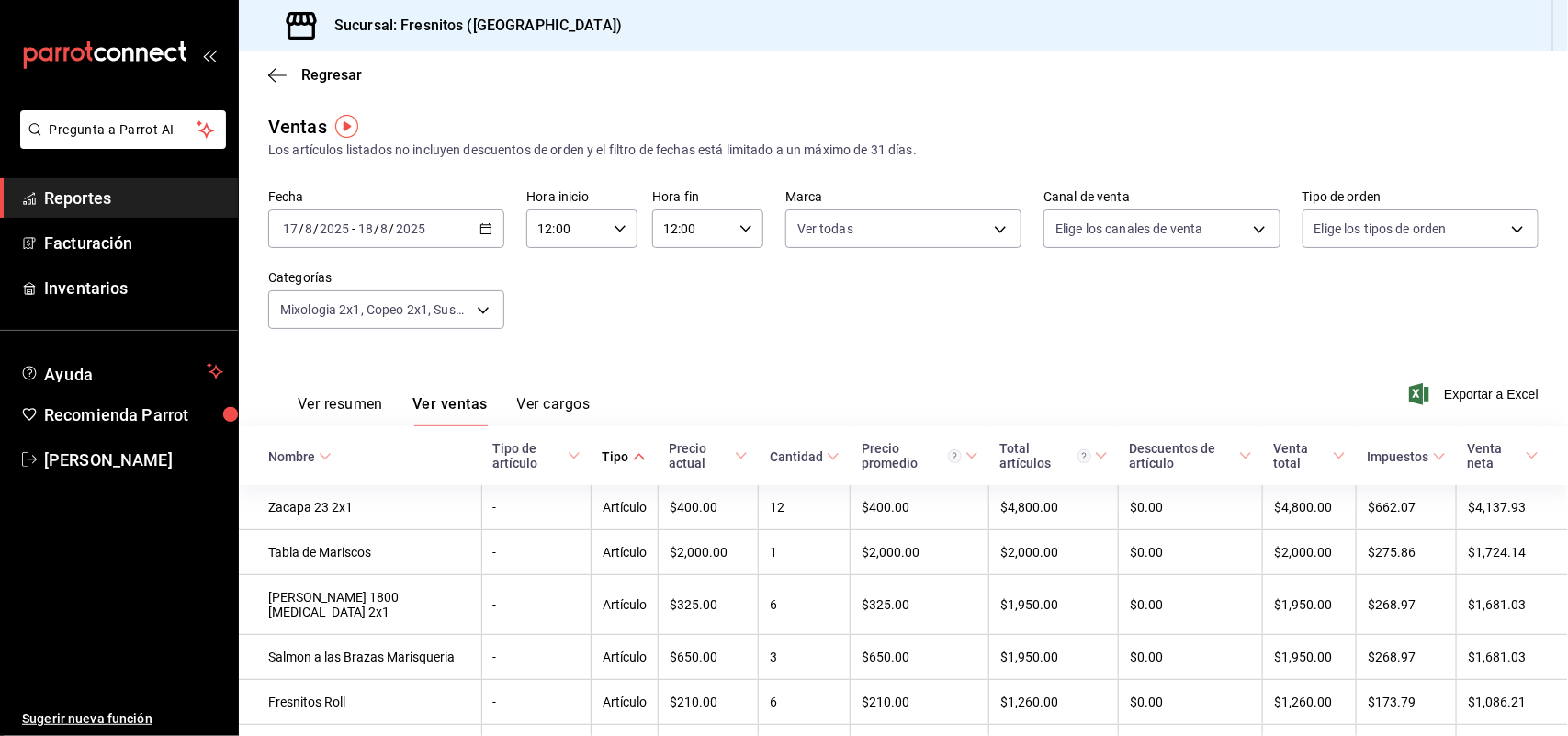
click at [480, 225] on icon "button" at bounding box center [486, 229] width 13 height 13
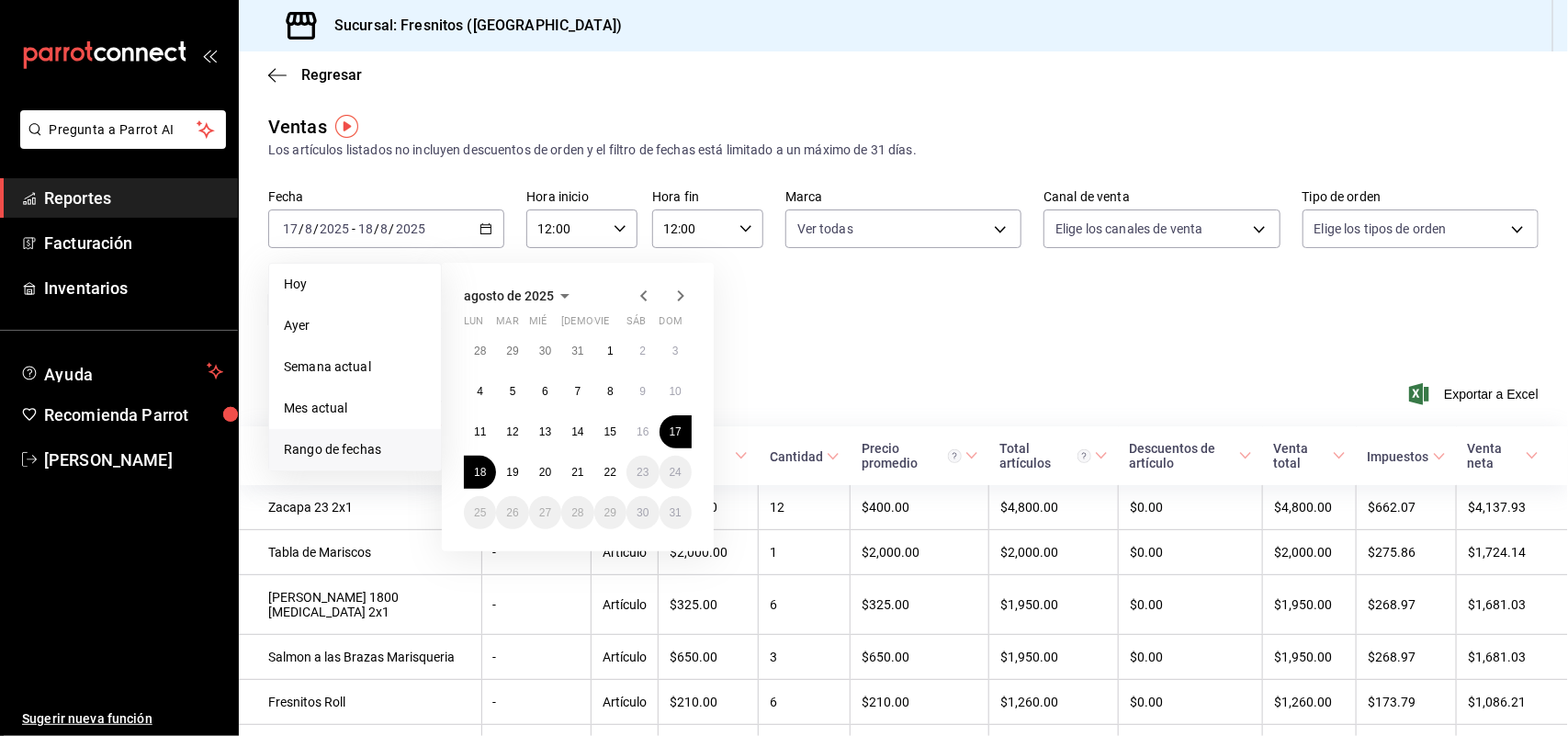
click at [724, 255] on div "agosto de 2025 lun mar mié jue vie sáb dom 28 29 30 31 1 2 3 4 5 6 7 8 9 10 11 …" at bounding box center [602, 399] width 321 height 303
click at [784, 281] on div "Fecha 2025-08-17 17 / 8 / 2025 - 2025-08-18 18 / 8 / 2025 Hoy Ayer Semana actua…" at bounding box center [904, 270] width 1271 height 162
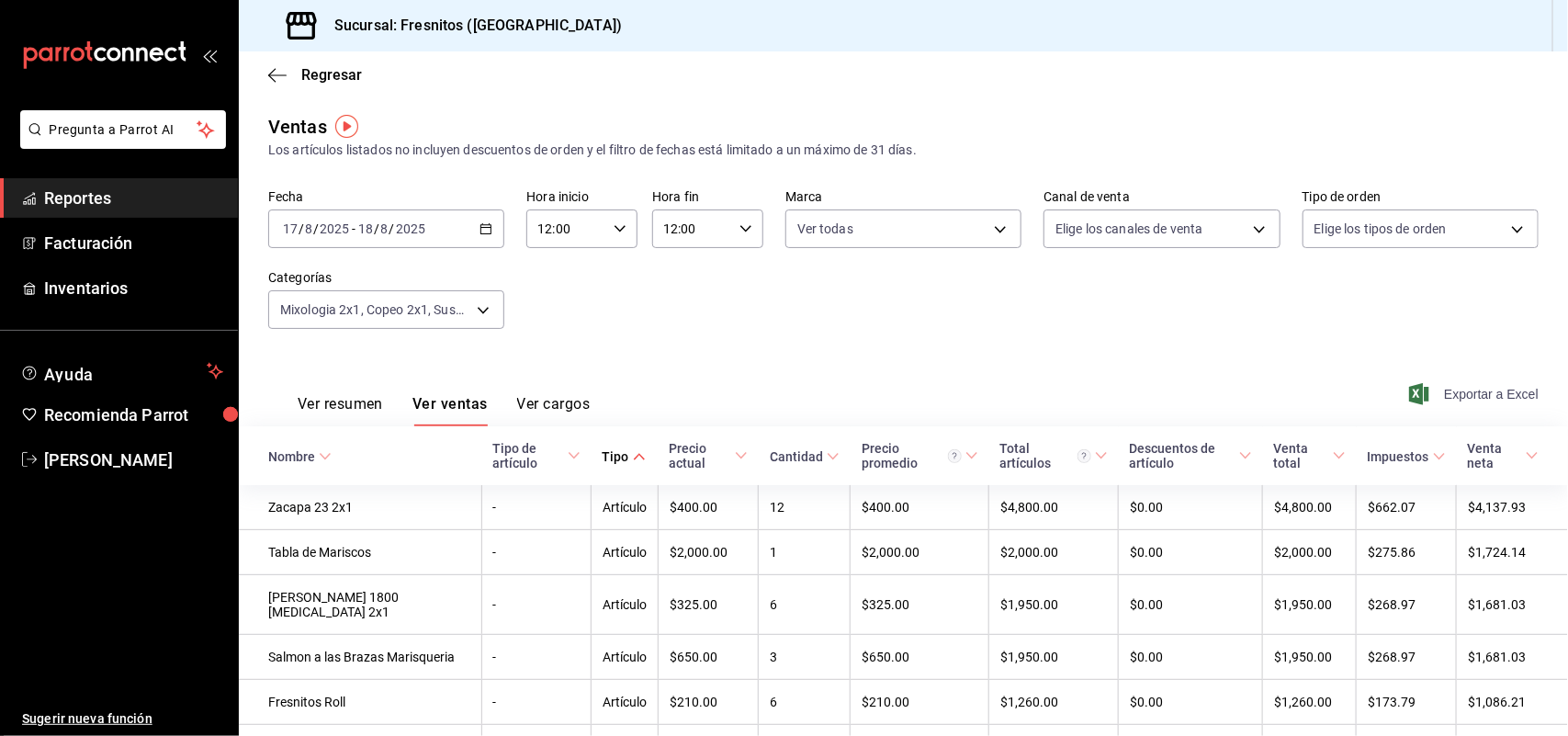
click at [1436, 393] on span "Exportar a Excel" at bounding box center [1475, 394] width 126 height 22
click at [1436, 393] on div "Exportar a Excel" at bounding box center [1475, 394] width 126 height 22
click at [483, 228] on icon "button" at bounding box center [486, 229] width 13 height 13
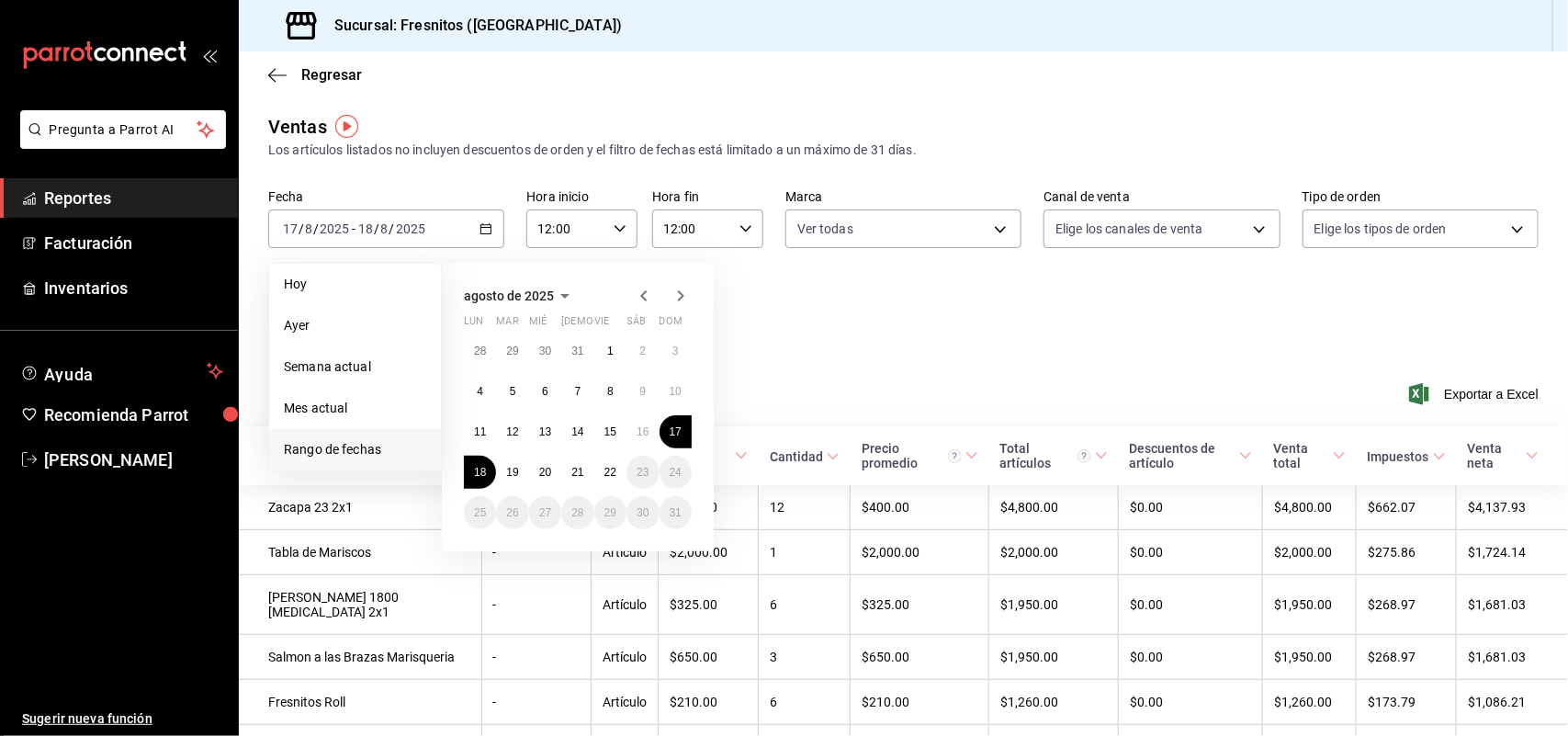
click at [740, 224] on icon "button" at bounding box center [746, 229] width 13 height 13
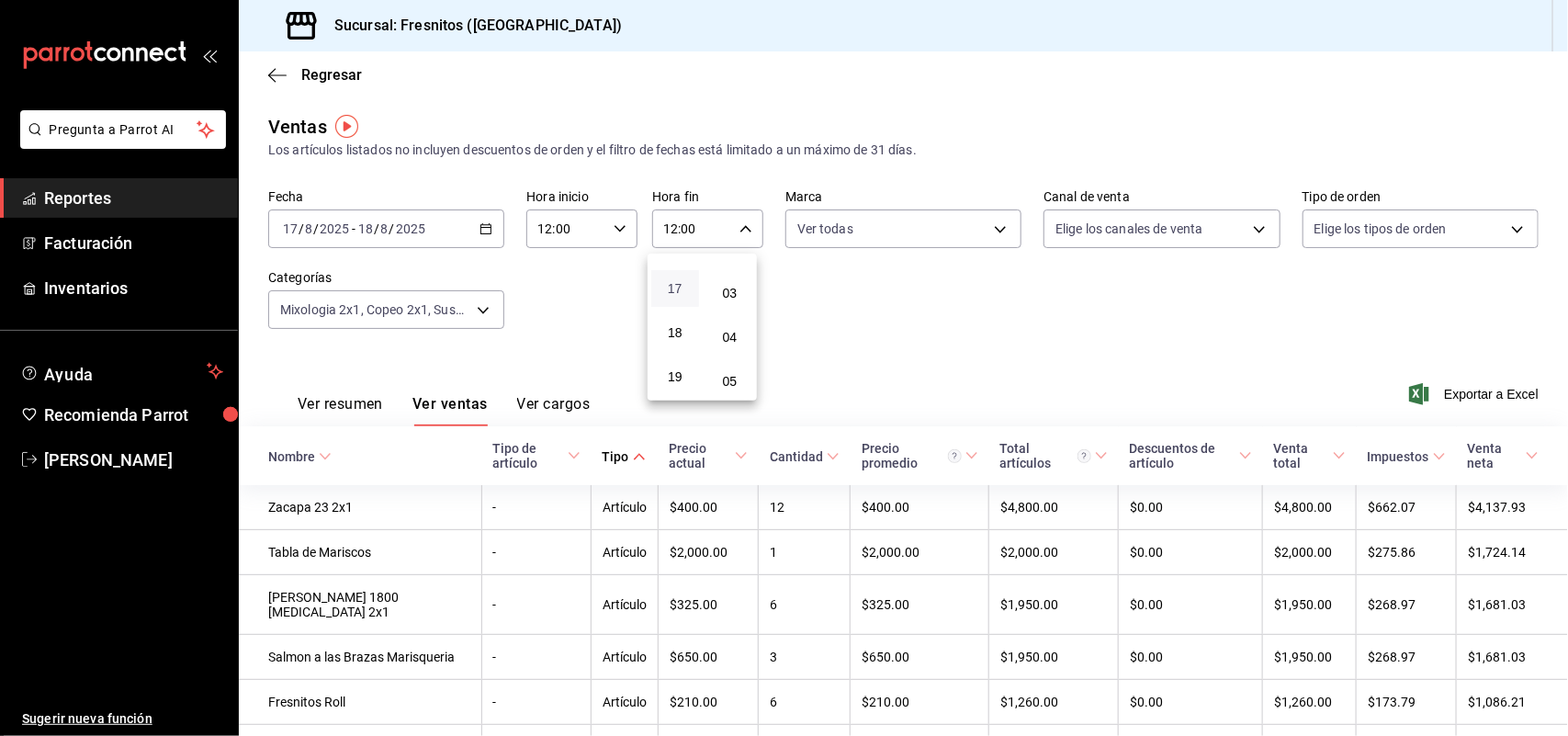
scroll to position [862, 0]
click at [677, 376] on span "22" at bounding box center [675, 384] width 26 height 15
type input "22:00"
click at [611, 328] on div at bounding box center [784, 368] width 1568 height 736
click at [1440, 388] on span "Exportar a Excel" at bounding box center [1475, 394] width 126 height 22
